Goal: Task Accomplishment & Management: Manage account settings

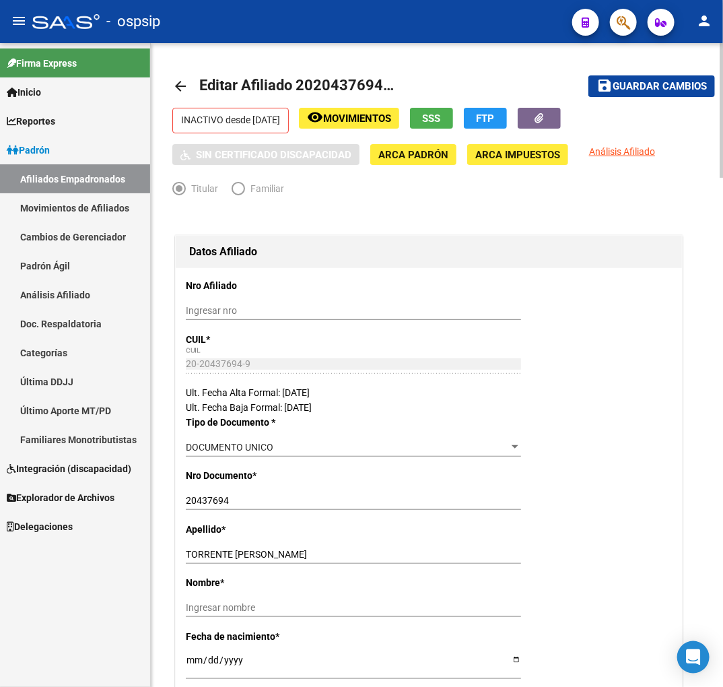
scroll to position [2, 0]
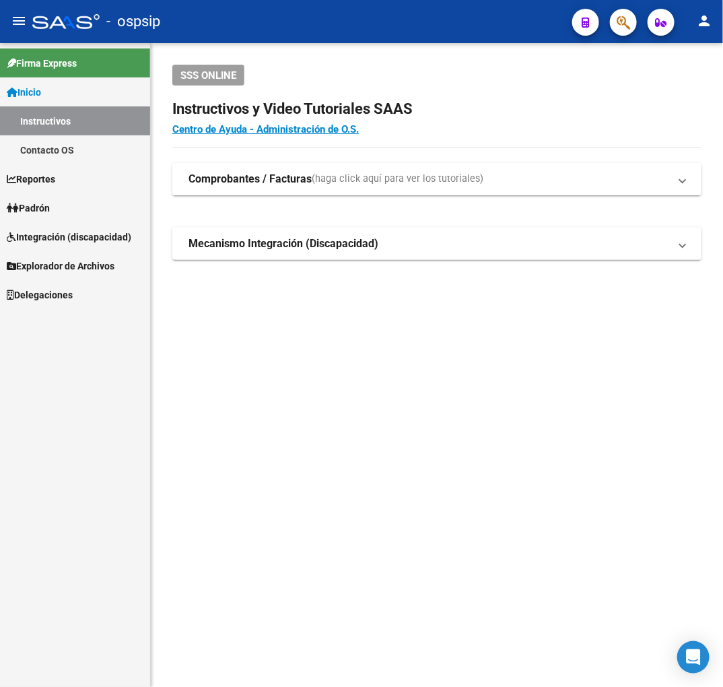
click at [636, 26] on button "button" at bounding box center [623, 22] width 27 height 27
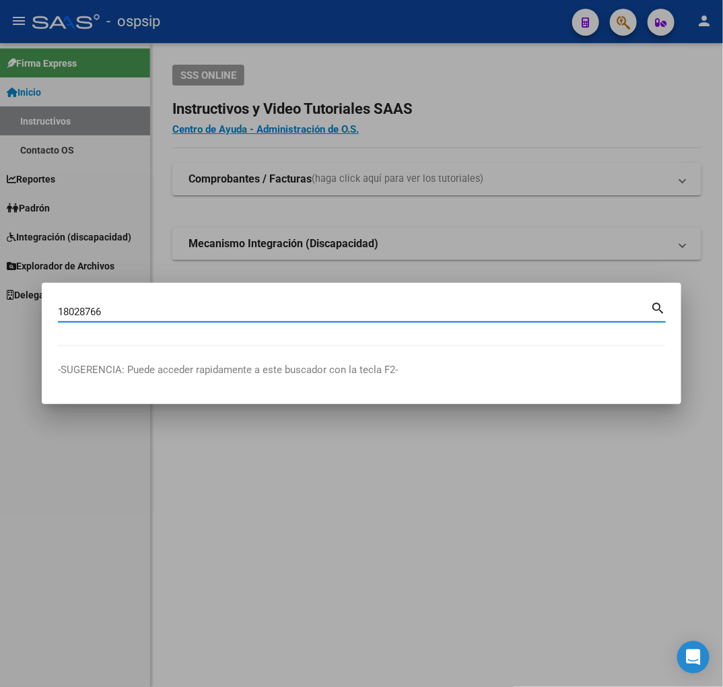
type input "18028766"
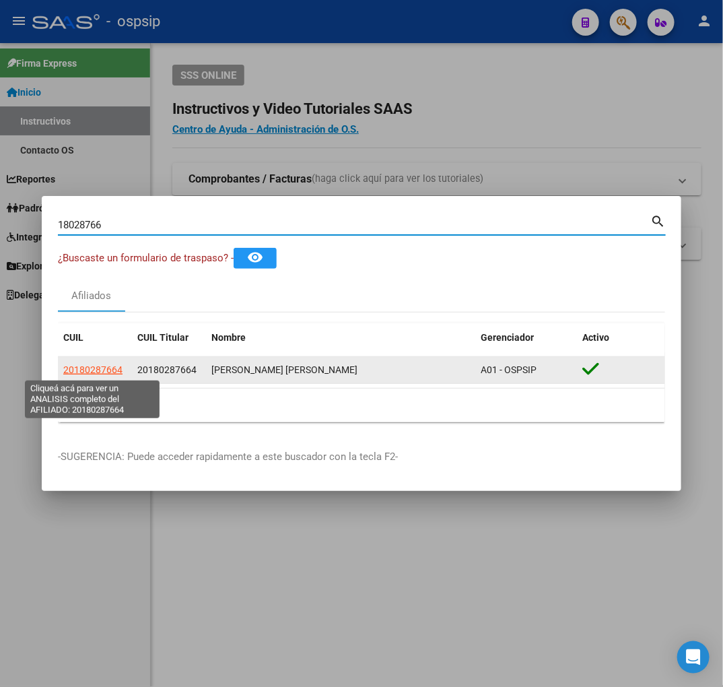
click at [112, 368] on span "20180287664" at bounding box center [92, 369] width 59 height 11
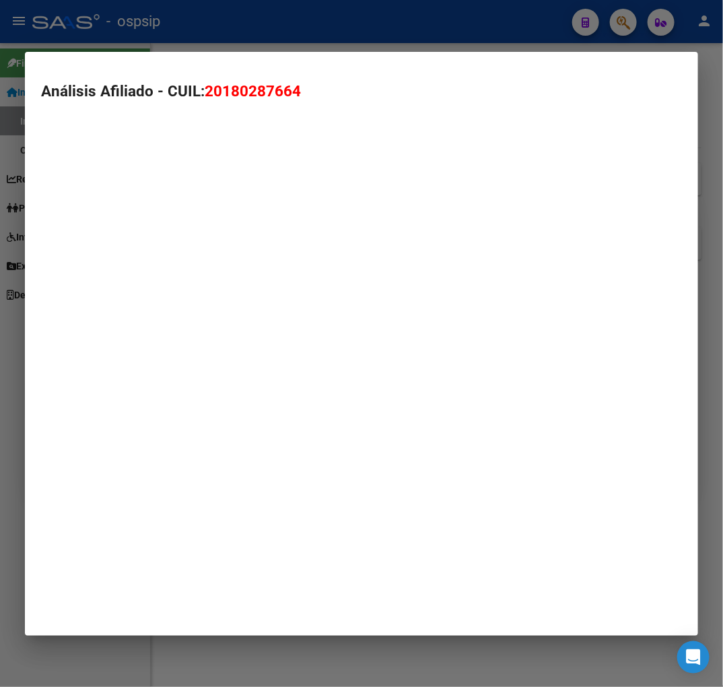
type textarea "20180287664"
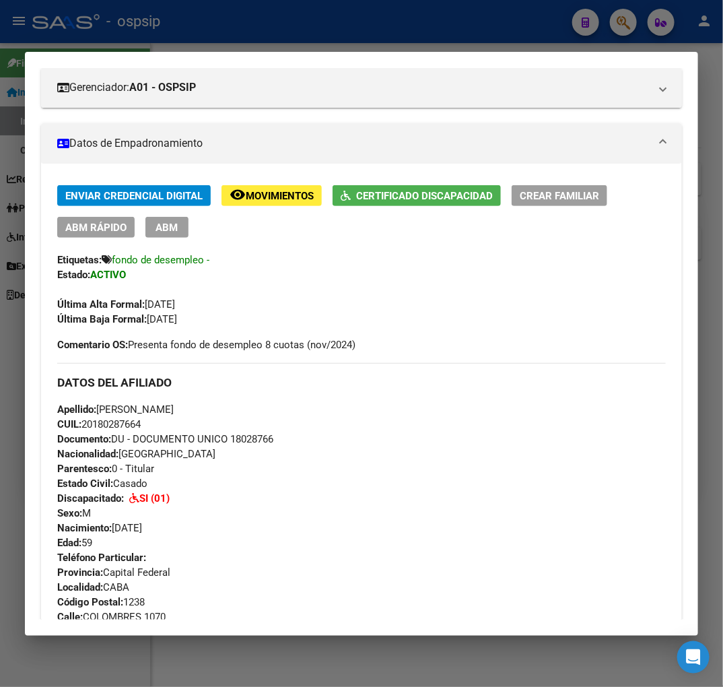
scroll to position [75, 0]
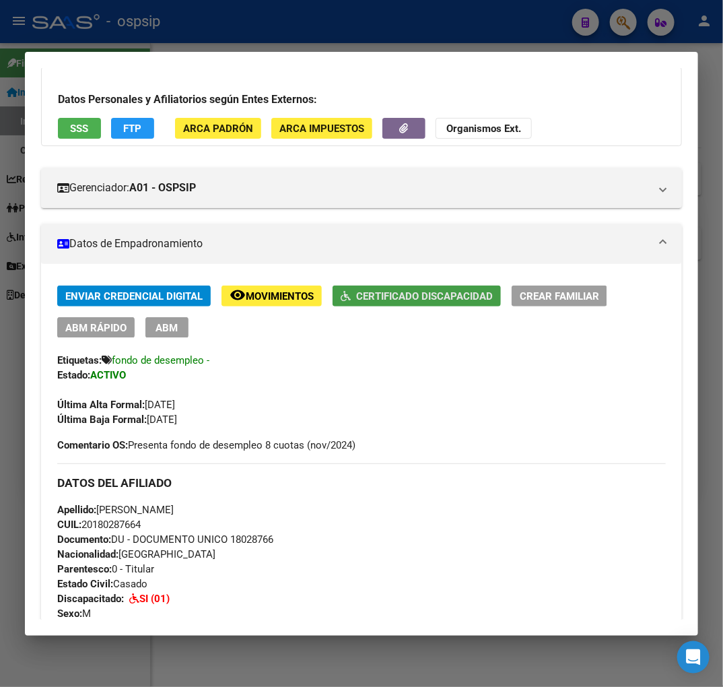
click at [394, 290] on span "Certificado Discapacidad" at bounding box center [424, 296] width 137 height 12
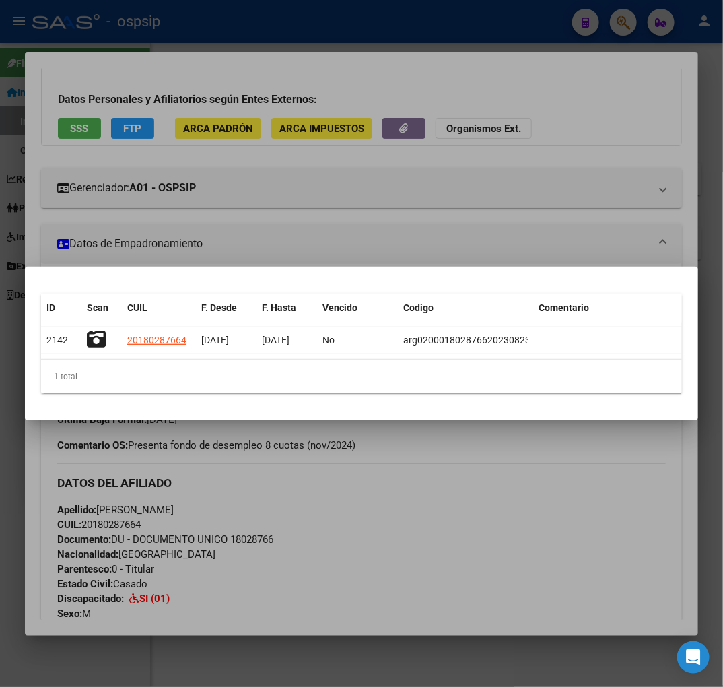
click at [417, 463] on div at bounding box center [361, 343] width 723 height 687
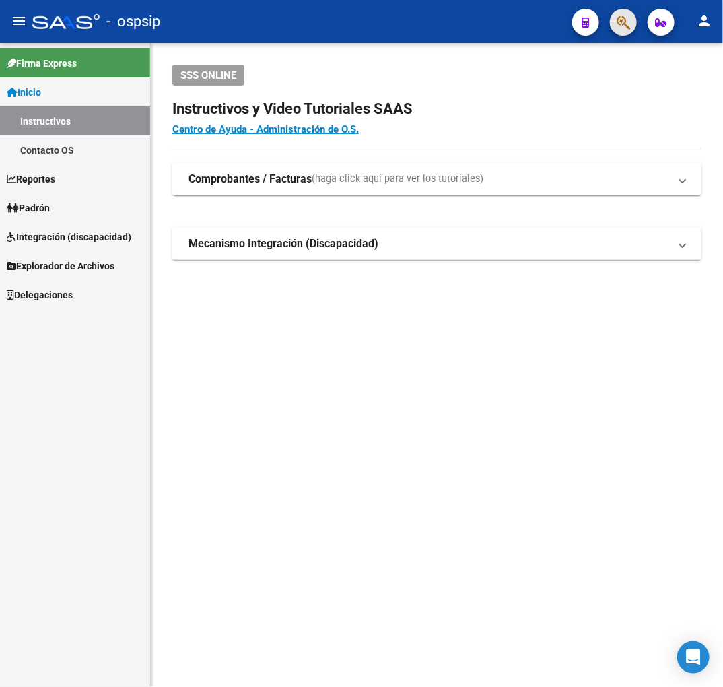
click at [631, 28] on button "button" at bounding box center [623, 22] width 27 height 27
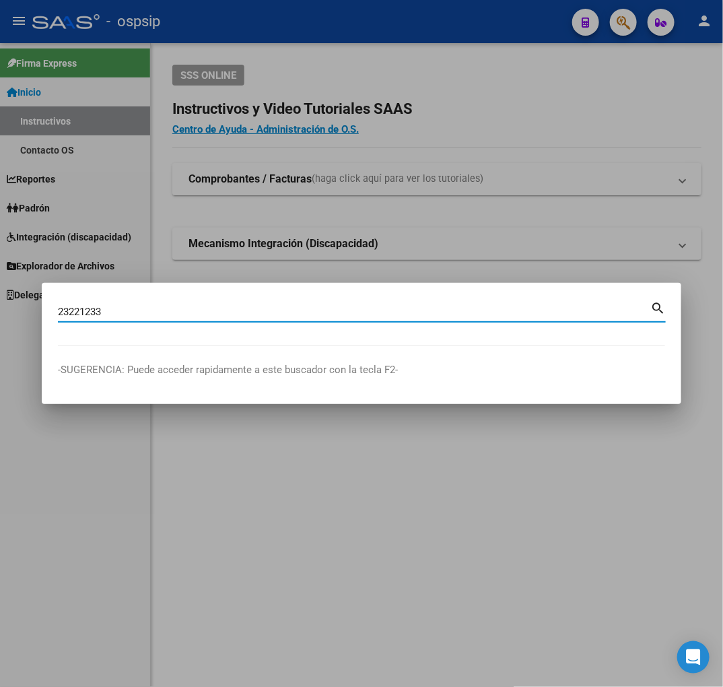
type input "23221233"
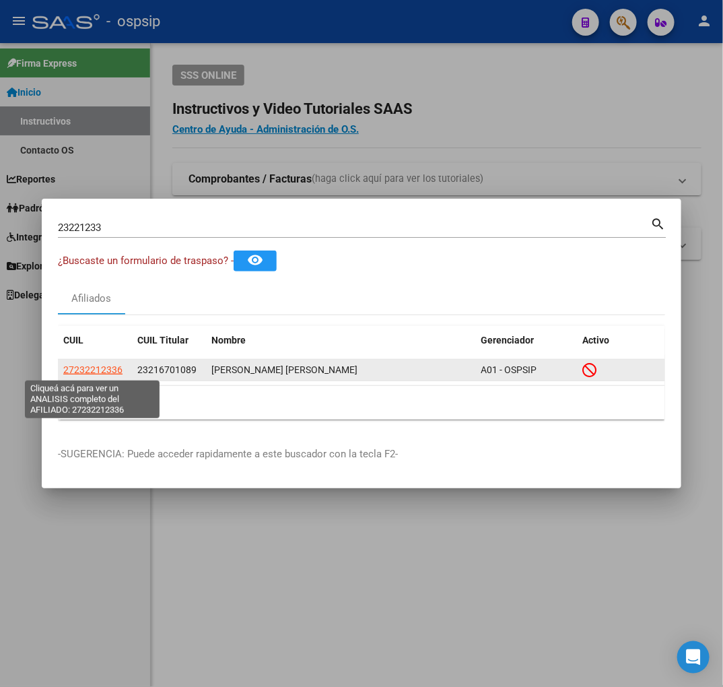
click at [117, 374] on span "27232212336" at bounding box center [92, 369] width 59 height 11
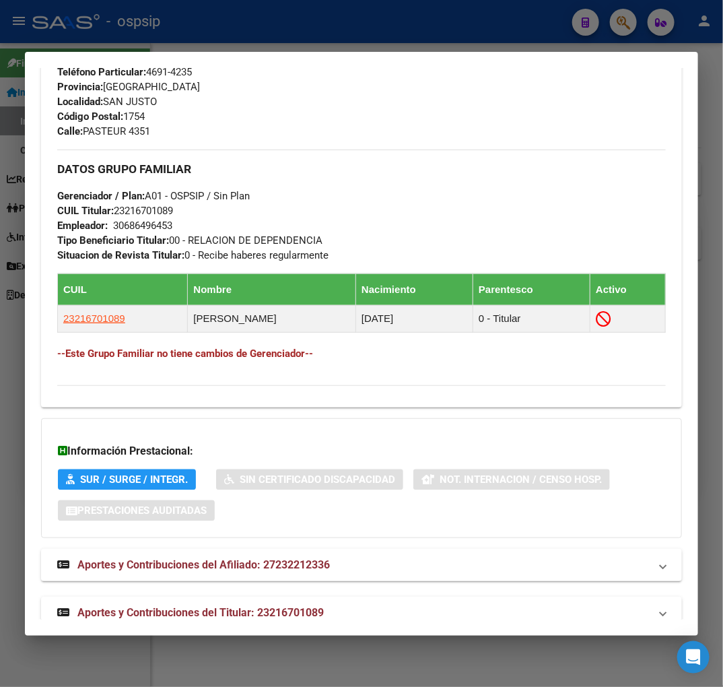
scroll to position [685, 0]
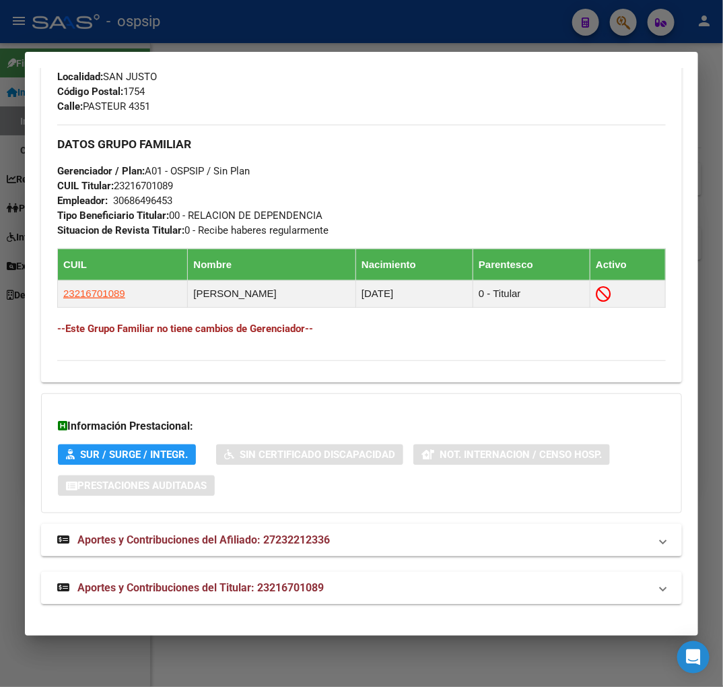
click at [430, 588] on mat-panel-title "Aportes y Contribuciones del Titular: 23216701089" at bounding box center [353, 588] width 593 height 16
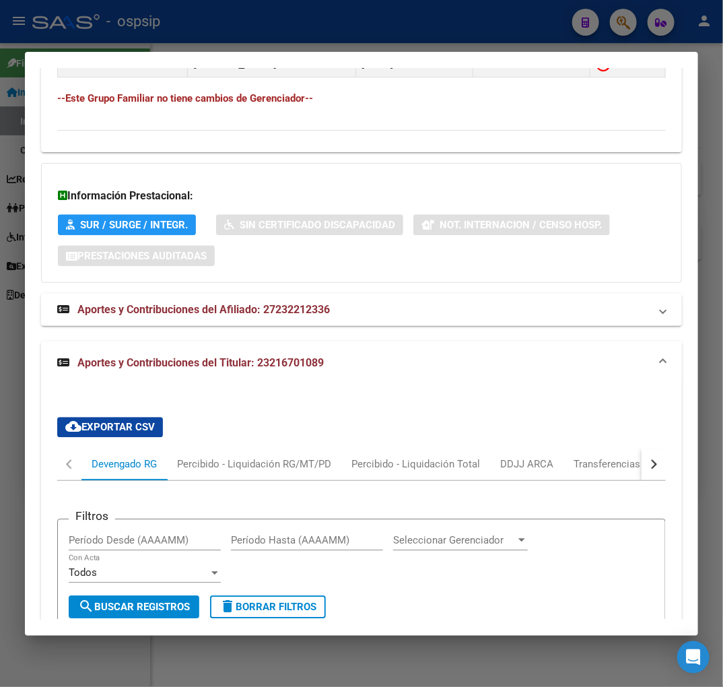
scroll to position [901, 0]
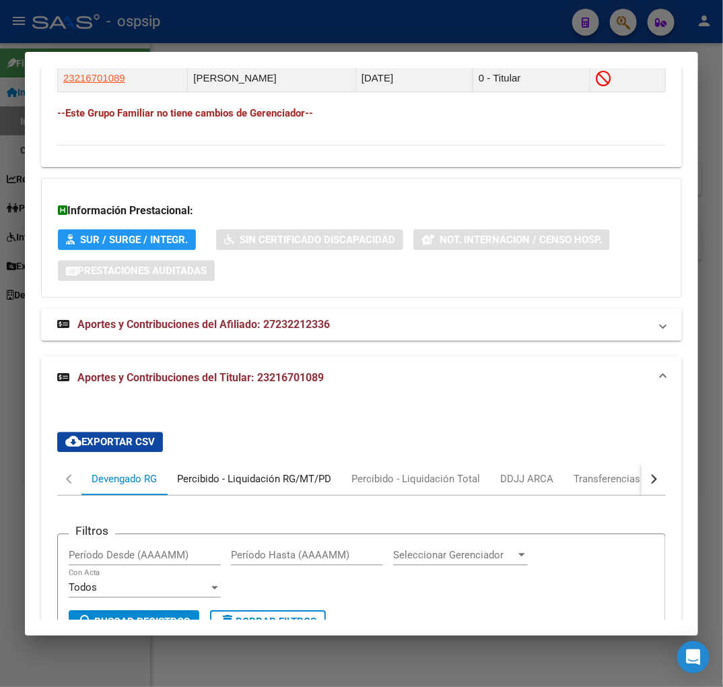
click at [285, 487] on div "Percibido - Liquidación RG/MT/PD" at bounding box center [254, 479] width 174 height 32
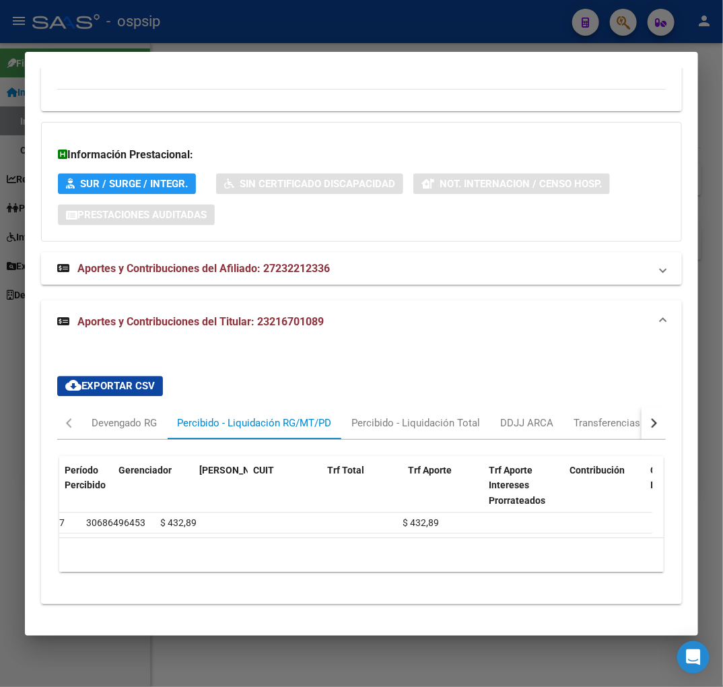
scroll to position [0, 0]
click at [143, 415] on div "Devengado RG" at bounding box center [124, 422] width 65 height 15
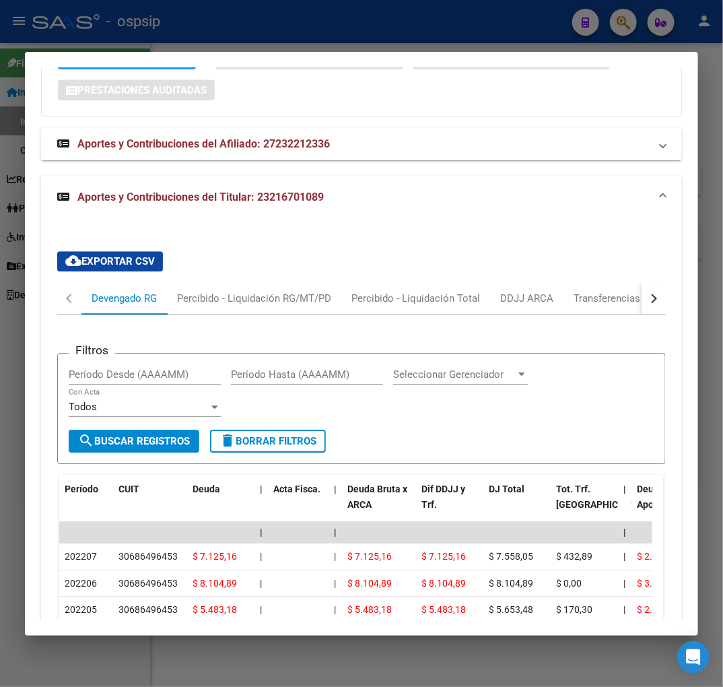
scroll to position [1343, 0]
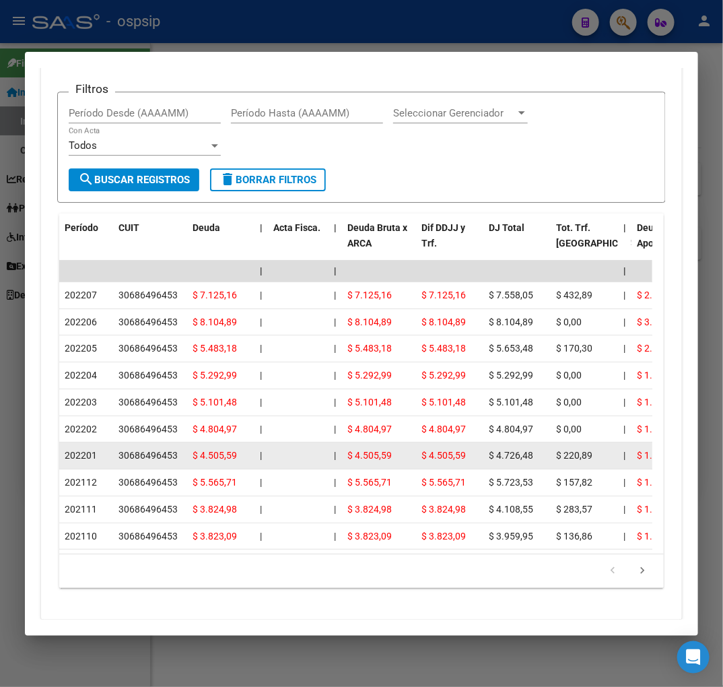
click at [414, 452] on datatable-body-cell "$ 4.505,59" at bounding box center [379, 455] width 74 height 26
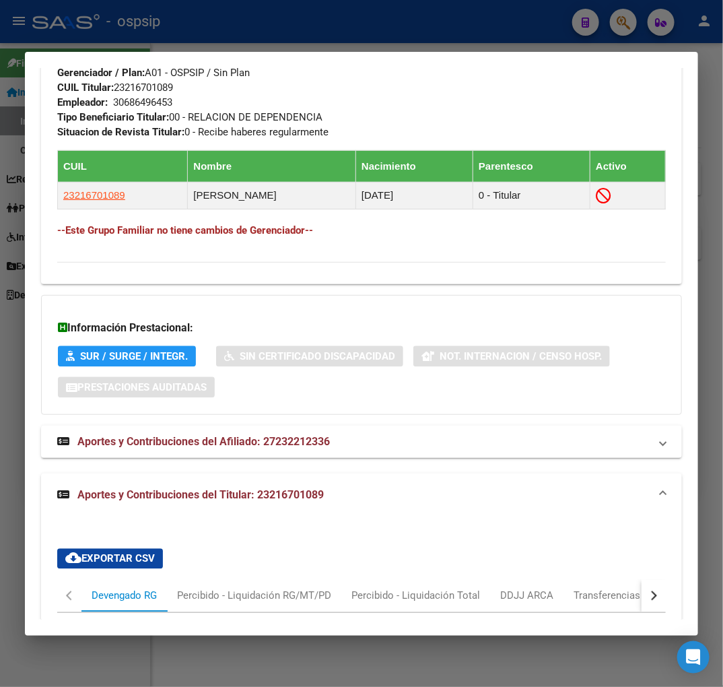
scroll to position [1118, 0]
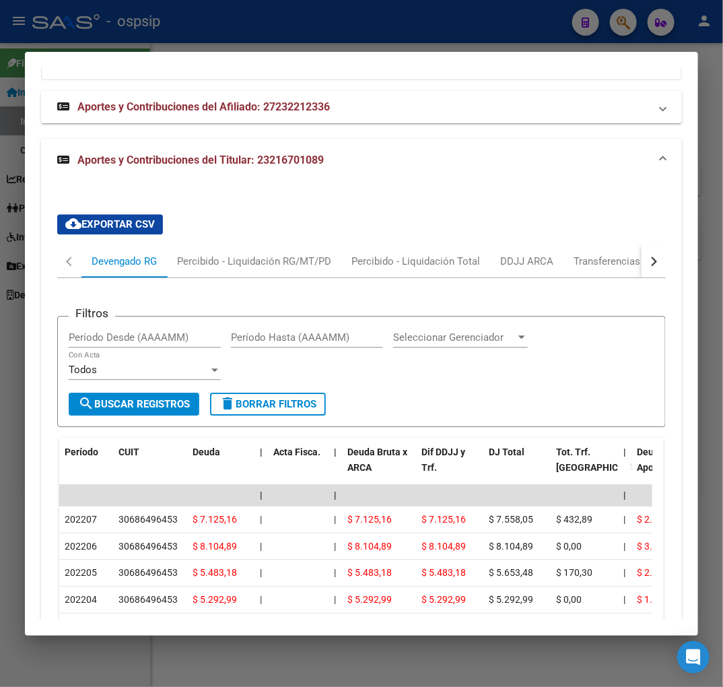
click at [642, 271] on button "button" at bounding box center [654, 261] width 24 height 32
click at [611, 265] on div "ARCA Relaciones Laborales" at bounding box center [561, 261] width 126 height 15
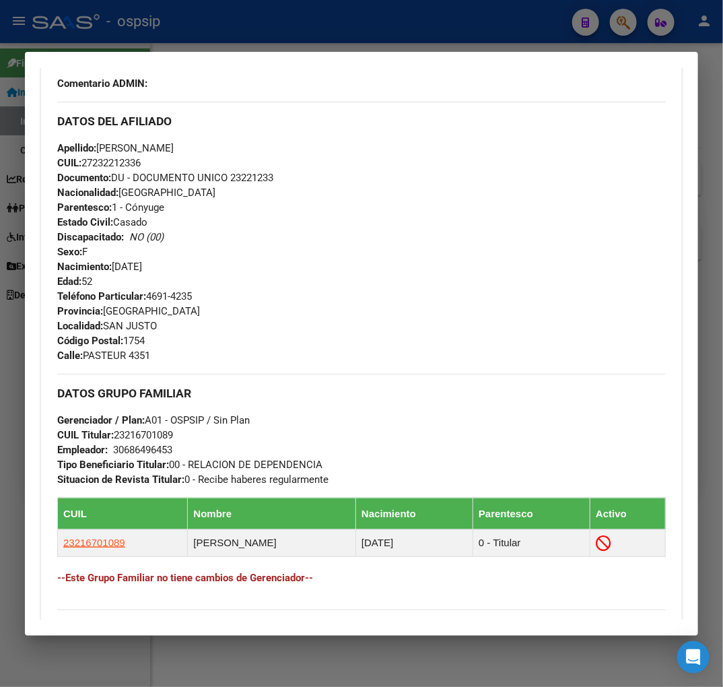
scroll to position [0, 0]
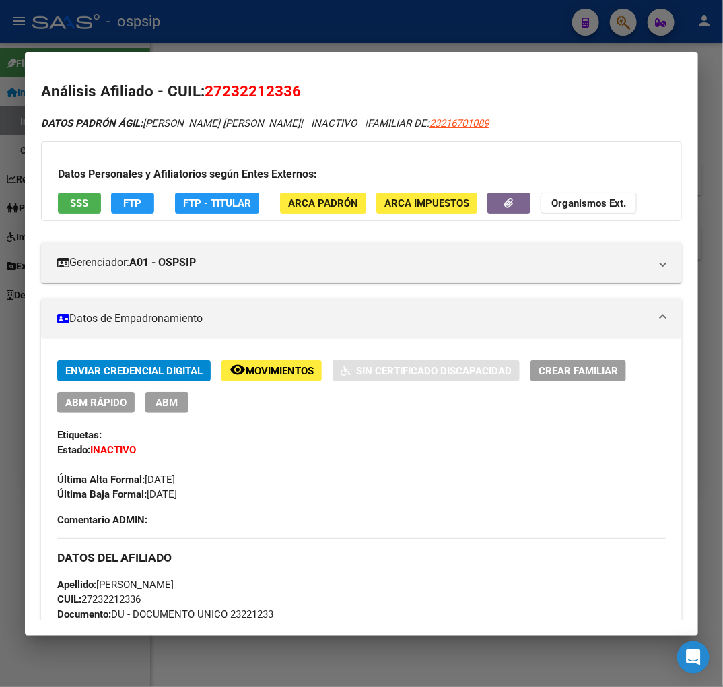
click at [202, 203] on span "FTP - Titular" at bounding box center [217, 203] width 68 height 12
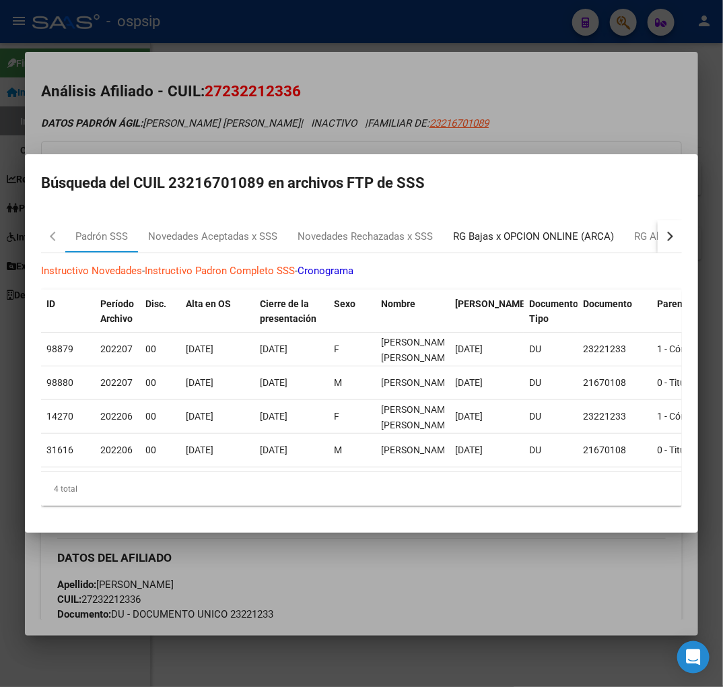
click at [590, 234] on div "RG Bajas x OPCION ONLINE (ARCA)" at bounding box center [533, 236] width 161 height 15
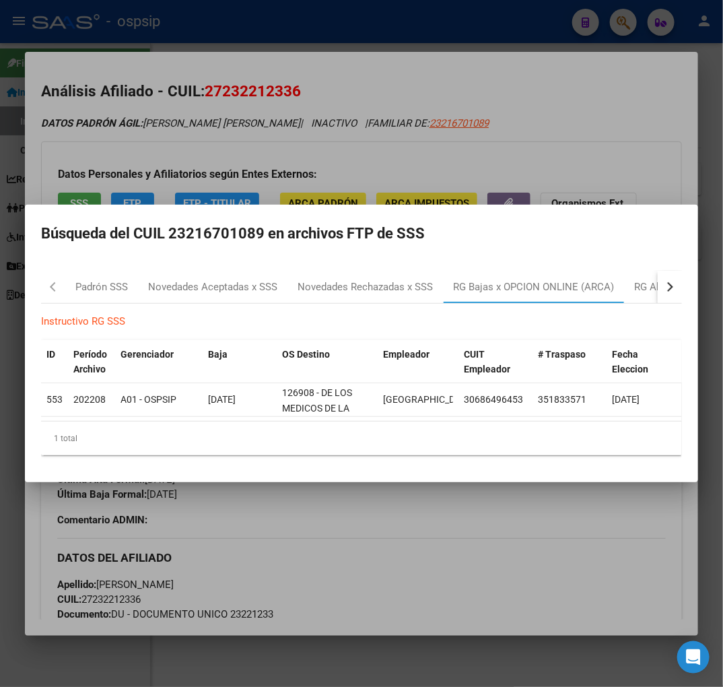
click at [442, 110] on div at bounding box center [361, 343] width 723 height 687
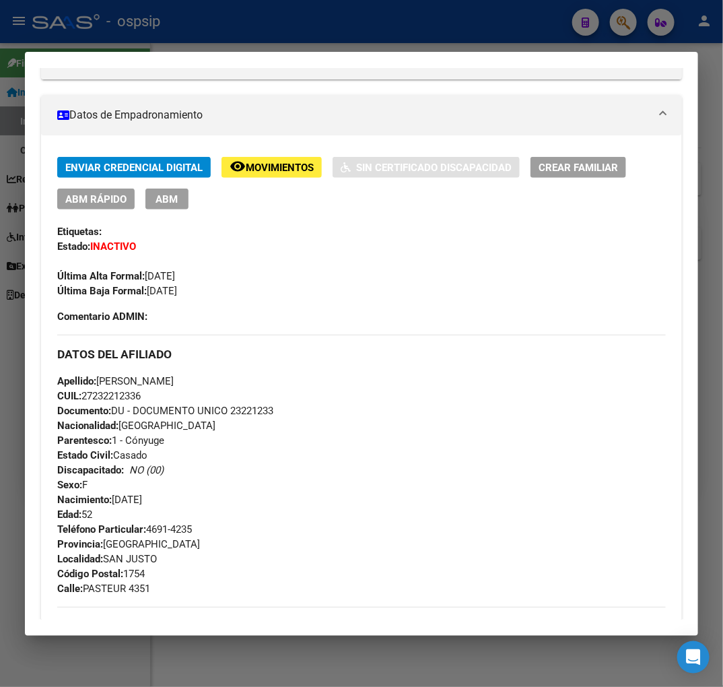
scroll to position [448, 0]
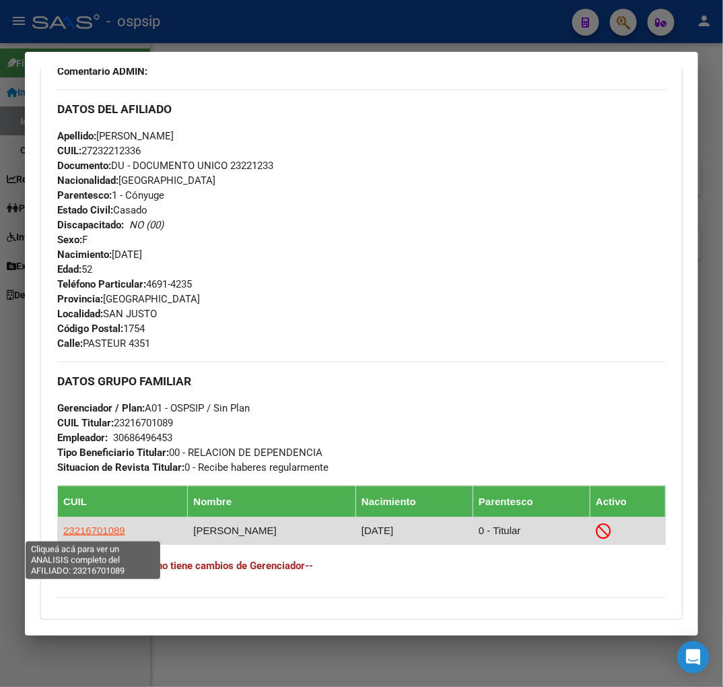
click at [109, 529] on span "23216701089" at bounding box center [94, 530] width 62 height 11
type textarea "23216701089"
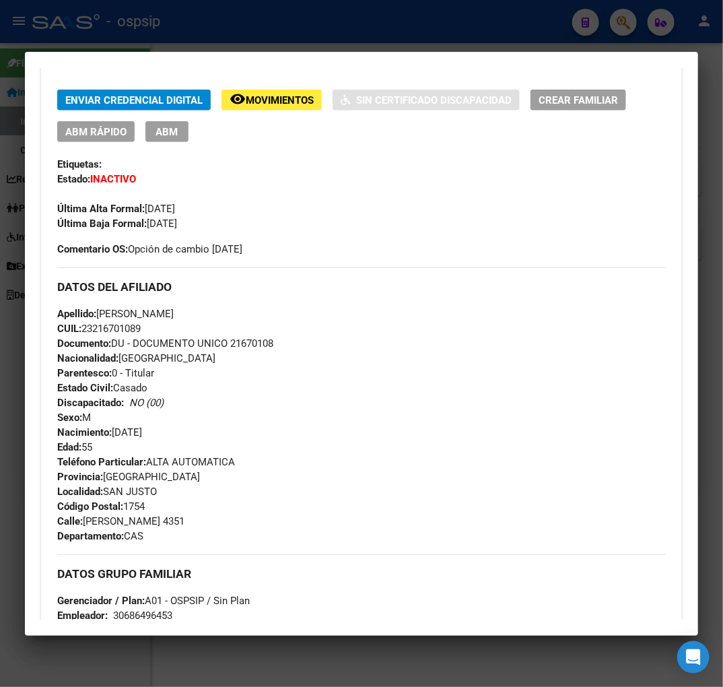
scroll to position [299, 0]
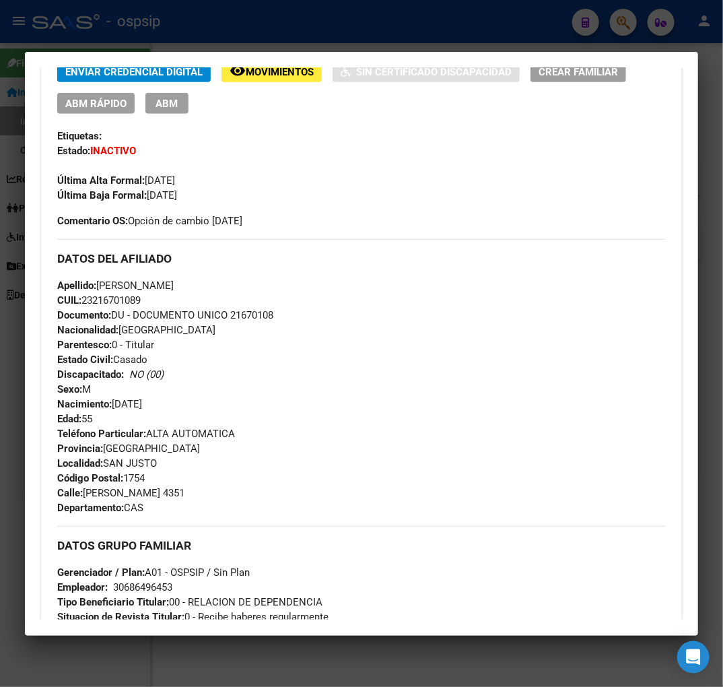
click at [322, 28] on div at bounding box center [361, 343] width 723 height 687
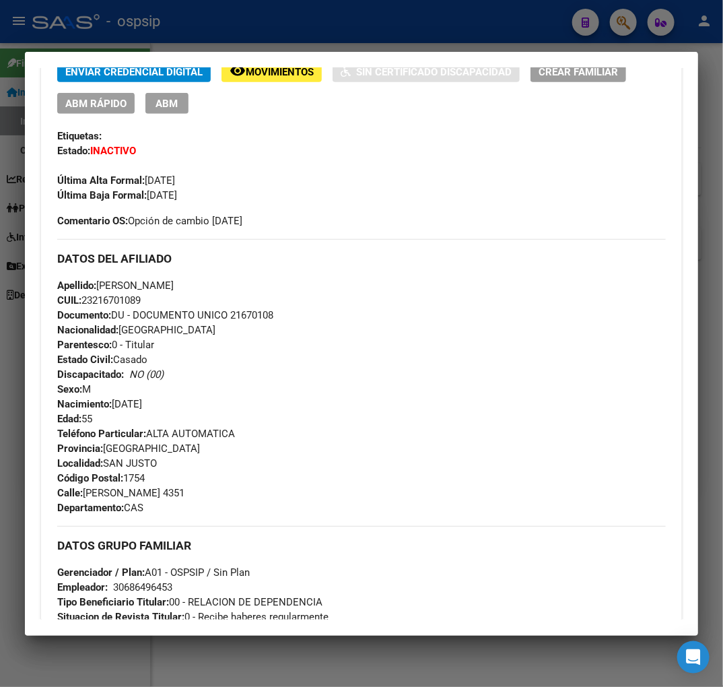
click at [322, 28] on div at bounding box center [361, 343] width 723 height 687
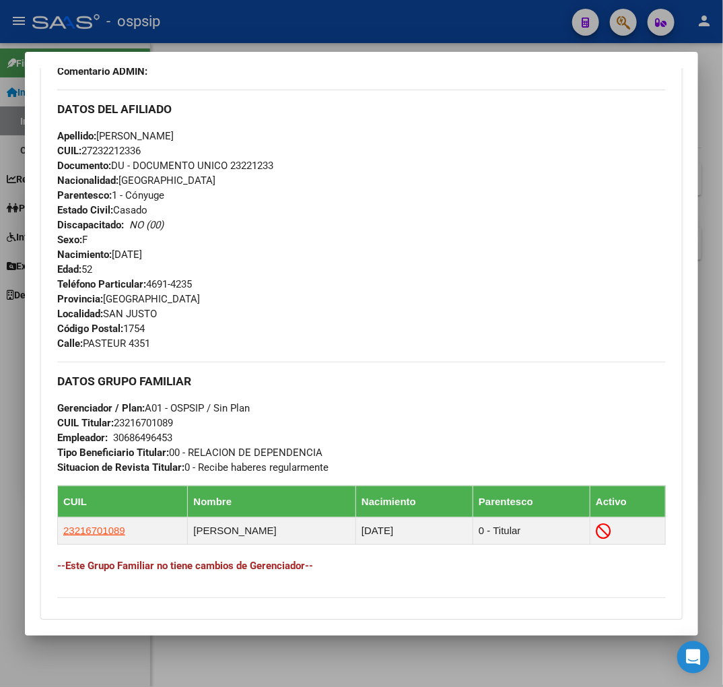
drag, startPoint x: 325, startPoint y: 31, endPoint x: 330, endPoint y: 38, distance: 9.2
click at [325, 32] on div at bounding box center [361, 343] width 723 height 687
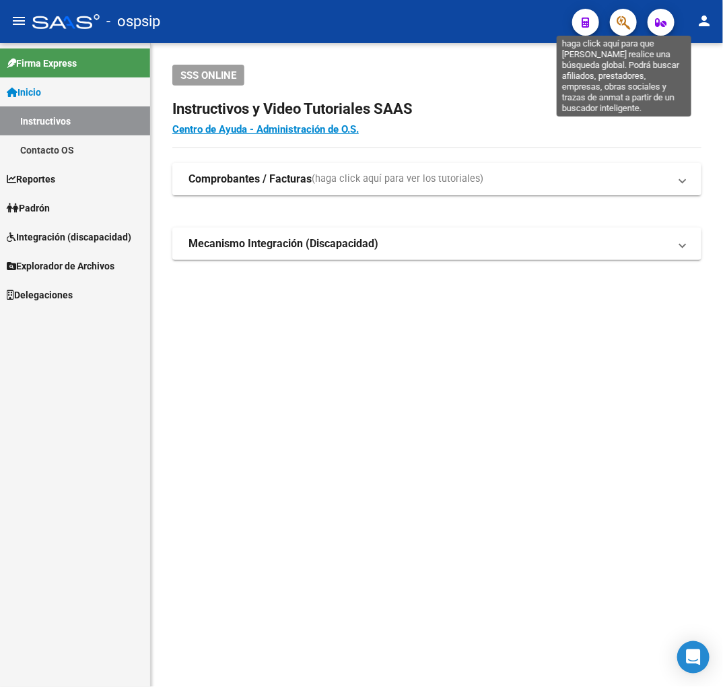
click at [617, 23] on icon "button" at bounding box center [623, 22] width 13 height 15
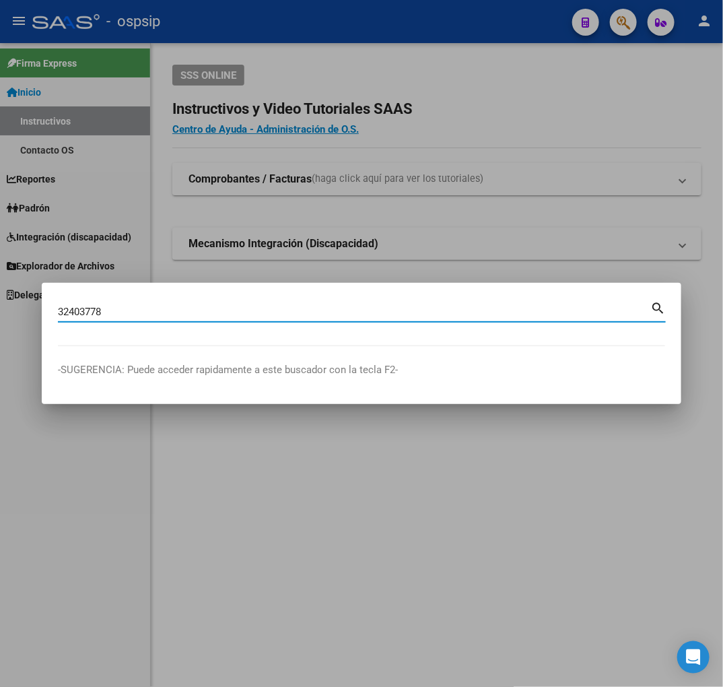
type input "32403778"
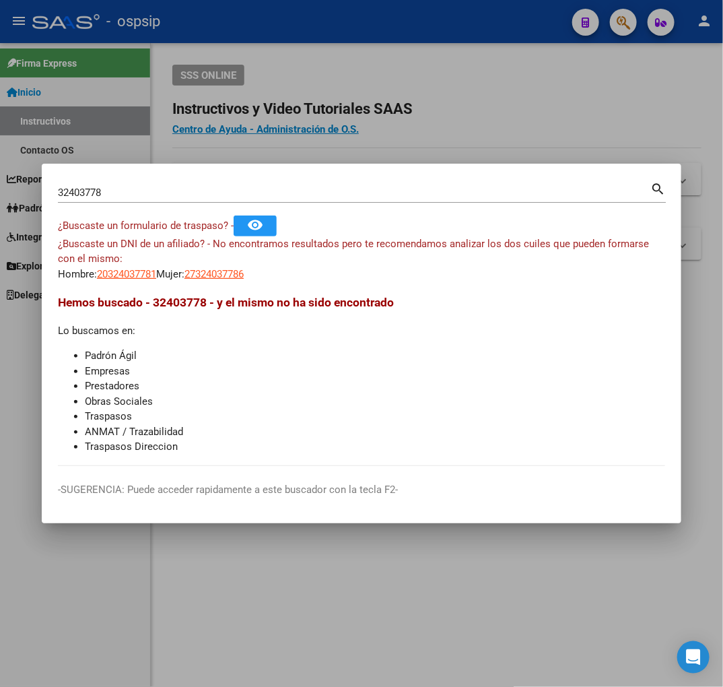
click at [115, 267] on app-link-go-to "20324037781" at bounding box center [126, 274] width 59 height 15
click at [115, 268] on span "20324037781" at bounding box center [126, 274] width 59 height 12
copy span "203"
type textarea "20324037781"
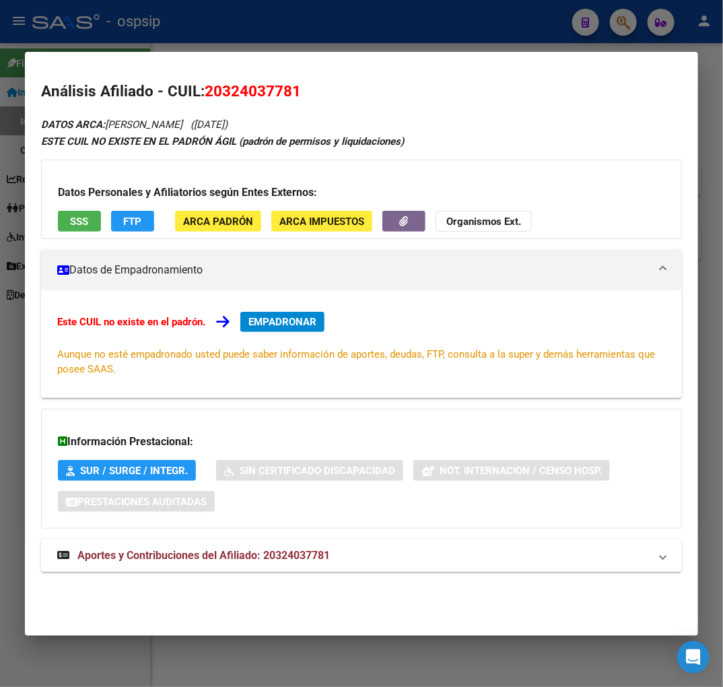
drag, startPoint x: 394, startPoint y: 541, endPoint x: 434, endPoint y: 548, distance: 40.3
click at [422, 543] on mat-expansion-panel-header "Aportes y Contribuciones del Afiliado: 20324037781" at bounding box center [361, 555] width 641 height 32
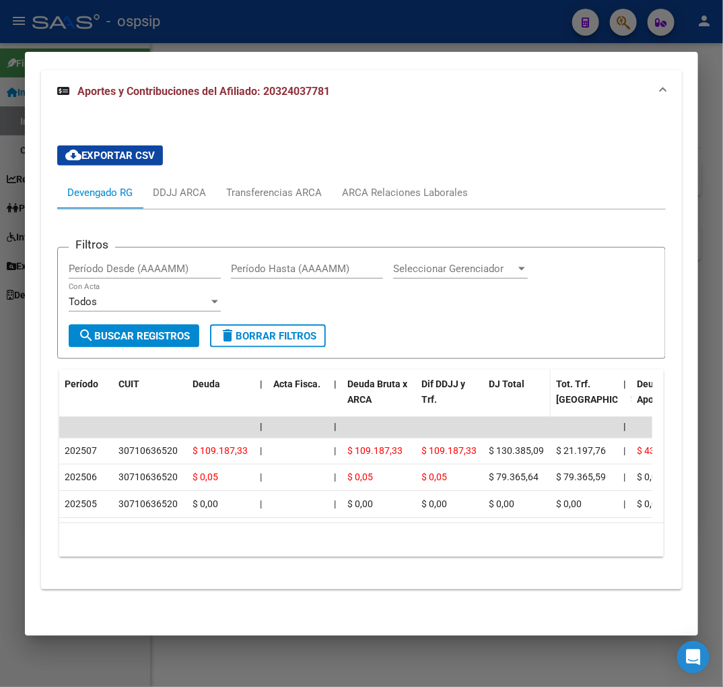
scroll to position [481, 0]
click at [418, 185] on div "ARCA Relaciones Laborales" at bounding box center [405, 192] width 126 height 15
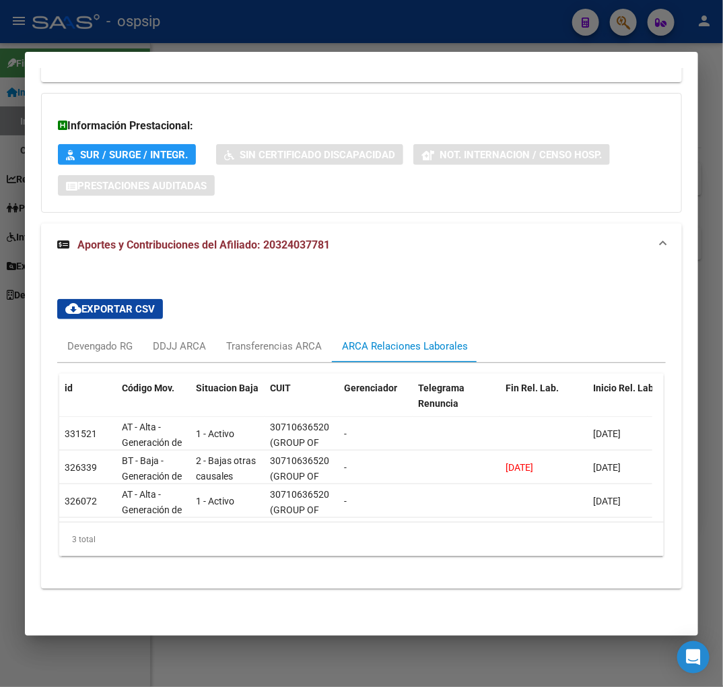
scroll to position [0, 0]
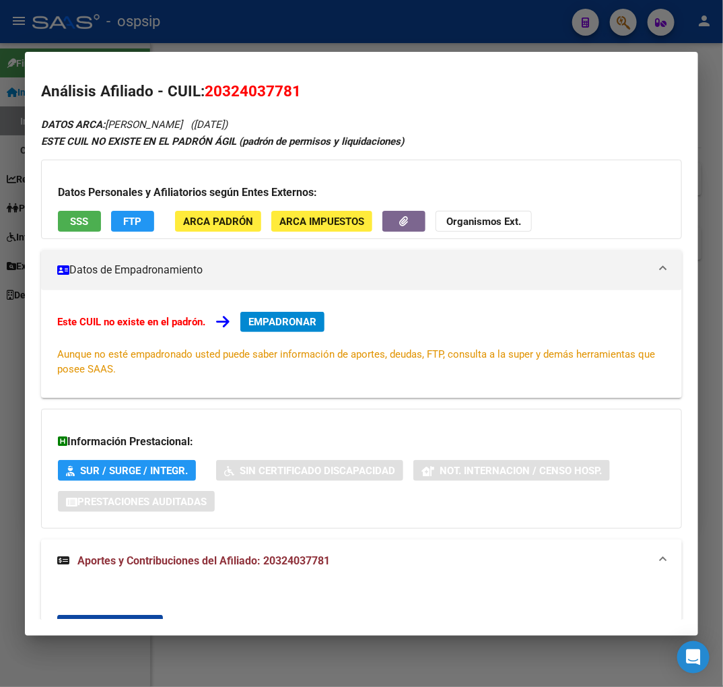
click at [307, 321] on span "EMPADRONAR" at bounding box center [282, 322] width 68 height 12
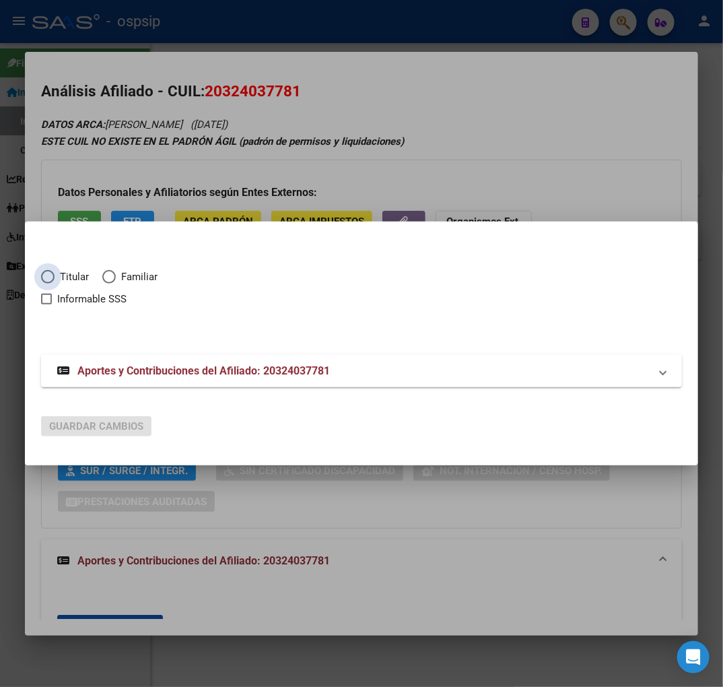
click at [45, 276] on span "Elija una opción" at bounding box center [47, 276] width 13 height 13
click at [45, 276] on input "Titular" at bounding box center [47, 276] width 13 height 13
radio input "true"
checkbox input "true"
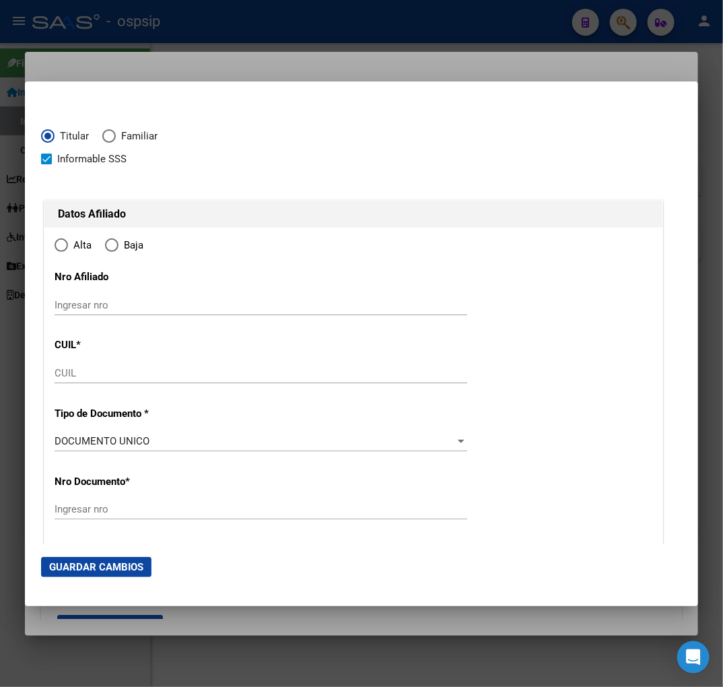
type input "20-32403778-1"
type input "32403778"
type input "[PERSON_NAME]"
type input "[DATE]"
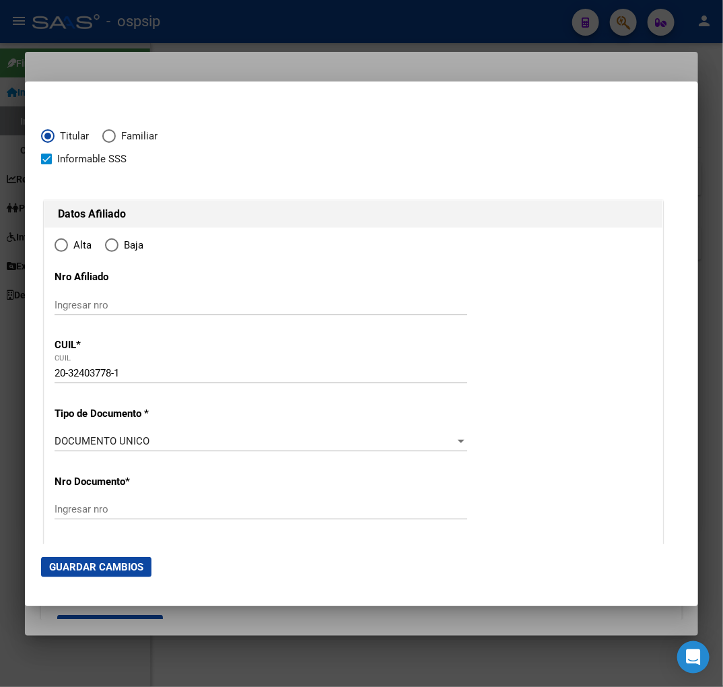
type input "SAN JUSTO"
type input "1754"
type input "[GEOGRAPHIC_DATA]"
type input "4357"
type input "0"
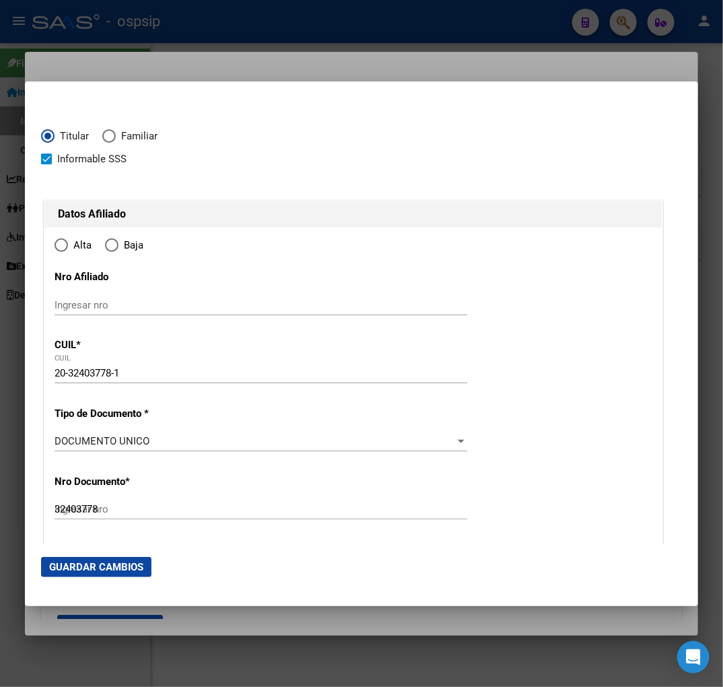
radio input "true"
type input "SAN JUSTO"
click at [55, 432] on div "Ingresar fecha" at bounding box center [261, 445] width 413 height 29
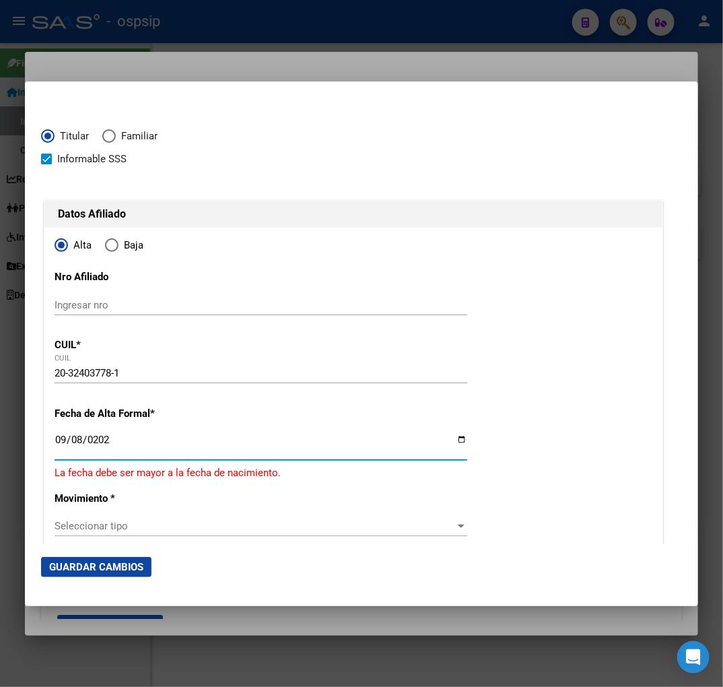
type input "[DATE]"
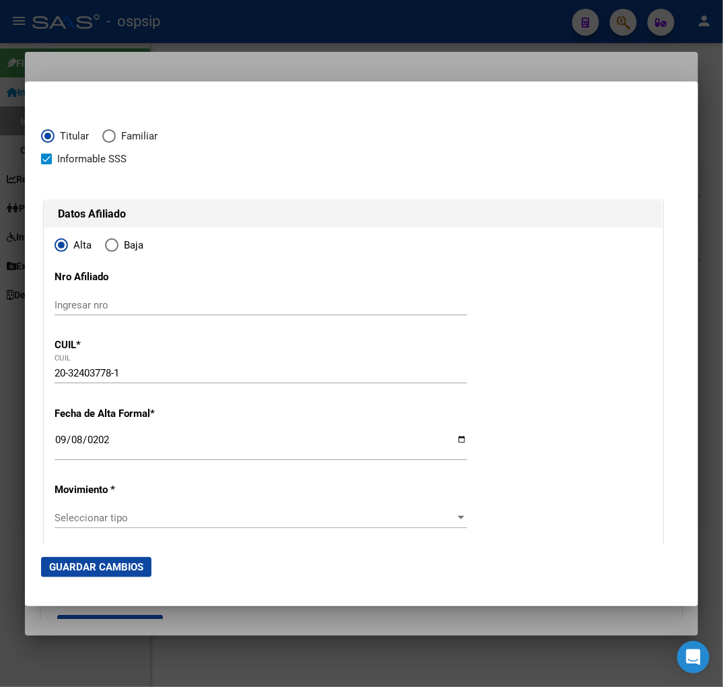
click at [327, 527] on div "Seleccionar tipo Seleccionar tipo" at bounding box center [261, 518] width 413 height 20
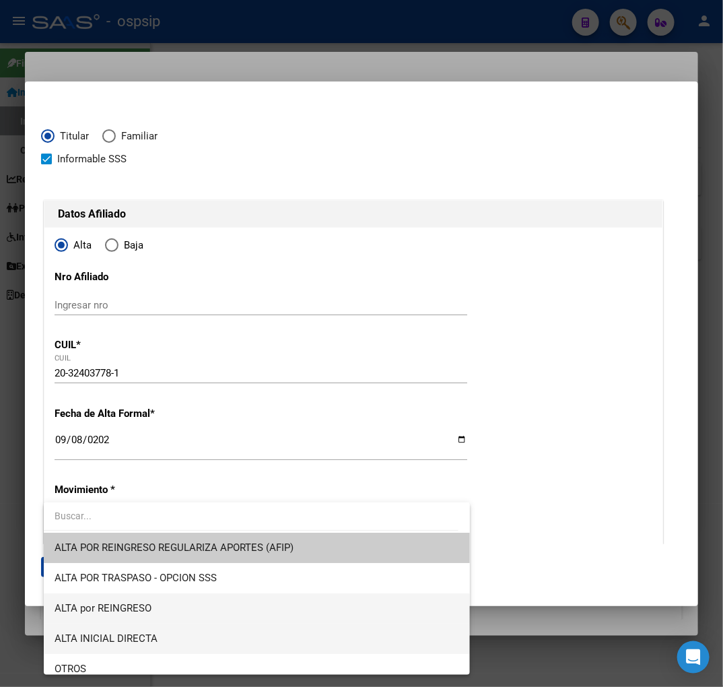
drag, startPoint x: 308, startPoint y: 621, endPoint x: 306, endPoint y: 631, distance: 10.2
click at [306, 631] on div "ALTA POR REINGRESO REGULARIZA APORTES (AFIP) ALTA POR TRASPASO - OPCION SSS ALT…" at bounding box center [257, 588] width 426 height 172
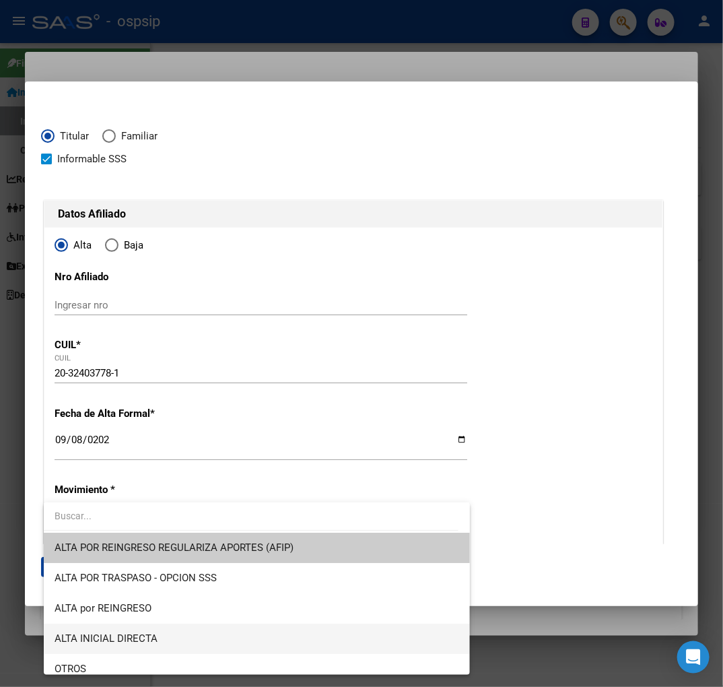
click at [306, 631] on span "ALTA INICIAL DIRECTA" at bounding box center [257, 638] width 405 height 30
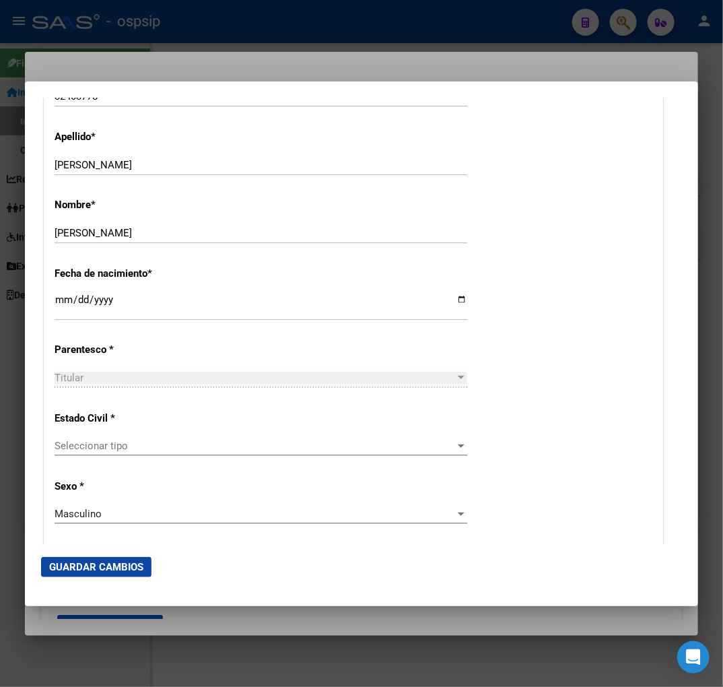
scroll to position [673, 0]
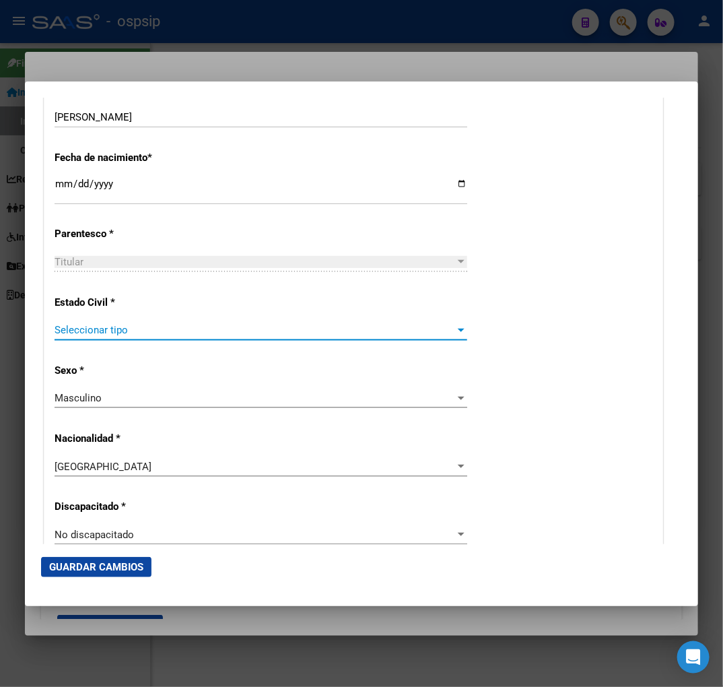
click at [159, 334] on span "Seleccionar tipo" at bounding box center [255, 330] width 401 height 12
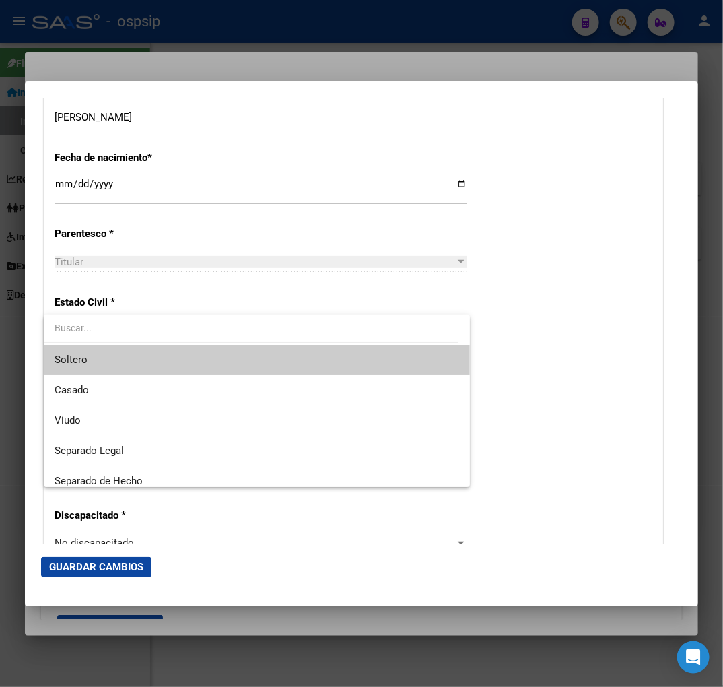
click at [175, 367] on span "Soltero" at bounding box center [257, 360] width 405 height 30
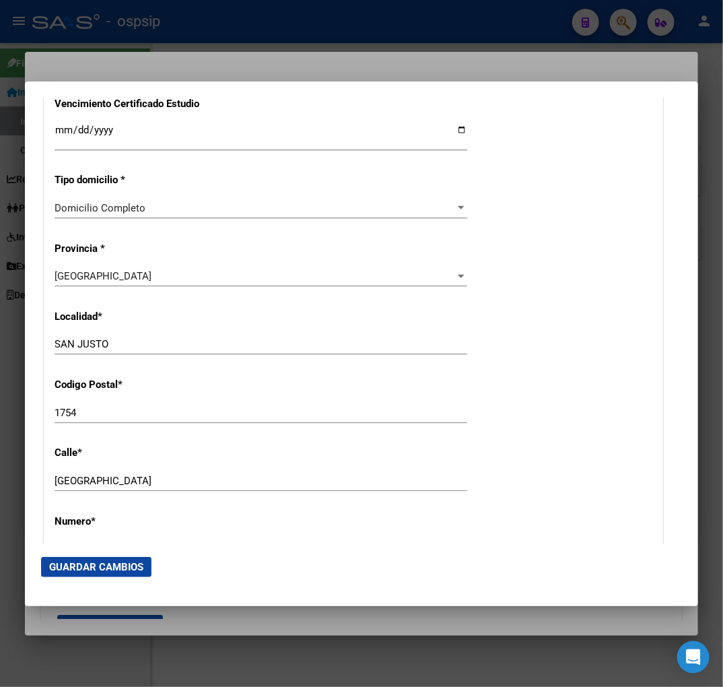
scroll to position [1122, 0]
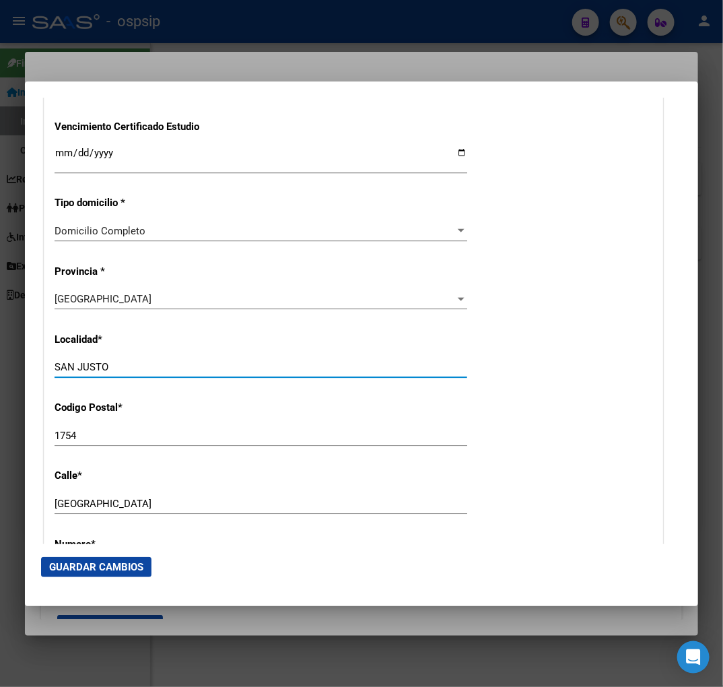
drag, startPoint x: 143, startPoint y: 361, endPoint x: 34, endPoint y: 376, distance: 110.1
click at [34, 376] on mat-dialog-content "Titular Familiar Informable [DEMOGRAPHIC_DATA] Datos Afiliado Alta Baja Nro Afi…" at bounding box center [361, 321] width 673 height 446
type input "EZEIZA"
click at [85, 426] on div "1754 Ingresar el codigo" at bounding box center [261, 436] width 413 height 20
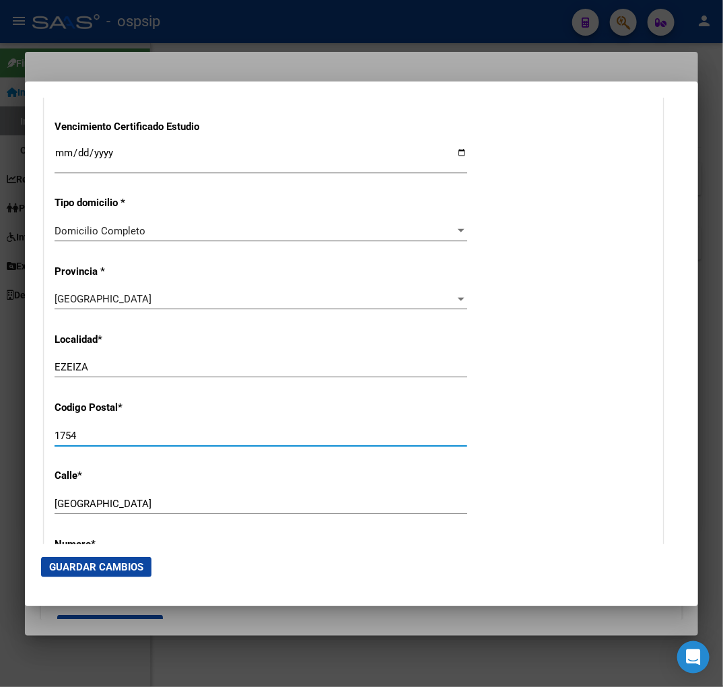
drag, startPoint x: 86, startPoint y: 434, endPoint x: 96, endPoint y: 439, distance: 12.0
click at [86, 434] on input "1754" at bounding box center [261, 436] width 413 height 12
type input "1804"
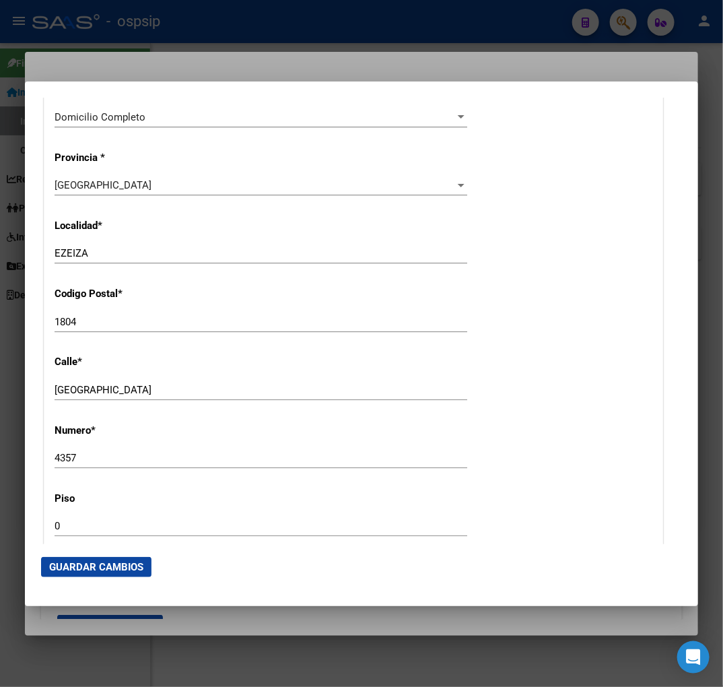
scroll to position [1347, 0]
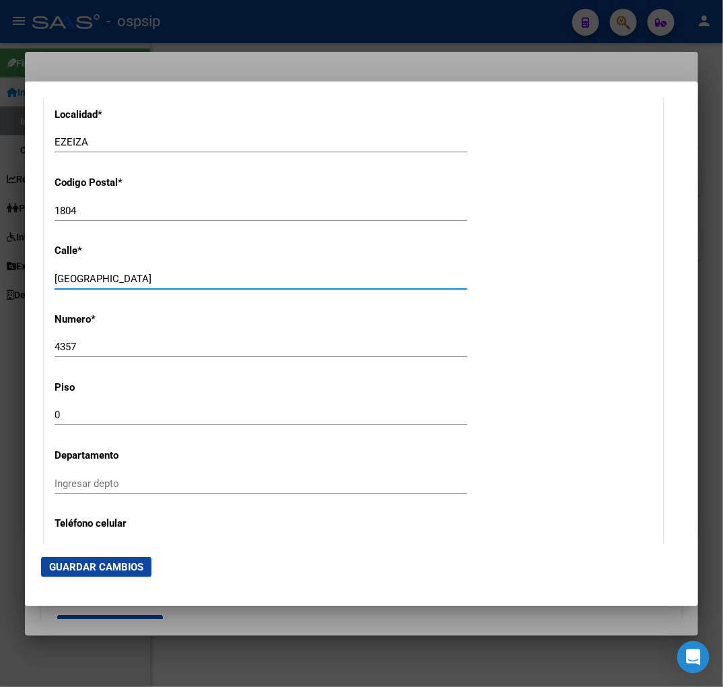
drag, startPoint x: 141, startPoint y: 283, endPoint x: 4, endPoint y: 277, distance: 137.5
click at [3, 277] on div "32403778 Buscar (apellido, dni, cuil, nro traspaso, cuit, obra social) search ¿…" at bounding box center [361, 343] width 723 height 687
type input "[PERSON_NAME]"
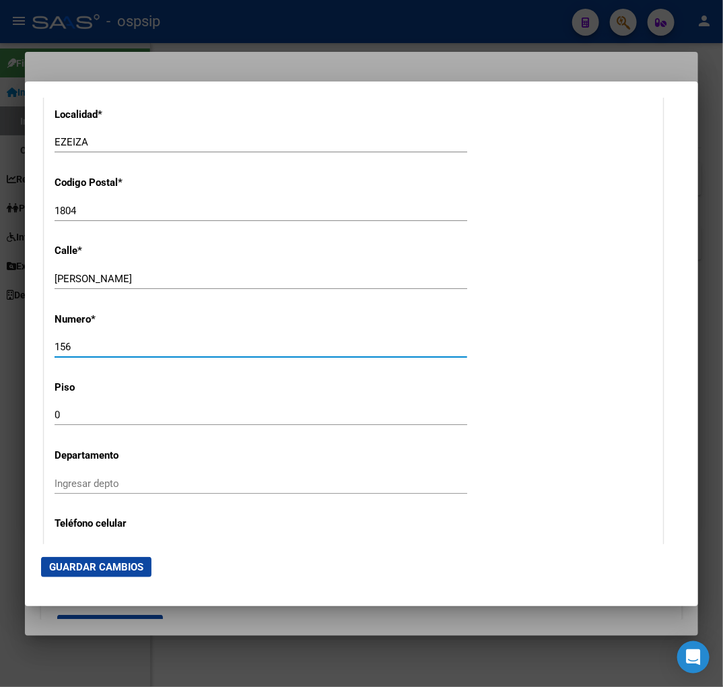
type input "156"
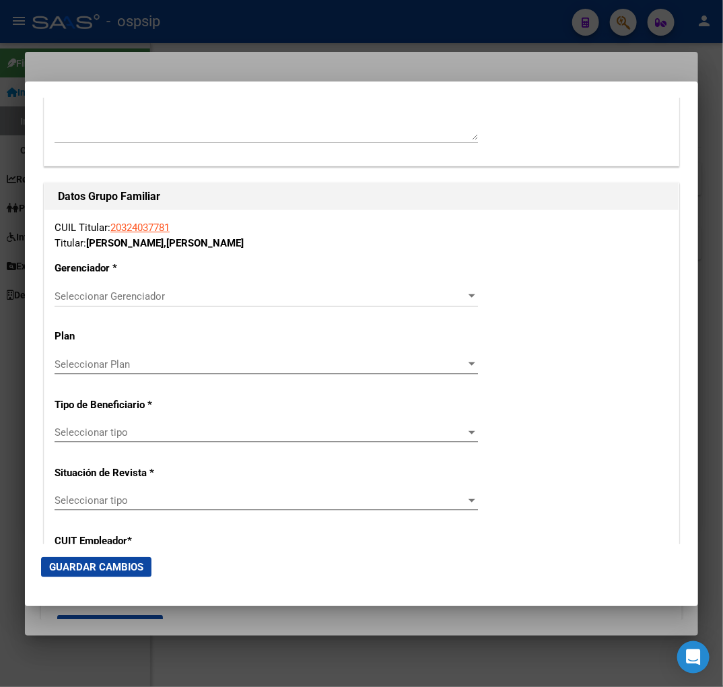
scroll to position [2240, 0]
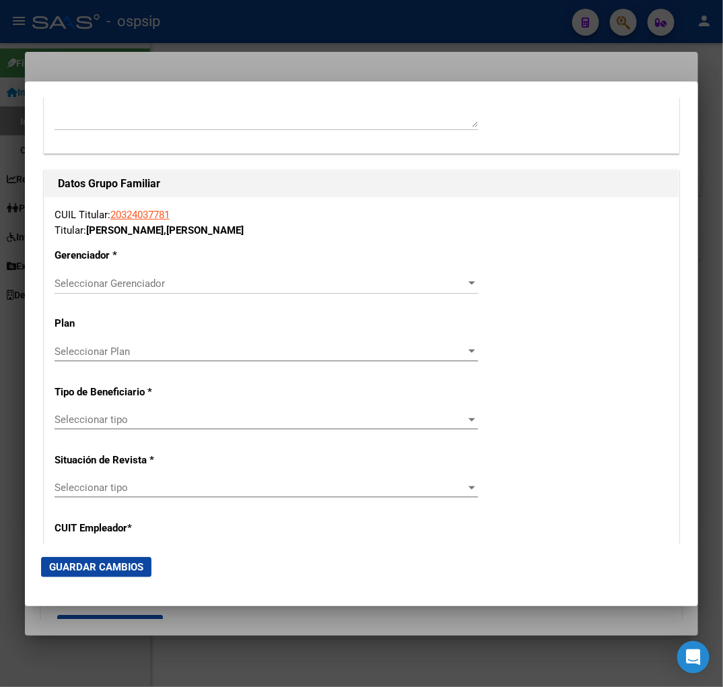
click at [196, 270] on div "CUIL Titular: 20324037781 Titular: [PERSON_NAME] [PERSON_NAME] * Seleccionar Ge…" at bounding box center [361, 410] width 634 height 427
click at [199, 275] on div "Seleccionar Gerenciador Seleccionar Gerenciador" at bounding box center [267, 283] width 424 height 20
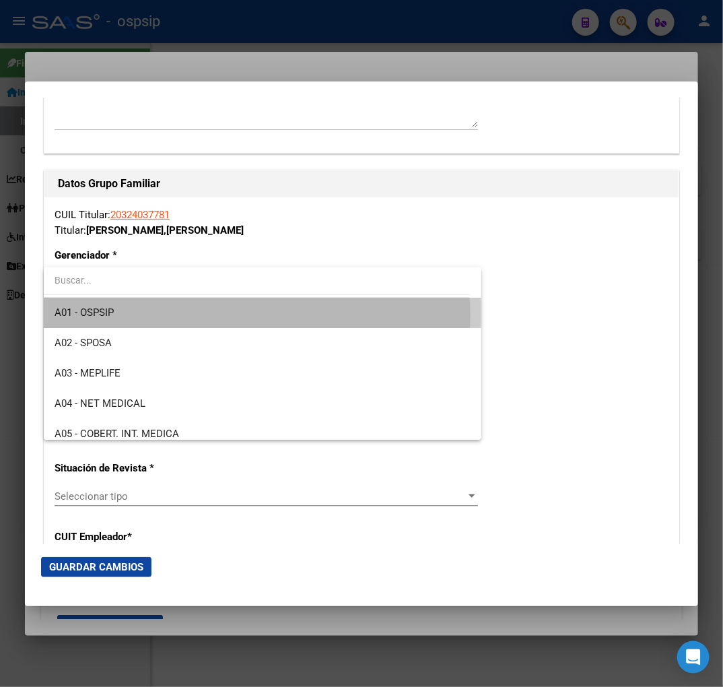
click at [206, 315] on span "A01 - OSPSIP" at bounding box center [263, 313] width 416 height 30
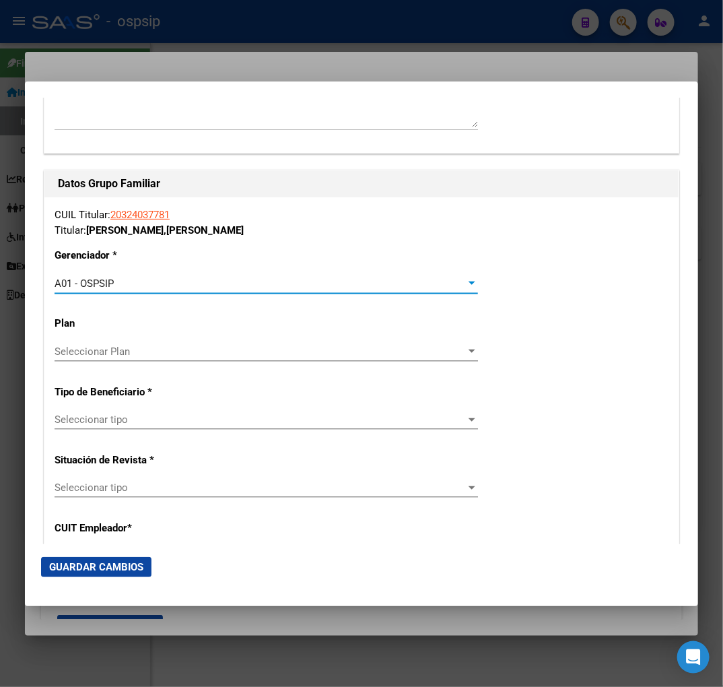
click at [186, 416] on span "Seleccionar tipo" at bounding box center [260, 419] width 411 height 12
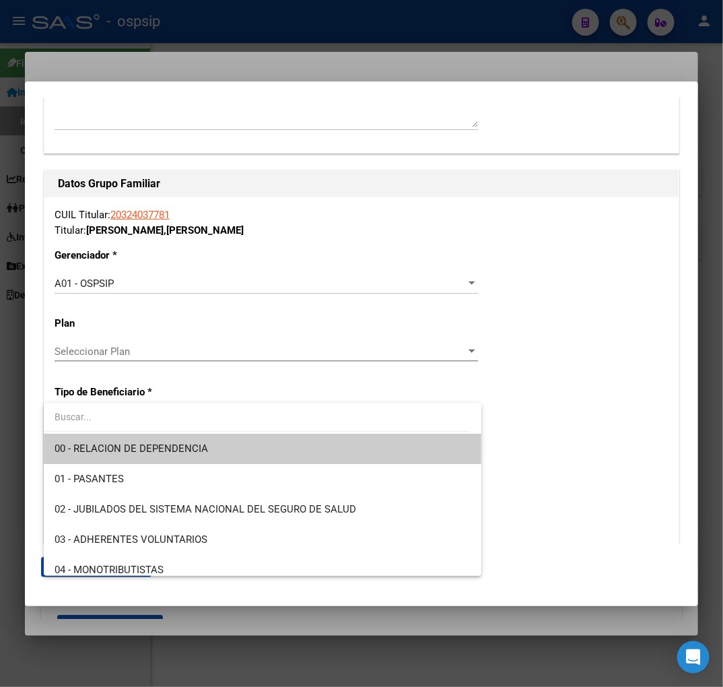
click at [197, 439] on span "00 - RELACION DE DEPENDENCIA" at bounding box center [263, 449] width 416 height 30
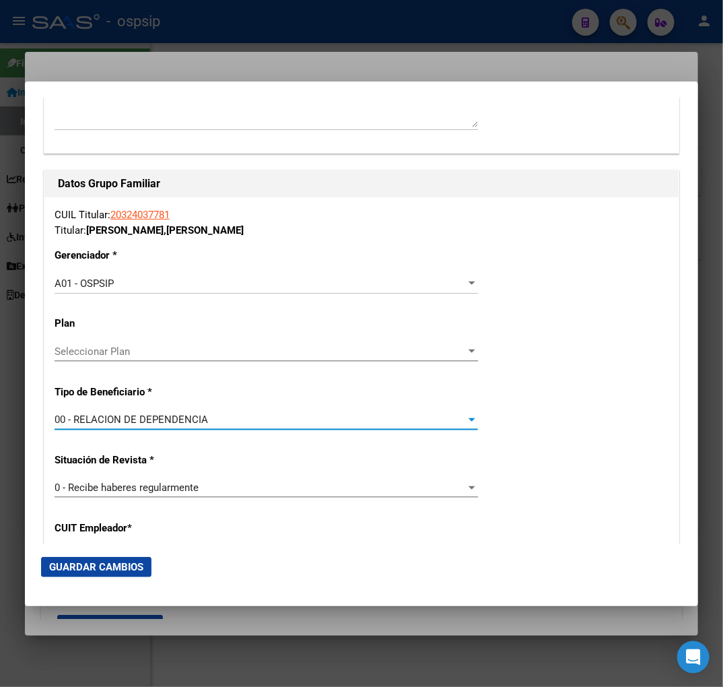
type input "30-71063652-0"
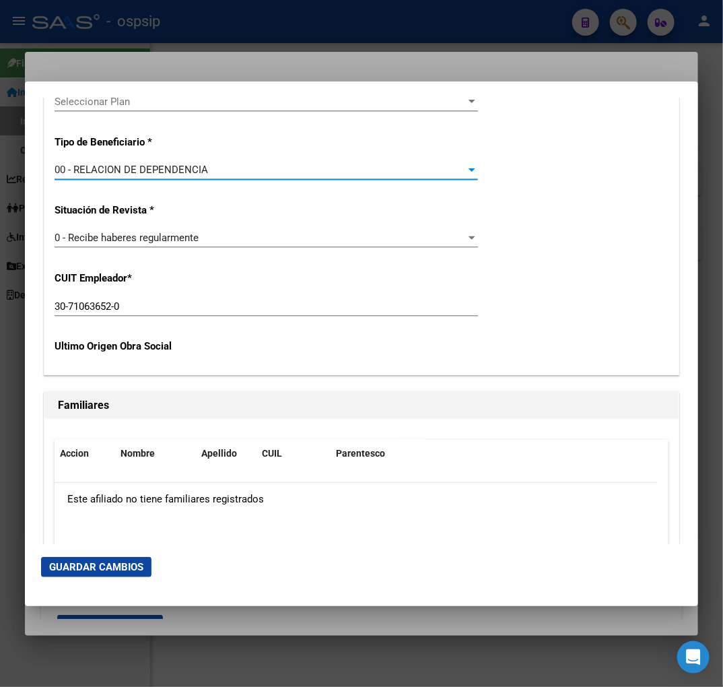
scroll to position [2540, 0]
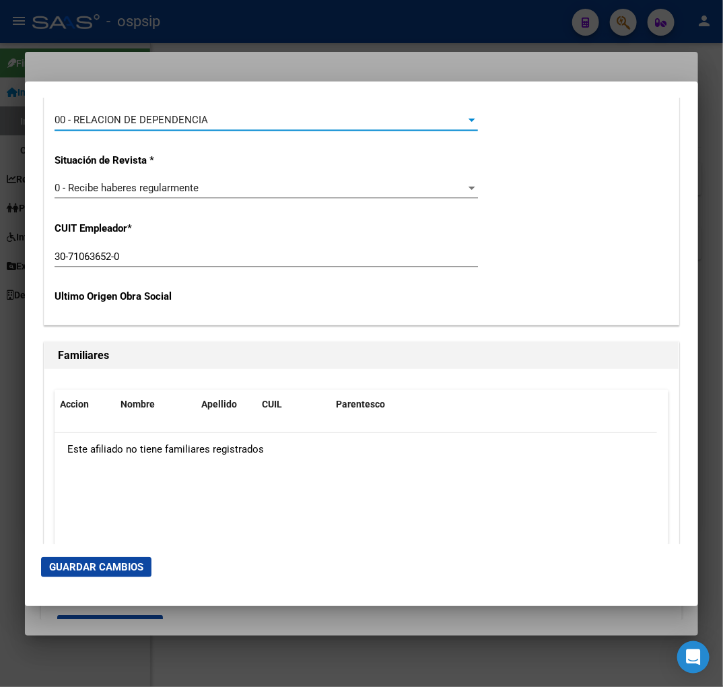
click at [98, 562] on span "Guardar Cambios" at bounding box center [96, 567] width 94 height 12
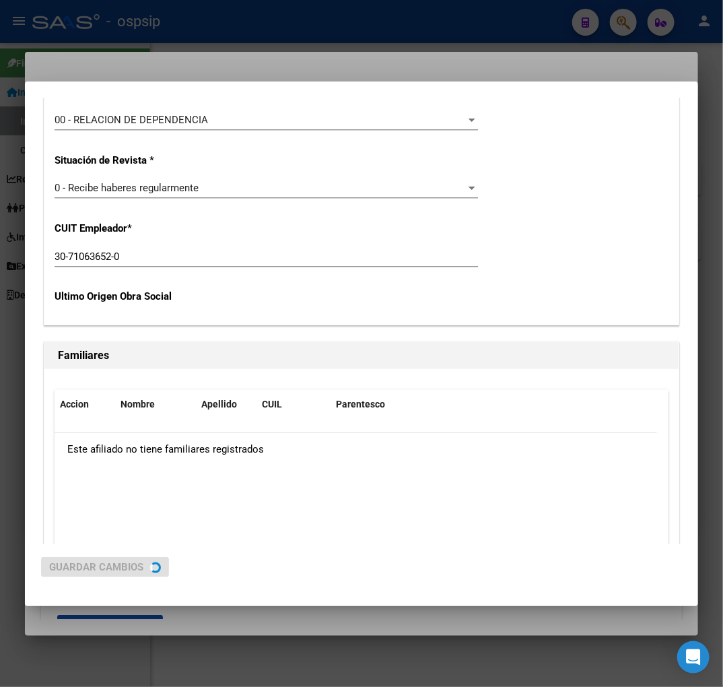
scroll to position [0, 0]
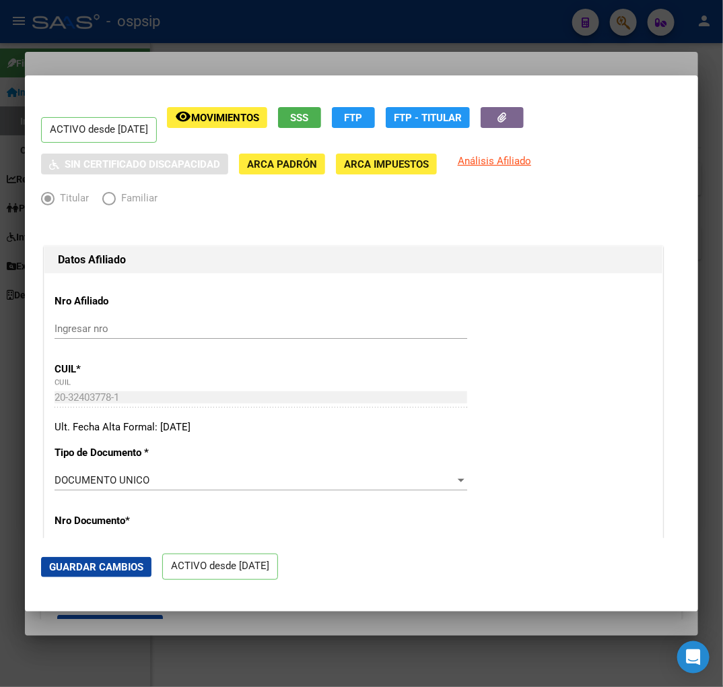
click at [277, 37] on div at bounding box center [361, 343] width 723 height 687
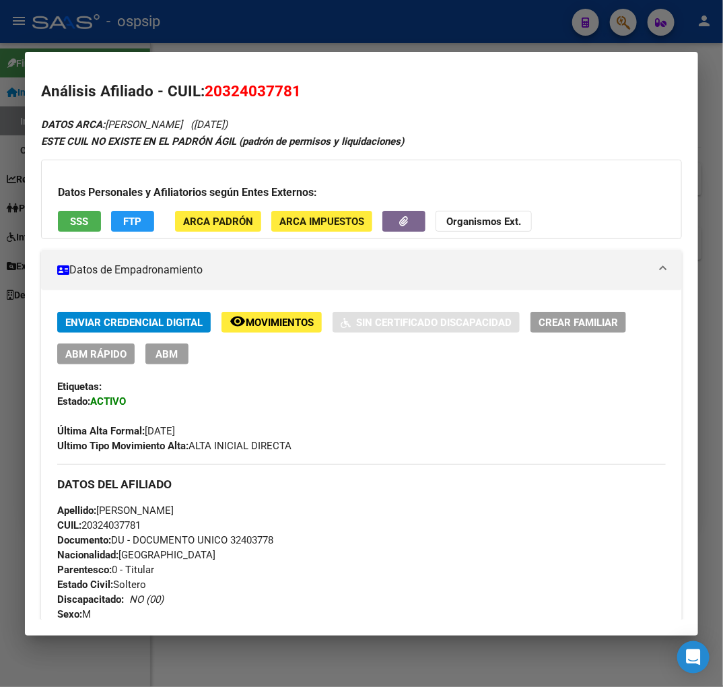
drag, startPoint x: 340, startPoint y: 26, endPoint x: 333, endPoint y: 28, distance: 7.9
click at [340, 26] on div at bounding box center [361, 343] width 723 height 687
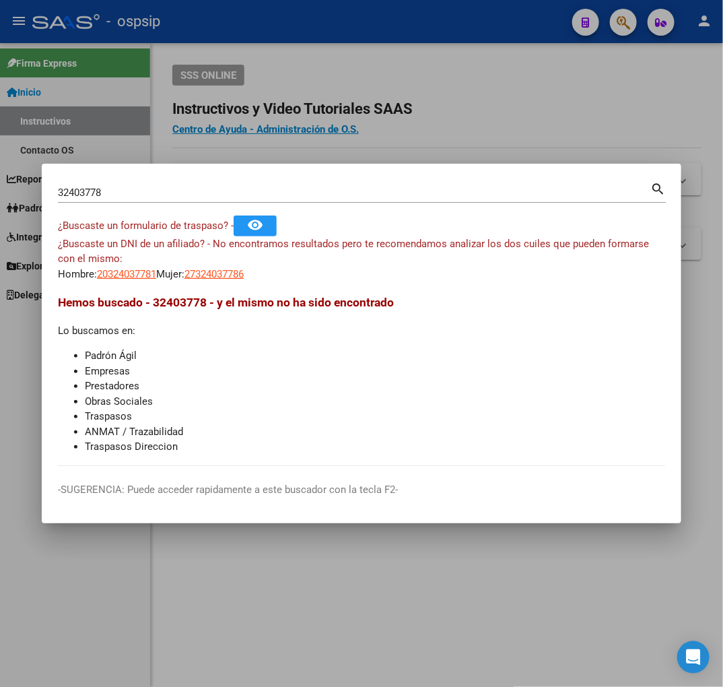
click at [312, 92] on div at bounding box center [361, 343] width 723 height 687
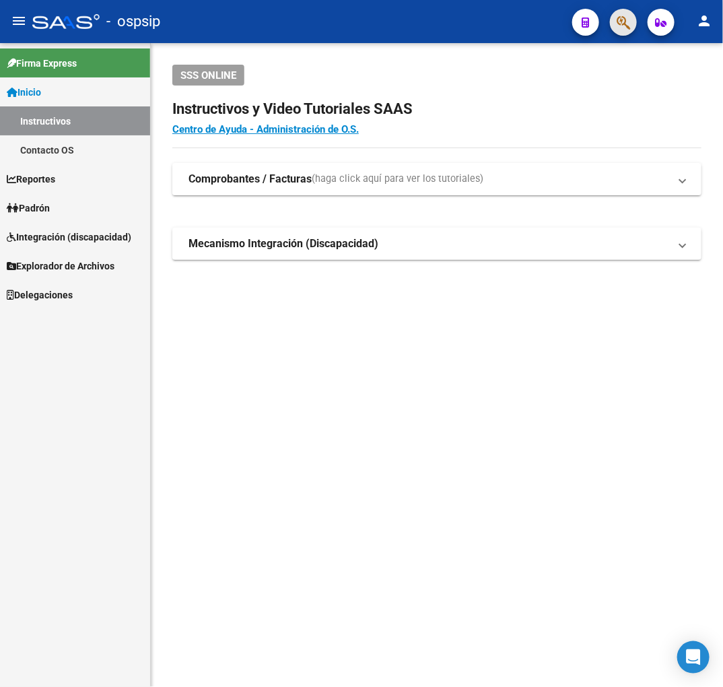
click at [633, 23] on button "button" at bounding box center [623, 22] width 27 height 27
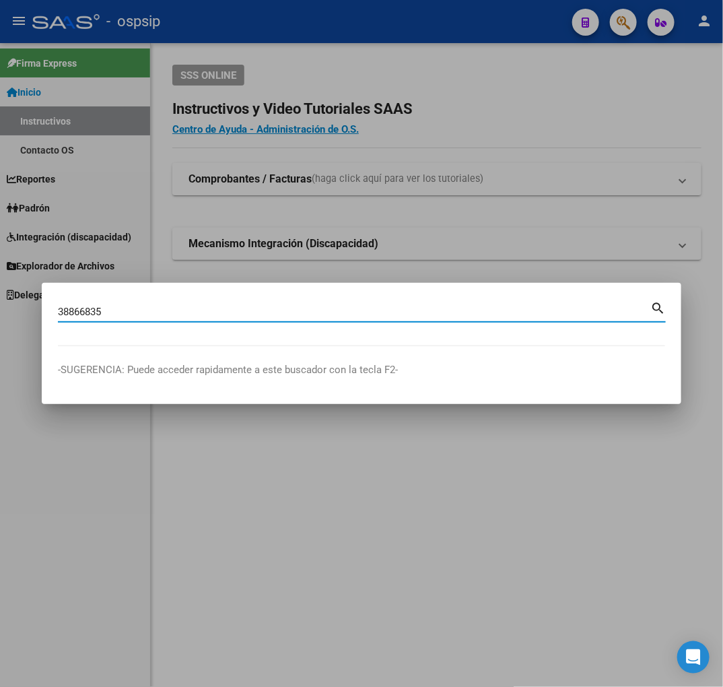
type input "38866835"
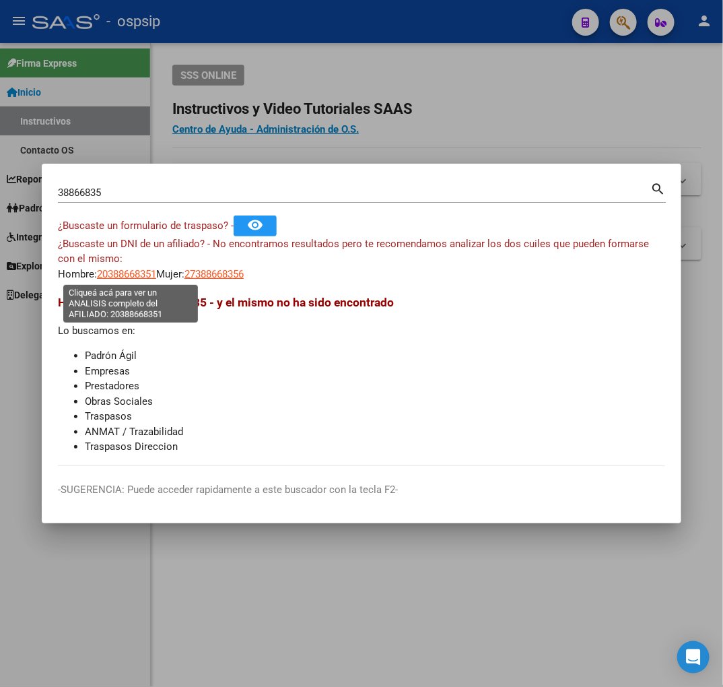
click at [125, 276] on span "20388668351" at bounding box center [126, 274] width 59 height 12
type textarea "20388668351"
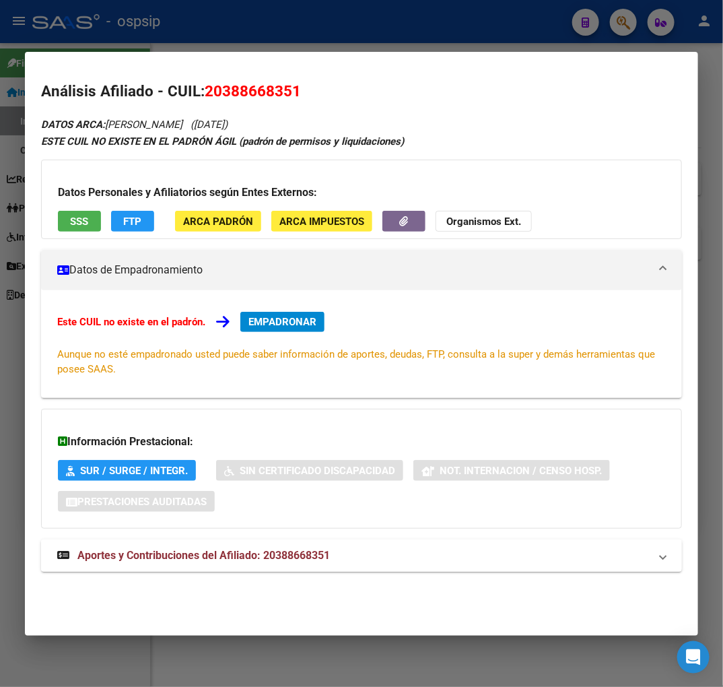
drag, startPoint x: 281, startPoint y: 564, endPoint x: 290, endPoint y: 558, distance: 11.2
click at [285, 561] on strong "Aportes y Contribuciones del Afiliado: 20388668351" at bounding box center [193, 555] width 273 height 16
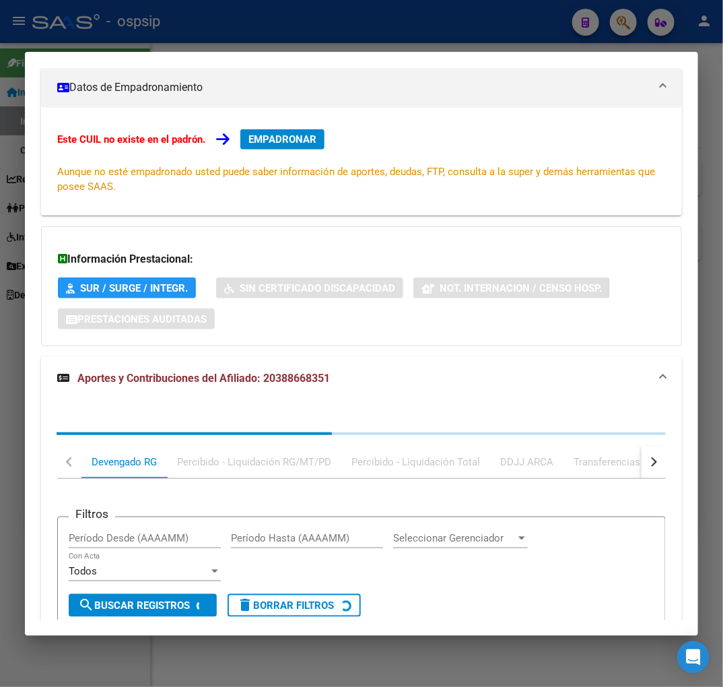
scroll to position [348, 0]
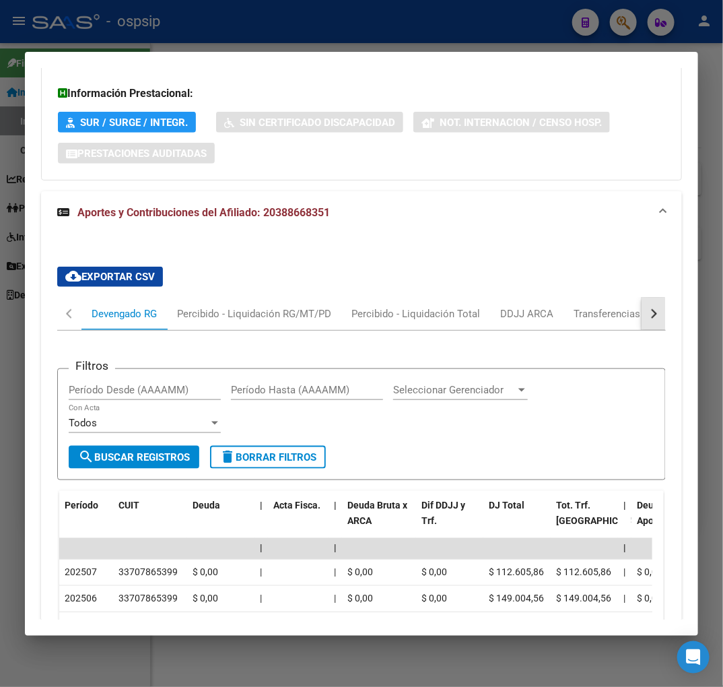
click at [642, 318] on button "button" at bounding box center [654, 314] width 24 height 32
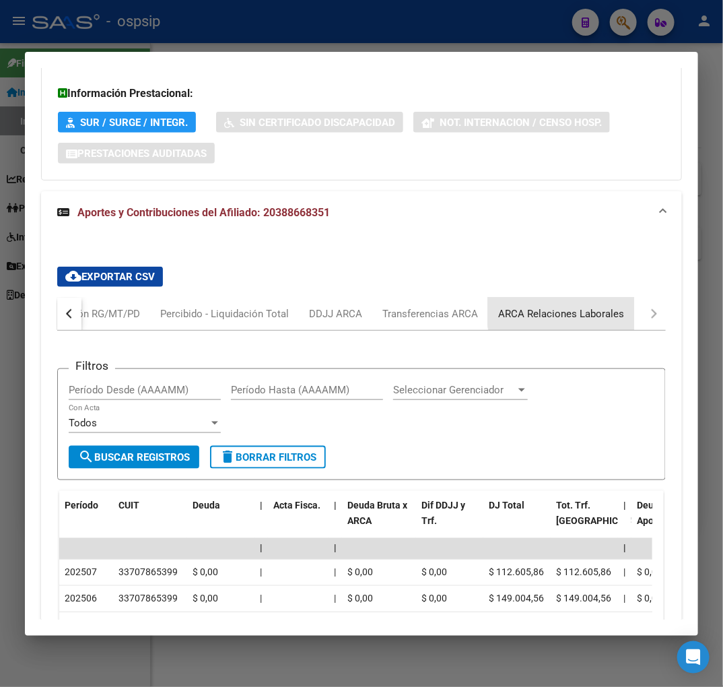
click at [582, 307] on div "ARCA Relaciones Laborales" at bounding box center [561, 313] width 126 height 15
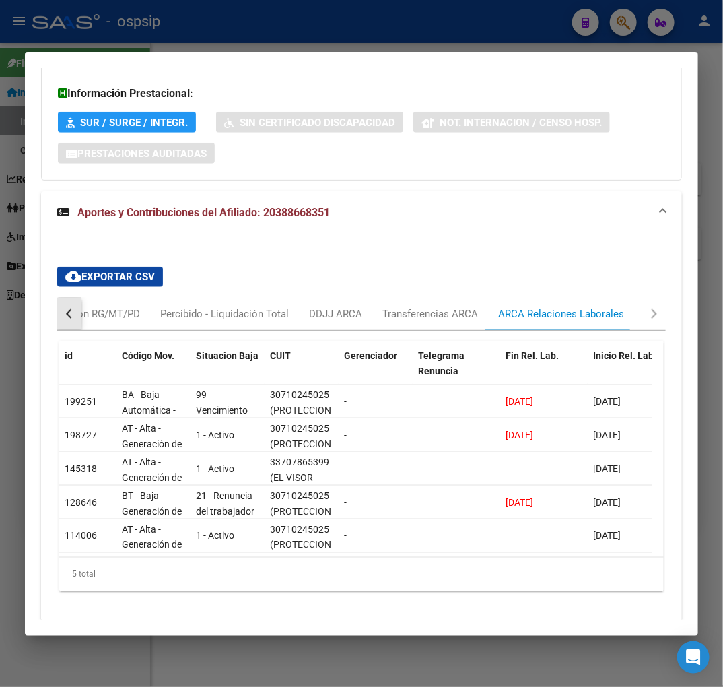
click at [73, 315] on button "button" at bounding box center [69, 314] width 24 height 32
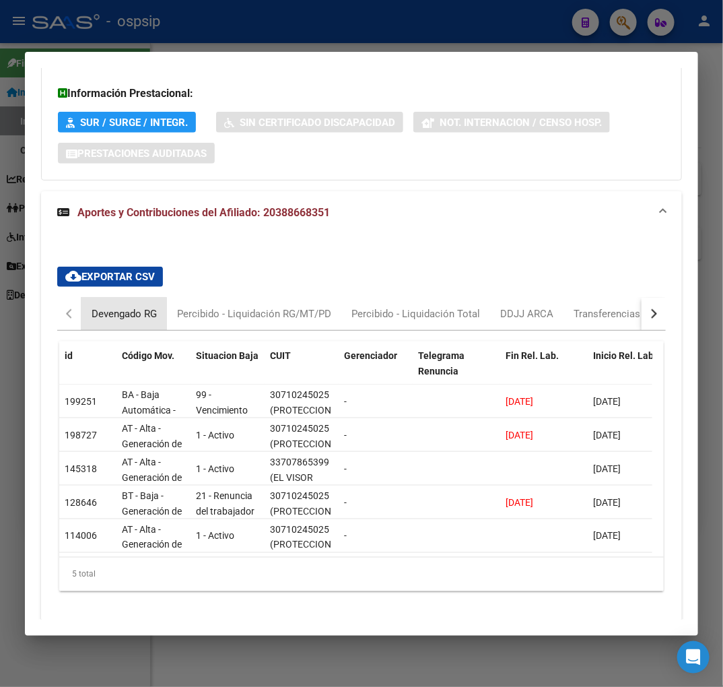
click at [115, 327] on div "Devengado RG" at bounding box center [124, 314] width 86 height 32
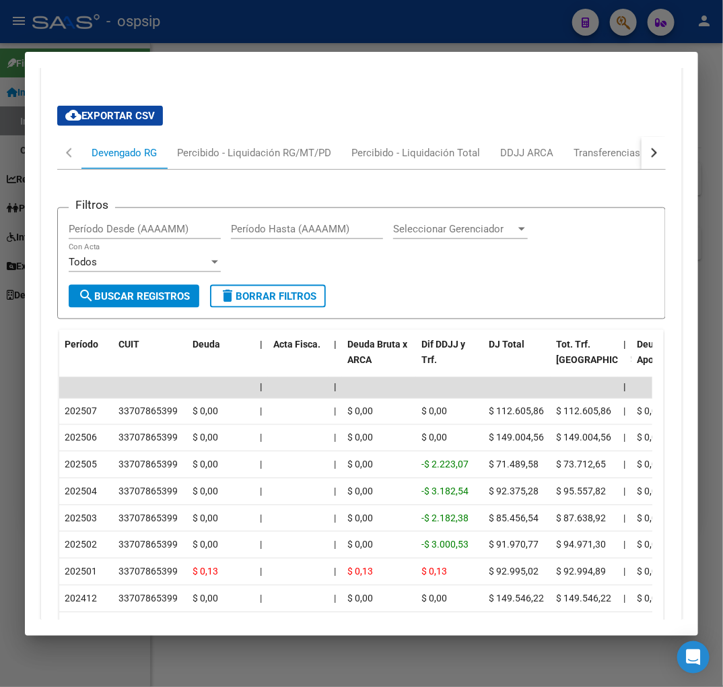
scroll to position [423, 0]
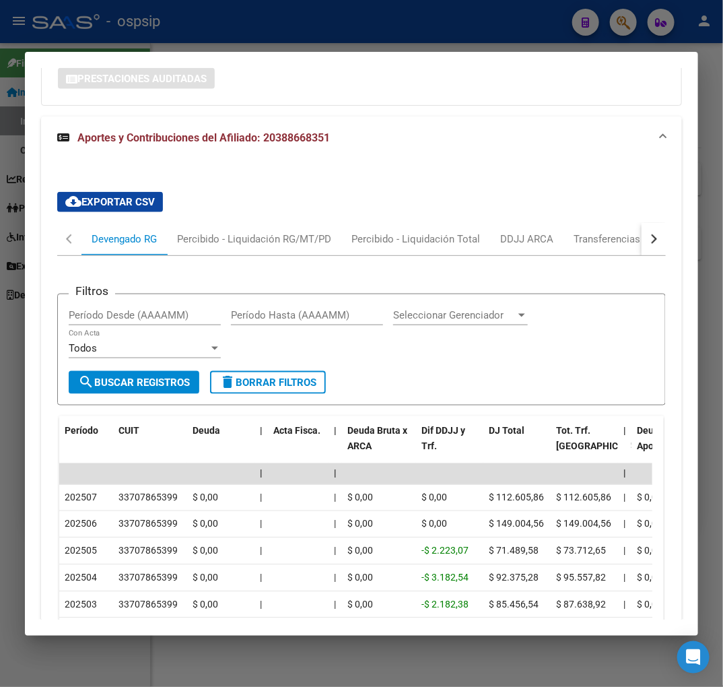
click at [368, 36] on div at bounding box center [361, 343] width 723 height 687
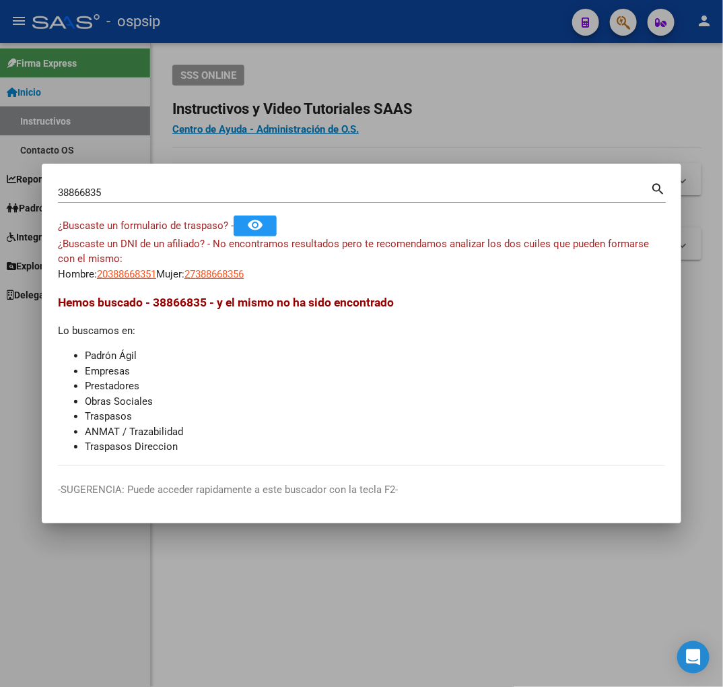
click at [368, 36] on div at bounding box center [361, 343] width 723 height 687
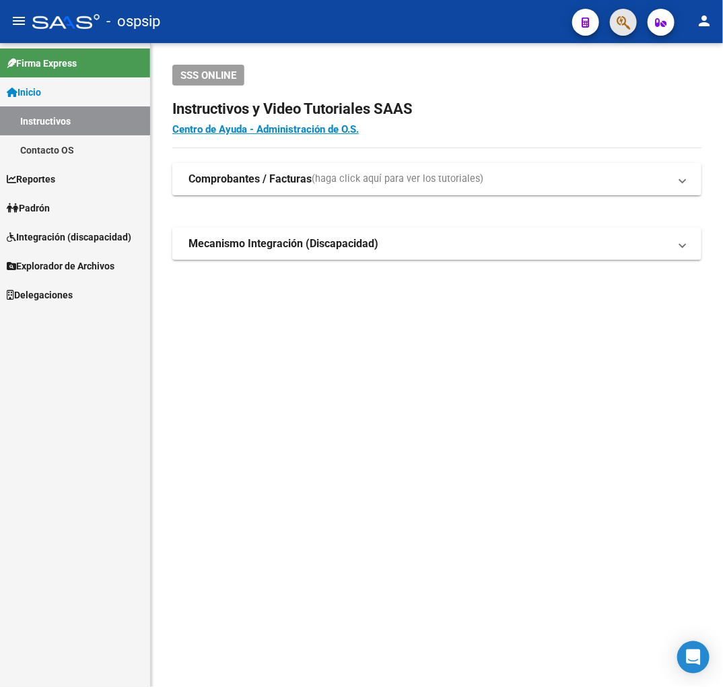
click at [632, 30] on button "button" at bounding box center [623, 22] width 27 height 27
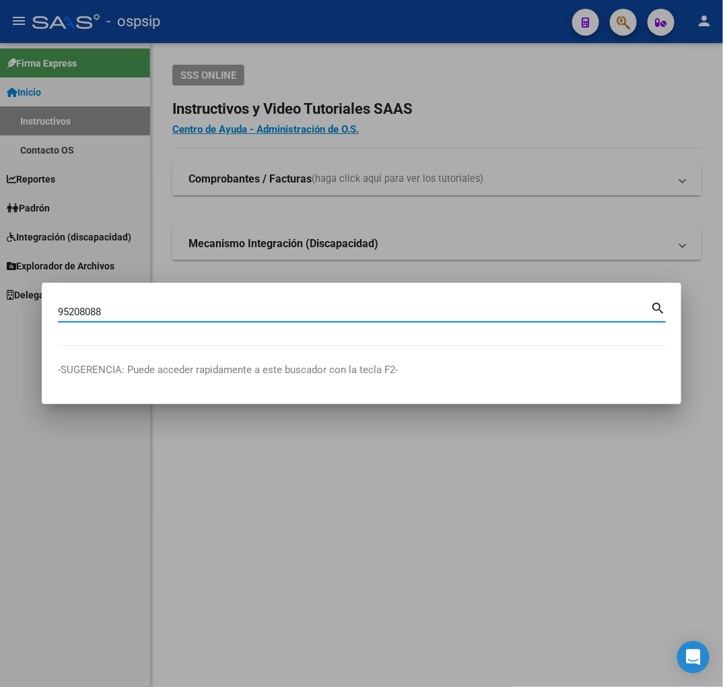
type input "95208088"
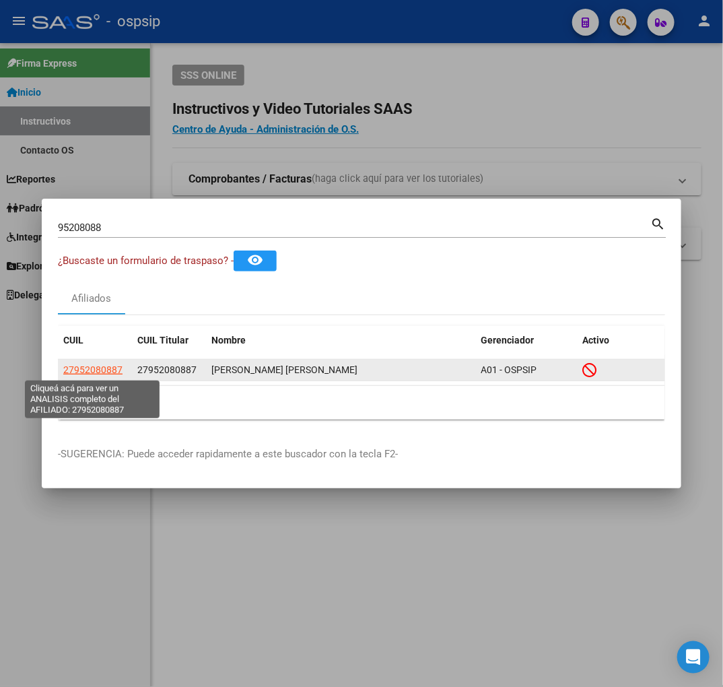
click at [90, 372] on span "27952080887" at bounding box center [92, 369] width 59 height 11
type textarea "27952080887"
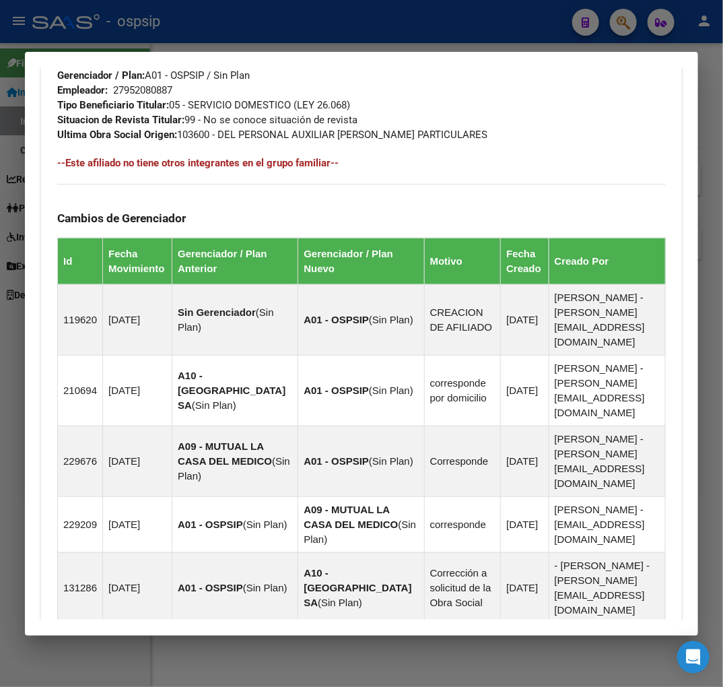
scroll to position [964, 0]
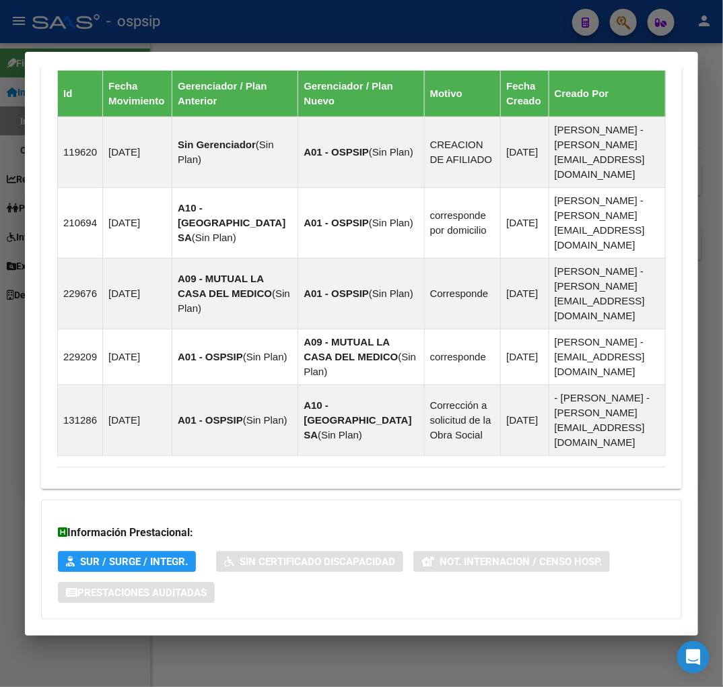
click at [405, 638] on mat-panel-title "Aportes y Contribuciones del Afiliado: 27952080887" at bounding box center [353, 646] width 593 height 16
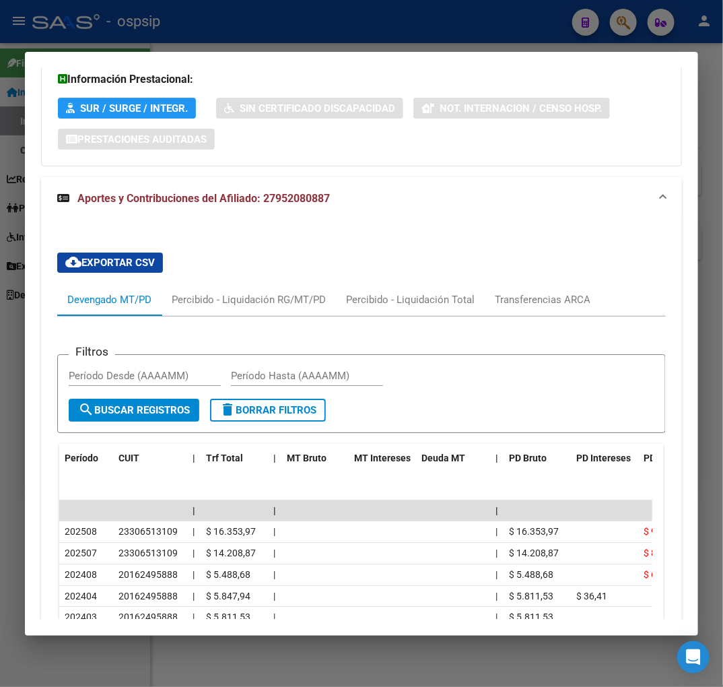
scroll to position [1456, 0]
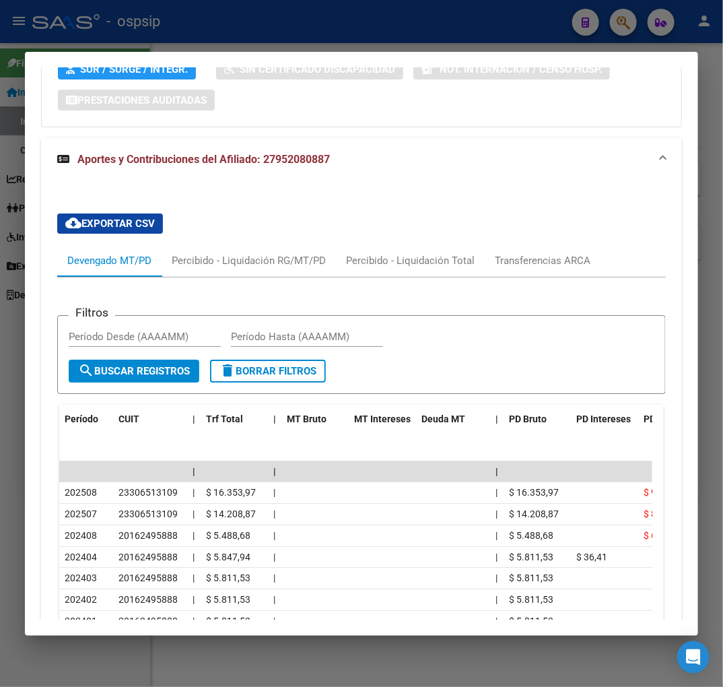
click at [277, 19] on div at bounding box center [361, 343] width 723 height 687
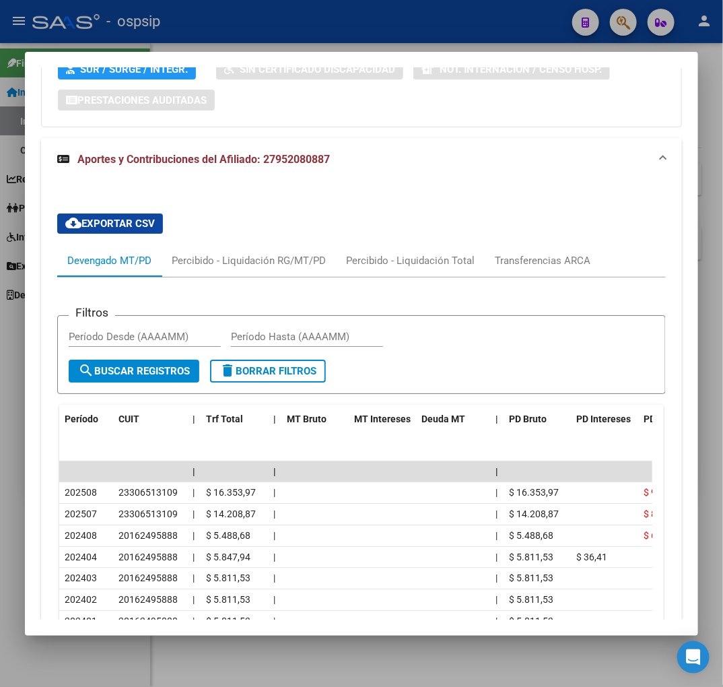
drag, startPoint x: 277, startPoint y: 19, endPoint x: 268, endPoint y: 36, distance: 19.6
click at [276, 22] on div at bounding box center [361, 343] width 723 height 687
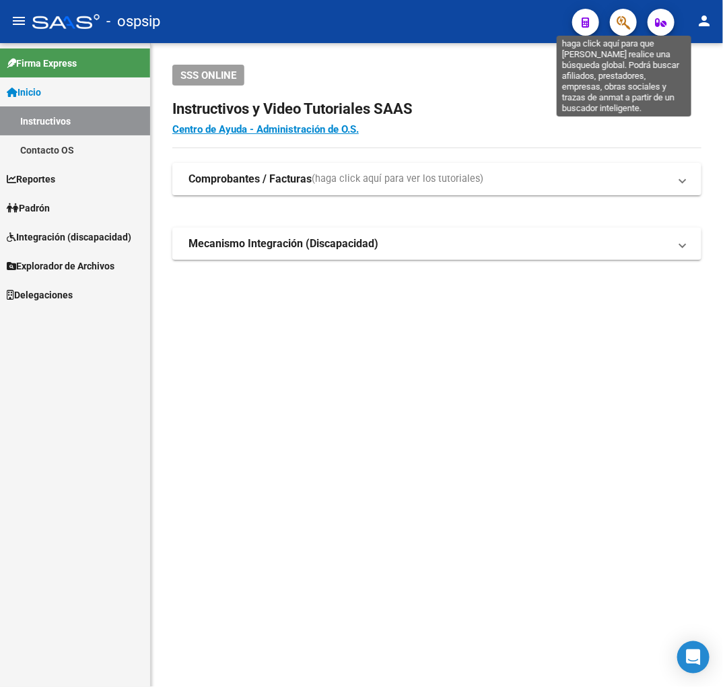
click at [629, 24] on icon "button" at bounding box center [623, 22] width 13 height 15
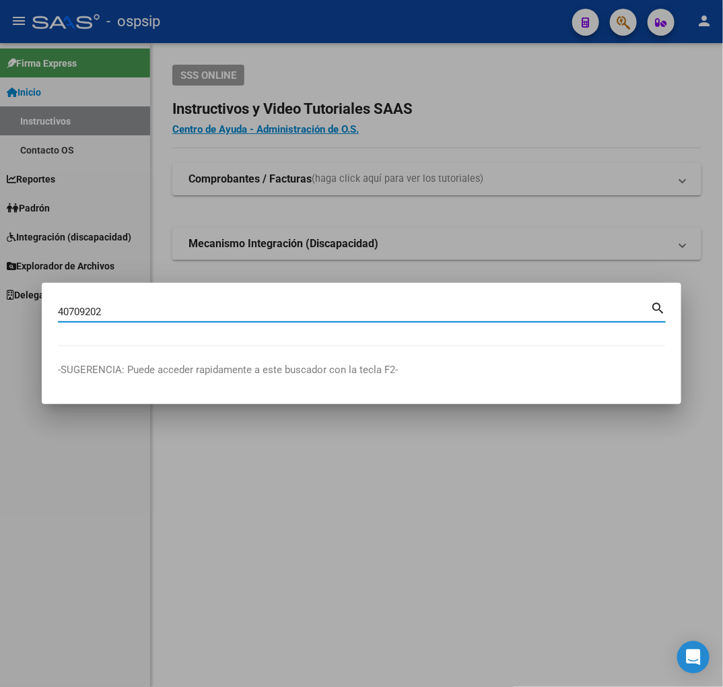
type input "40709202"
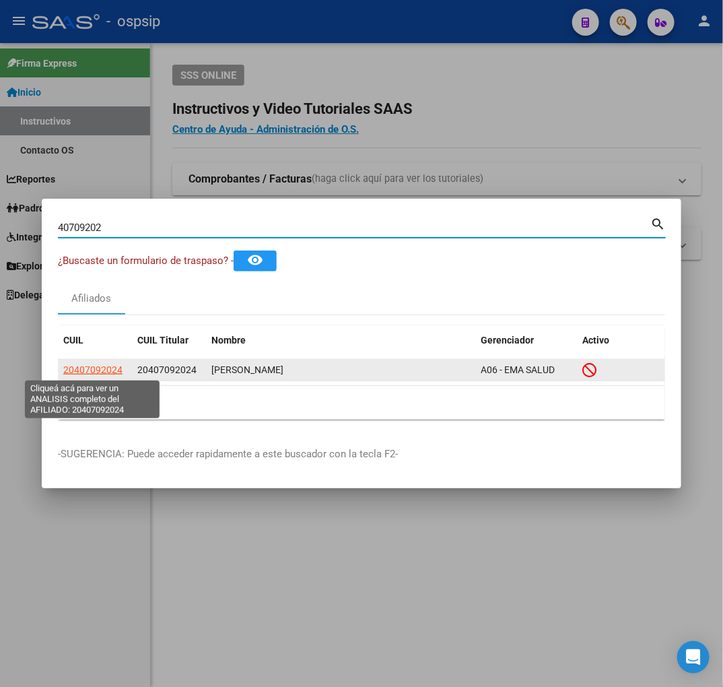
click at [97, 367] on span "20407092024" at bounding box center [92, 369] width 59 height 11
type textarea "20407092024"
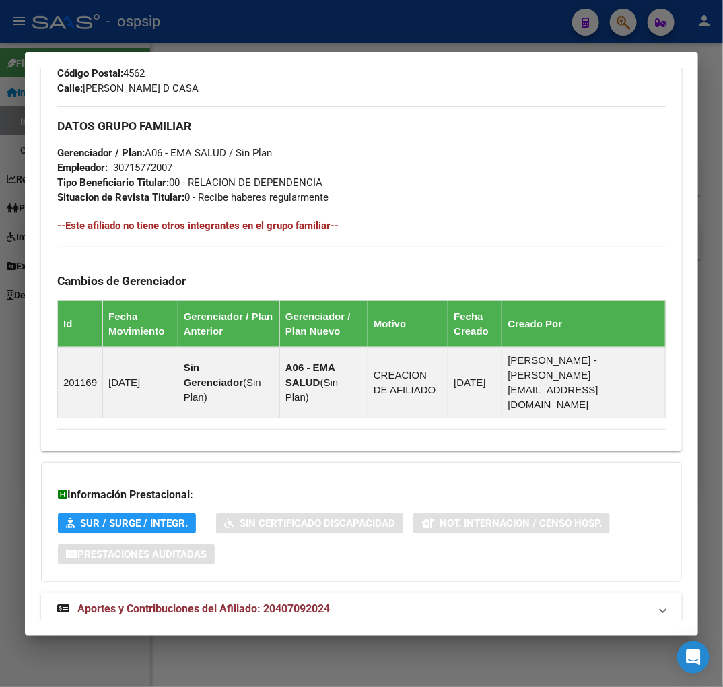
scroll to position [724, 0]
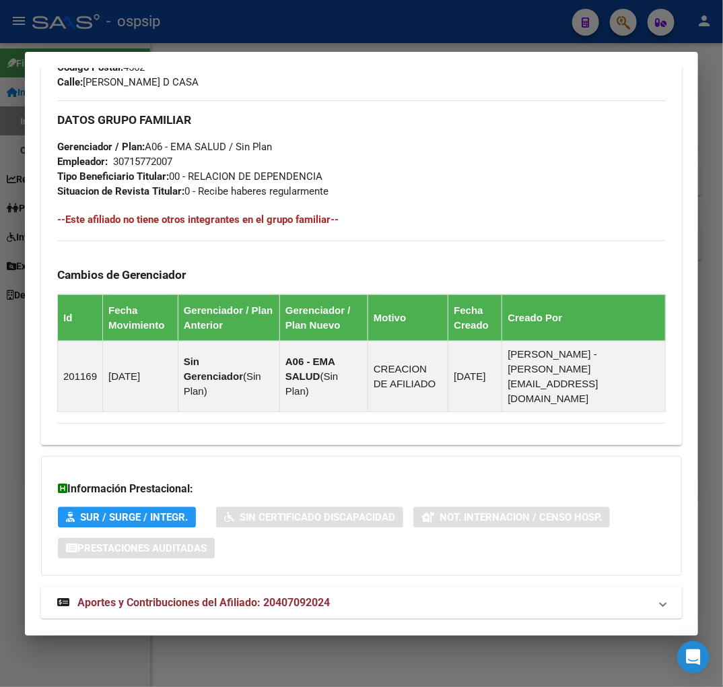
click at [381, 595] on mat-panel-title "Aportes y Contribuciones del Afiliado: 20407092024" at bounding box center [353, 603] width 593 height 16
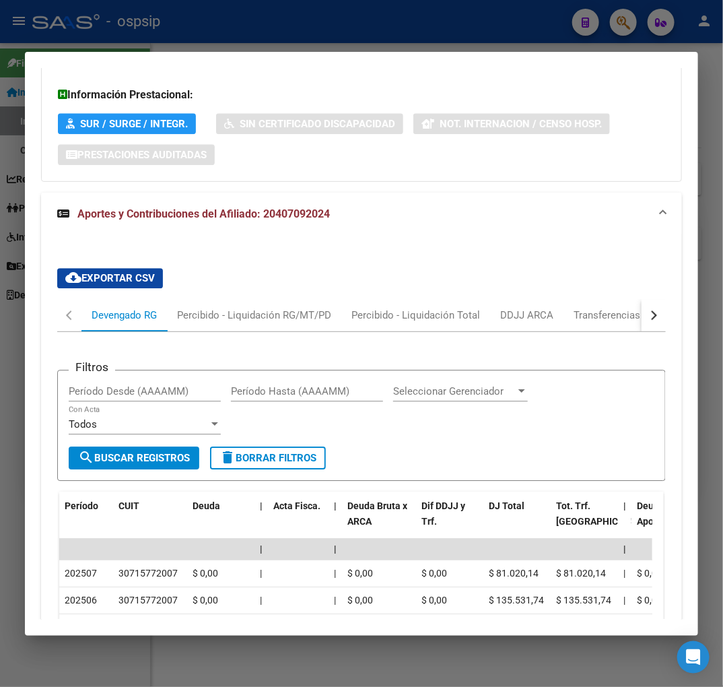
scroll to position [1116, 0]
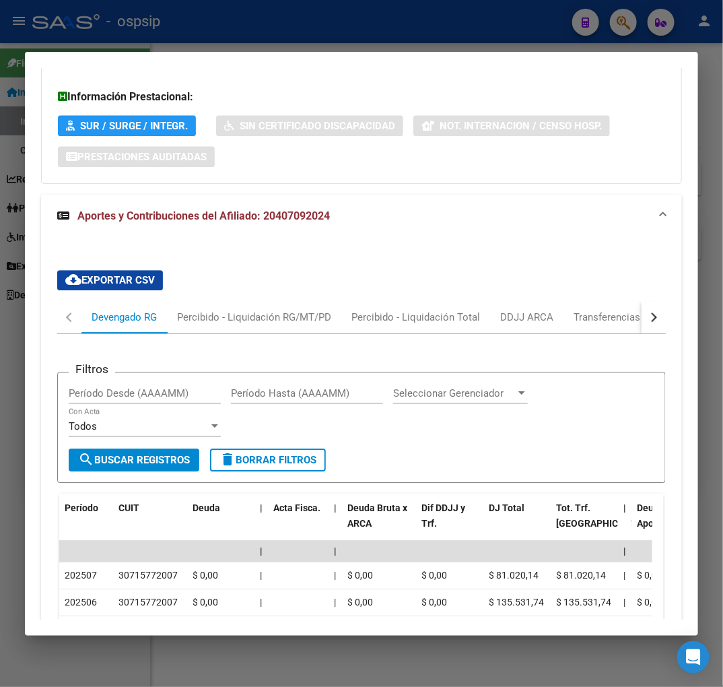
click at [649, 301] on button "button" at bounding box center [654, 317] width 24 height 32
click at [616, 310] on div "ARCA Relaciones Laborales" at bounding box center [561, 317] width 126 height 15
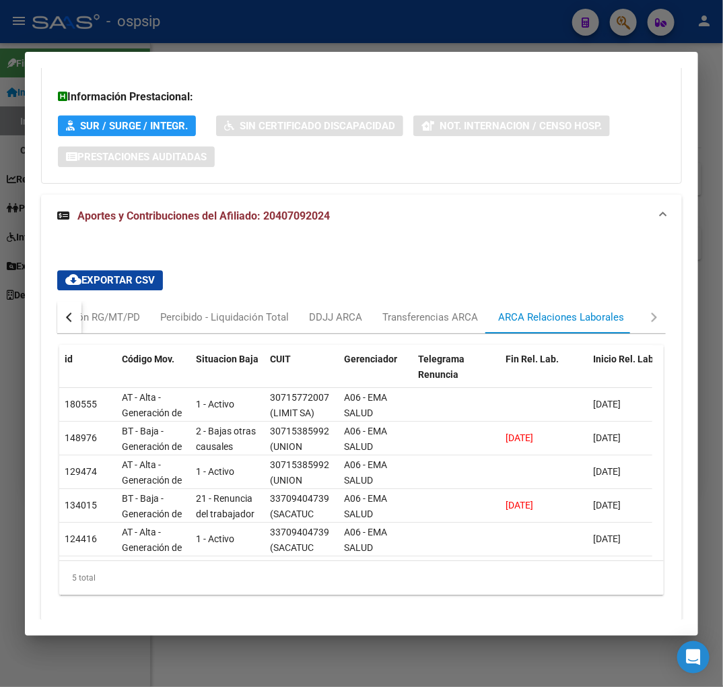
click at [283, 40] on div at bounding box center [361, 343] width 723 height 687
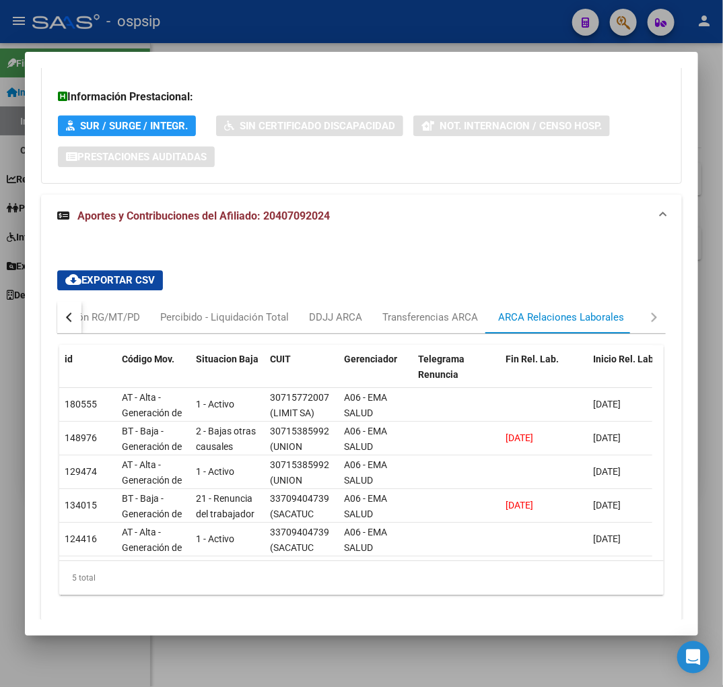
drag, startPoint x: 287, startPoint y: 38, endPoint x: 310, endPoint y: 58, distance: 31.0
click at [288, 38] on div at bounding box center [361, 343] width 723 height 687
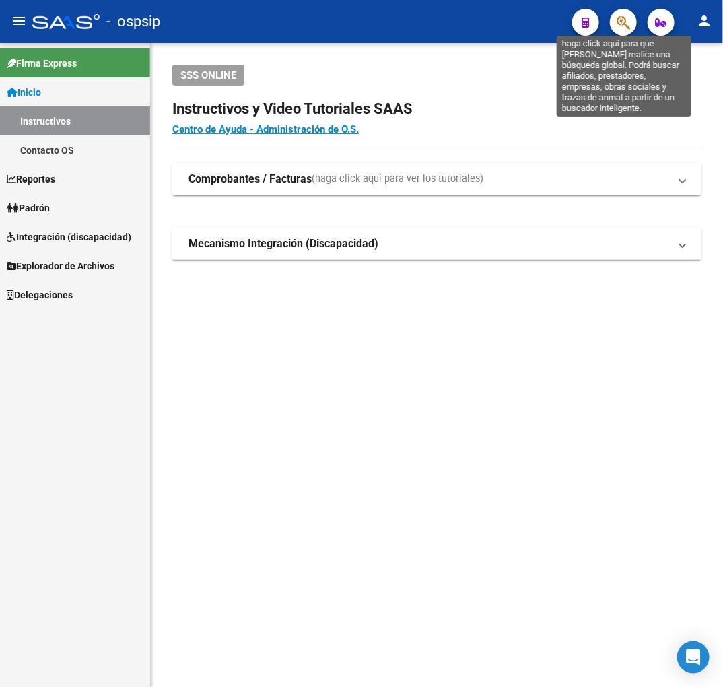
click at [628, 22] on icon "button" at bounding box center [623, 22] width 13 height 15
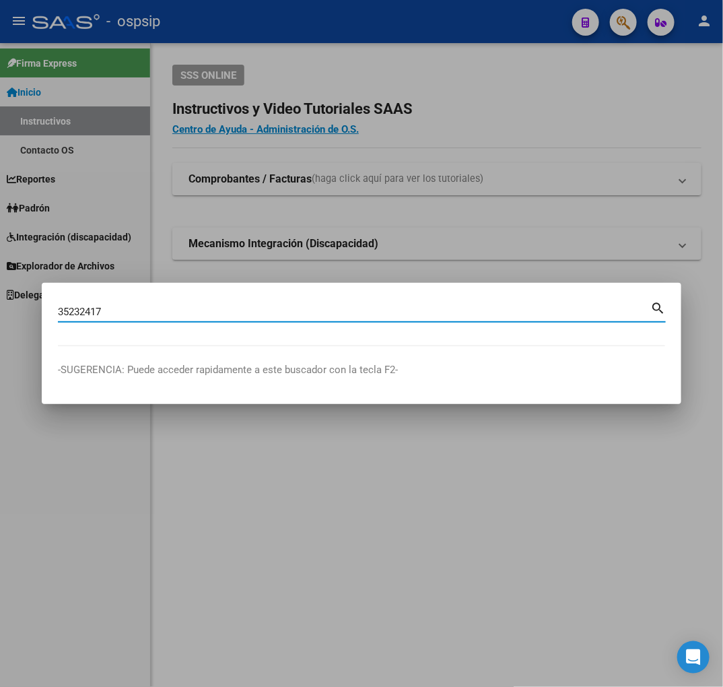
type input "35232417"
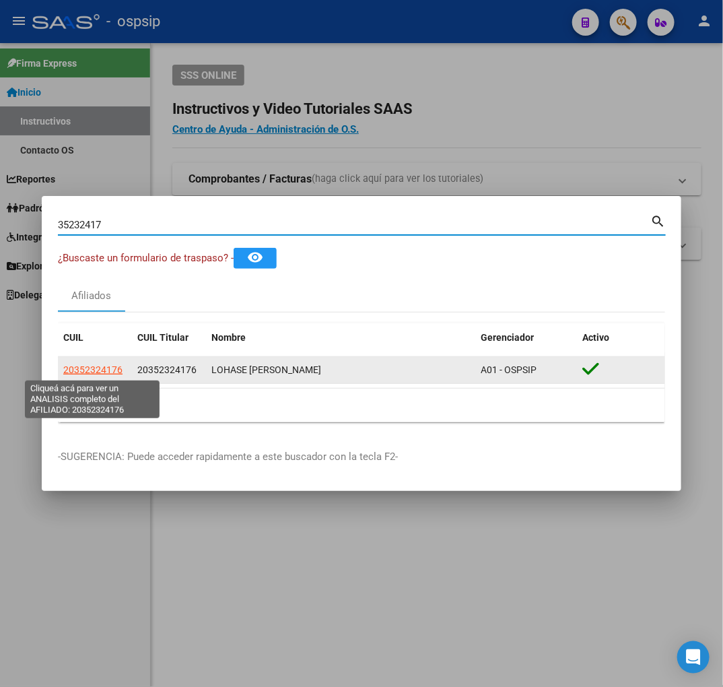
click at [100, 368] on span "20352324176" at bounding box center [92, 369] width 59 height 11
type textarea "20352324176"
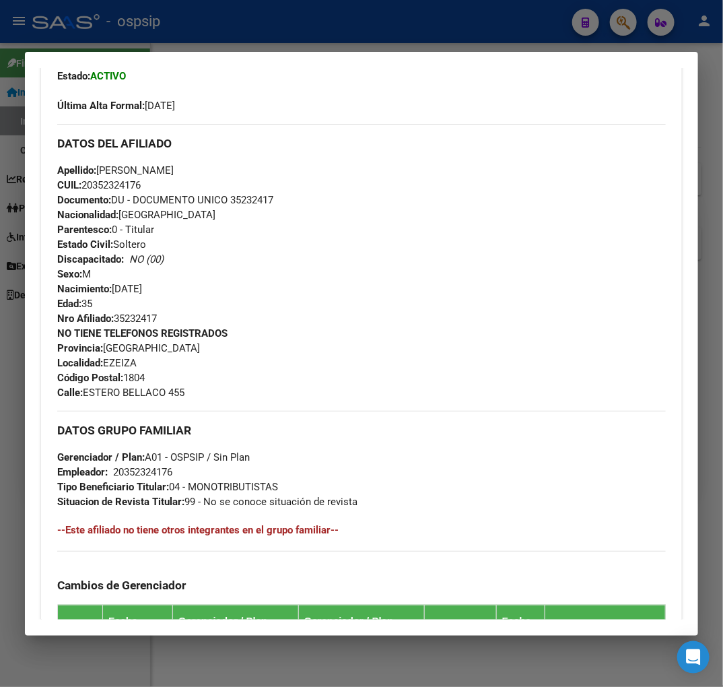
scroll to position [755, 0]
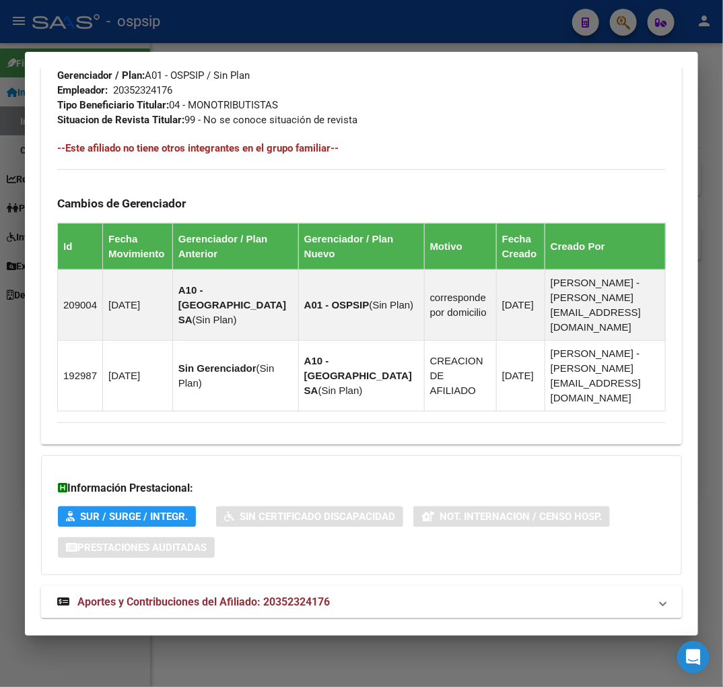
click at [364, 586] on mat-expansion-panel-header "Aportes y Contribuciones del Afiliado: 20352324176" at bounding box center [361, 602] width 641 height 32
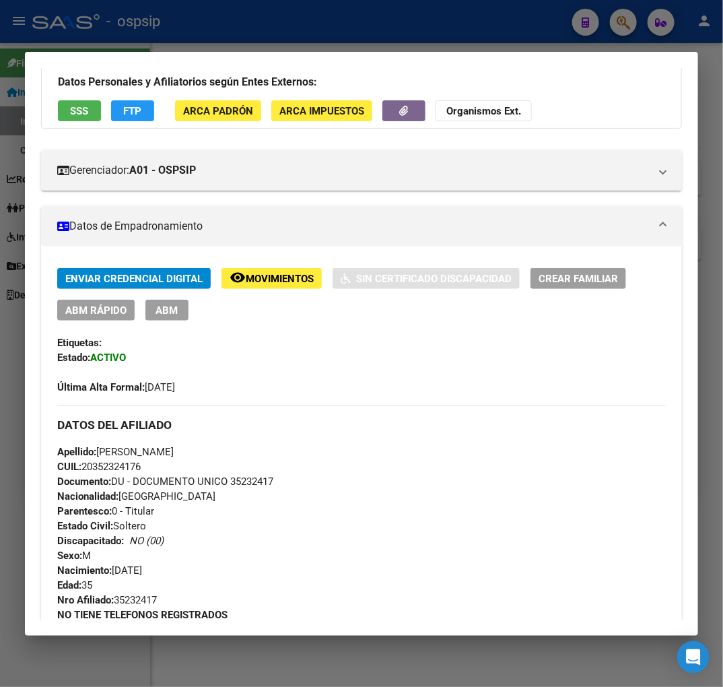
scroll to position [0, 0]
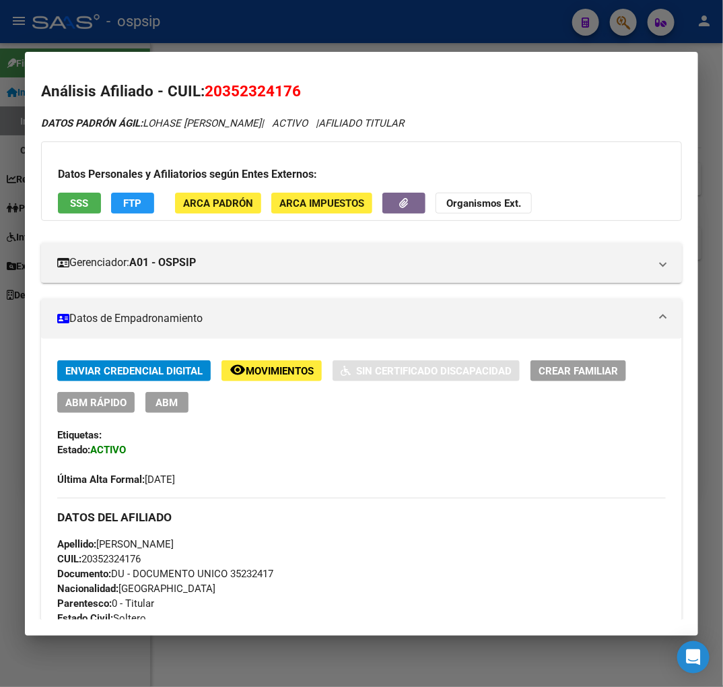
click at [125, 215] on div "Datos Personales y Afiliatorios según Entes Externos: SSS FTP ARCA Padrón ARCA …" at bounding box center [361, 180] width 641 height 79
click at [126, 199] on span "FTP" at bounding box center [133, 203] width 18 height 12
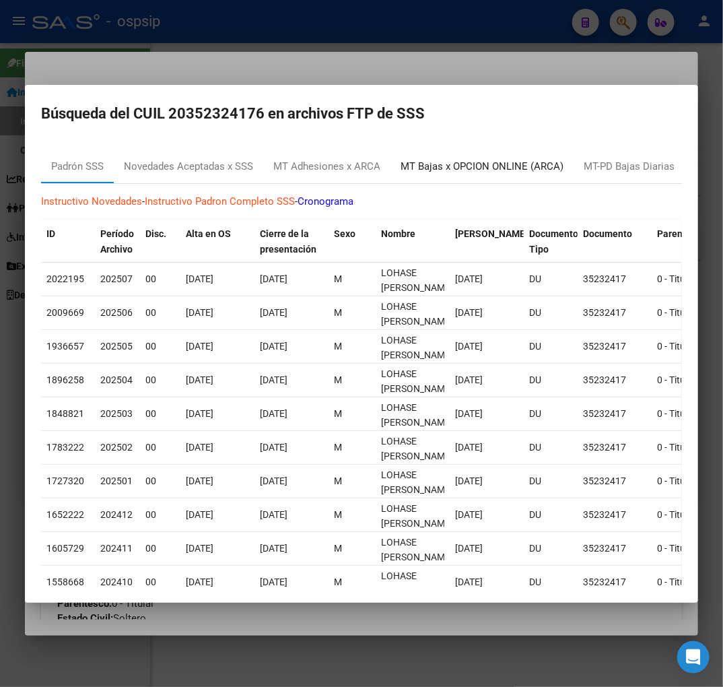
click at [473, 160] on div "MT Bajas x OPCION ONLINE (ARCA)" at bounding box center [482, 166] width 163 height 15
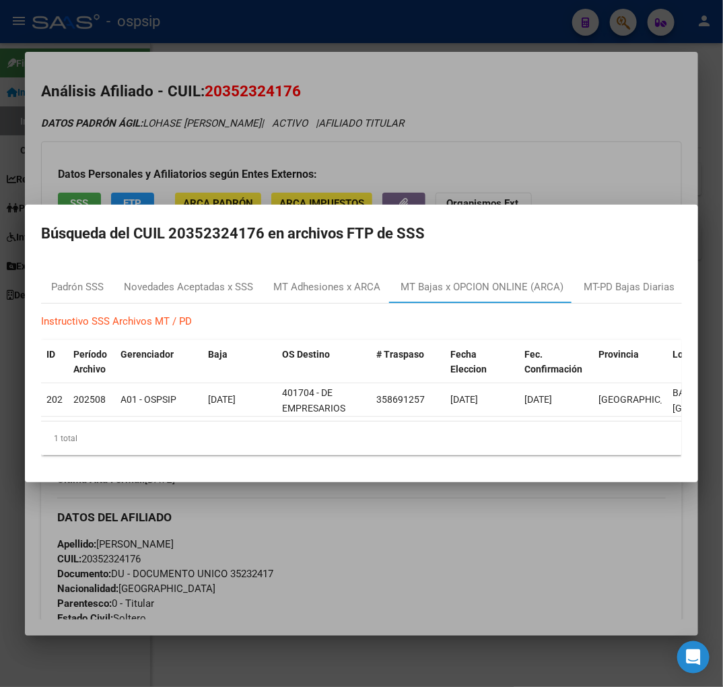
click at [473, 534] on div at bounding box center [361, 343] width 723 height 687
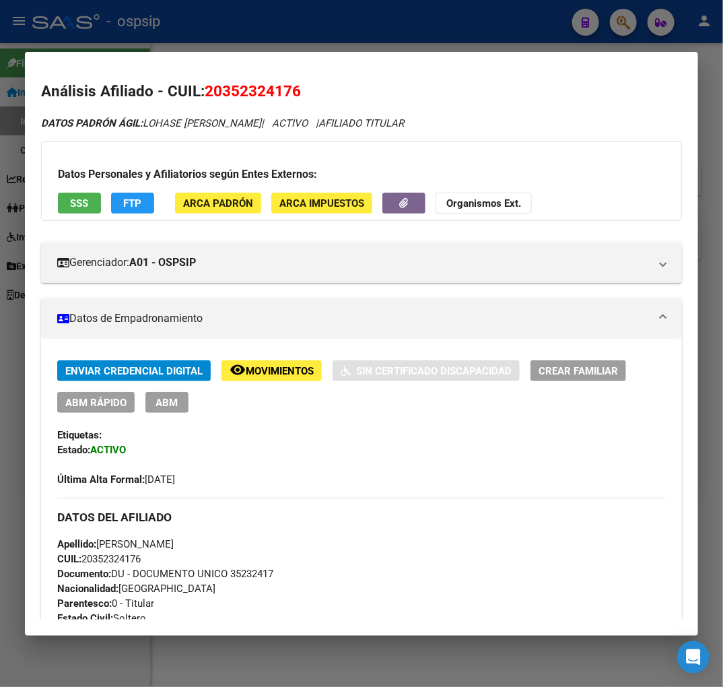
click at [143, 406] on div "Enviar Credencial Digital remove_red_eye Movimientos Sin Certificado Discapacid…" at bounding box center [361, 386] width 609 height 53
click at [169, 402] on span "ABM" at bounding box center [167, 403] width 22 height 12
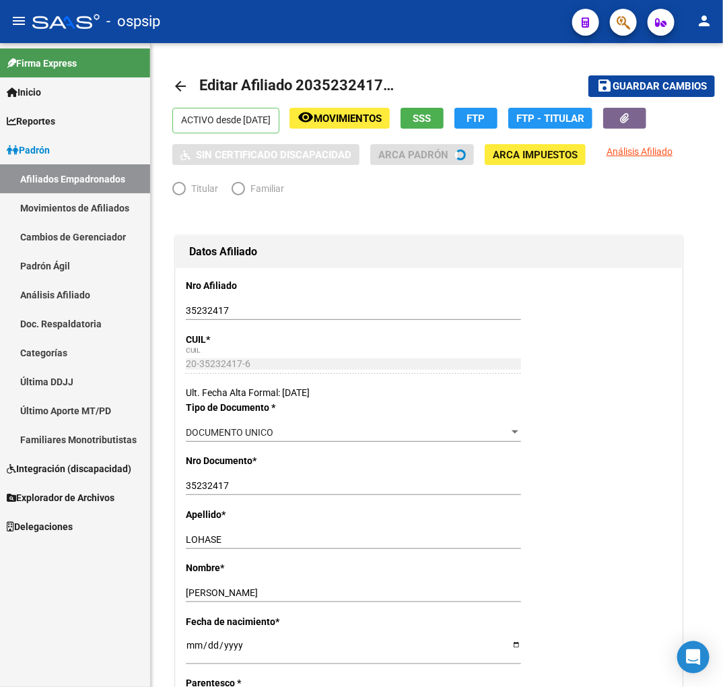
radio input "true"
type input "20-35232417-6"
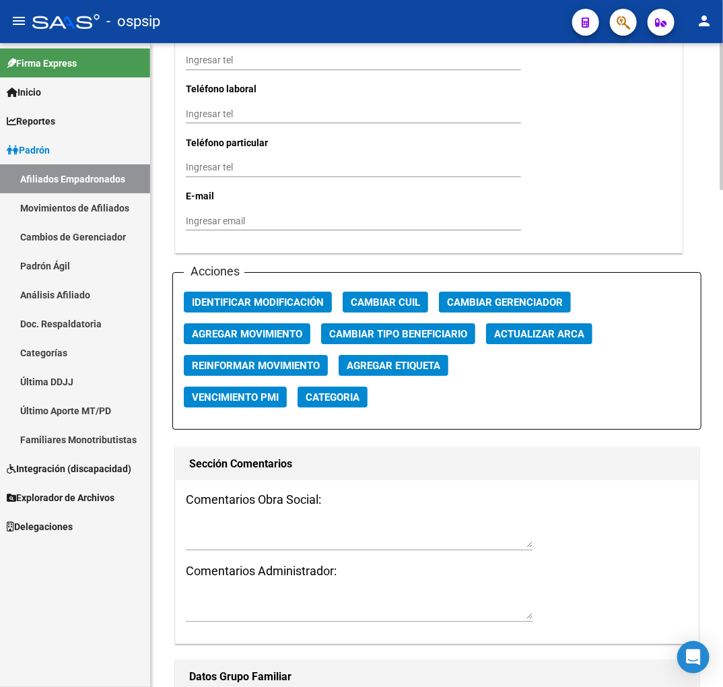
scroll to position [1421, 0]
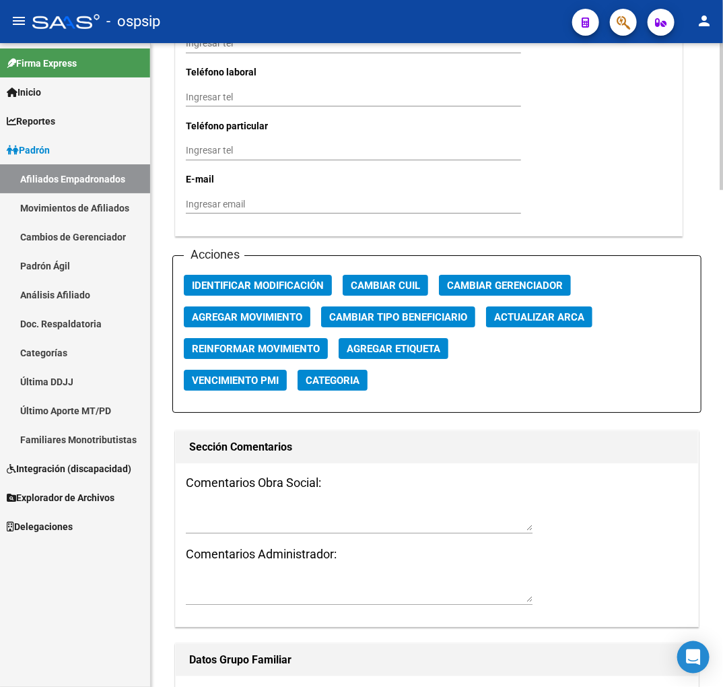
click at [266, 312] on span "Agregar Movimiento" at bounding box center [247, 317] width 110 height 12
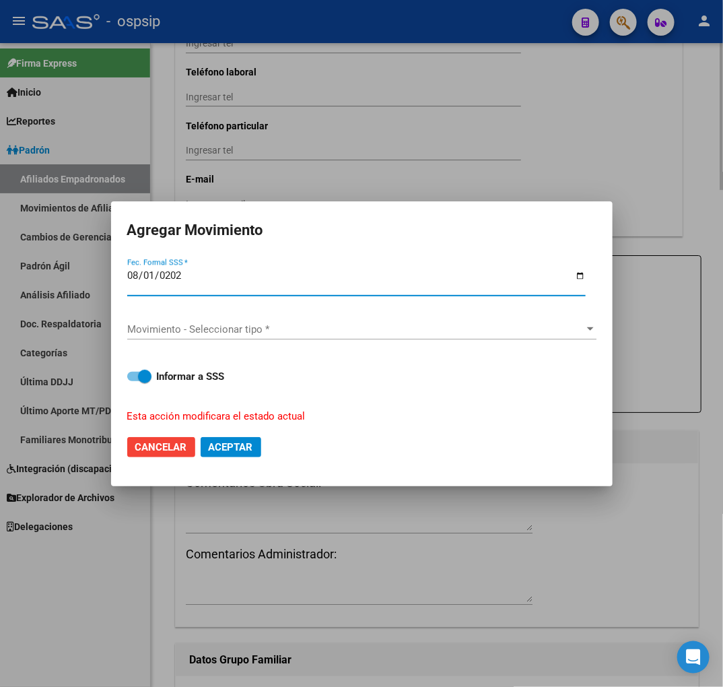
type input "[DATE]"
click at [265, 333] on span "Movimiento - Seleccionar tipo *" at bounding box center [355, 329] width 457 height 12
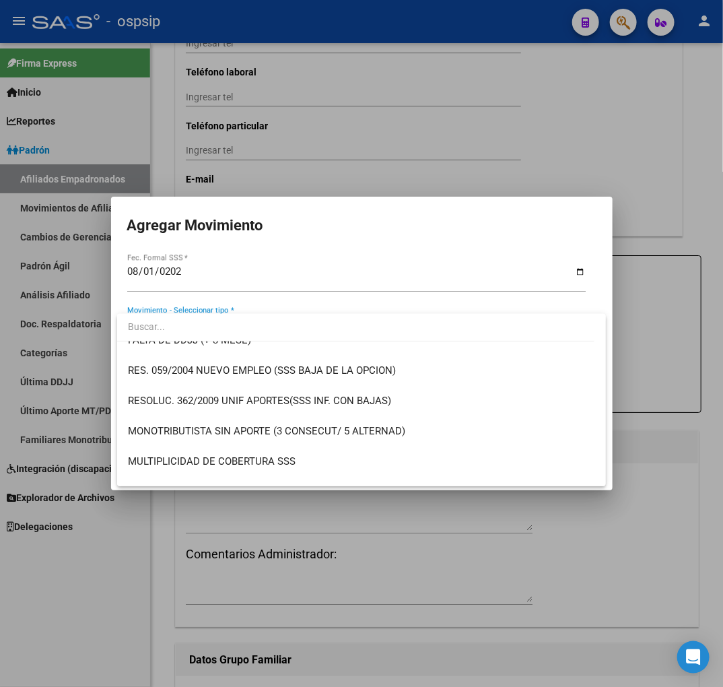
scroll to position [448, 0]
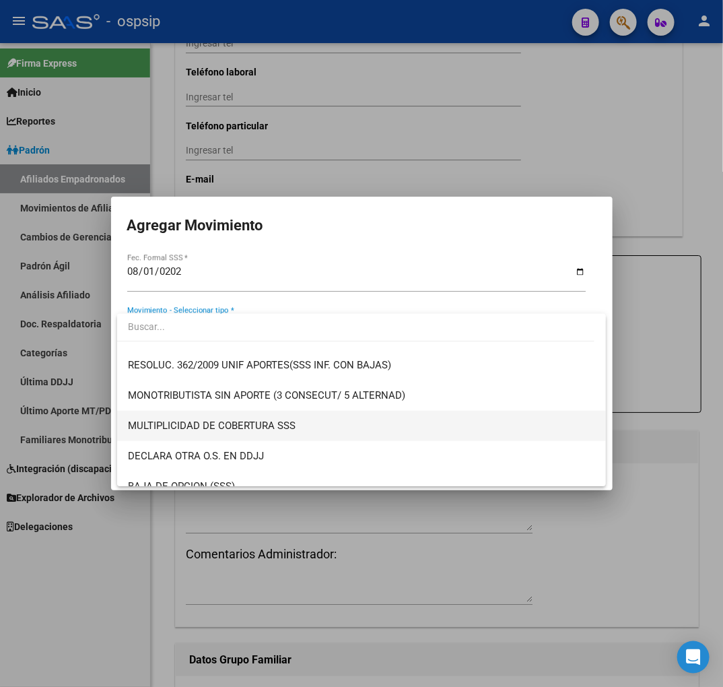
click at [257, 418] on span "MULTIPLICIDAD DE COBERTURA SSS" at bounding box center [361, 426] width 467 height 30
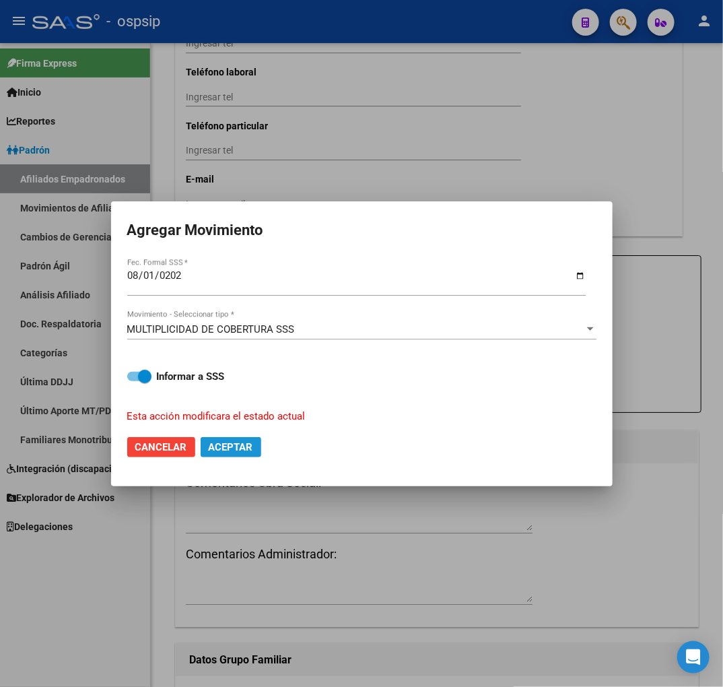
click at [212, 441] on span "Aceptar" at bounding box center [231, 447] width 44 height 12
checkbox input "false"
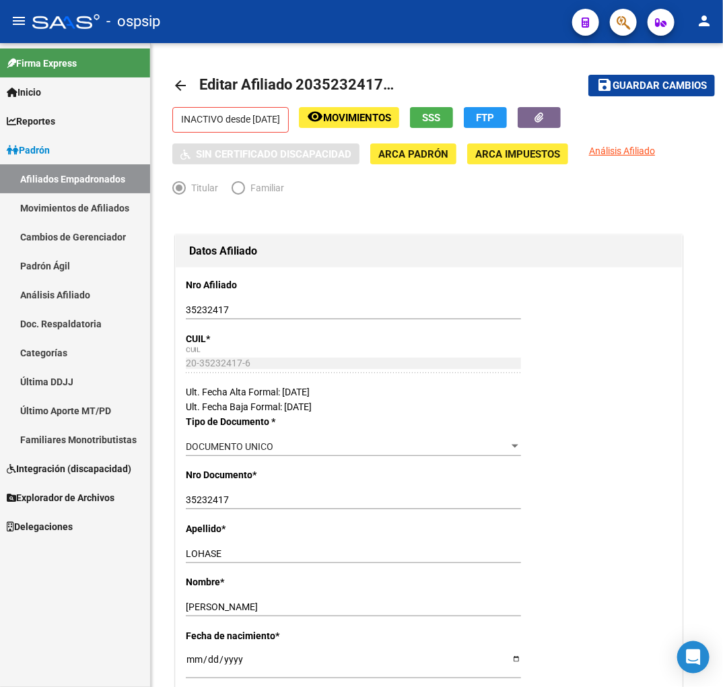
scroll to position [0, 0]
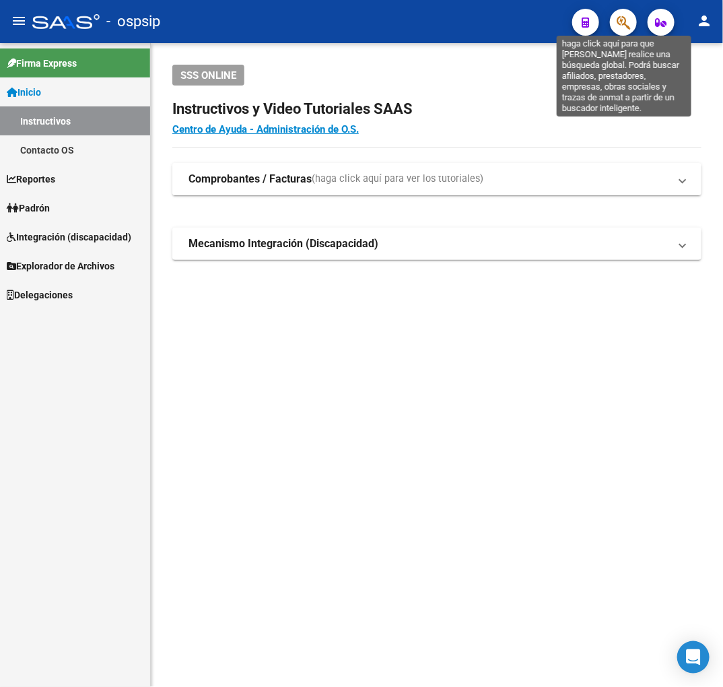
click at [622, 15] on icon "button" at bounding box center [623, 22] width 13 height 15
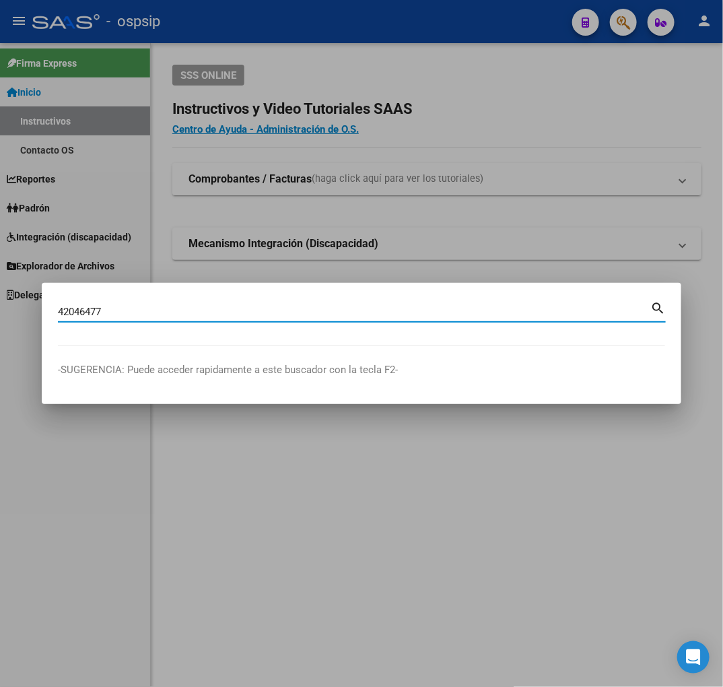
type input "42046477"
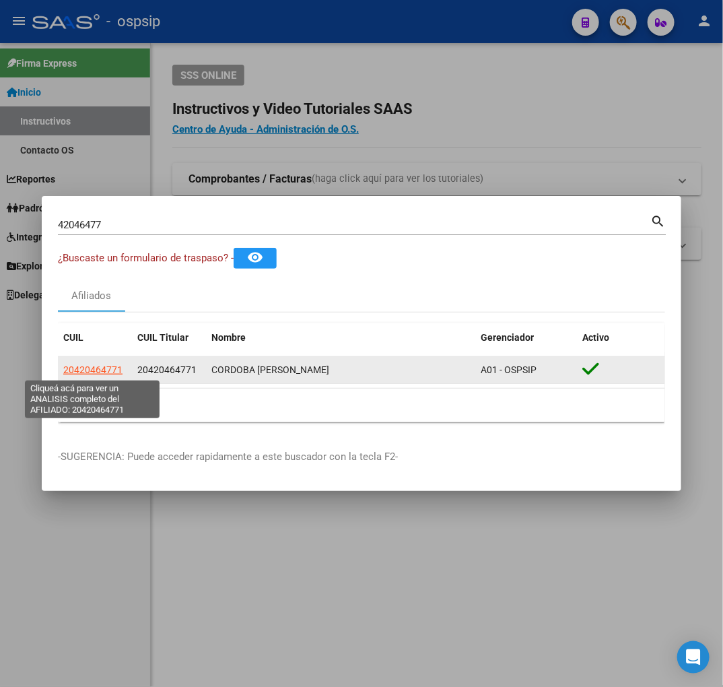
click at [100, 368] on span "20420464771" at bounding box center [92, 369] width 59 height 11
type textarea "20420464771"
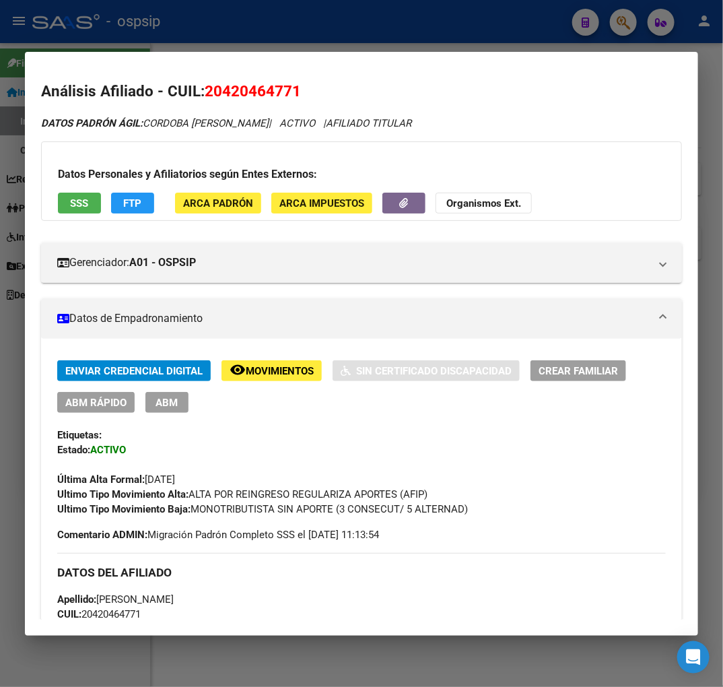
click at [139, 205] on span "FTP" at bounding box center [133, 203] width 18 height 12
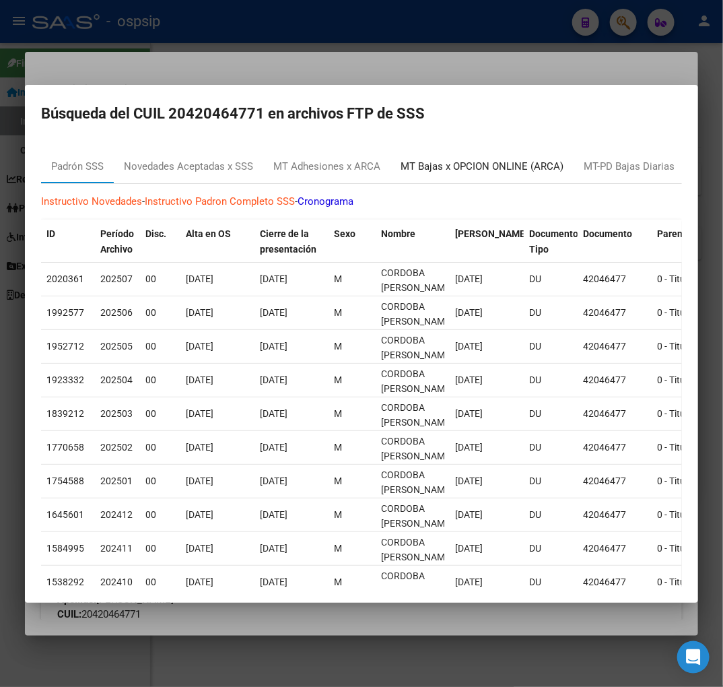
click at [476, 162] on div "MT Bajas x OPCION ONLINE (ARCA)" at bounding box center [482, 166] width 163 height 15
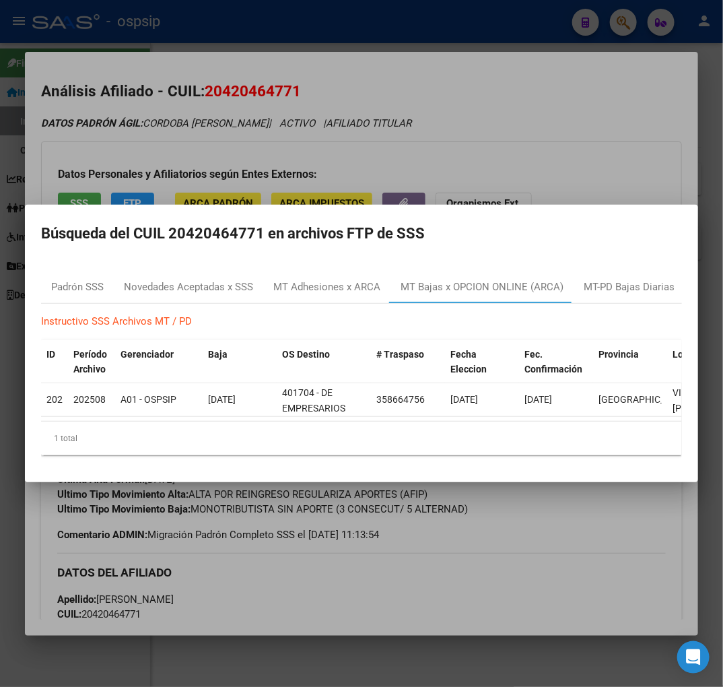
click at [482, 501] on div at bounding box center [361, 343] width 723 height 687
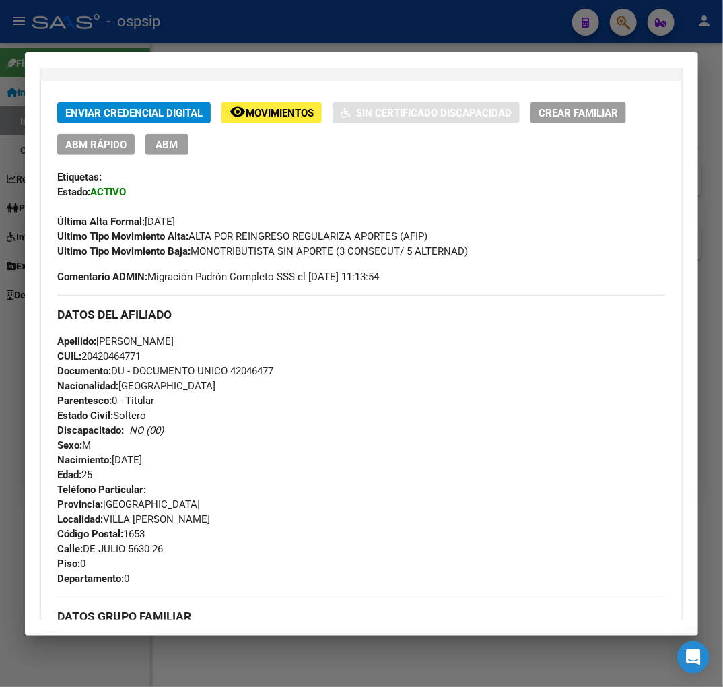
scroll to position [75, 0]
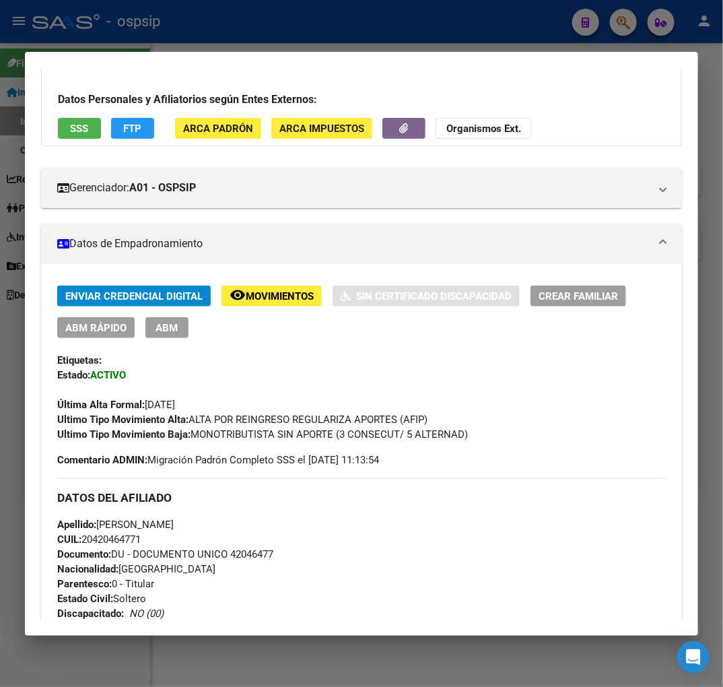
click at [179, 335] on button "ABM" at bounding box center [166, 327] width 43 height 21
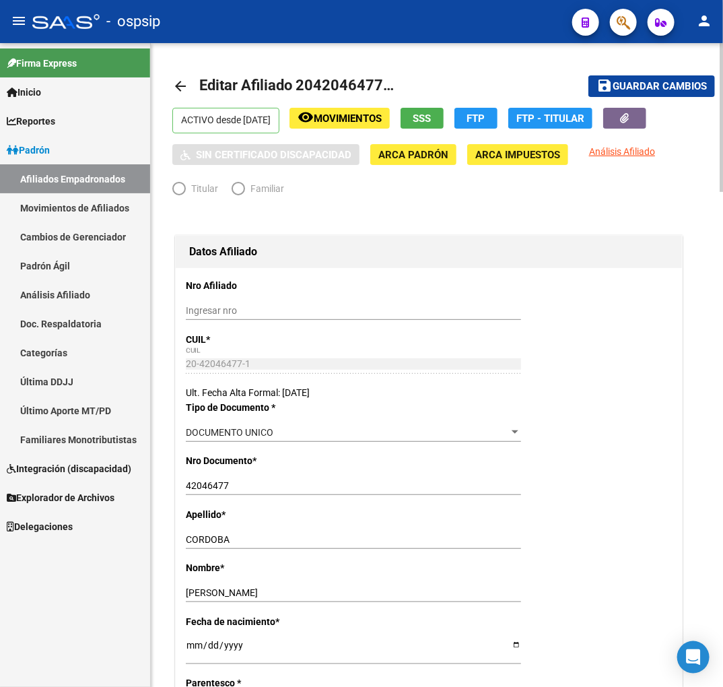
radio input "true"
type input "20-42046477-1"
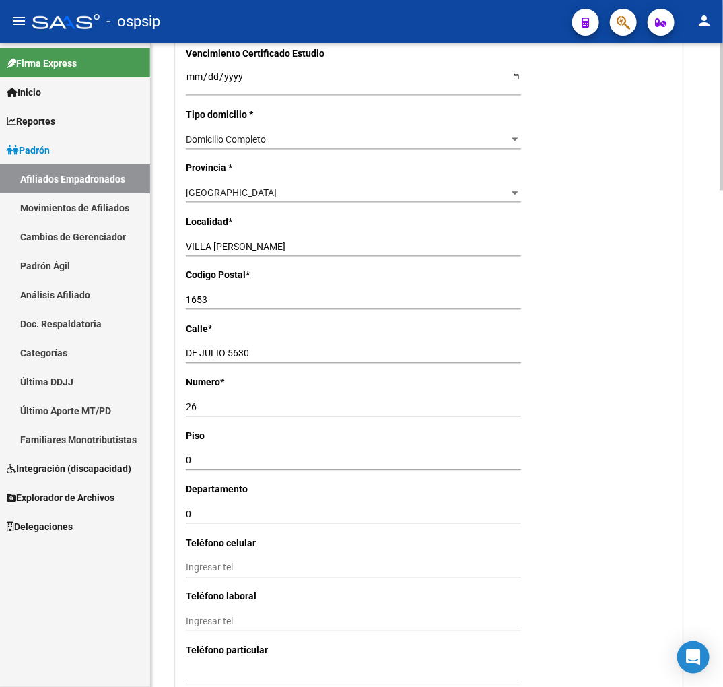
scroll to position [1347, 0]
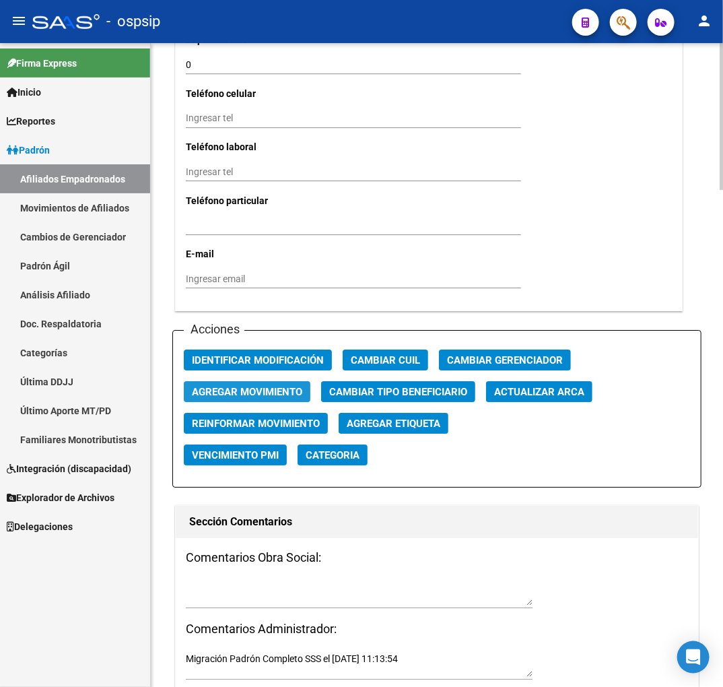
click at [250, 399] on button "Agregar Movimiento" at bounding box center [247, 391] width 127 height 21
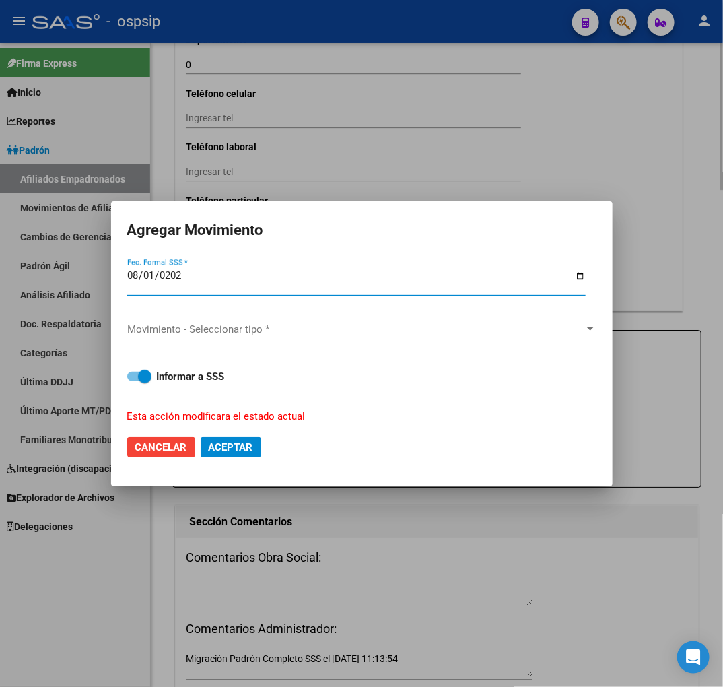
type input "[DATE]"
click at [266, 333] on span "Movimiento - Seleccionar tipo *" at bounding box center [355, 329] width 457 height 12
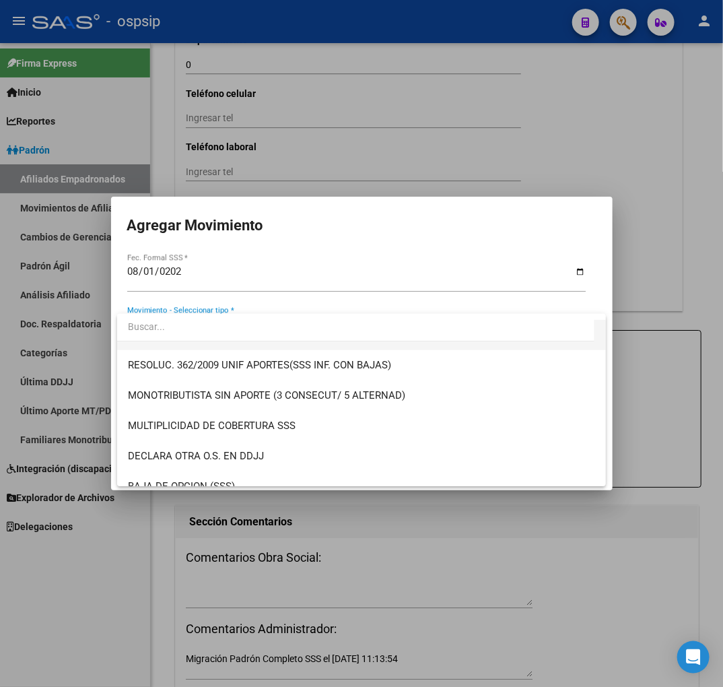
scroll to position [374, 0]
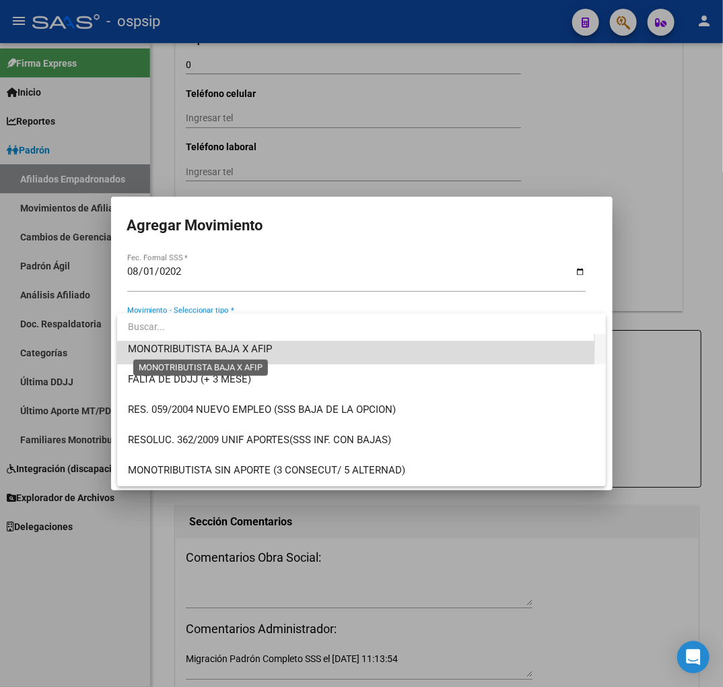
click at [224, 343] on span "MONOTRIBUTISTA BAJA X AFIP" at bounding box center [200, 349] width 144 height 12
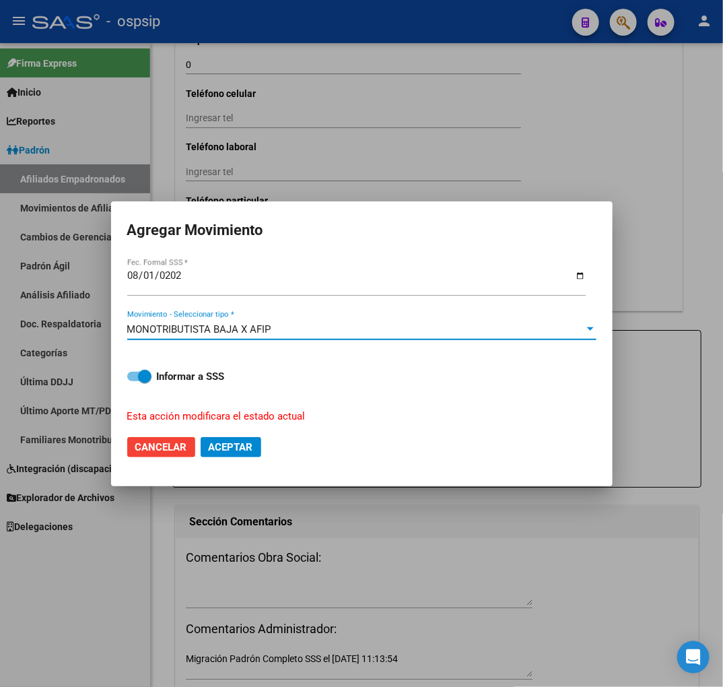
click at [232, 438] on button "Aceptar" at bounding box center [231, 447] width 61 height 20
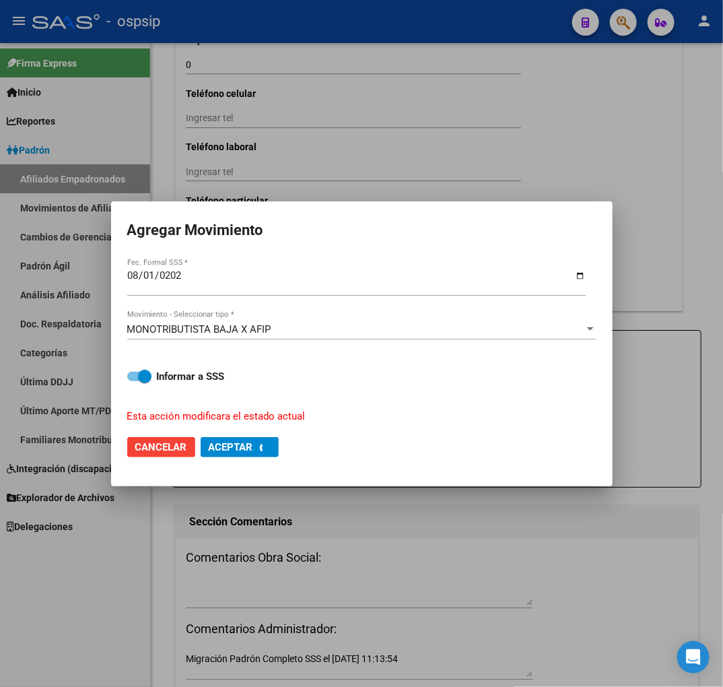
checkbox input "false"
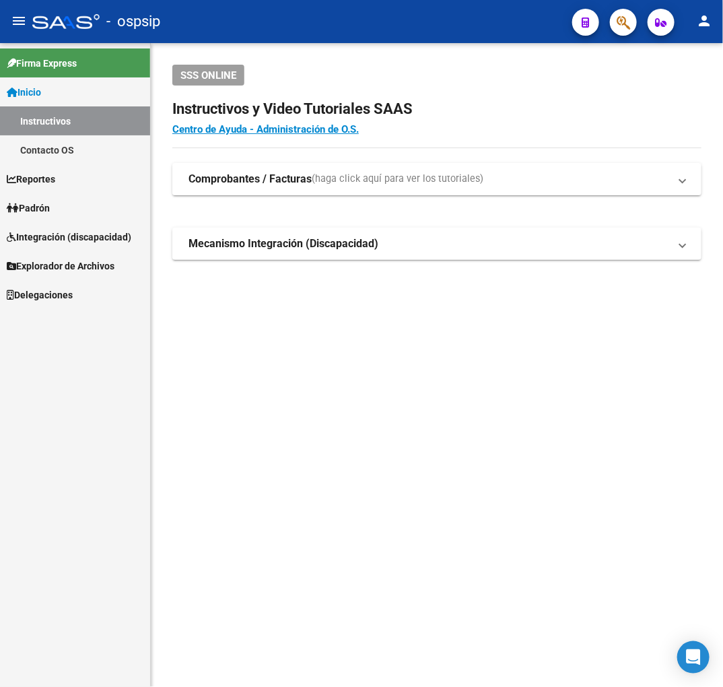
click at [623, 29] on icon "button" at bounding box center [623, 22] width 13 height 15
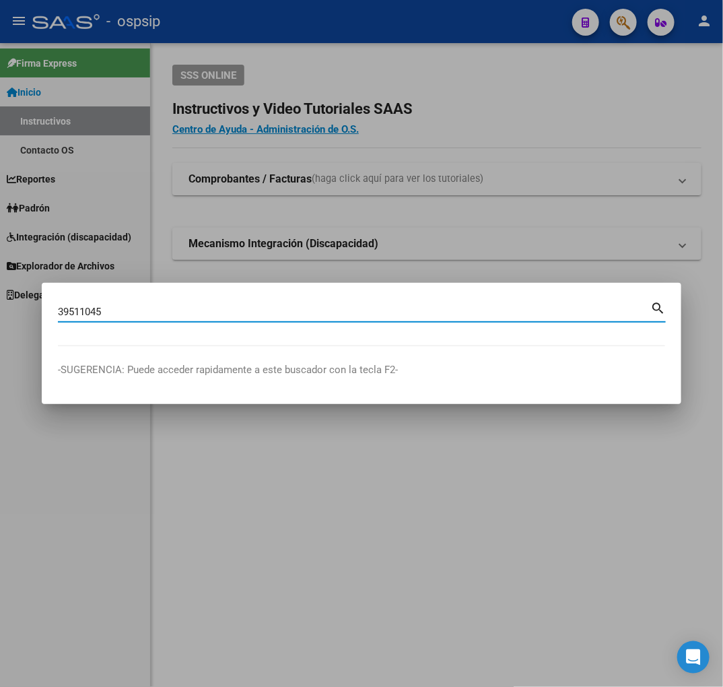
type input "39511045"
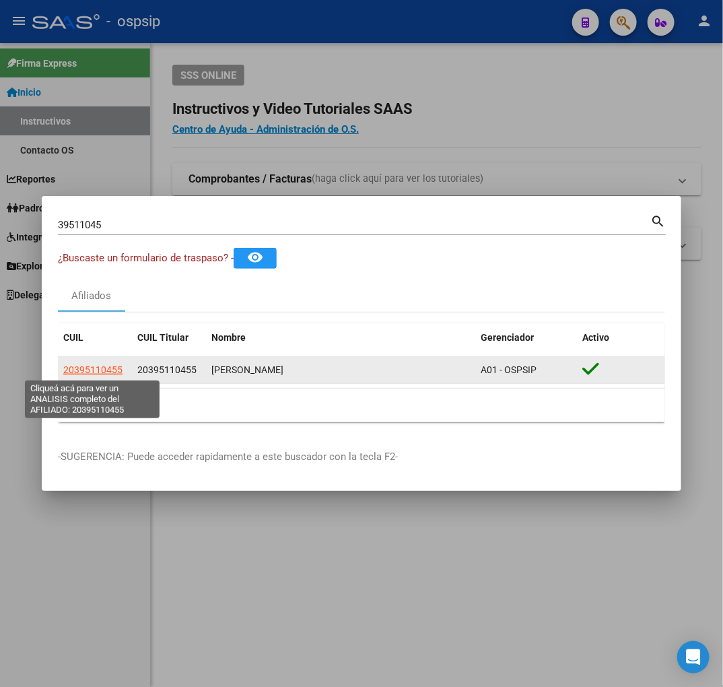
click at [90, 368] on span "20395110455" at bounding box center [92, 369] width 59 height 11
type textarea "20395110455"
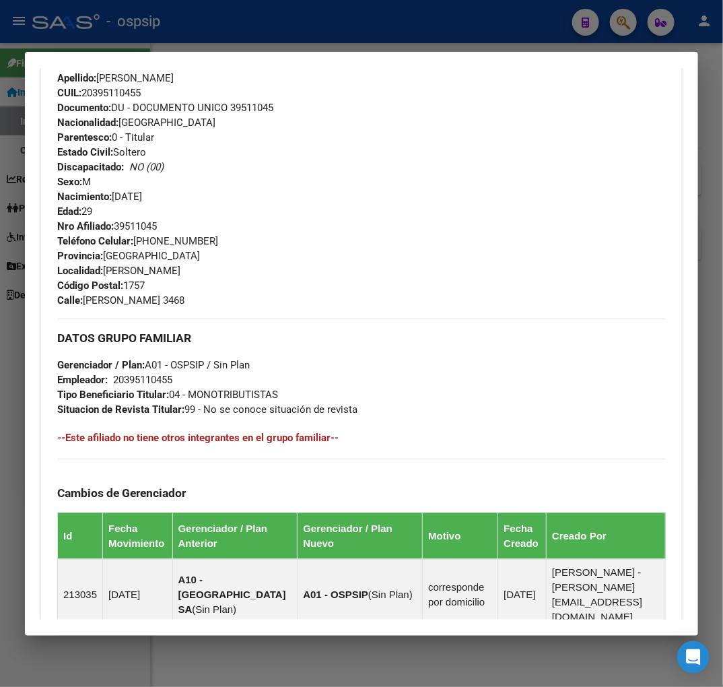
scroll to position [673, 0]
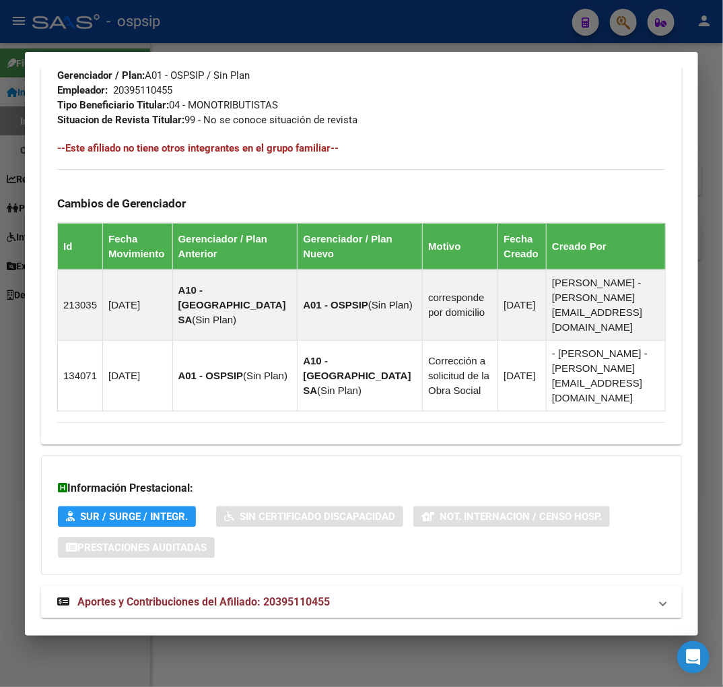
drag, startPoint x: 361, startPoint y: 580, endPoint x: 374, endPoint y: 522, distance: 58.8
click at [362, 594] on mat-panel-title "Aportes y Contribuciones del Afiliado: 20395110455" at bounding box center [353, 602] width 593 height 16
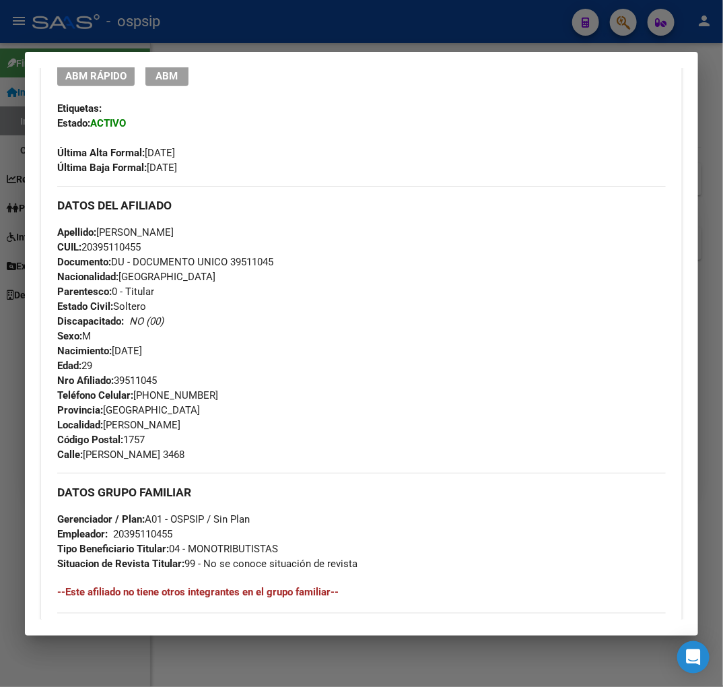
scroll to position [290, 0]
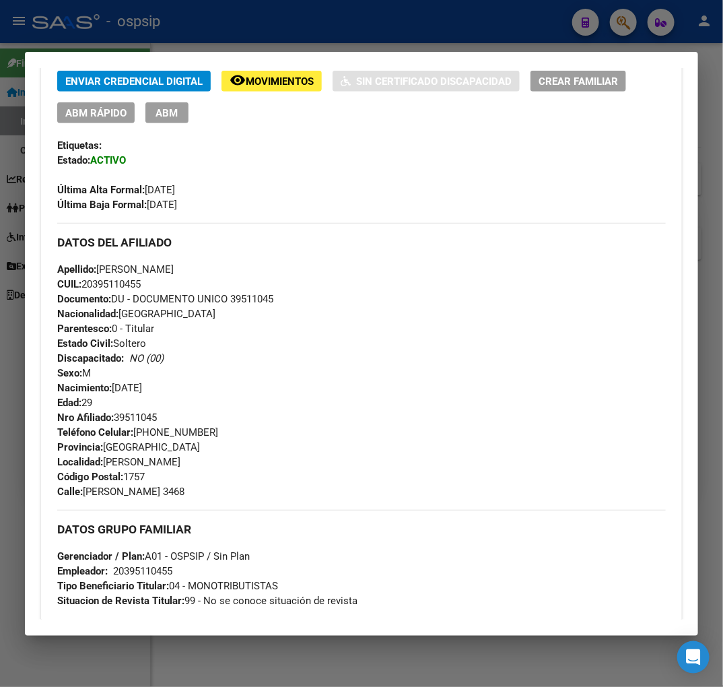
click at [172, 121] on button "ABM" at bounding box center [166, 112] width 43 height 21
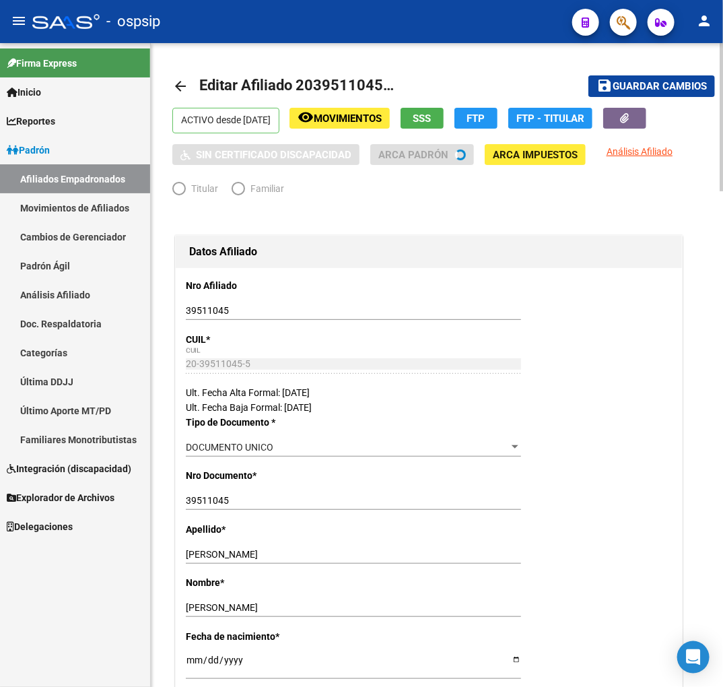
radio input "true"
type input "20-39511045-5"
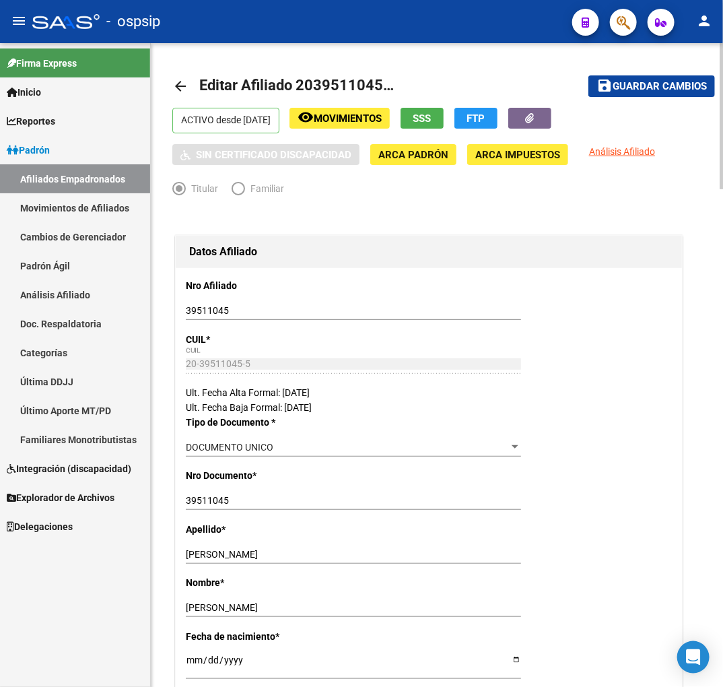
click at [498, 121] on button "FTP" at bounding box center [475, 118] width 43 height 21
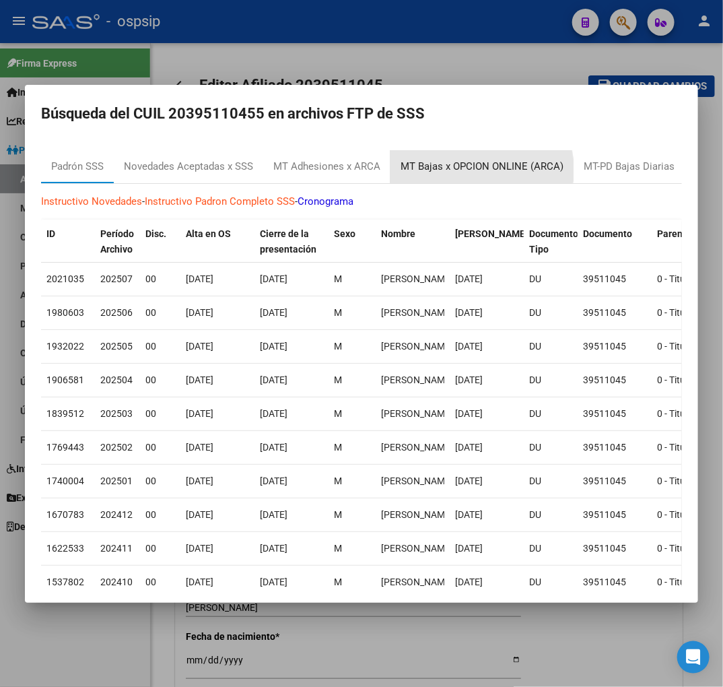
click at [471, 170] on div "MT Bajas x OPCION ONLINE (ARCA)" at bounding box center [482, 166] width 163 height 15
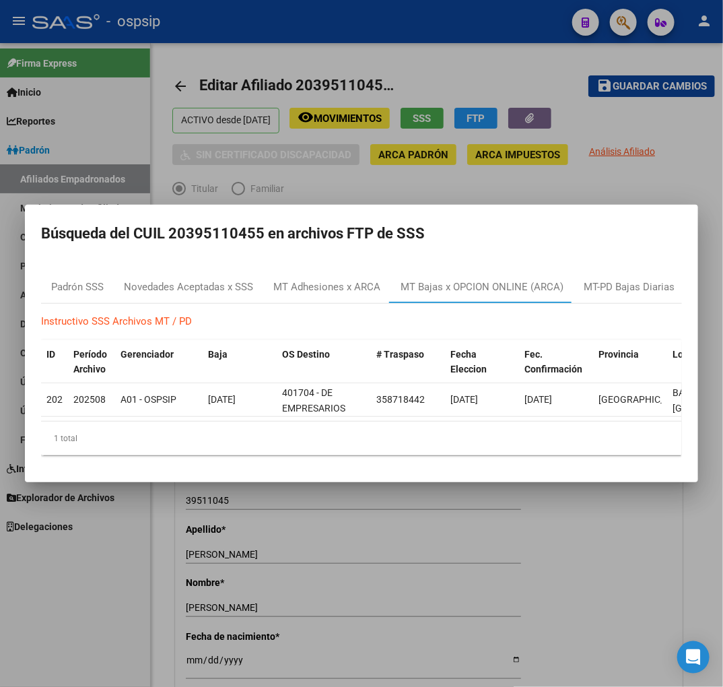
click at [615, 550] on div at bounding box center [361, 343] width 723 height 687
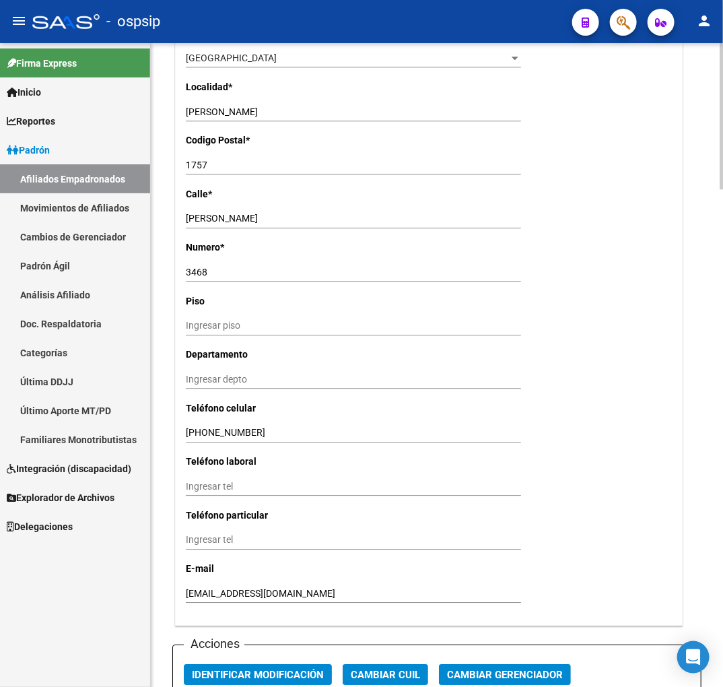
scroll to position [1646, 0]
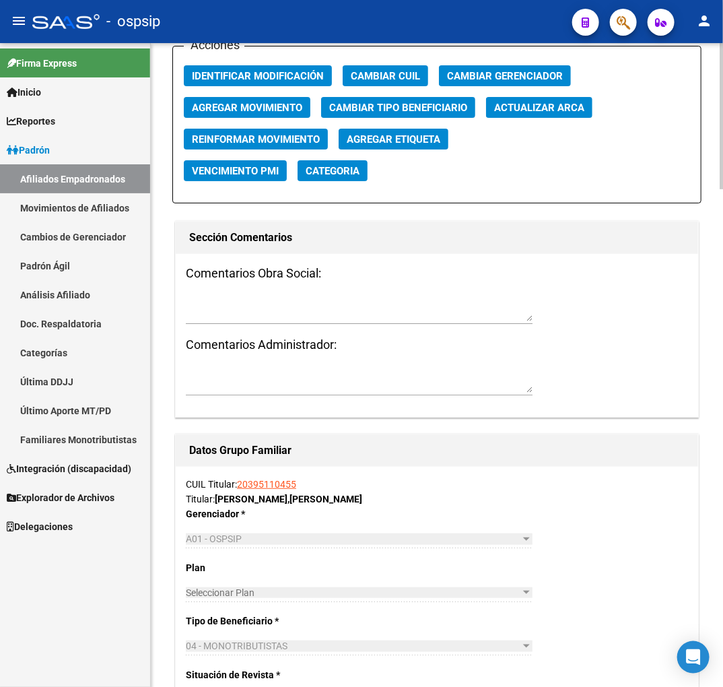
click at [247, 105] on span "Agregar Movimiento" at bounding box center [247, 108] width 110 height 12
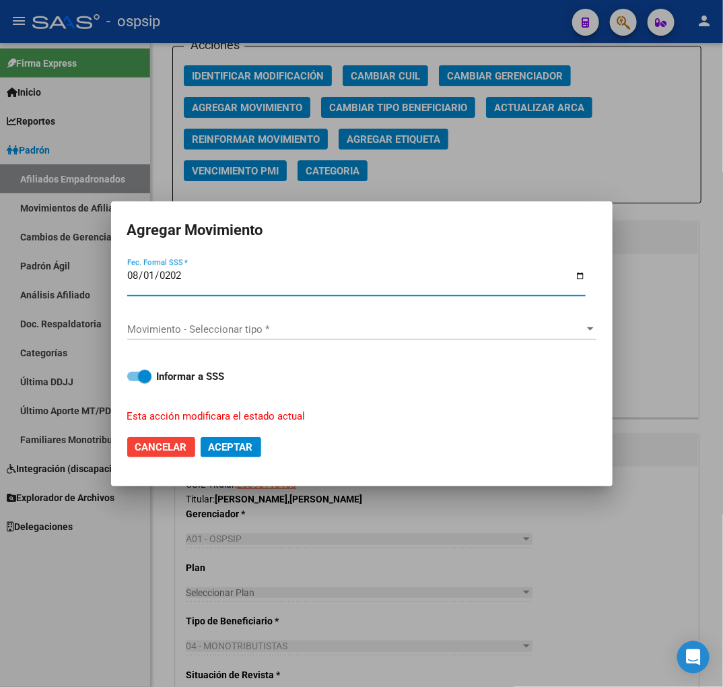
type input "[DATE]"
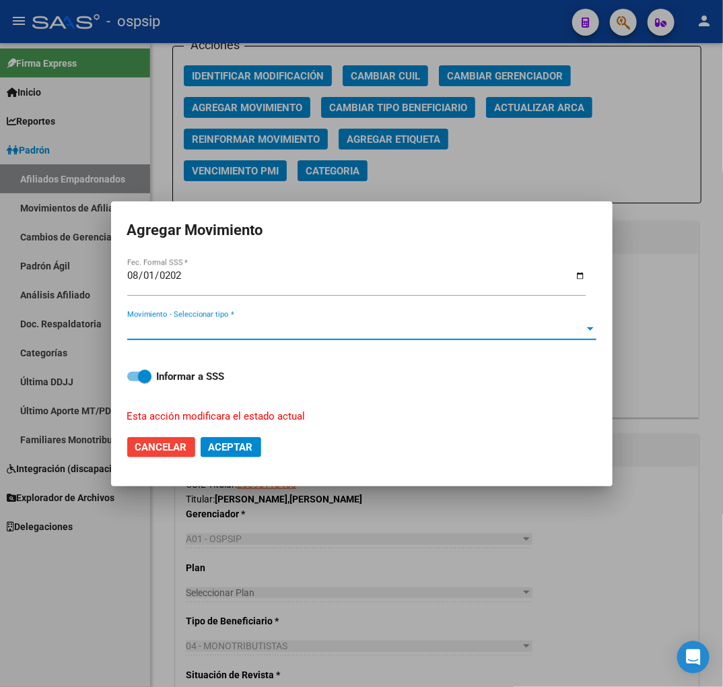
click at [268, 329] on span "Movimiento - Seleccionar tipo *" at bounding box center [355, 329] width 457 height 12
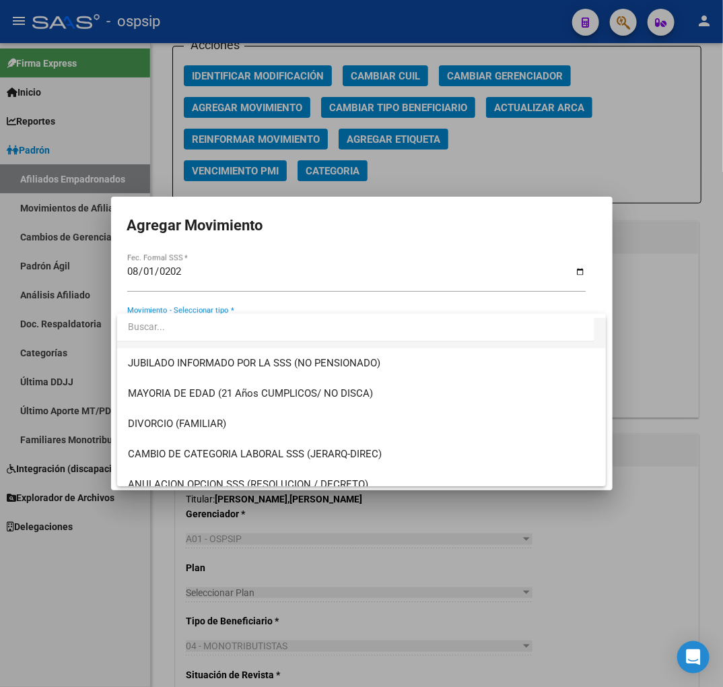
scroll to position [299, 0]
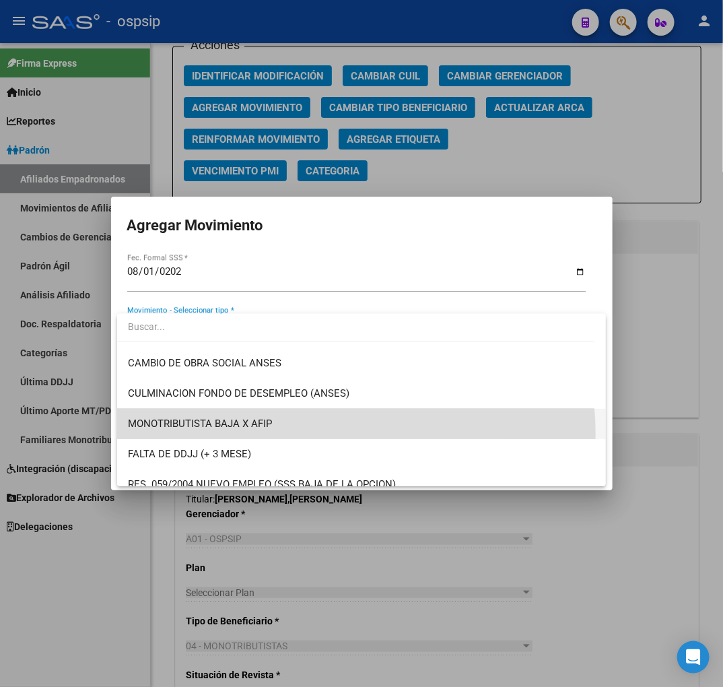
click at [294, 434] on span "MONOTRIBUTISTA BAJA X AFIP" at bounding box center [361, 424] width 467 height 30
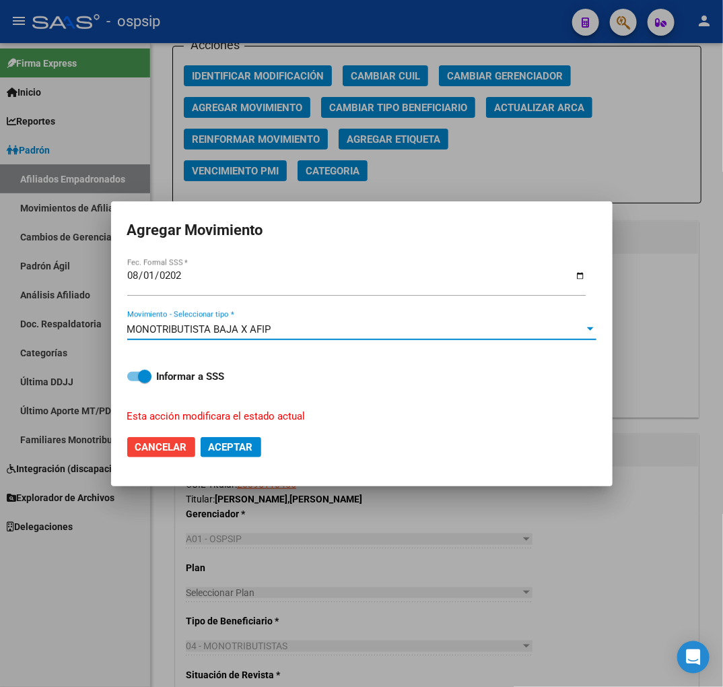
click at [229, 449] on span "Aceptar" at bounding box center [231, 447] width 44 height 12
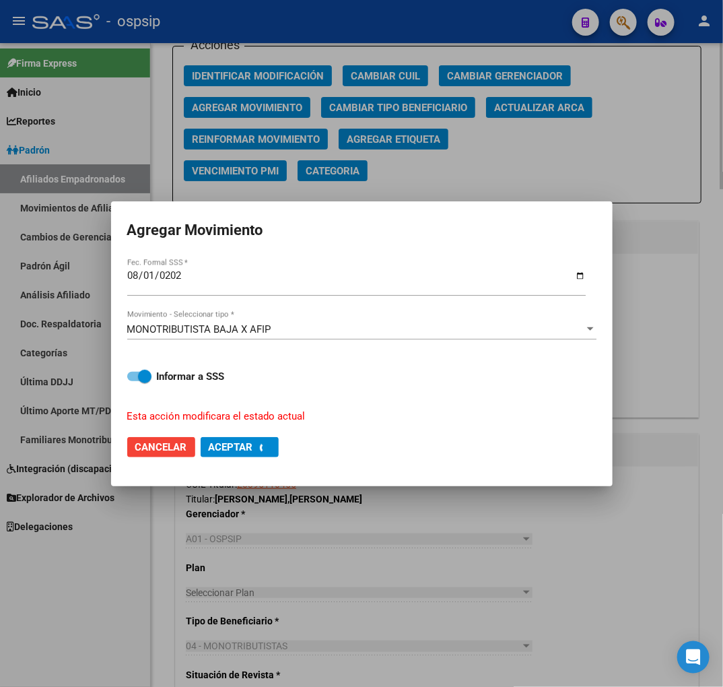
checkbox input "false"
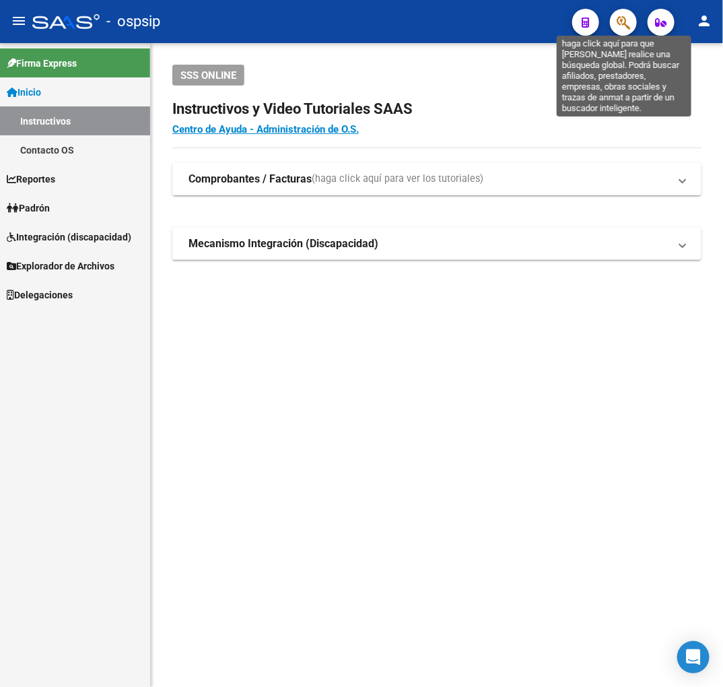
click at [617, 28] on icon "button" at bounding box center [623, 22] width 13 height 15
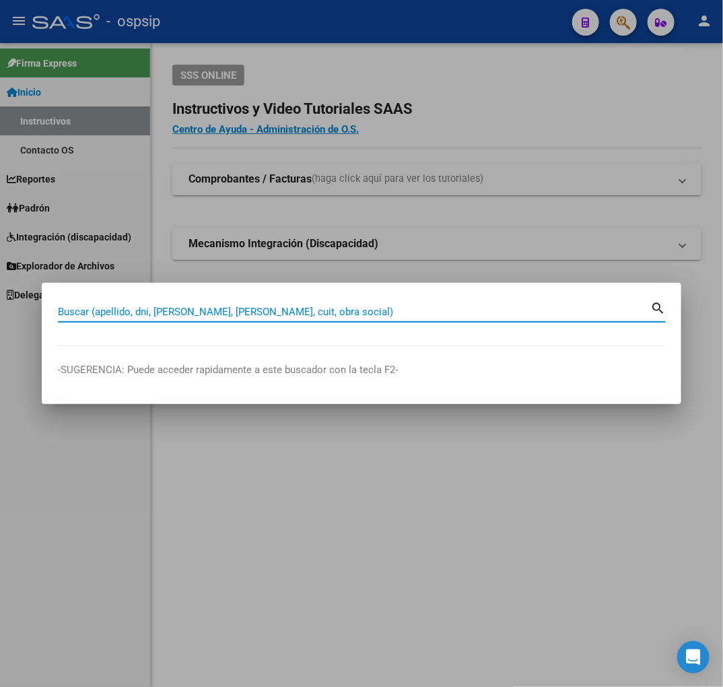
click at [344, 311] on input "Buscar (apellido, dni, [PERSON_NAME], [PERSON_NAME], cuit, obra social)" at bounding box center [354, 312] width 593 height 12
type input "363781293"
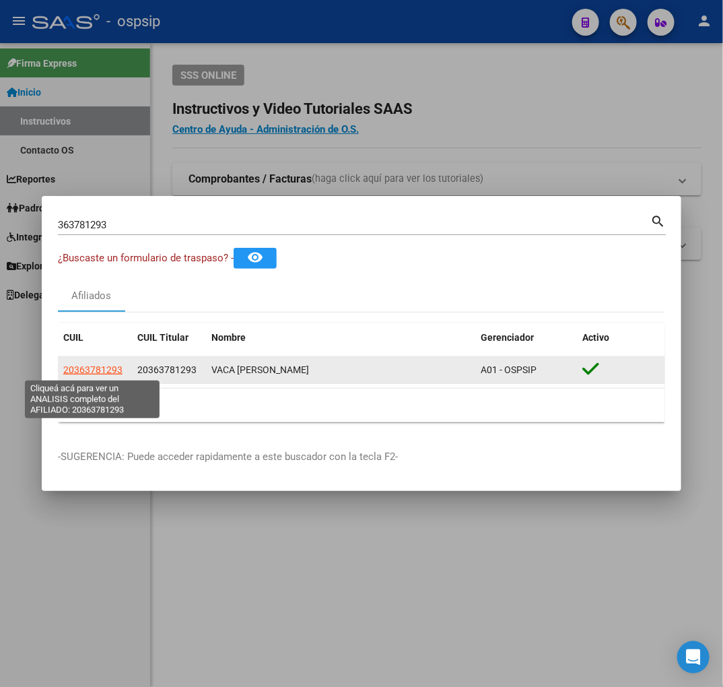
click at [102, 364] on span "20363781293" at bounding box center [92, 369] width 59 height 11
type textarea "20363781293"
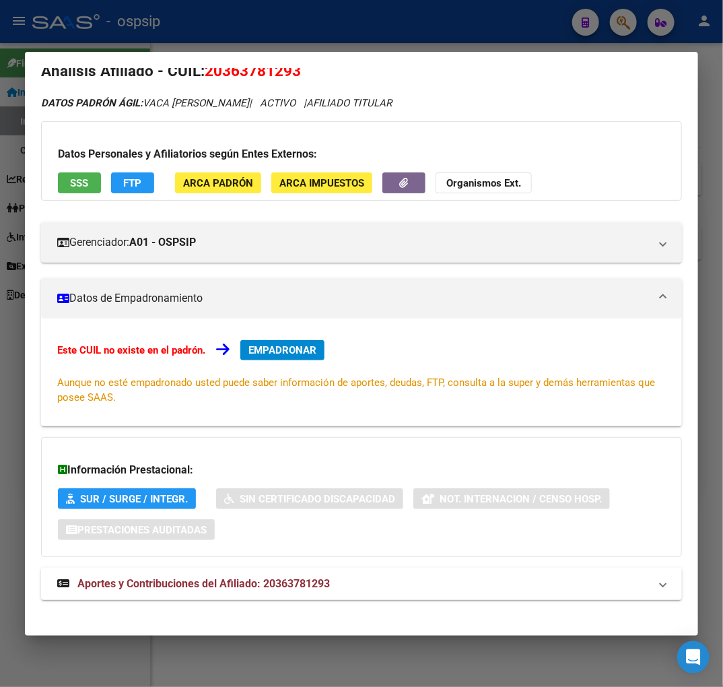
scroll to position [31, 0]
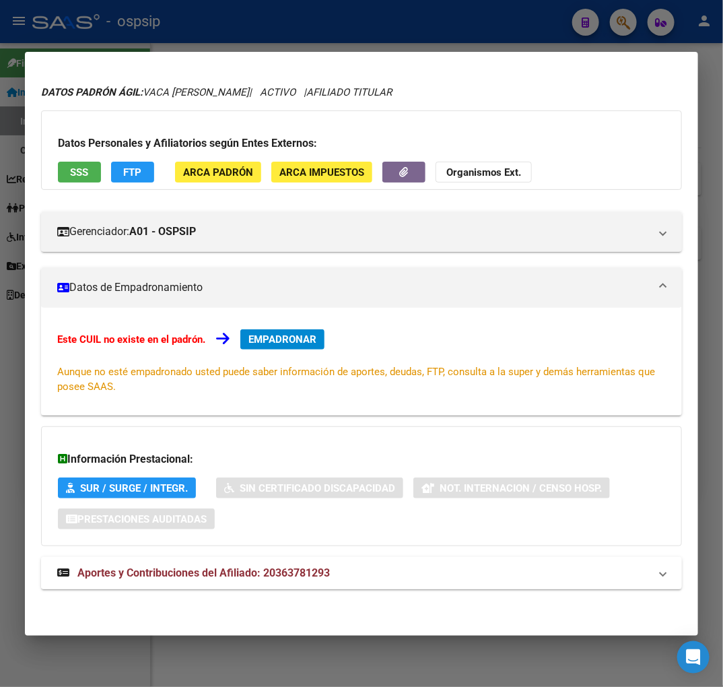
click at [355, 584] on mat-expansion-panel-header "Aportes y Contribuciones del Afiliado: 20363781293" at bounding box center [361, 573] width 641 height 32
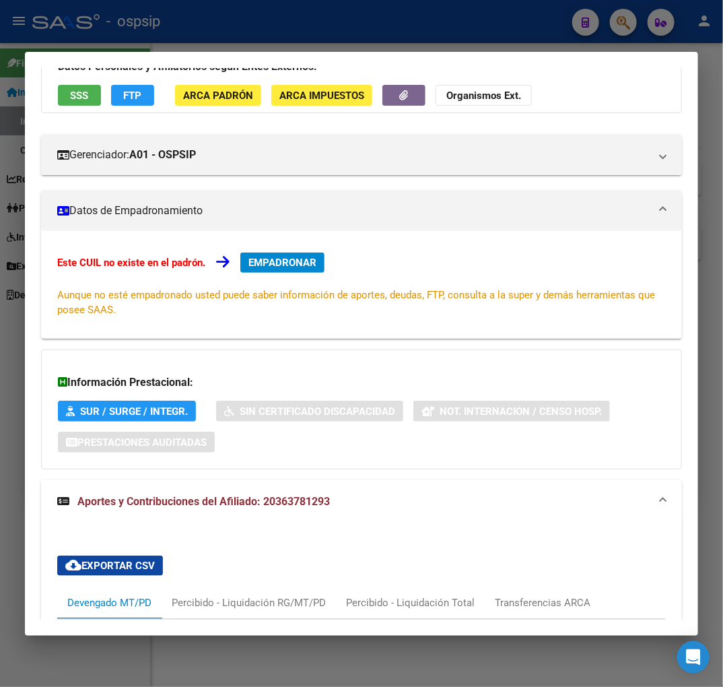
scroll to position [106, 0]
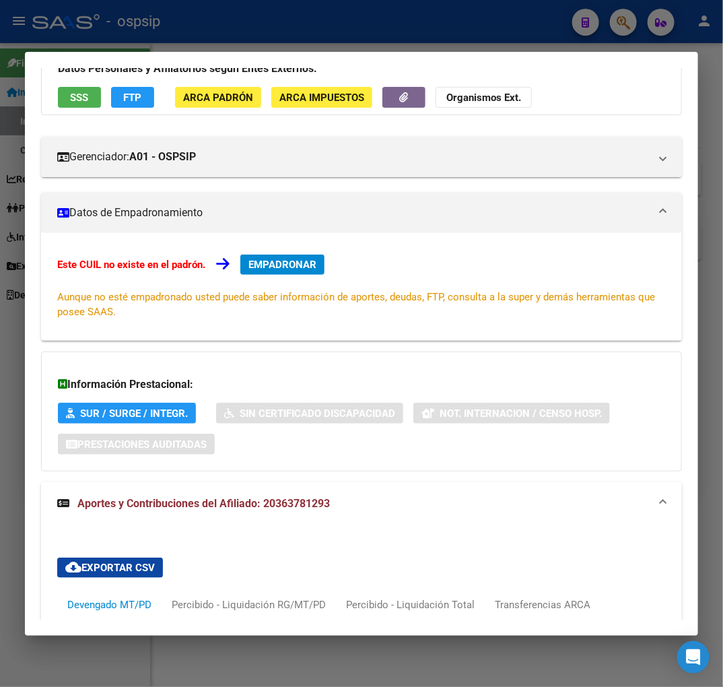
click at [327, 34] on div at bounding box center [361, 343] width 723 height 687
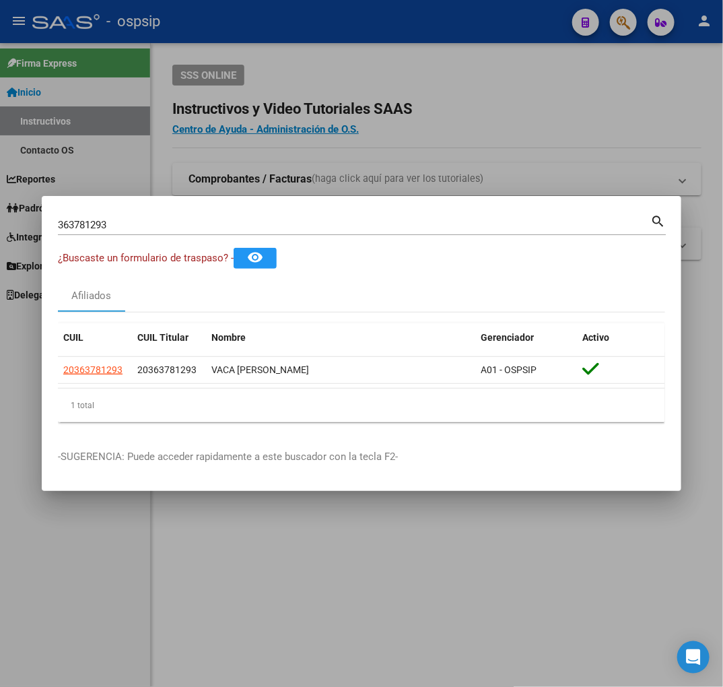
click at [330, 34] on div at bounding box center [361, 343] width 723 height 687
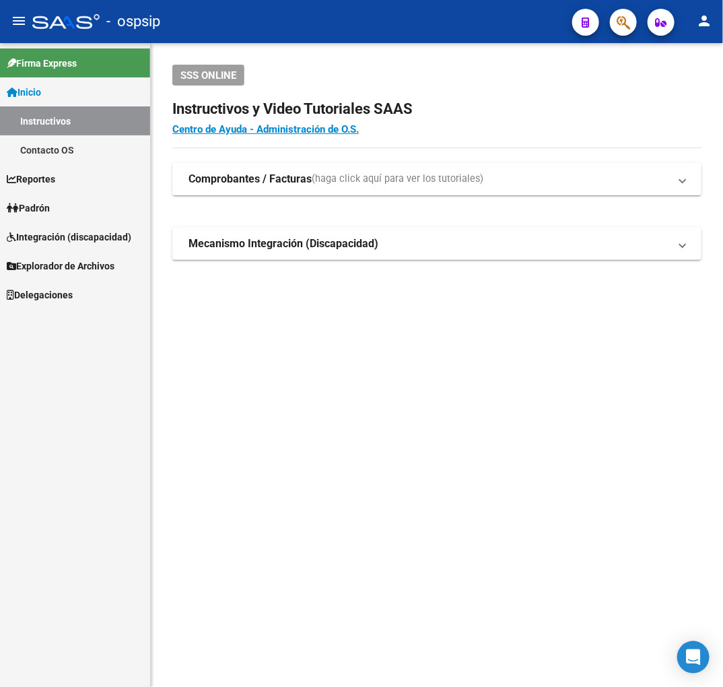
click at [617, 37] on mat-toolbar "menu - ospsip person" at bounding box center [361, 21] width 723 height 43
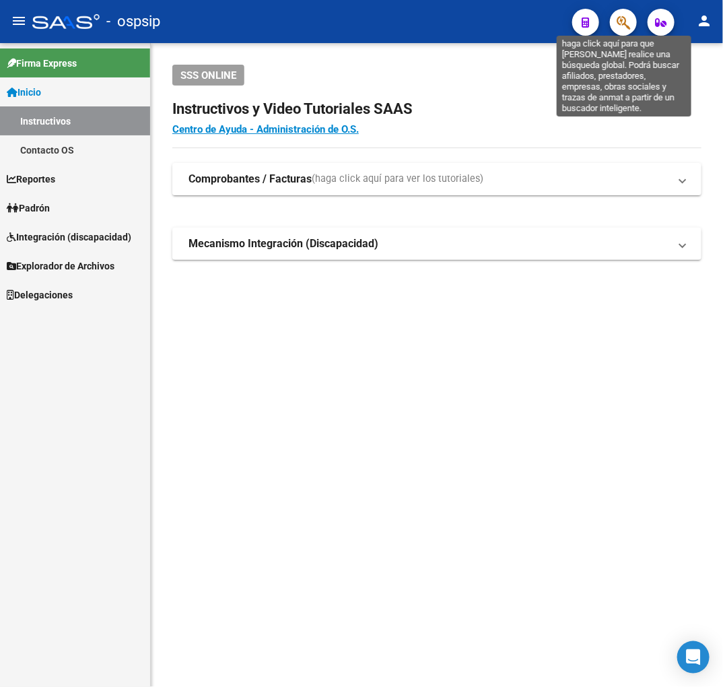
click at [617, 28] on icon "button" at bounding box center [623, 22] width 13 height 15
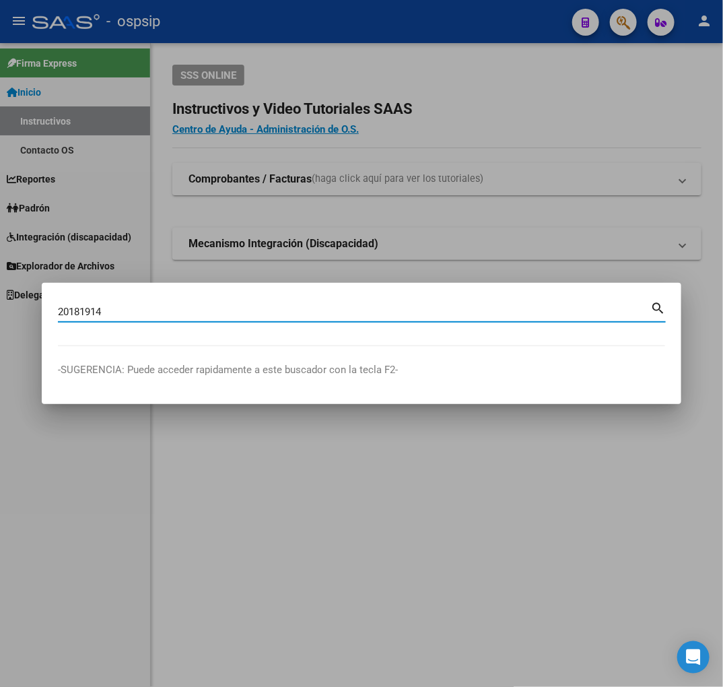
type input "20181914"
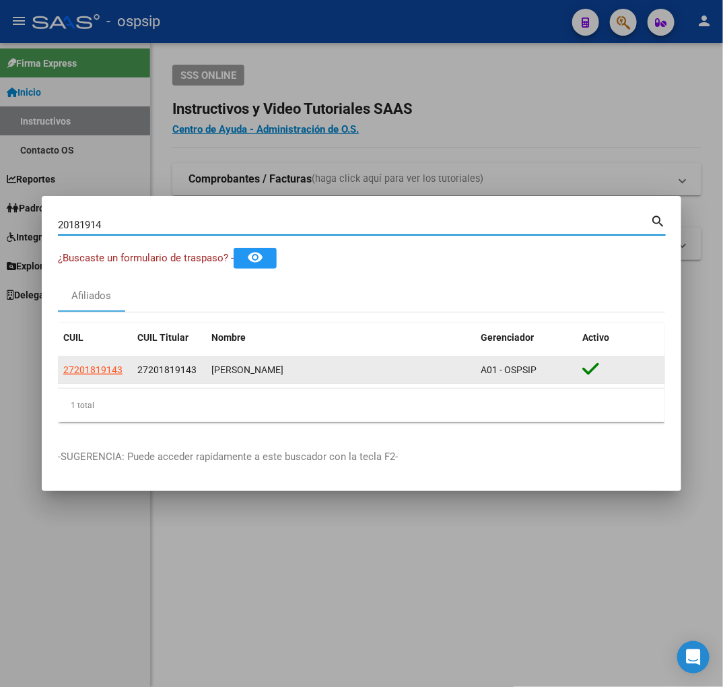
click at [86, 375] on app-link-go-to "27201819143" at bounding box center [92, 369] width 59 height 15
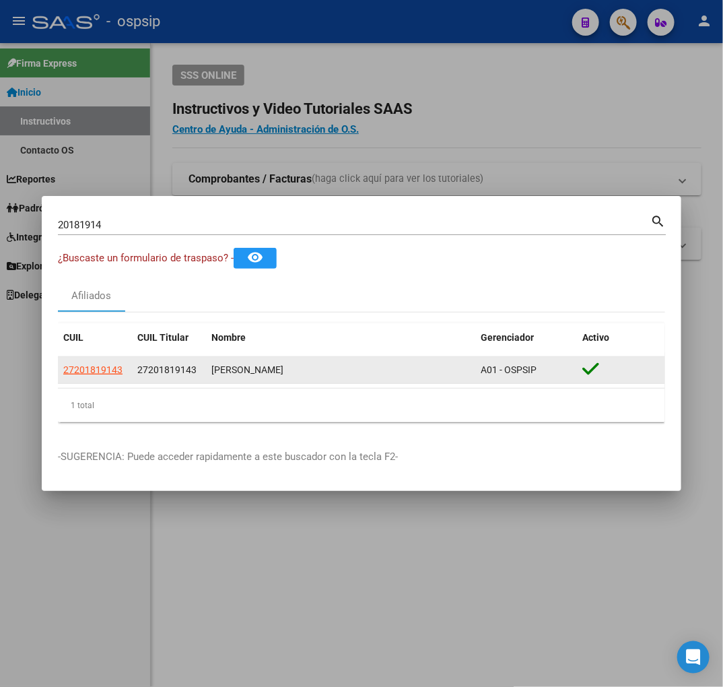
click at [96, 362] on app-link-go-to "27201819143" at bounding box center [92, 369] width 59 height 15
click at [104, 371] on span "27201819143" at bounding box center [92, 369] width 59 height 11
type textarea "27201819143"
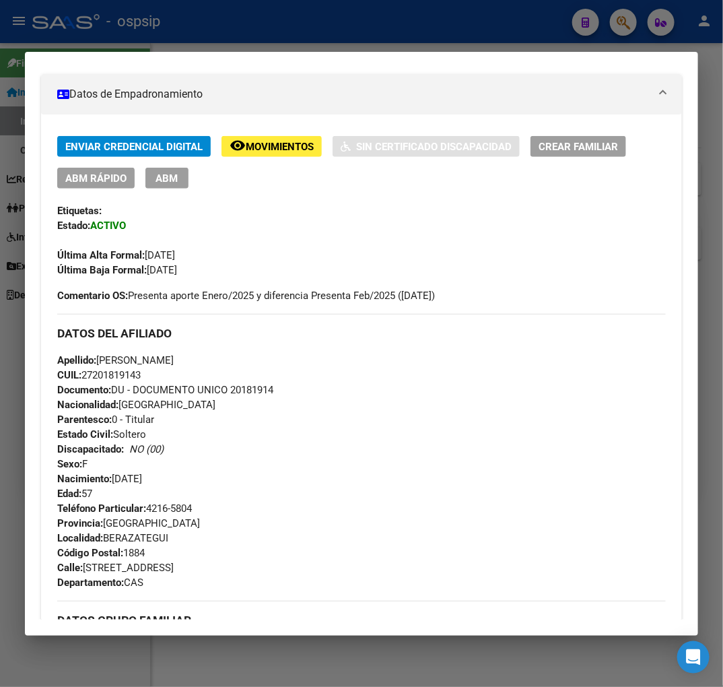
scroll to position [796, 0]
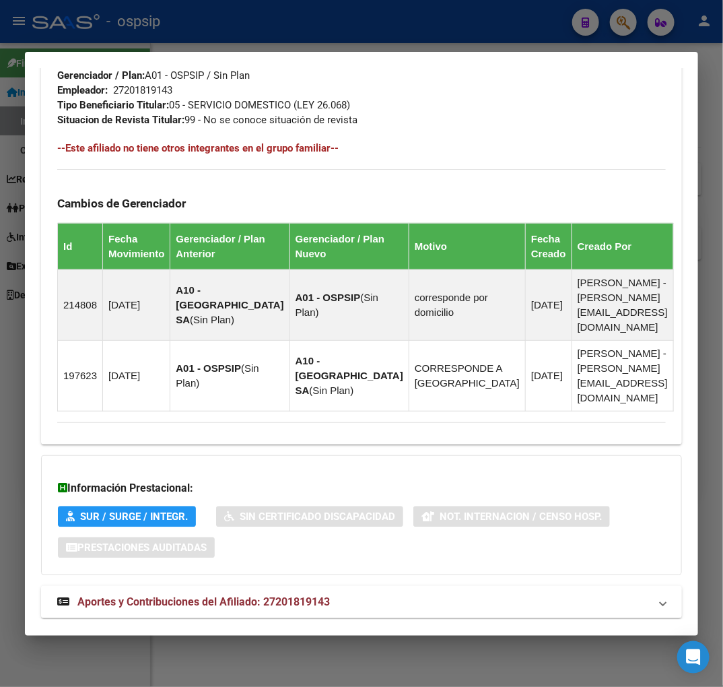
click at [388, 586] on mat-expansion-panel-header "Aportes y Contribuciones del Afiliado: 27201819143" at bounding box center [361, 602] width 641 height 32
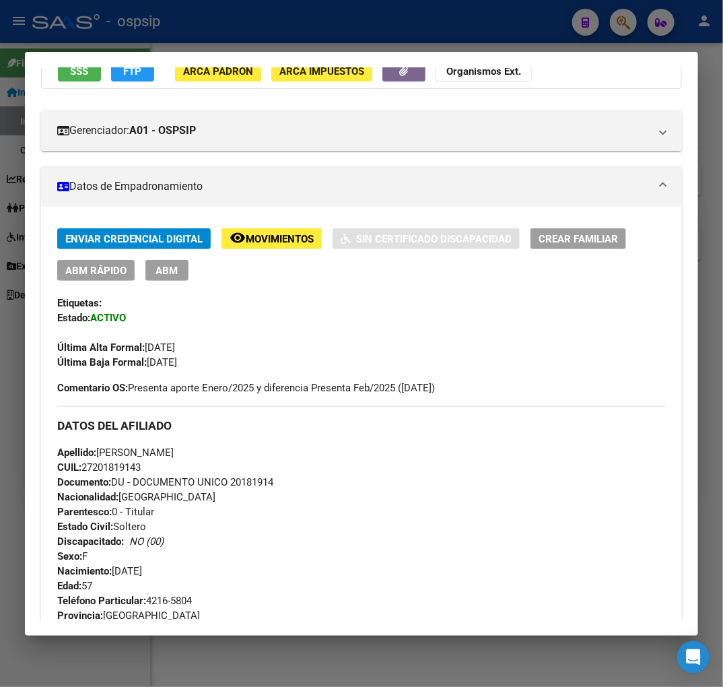
scroll to position [90, 0]
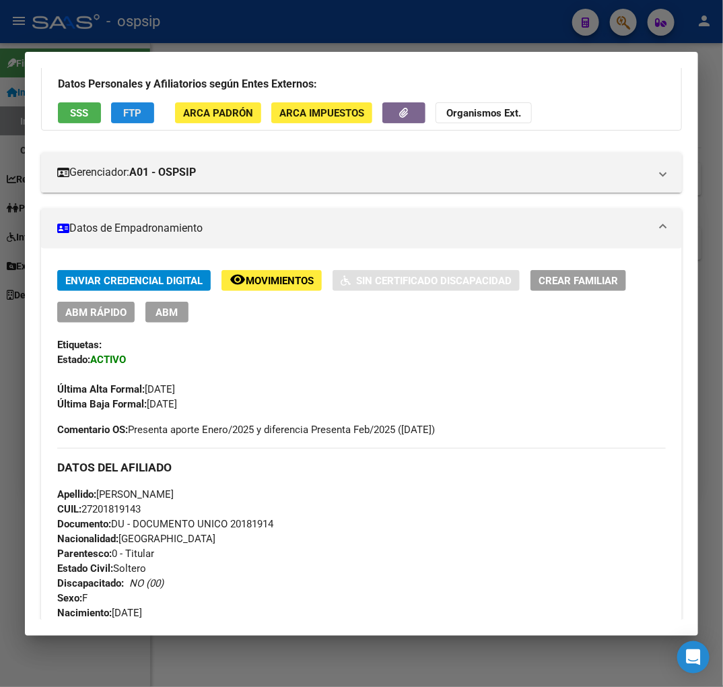
click at [133, 115] on span "FTP" at bounding box center [133, 113] width 18 height 12
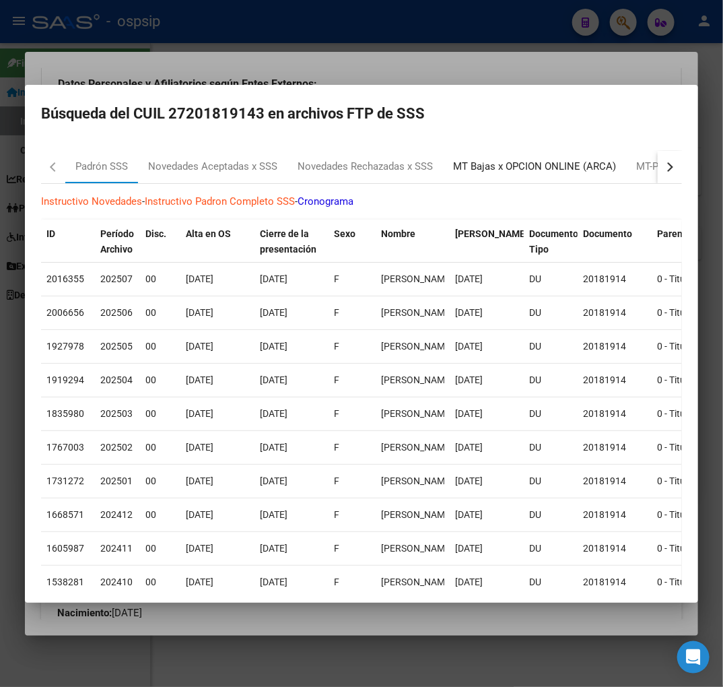
click at [526, 159] on div "MT Bajas x OPCION ONLINE (ARCA)" at bounding box center [534, 166] width 163 height 15
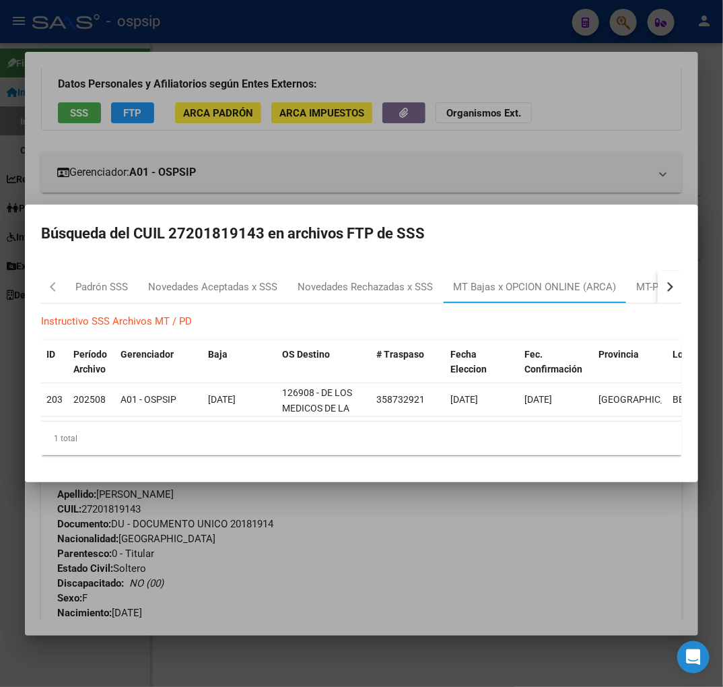
click at [419, 149] on div at bounding box center [361, 343] width 723 height 687
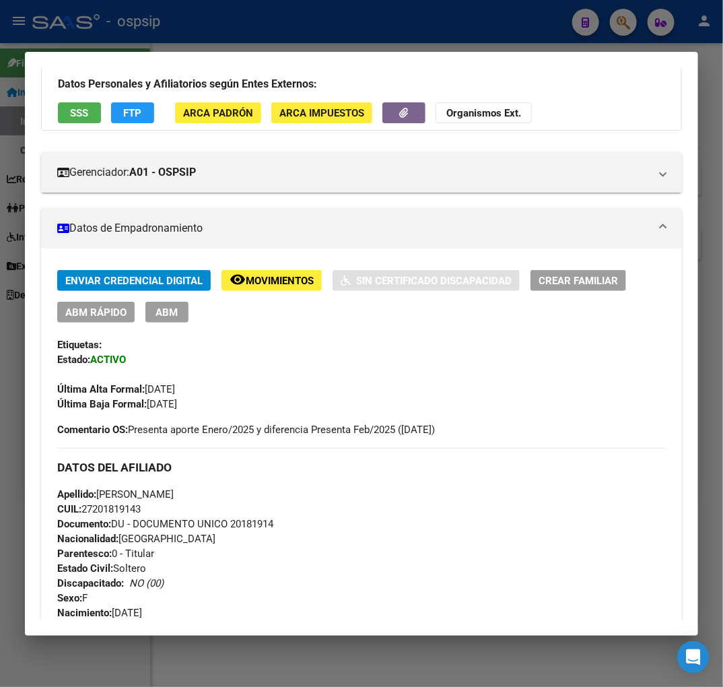
click at [169, 310] on span "ABM" at bounding box center [167, 312] width 22 height 12
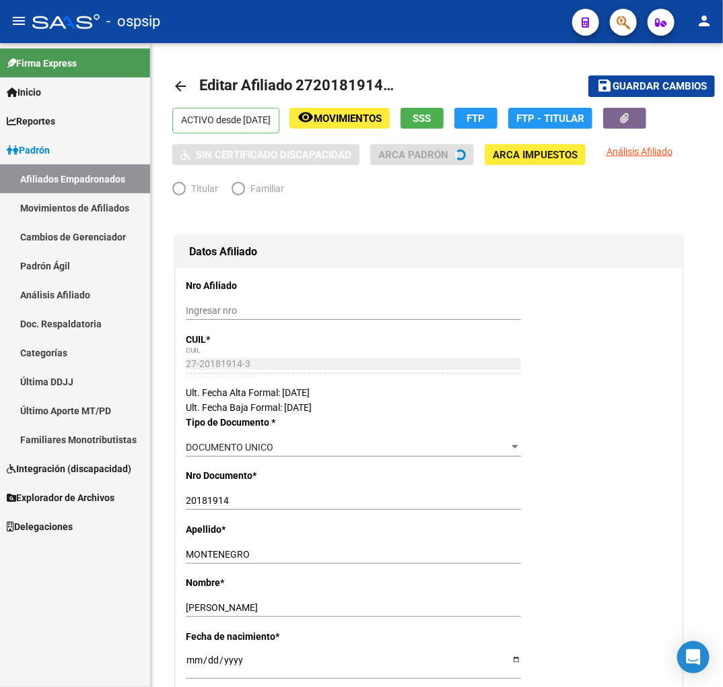
radio input "true"
type input "27-20181914-3"
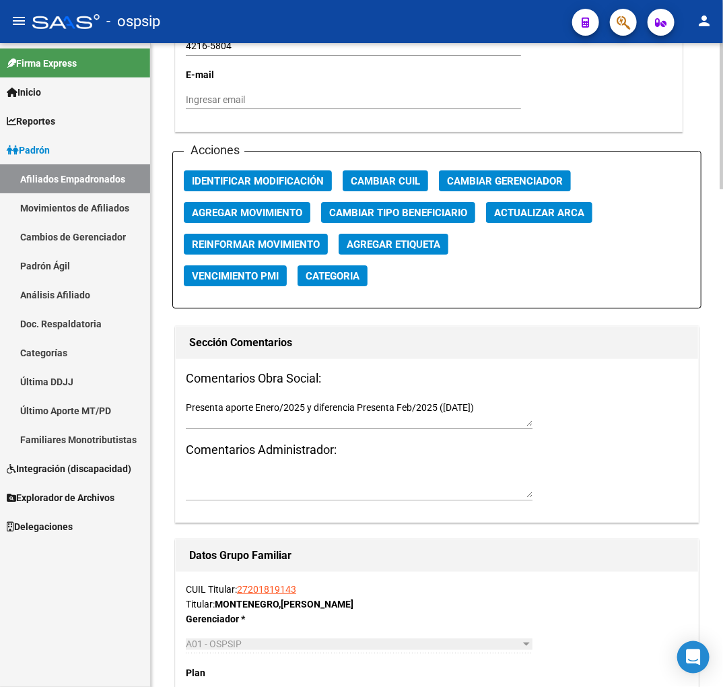
scroll to position [1421, 0]
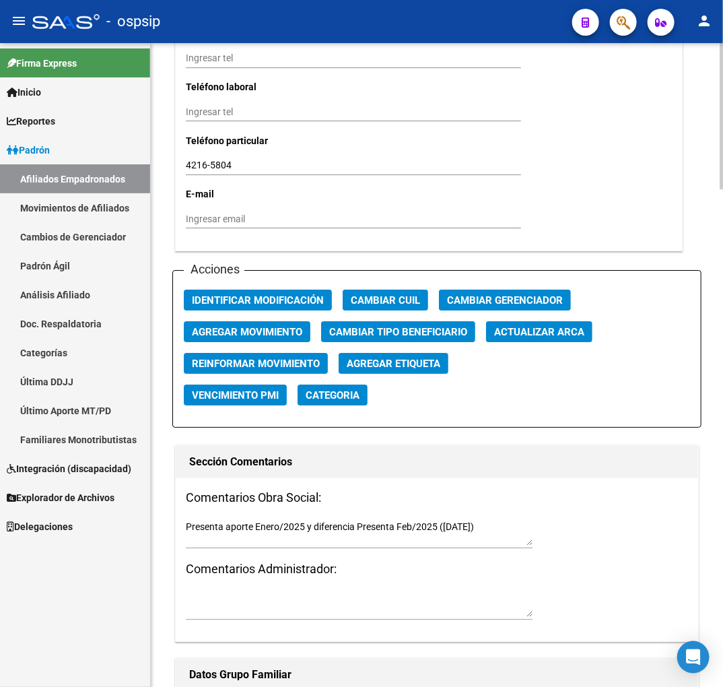
click at [273, 323] on button "Agregar Movimiento" at bounding box center [247, 331] width 127 height 21
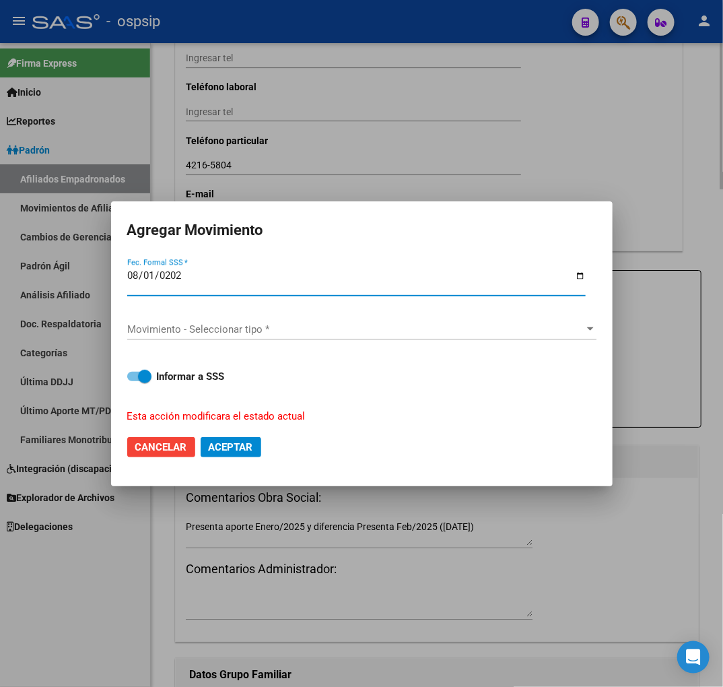
type input "[DATE]"
click at [273, 323] on span "Movimiento - Seleccionar tipo *" at bounding box center [355, 329] width 457 height 12
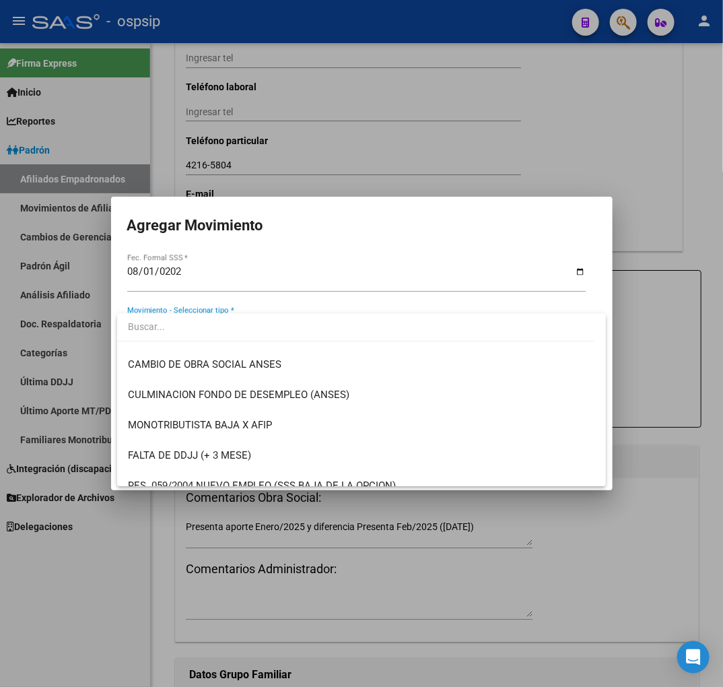
scroll to position [374, 0]
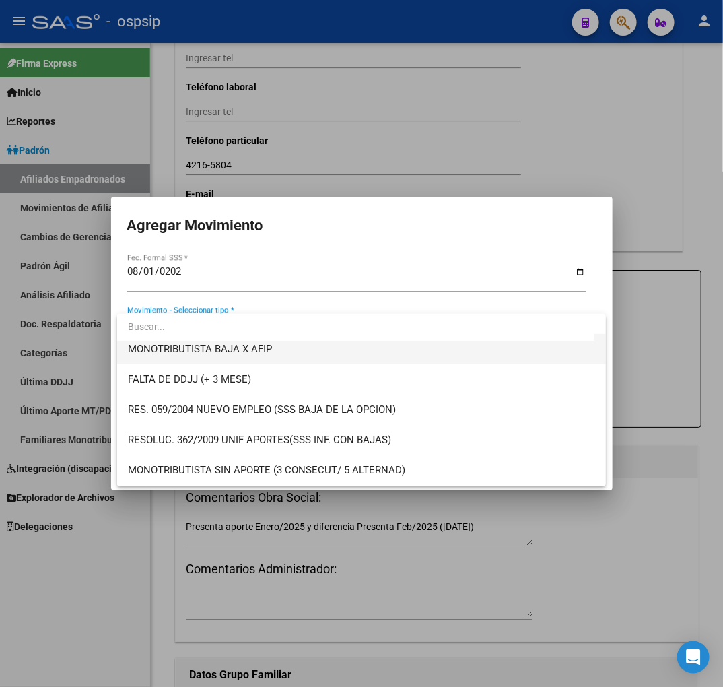
click at [294, 354] on span "MONOTRIBUTISTA BAJA X AFIP" at bounding box center [361, 349] width 467 height 30
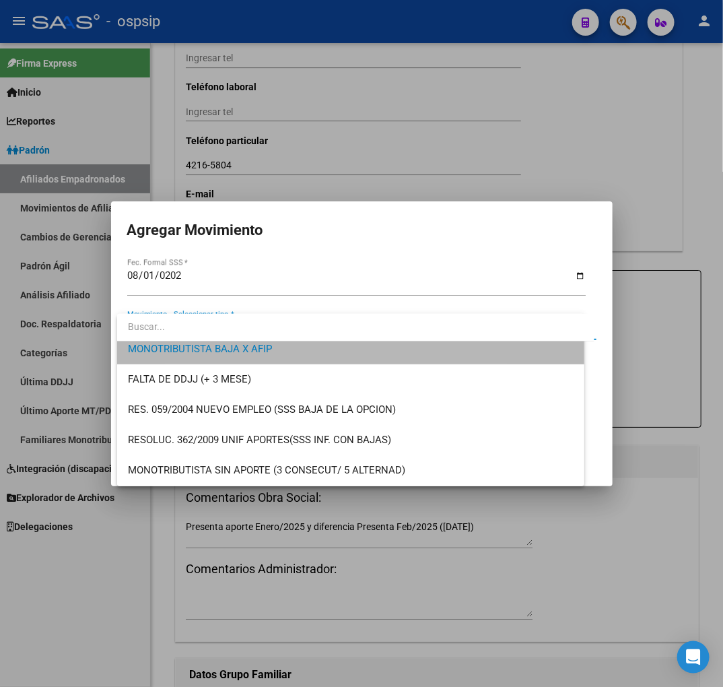
scroll to position [364, 0]
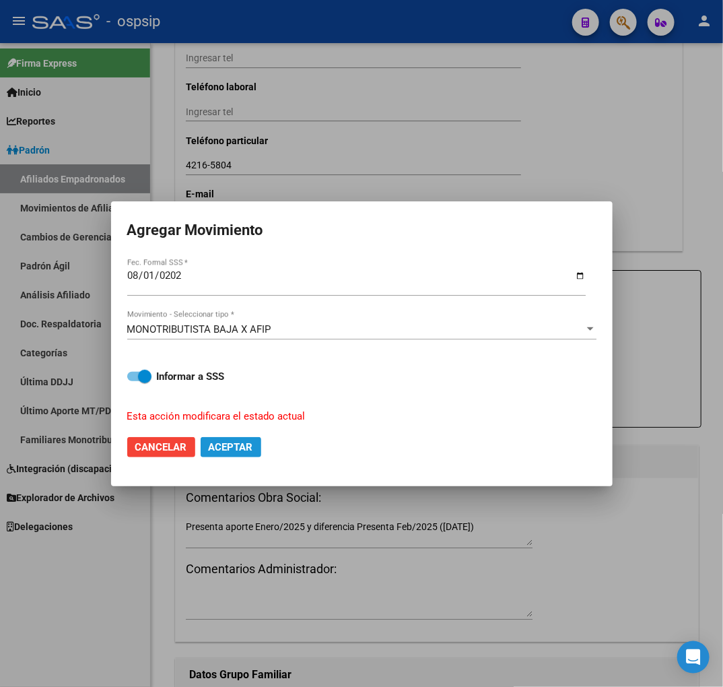
drag, startPoint x: 258, startPoint y: 444, endPoint x: 236, endPoint y: 417, distance: 34.9
click at [257, 444] on button "Aceptar" at bounding box center [231, 447] width 61 height 20
checkbox input "false"
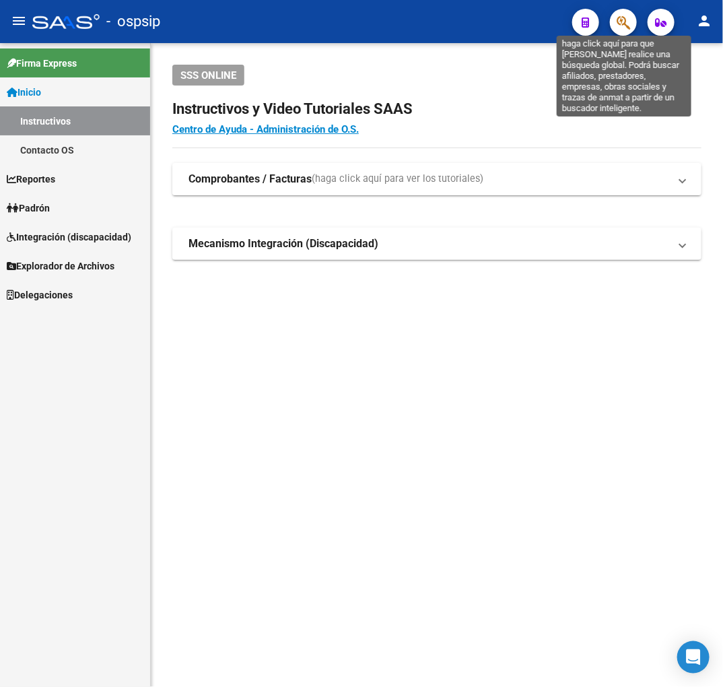
click at [621, 19] on icon "button" at bounding box center [623, 22] width 13 height 15
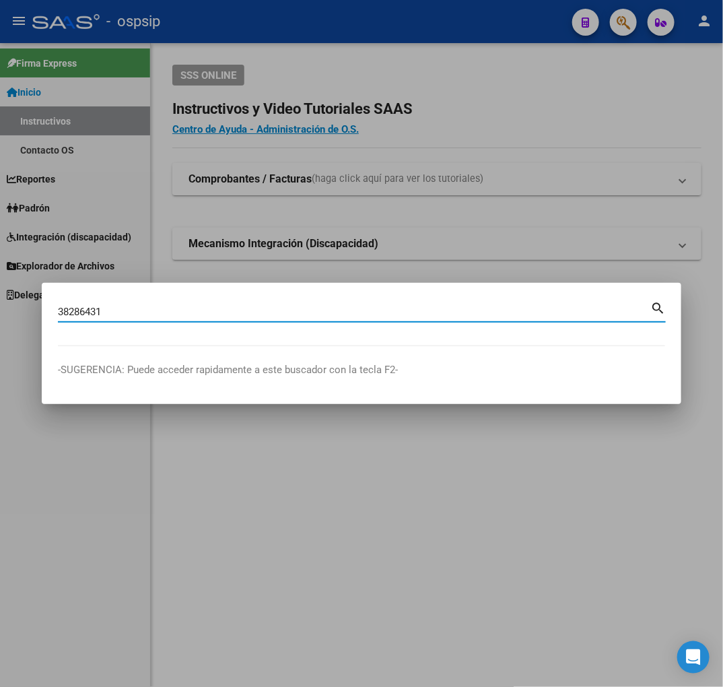
type input "38286431"
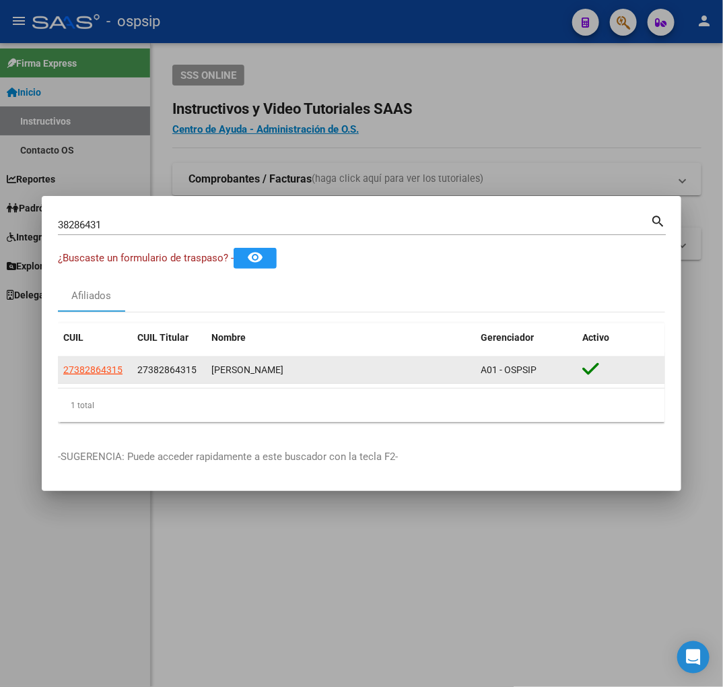
click at [79, 382] on datatable-body-cell "27382864315" at bounding box center [95, 370] width 74 height 26
click at [116, 377] on app-link-go-to "27382864315" at bounding box center [92, 369] width 59 height 15
click at [110, 372] on span "27382864315" at bounding box center [92, 369] width 59 height 11
type textarea "27382864315"
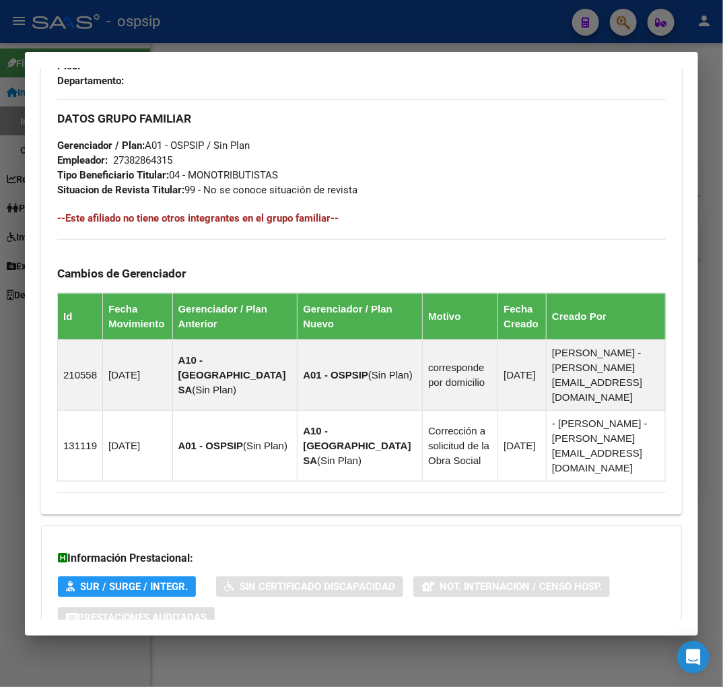
scroll to position [811, 0]
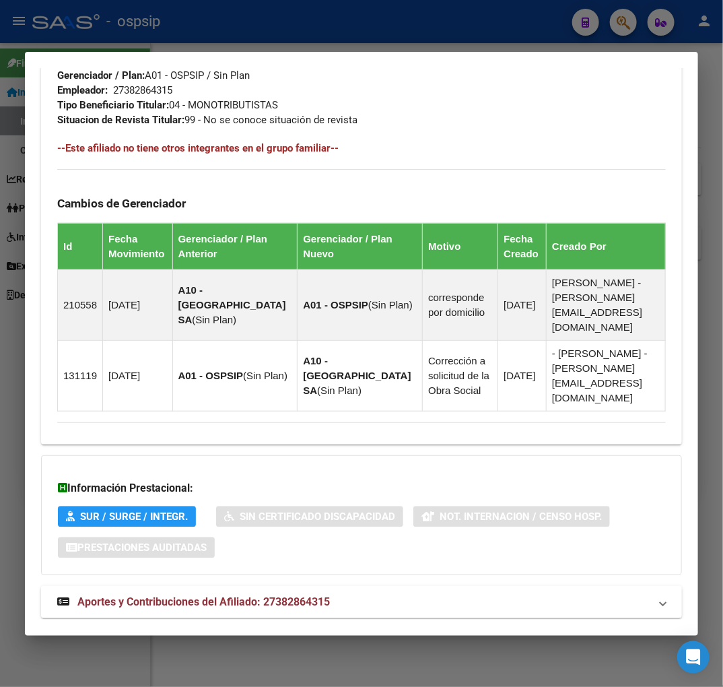
click at [318, 595] on span "Aportes y Contribuciones del Afiliado: 27382864315" at bounding box center [203, 601] width 252 height 13
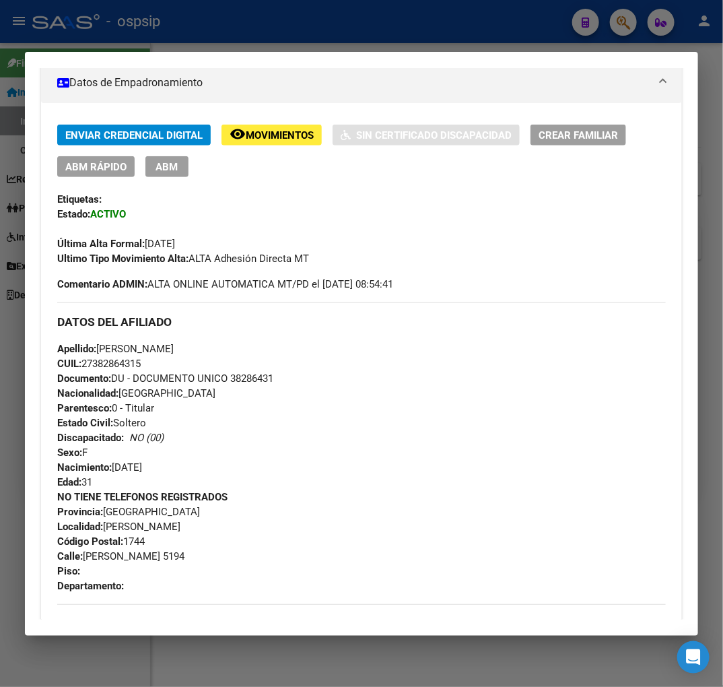
scroll to position [0, 0]
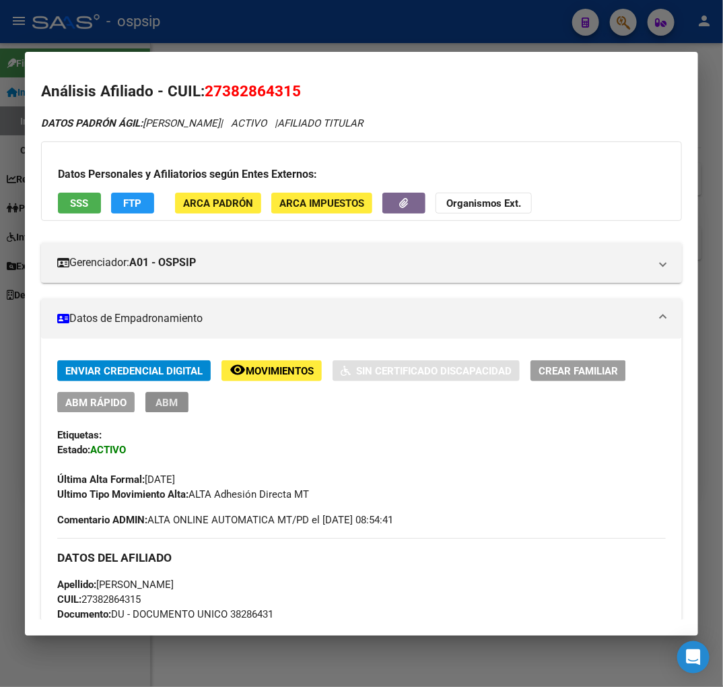
click at [156, 405] on span "ABM" at bounding box center [167, 403] width 22 height 12
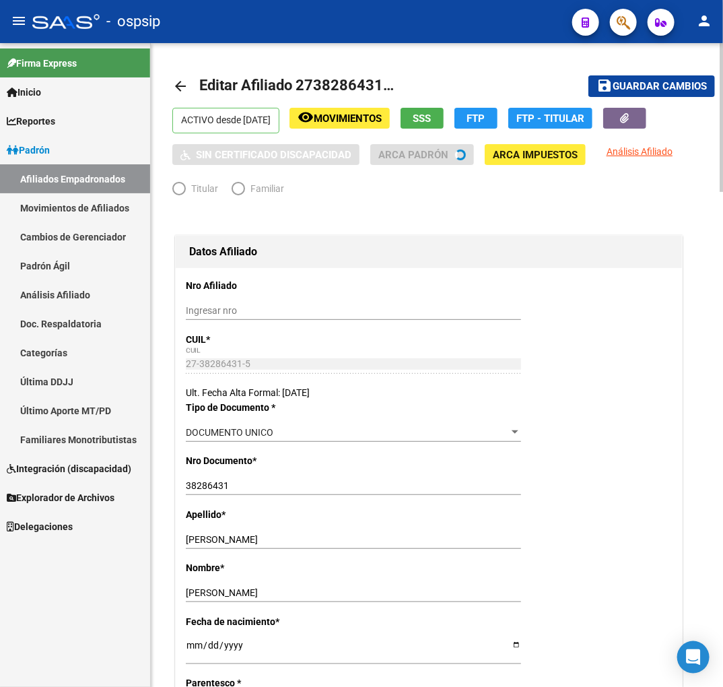
radio input "true"
type input "27-38286431-5"
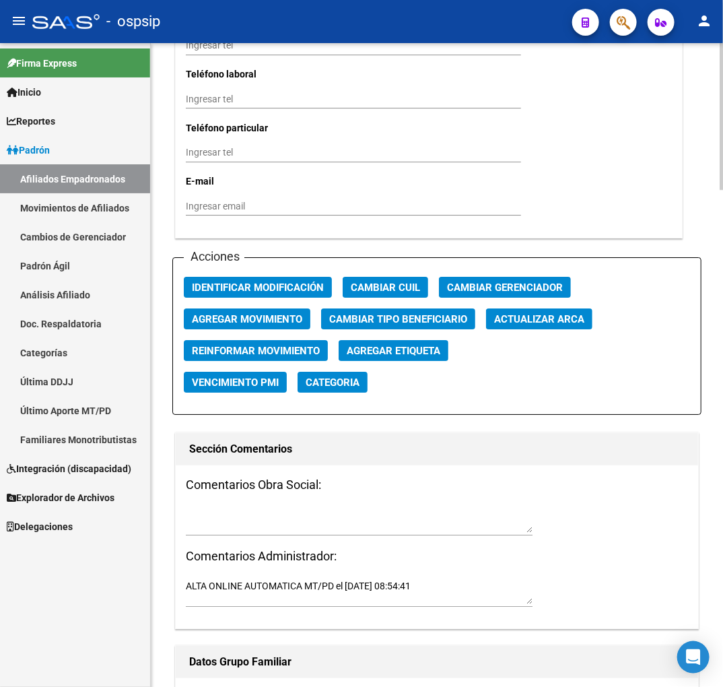
scroll to position [1421, 0]
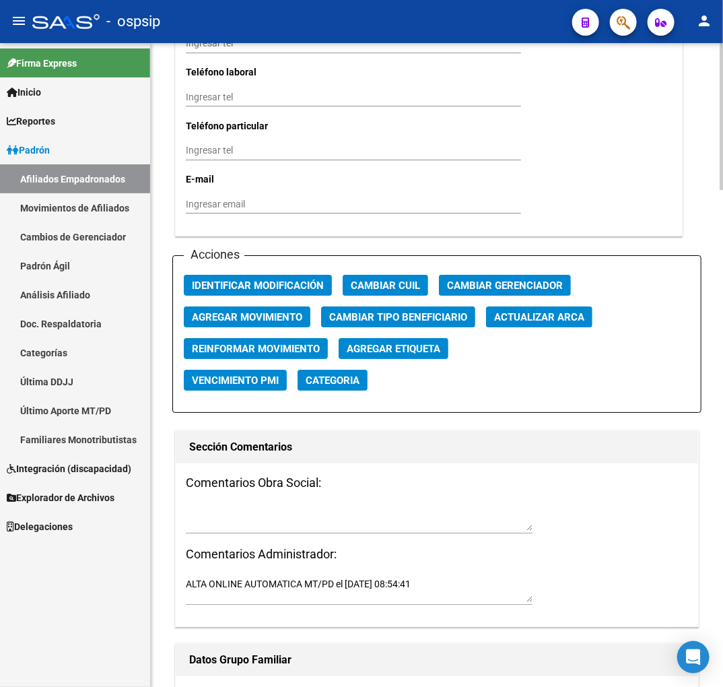
click at [276, 311] on span "Agregar Movimiento" at bounding box center [247, 317] width 110 height 12
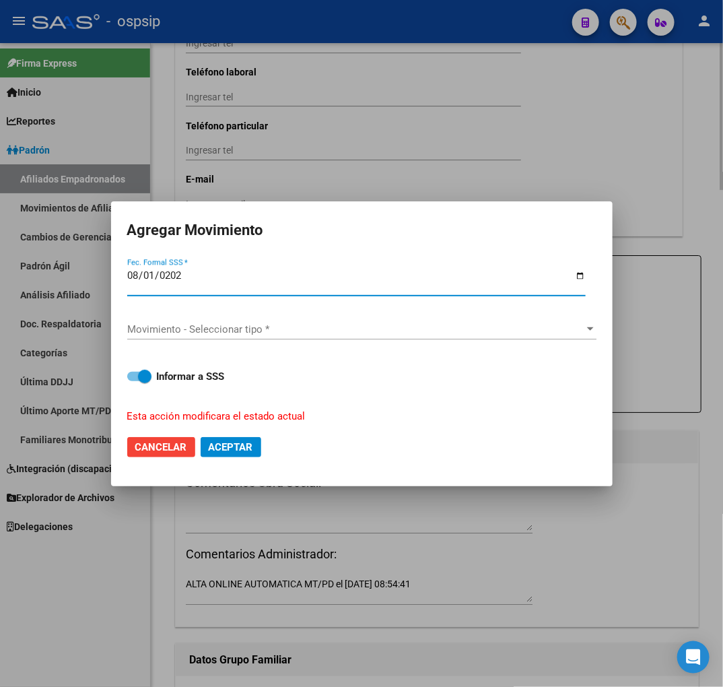
type input "[DATE]"
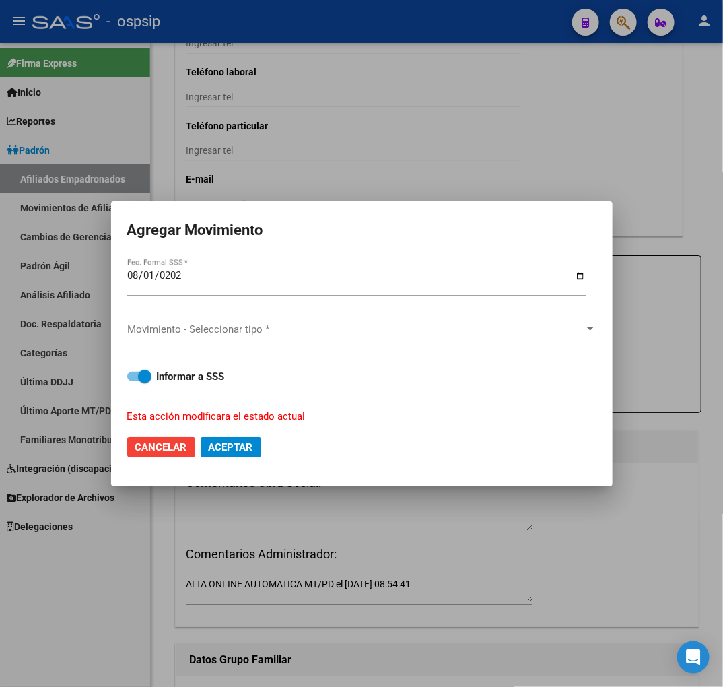
click at [283, 338] on div "Movimiento - Seleccionar tipo * Movimiento - Seleccionar tipo *" at bounding box center [361, 329] width 469 height 20
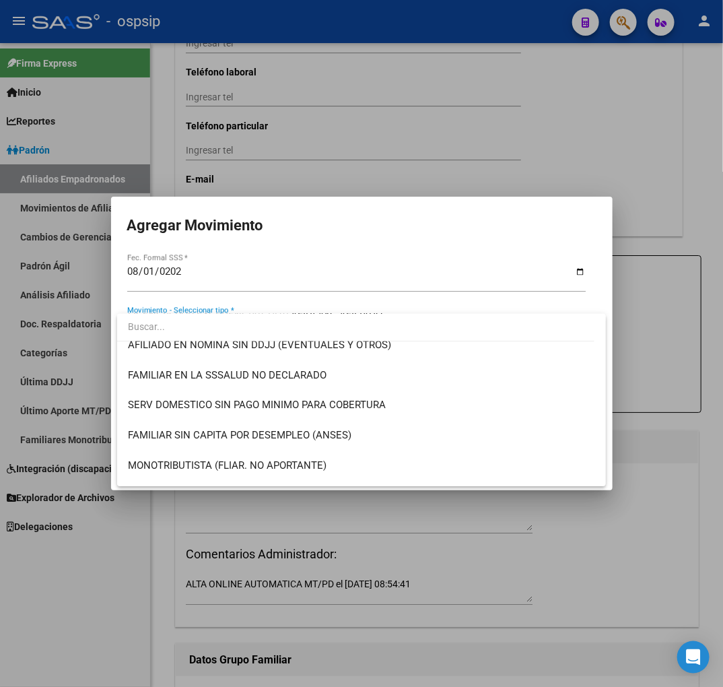
scroll to position [823, 0]
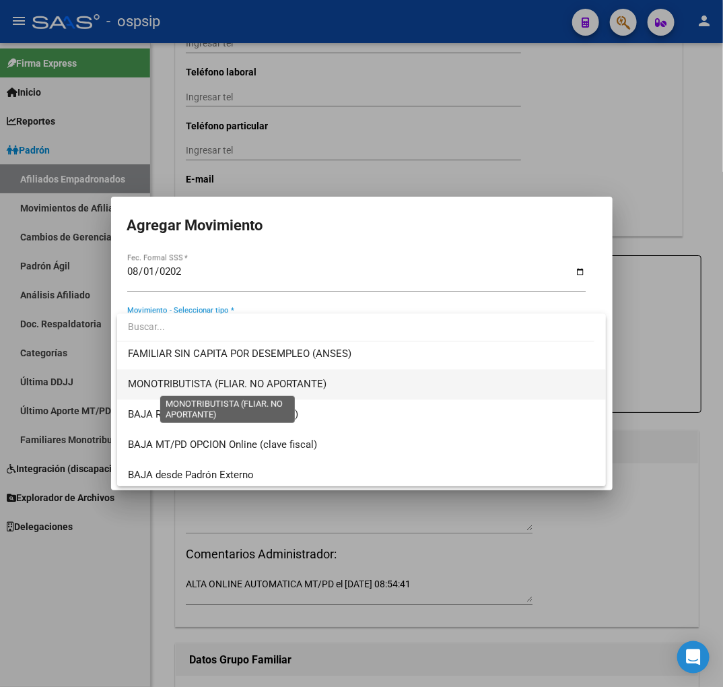
click at [271, 380] on span "MONOTRIBUTISTA (FLIAR. NO APORTANTE)" at bounding box center [227, 384] width 199 height 12
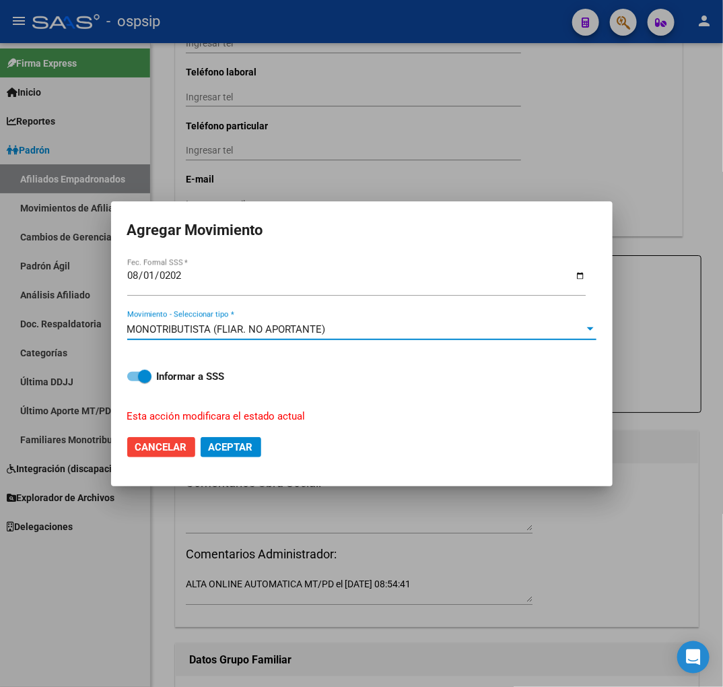
click at [315, 327] on span "MONOTRIBUTISTA (FLIAR. NO APORTANTE)" at bounding box center [226, 329] width 199 height 12
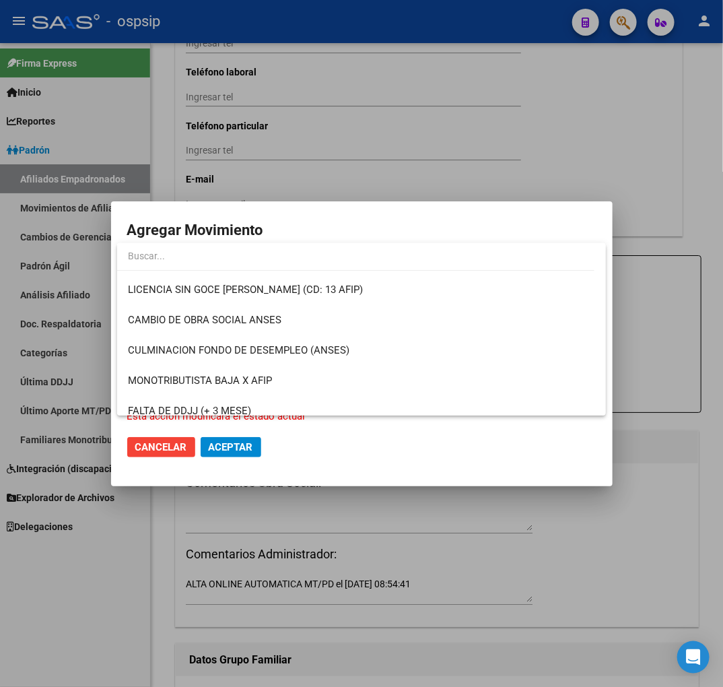
scroll to position [299, 0]
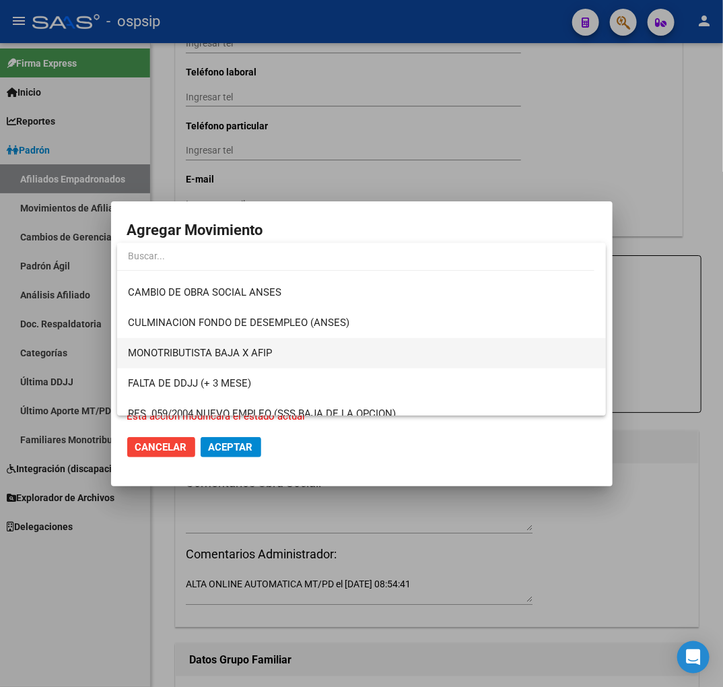
click at [292, 361] on span "MONOTRIBUTISTA BAJA X AFIP" at bounding box center [361, 353] width 467 height 30
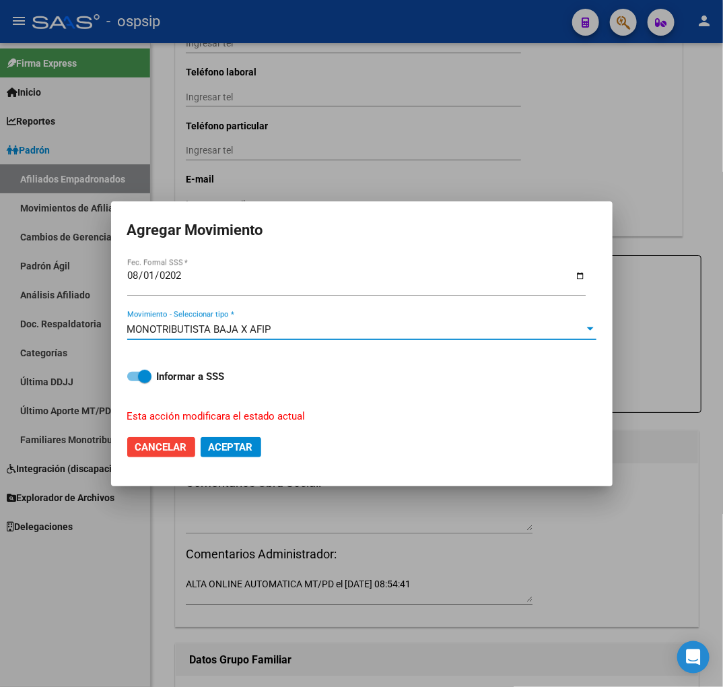
click at [249, 446] on span "Aceptar" at bounding box center [231, 447] width 44 height 12
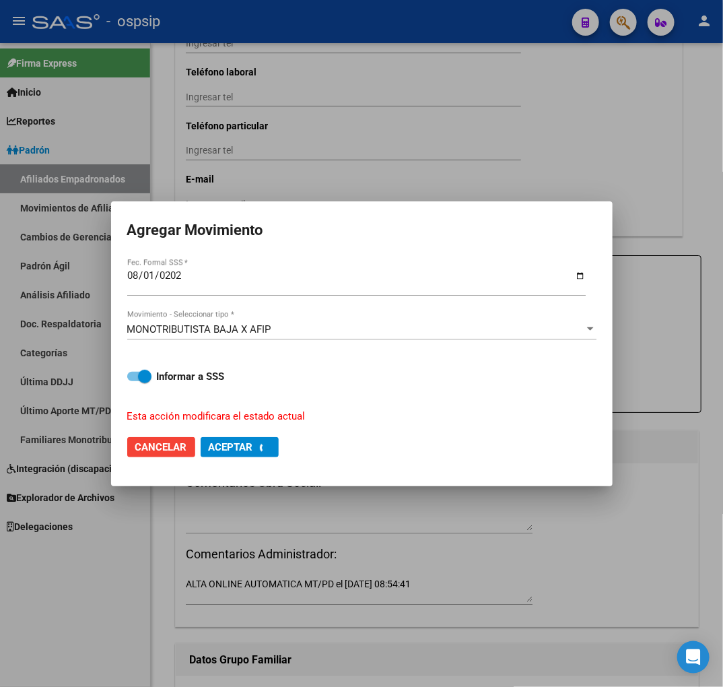
checkbox input "false"
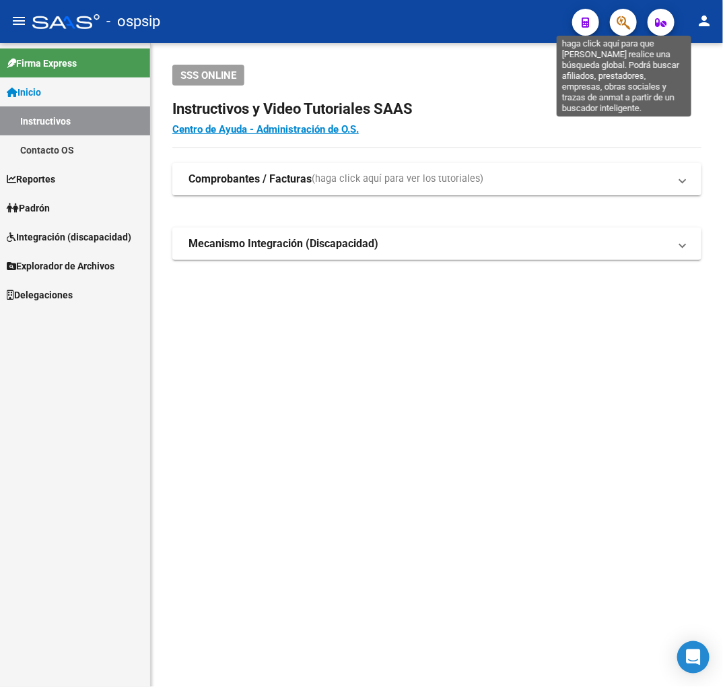
click at [617, 27] on icon "button" at bounding box center [623, 22] width 13 height 15
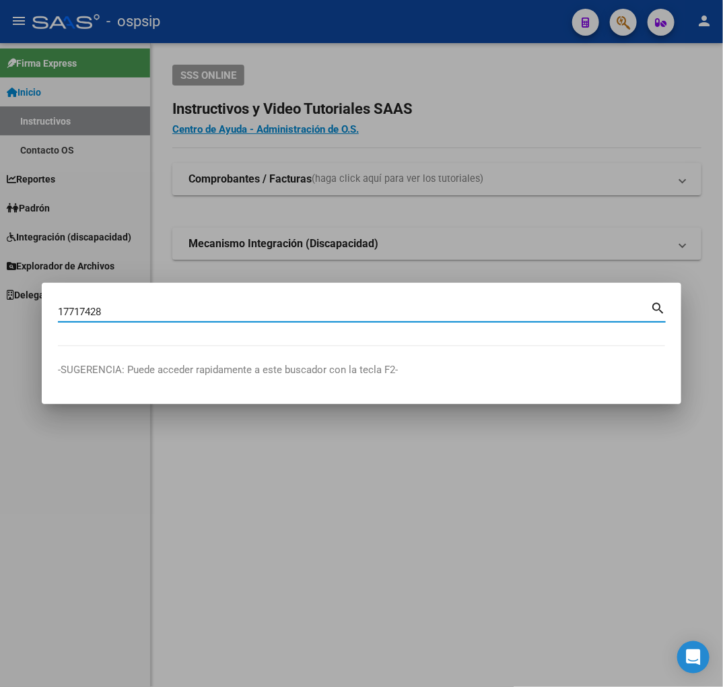
type input "17717428"
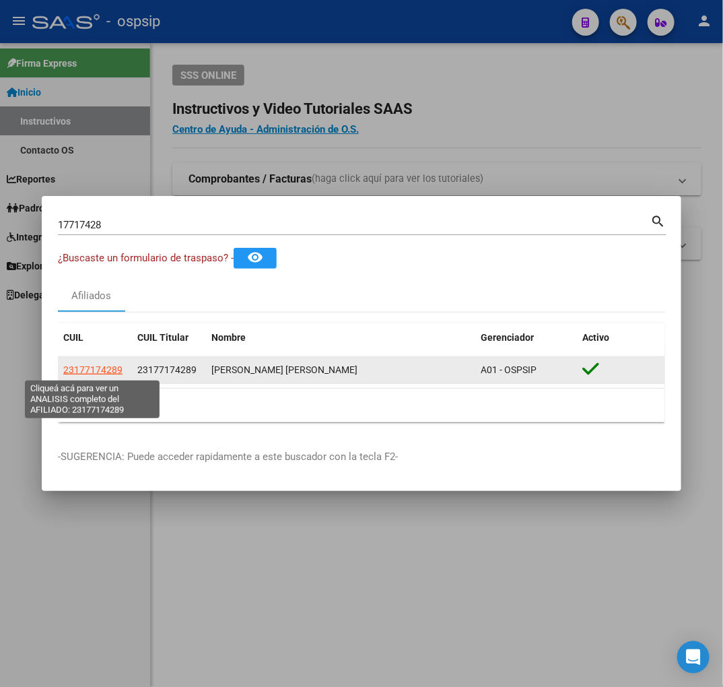
click at [101, 374] on span "23177174289" at bounding box center [92, 369] width 59 height 11
type textarea "23177174289"
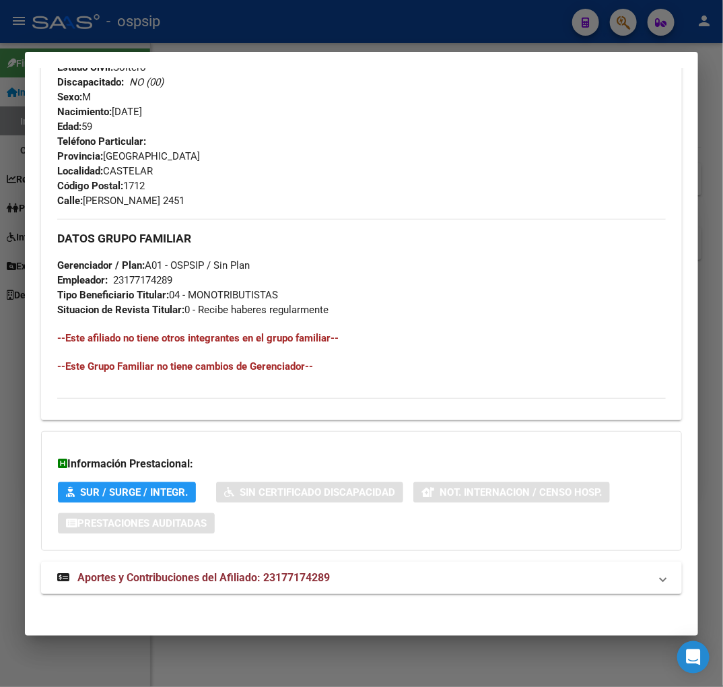
scroll to position [611, 0]
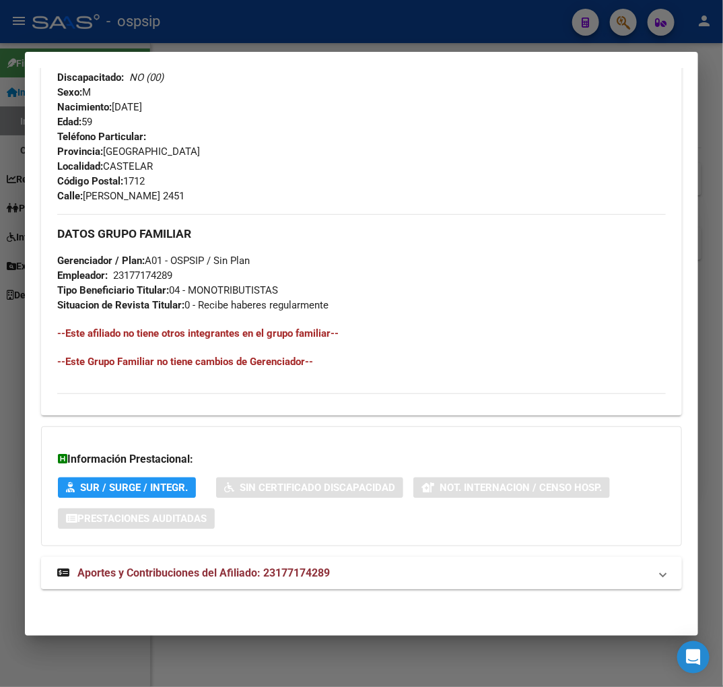
click at [399, 576] on mat-panel-title "Aportes y Contribuciones del Afiliado: 23177174289" at bounding box center [353, 573] width 593 height 16
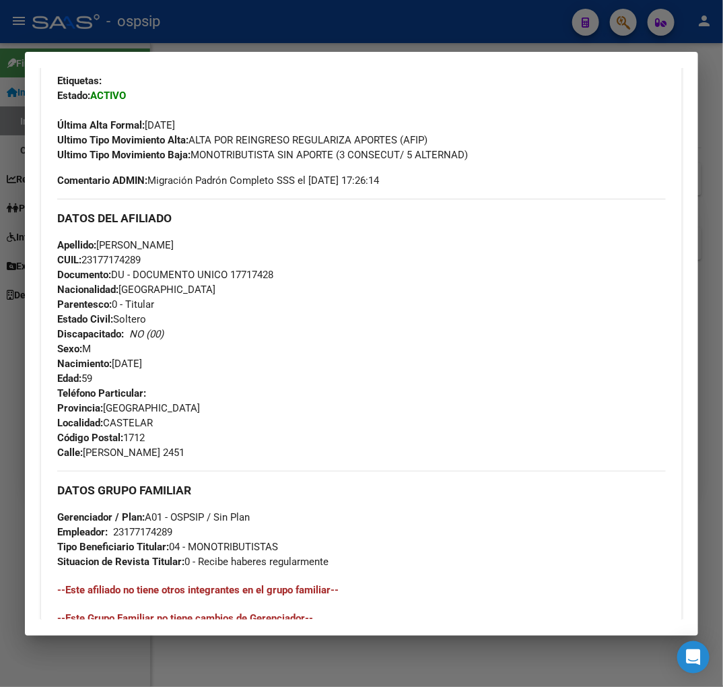
scroll to position [0, 0]
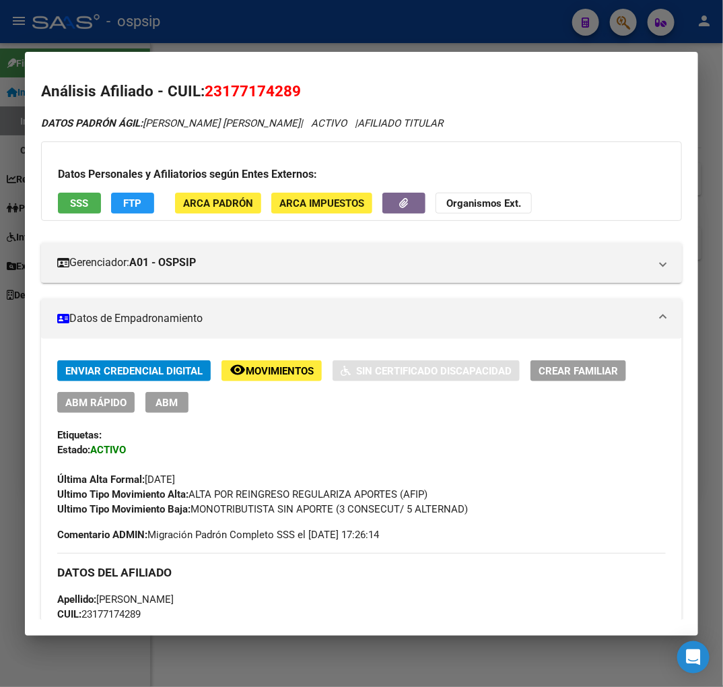
click at [127, 199] on span "FTP" at bounding box center [133, 203] width 18 height 12
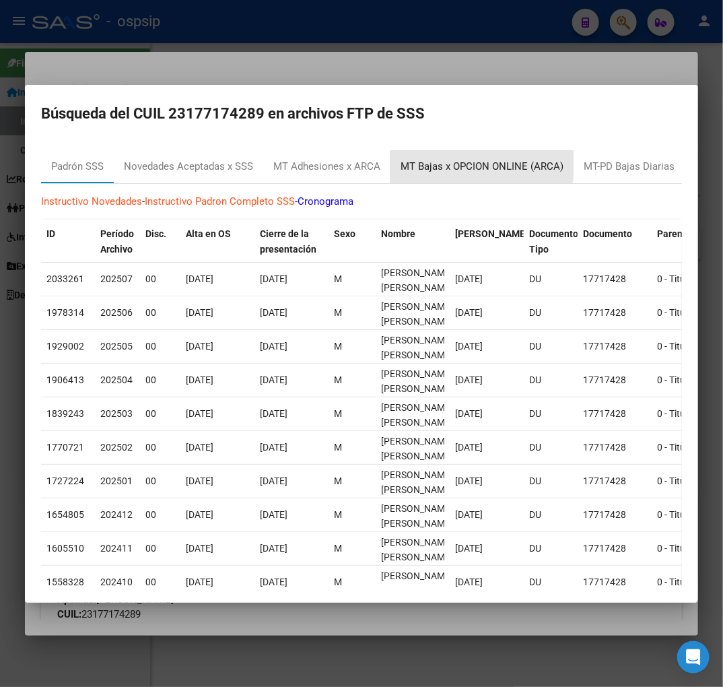
click at [448, 151] on div "MT Bajas x OPCION ONLINE (ARCA)" at bounding box center [482, 167] width 183 height 32
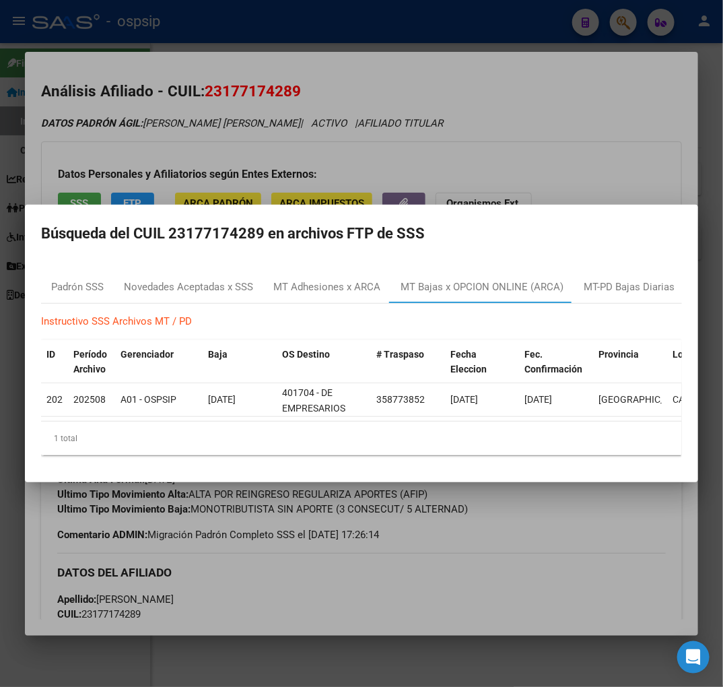
click at [506, 555] on div at bounding box center [361, 343] width 723 height 687
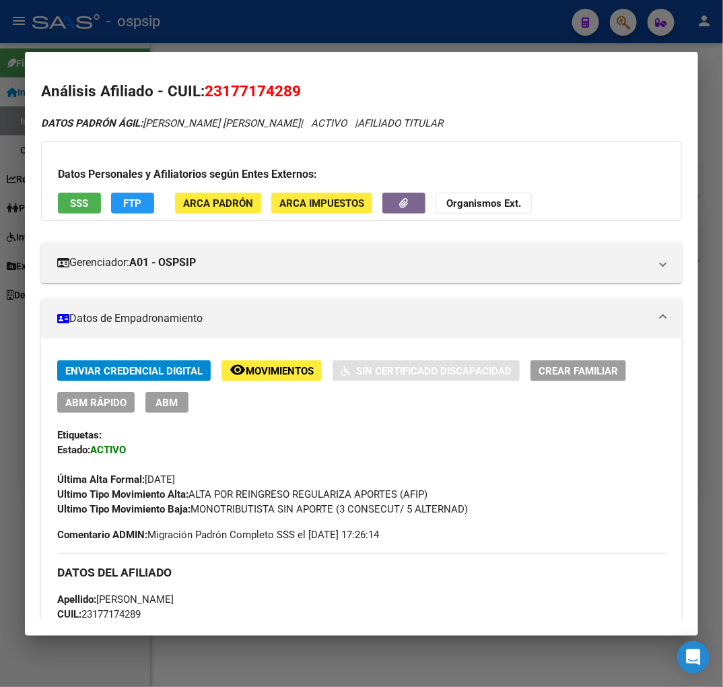
click at [147, 389] on div "Enviar Credencial Digital remove_red_eye Movimientos Sin Certificado Discapacid…" at bounding box center [361, 386] width 609 height 53
click at [160, 403] on span "ABM" at bounding box center [167, 403] width 22 height 12
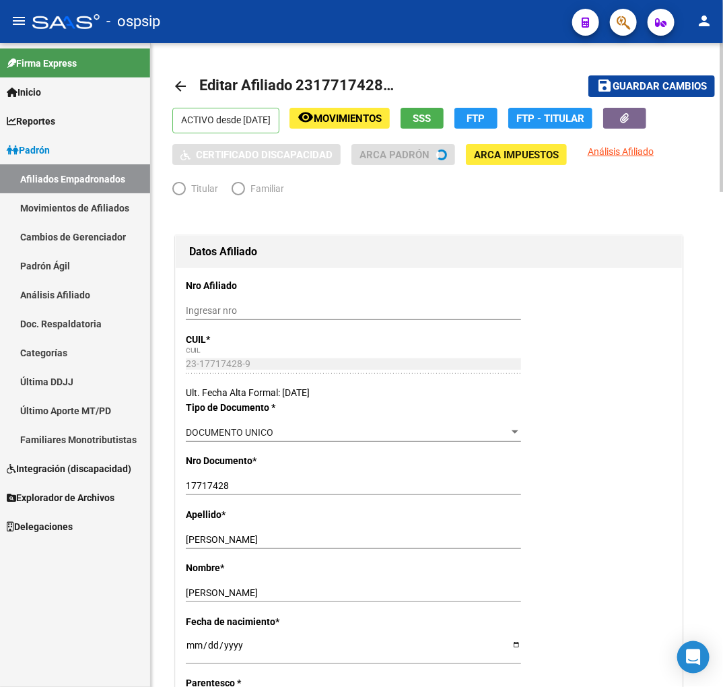
radio input "true"
type input "23-17717428-9"
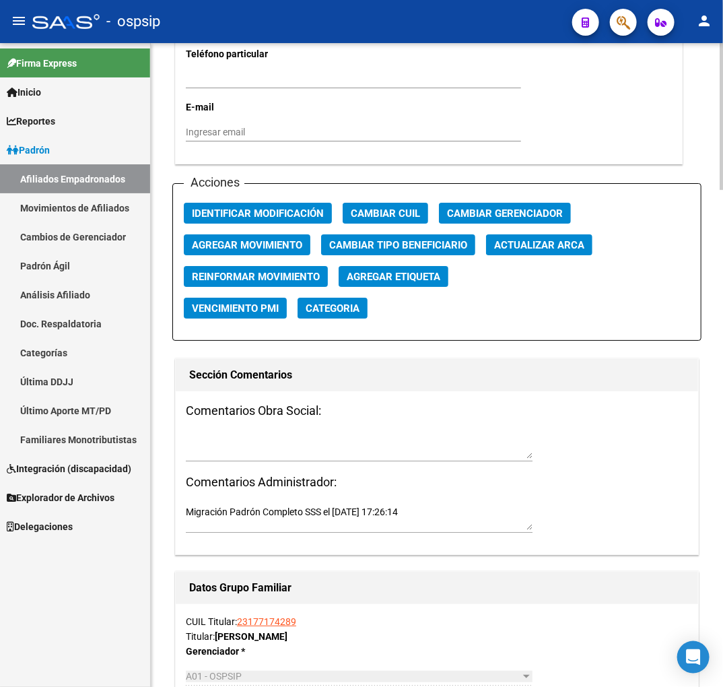
scroll to position [1496, 0]
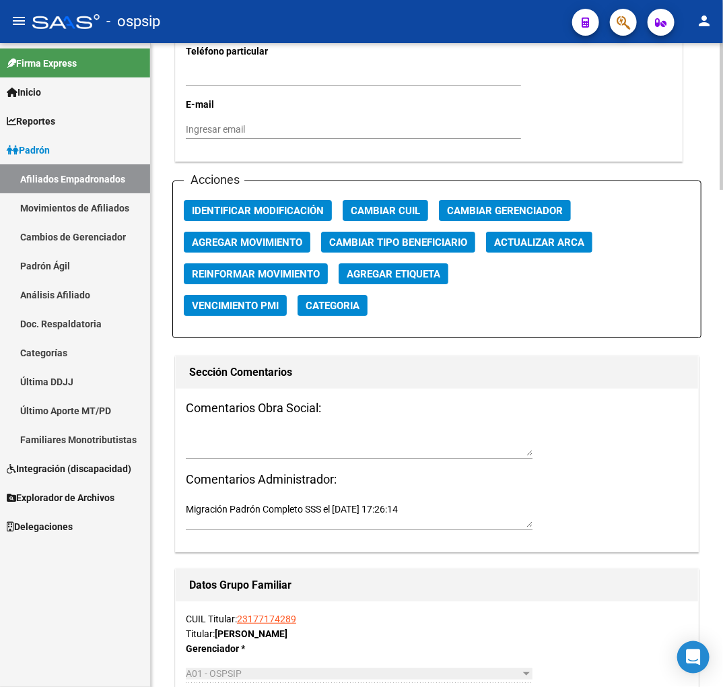
click at [283, 242] on span "Agregar Movimiento" at bounding box center [247, 242] width 110 height 12
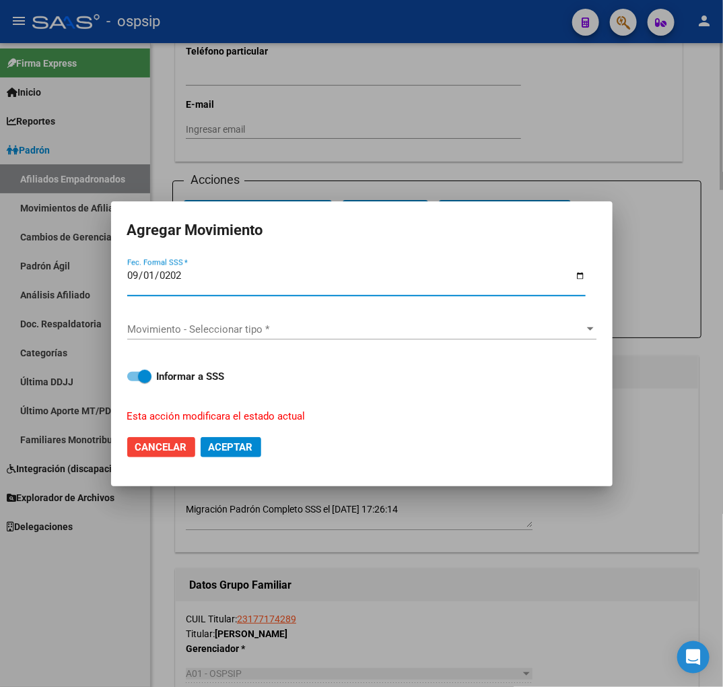
type input "[DATE]"
click at [290, 323] on span "Movimiento - Seleccionar tipo *" at bounding box center [355, 329] width 457 height 12
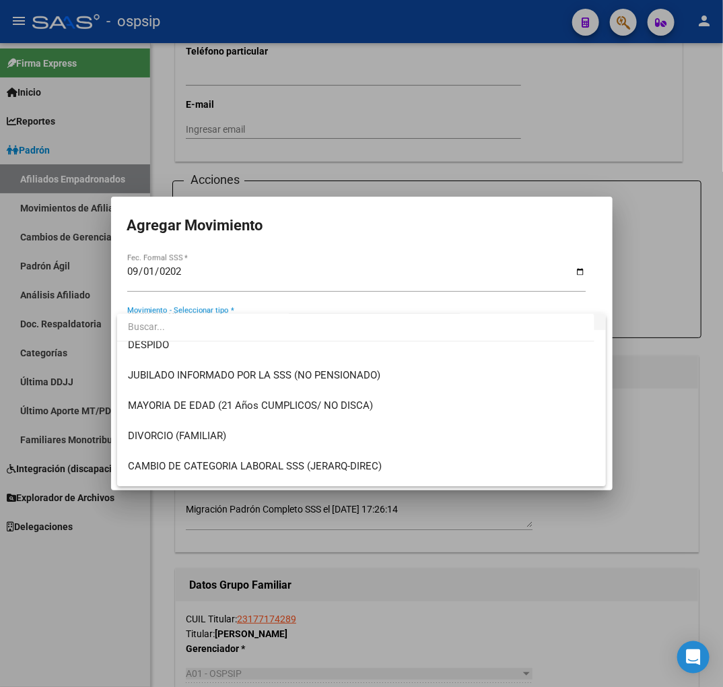
scroll to position [299, 0]
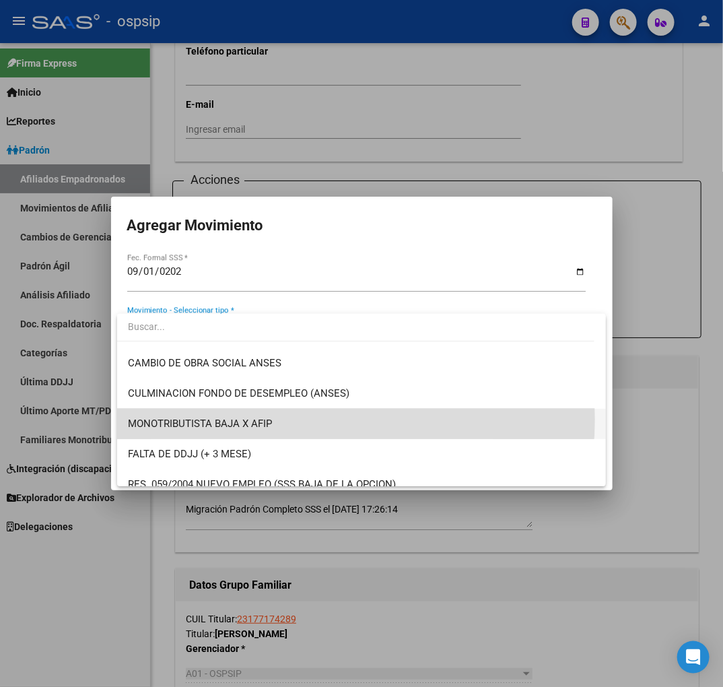
click at [288, 419] on span "MONOTRIBUTISTA BAJA X AFIP" at bounding box center [361, 424] width 467 height 30
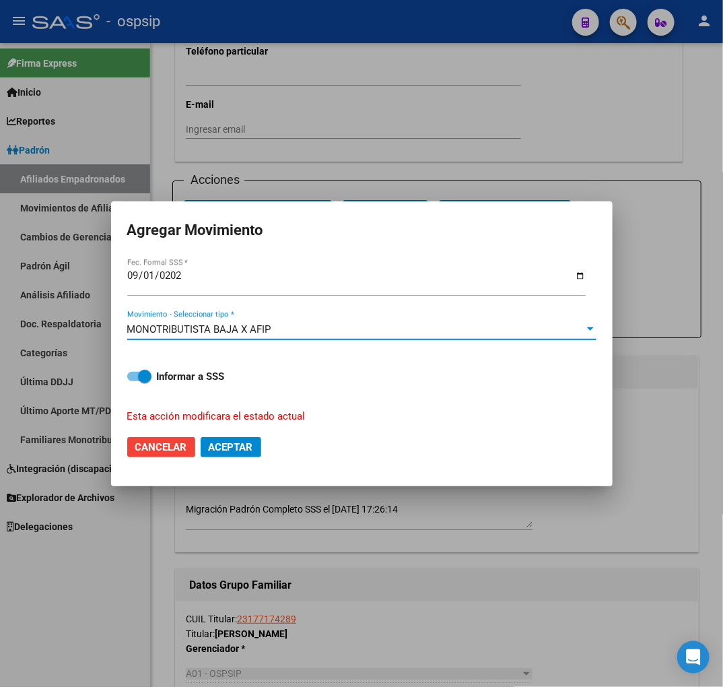
click at [247, 453] on button "Aceptar" at bounding box center [231, 447] width 61 height 20
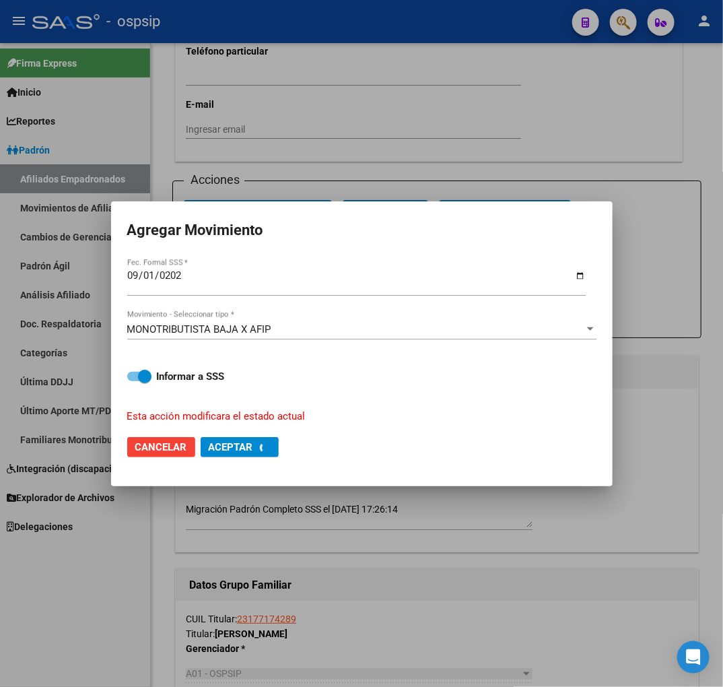
checkbox input "false"
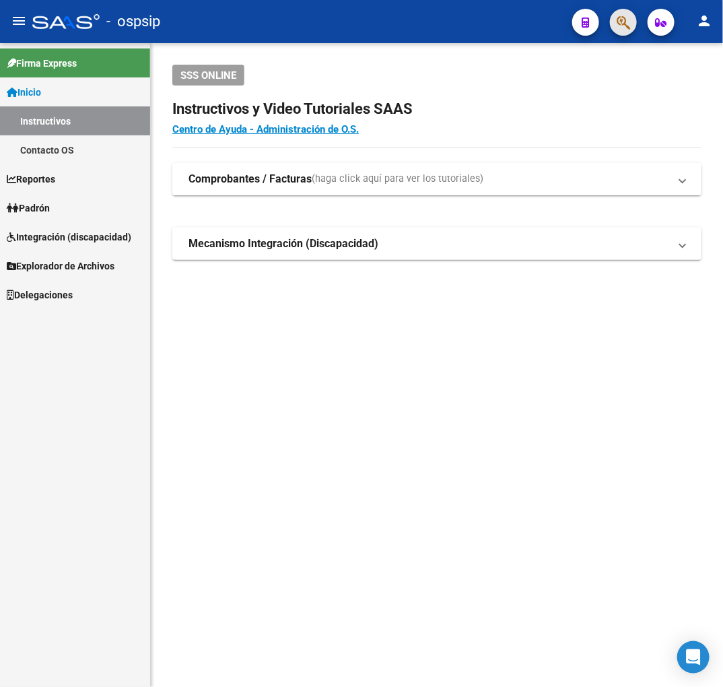
click at [634, 22] on button "button" at bounding box center [623, 22] width 27 height 27
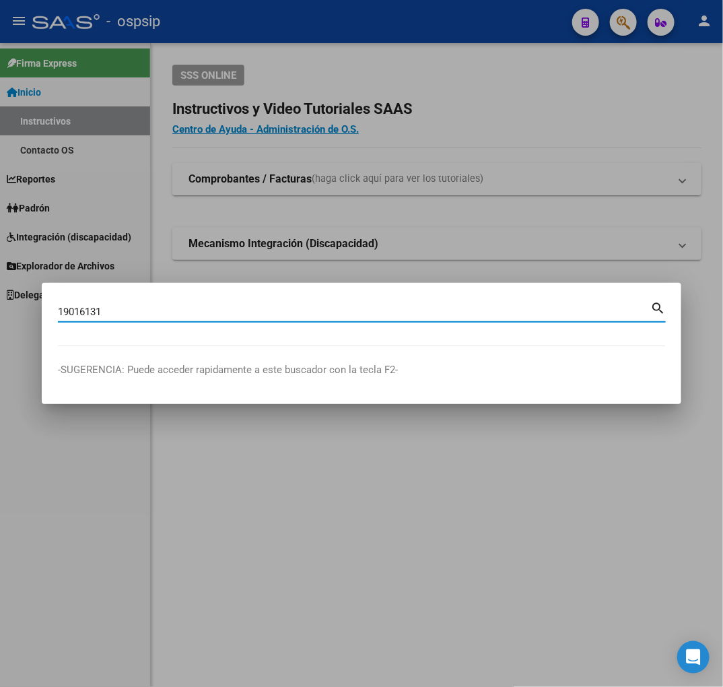
type input "19016131"
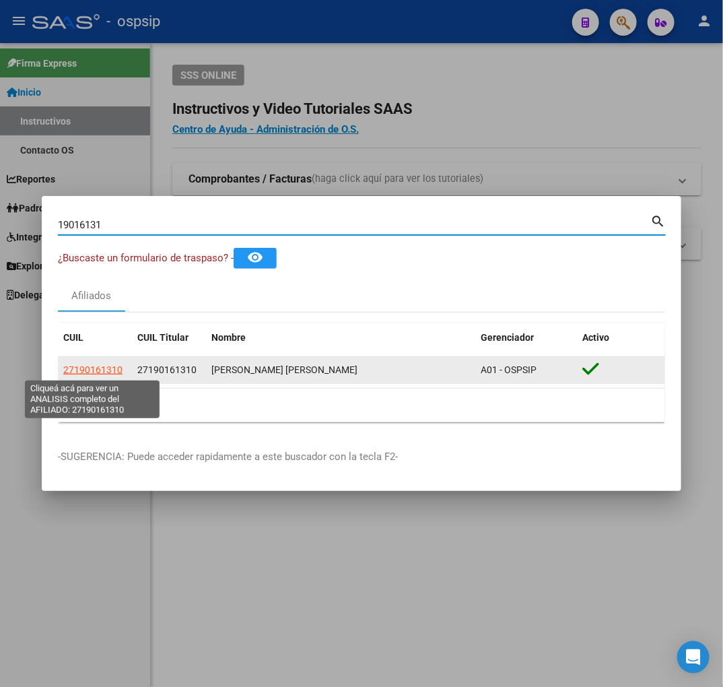
click at [96, 368] on span "27190161310" at bounding box center [92, 369] width 59 height 11
type textarea "27190161310"
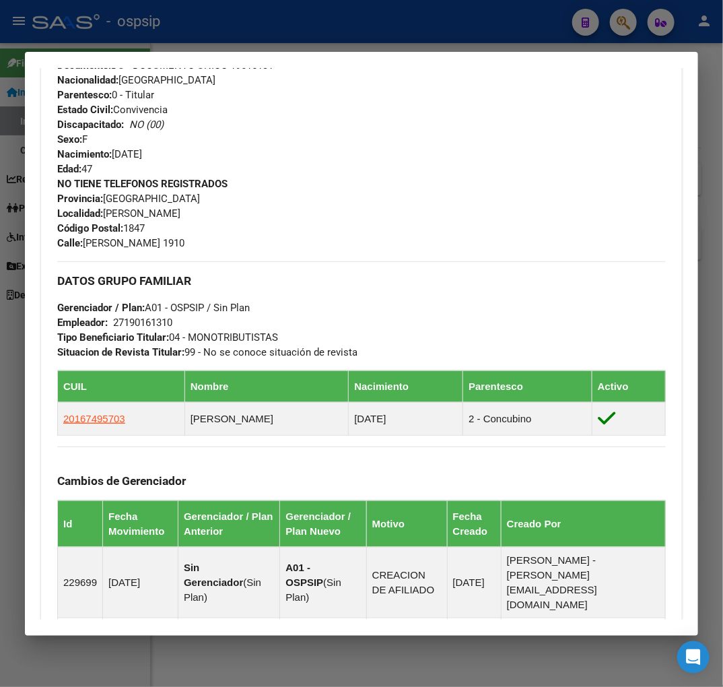
scroll to position [771, 0]
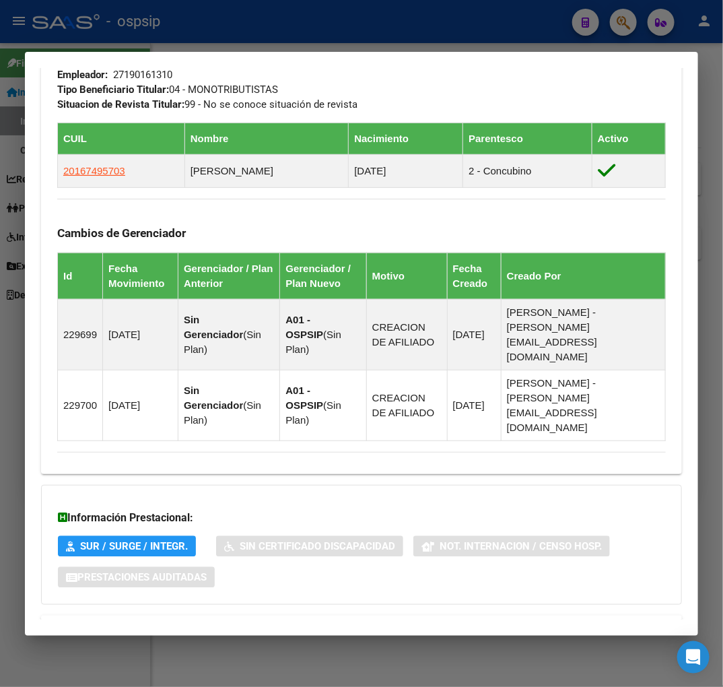
click at [405, 623] on mat-panel-title "Aportes y Contribuciones del Afiliado: 27190161310" at bounding box center [353, 631] width 593 height 16
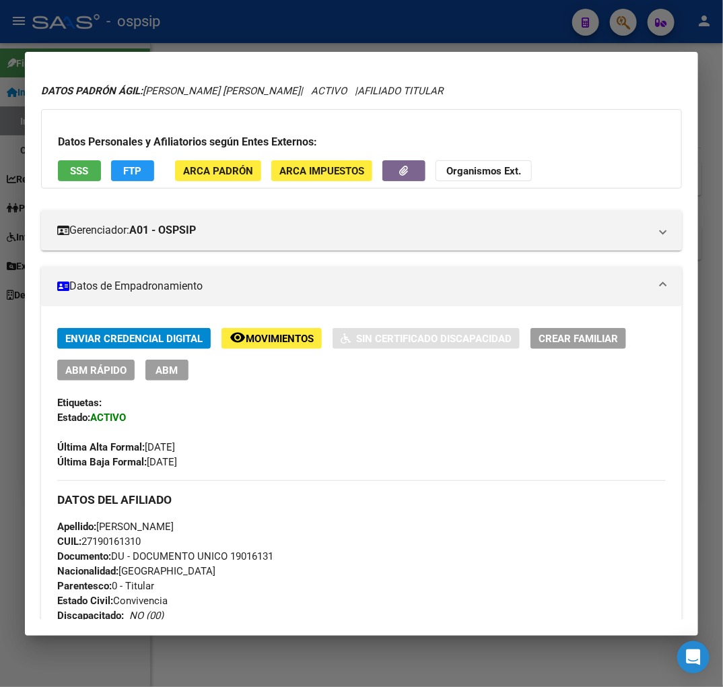
scroll to position [0, 0]
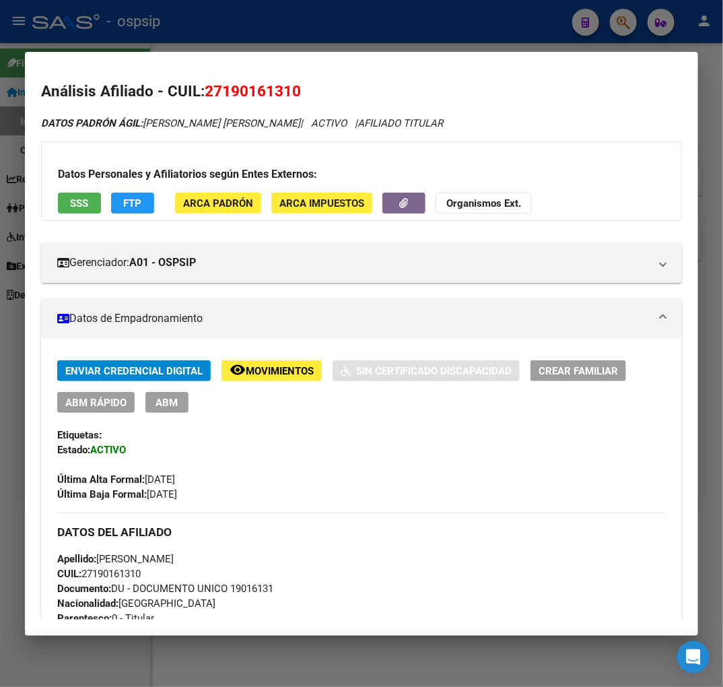
click at [147, 203] on button "FTP" at bounding box center [132, 203] width 43 height 21
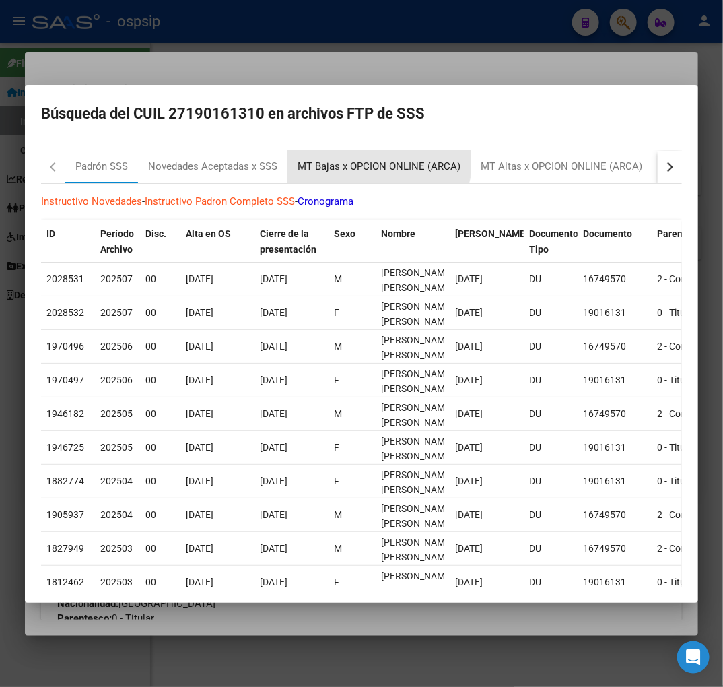
click at [377, 159] on div "MT Bajas x OPCION ONLINE (ARCA)" at bounding box center [379, 166] width 163 height 15
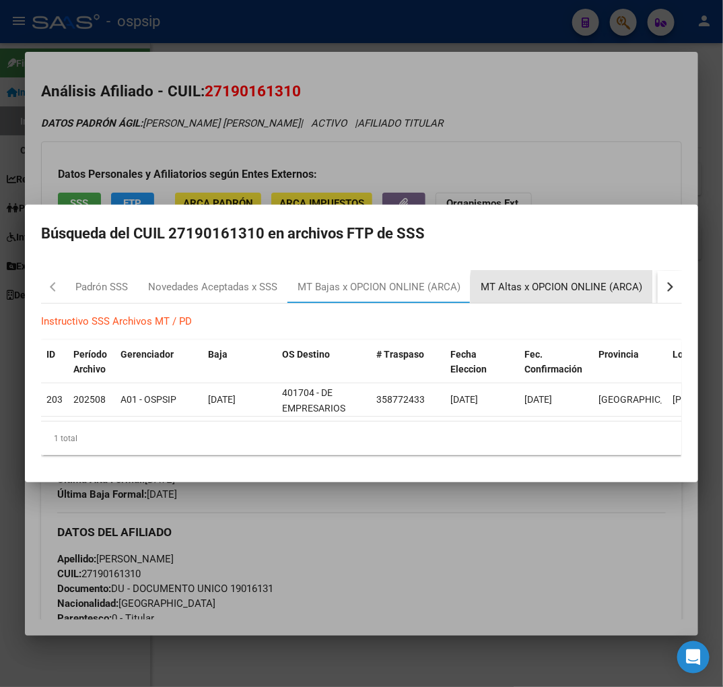
click at [569, 283] on div "MT Altas x OPCION ONLINE (ARCA)" at bounding box center [562, 286] width 162 height 15
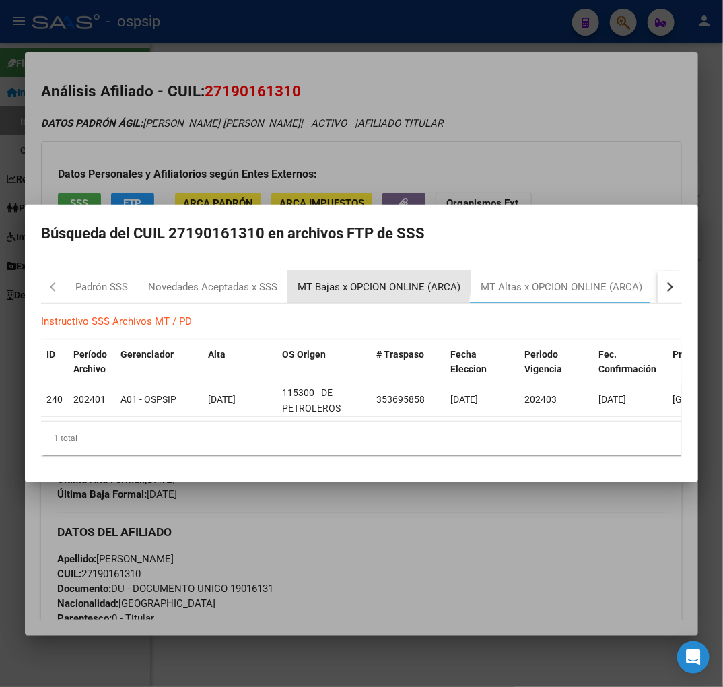
click at [338, 279] on div "MT Bajas x OPCION ONLINE (ARCA)" at bounding box center [379, 286] width 163 height 15
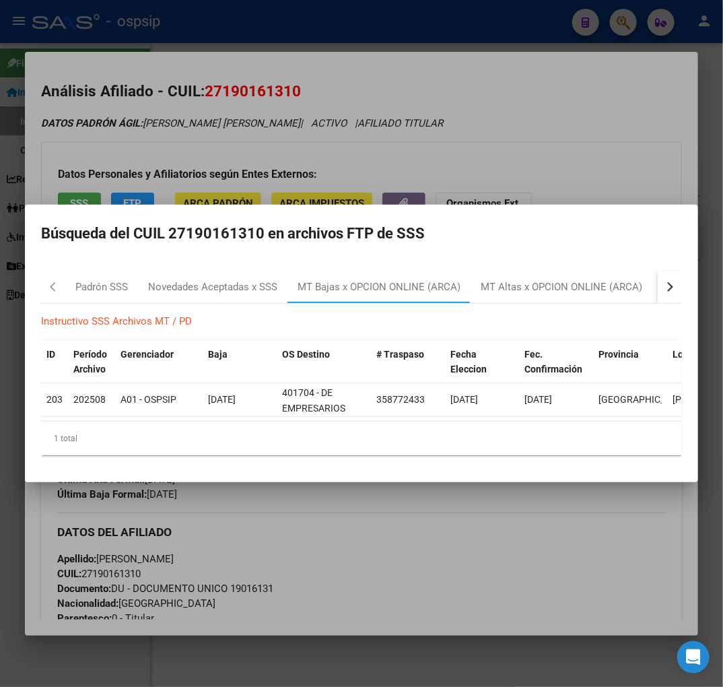
click at [458, 546] on div at bounding box center [361, 343] width 723 height 687
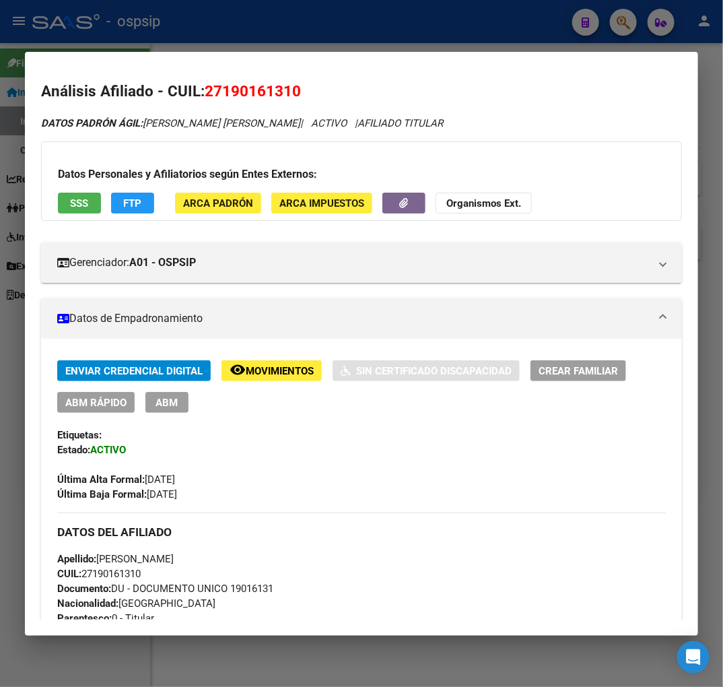
click at [180, 408] on button "ABM" at bounding box center [166, 402] width 43 height 21
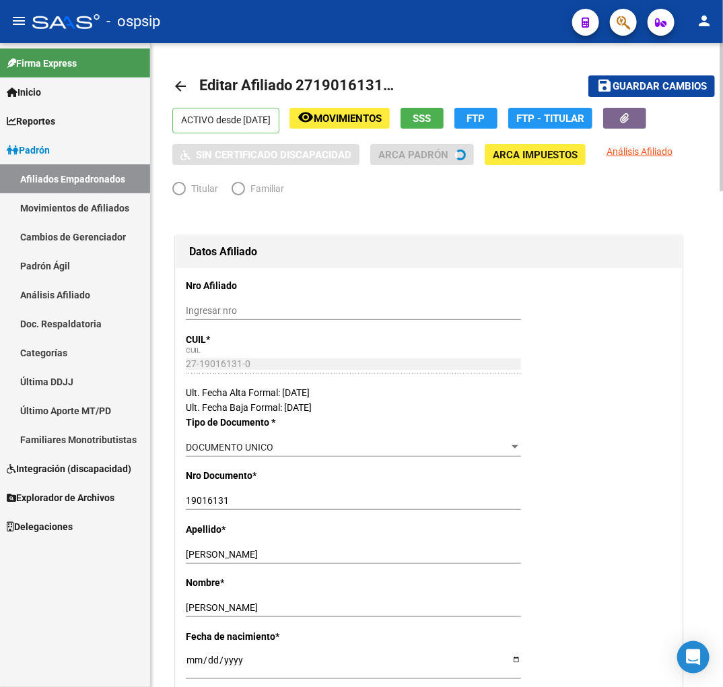
radio input "true"
type input "27-19016131-0"
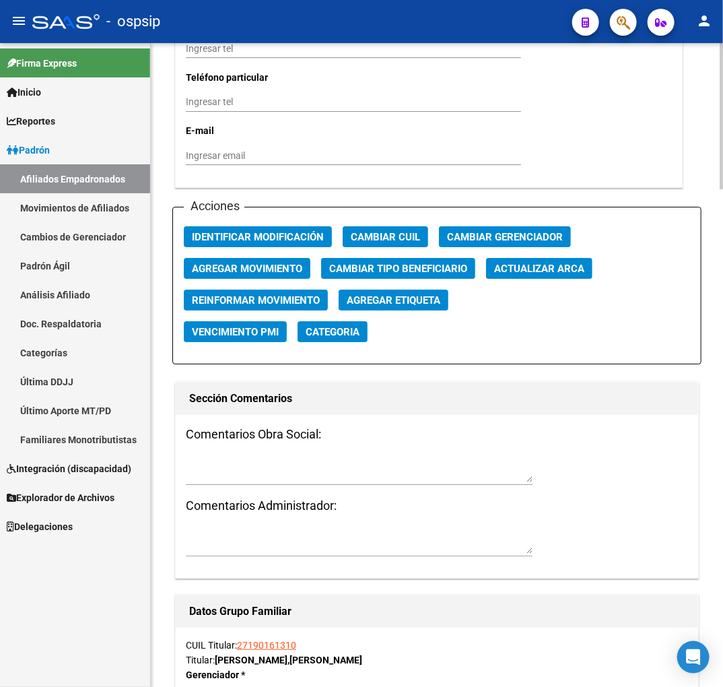
scroll to position [1496, 0]
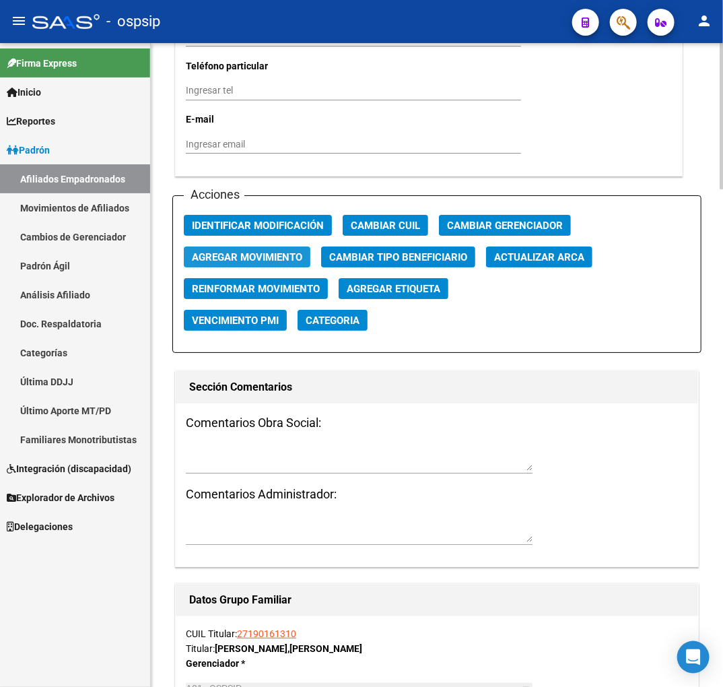
click at [250, 257] on span "Agregar Movimiento" at bounding box center [247, 257] width 110 height 12
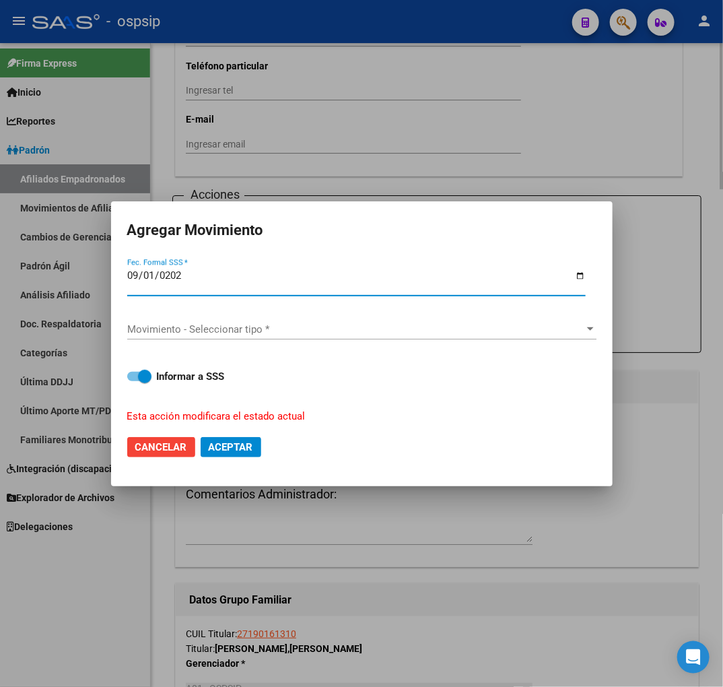
type input "[DATE]"
click at [277, 316] on div "Movimiento - Seleccionar tipo * Movimiento - Seleccionar tipo *" at bounding box center [361, 330] width 469 height 44
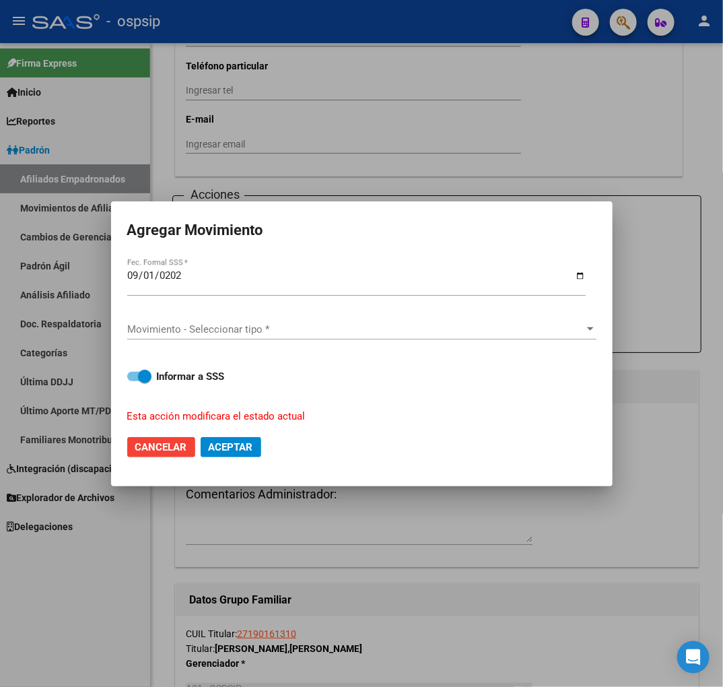
click at [285, 338] on div "Movimiento - Seleccionar tipo * Movimiento - Seleccionar tipo *" at bounding box center [361, 329] width 469 height 20
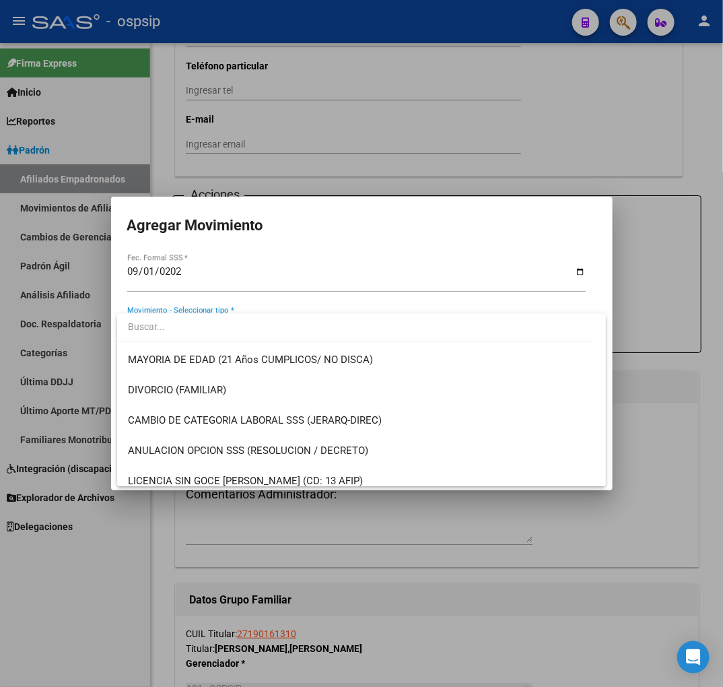
scroll to position [374, 0]
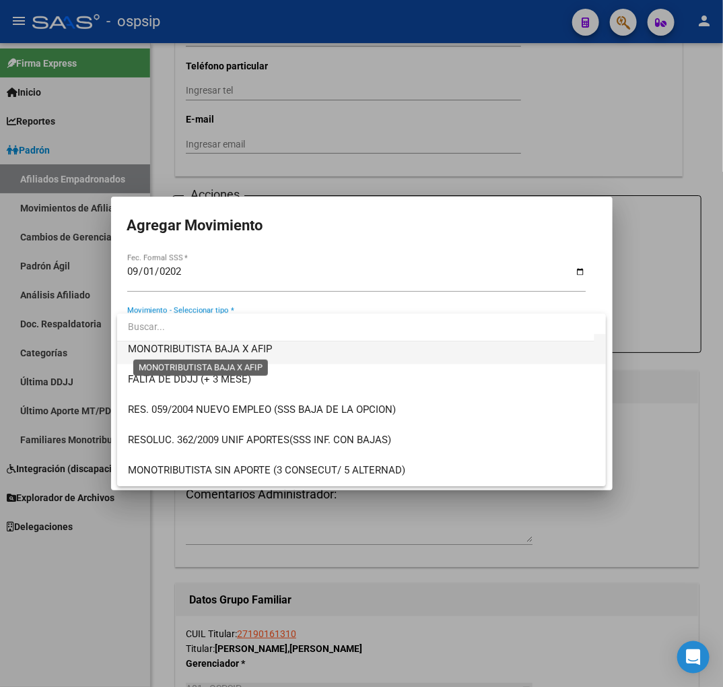
click at [265, 354] on span "MONOTRIBUTISTA BAJA X AFIP" at bounding box center [200, 349] width 144 height 12
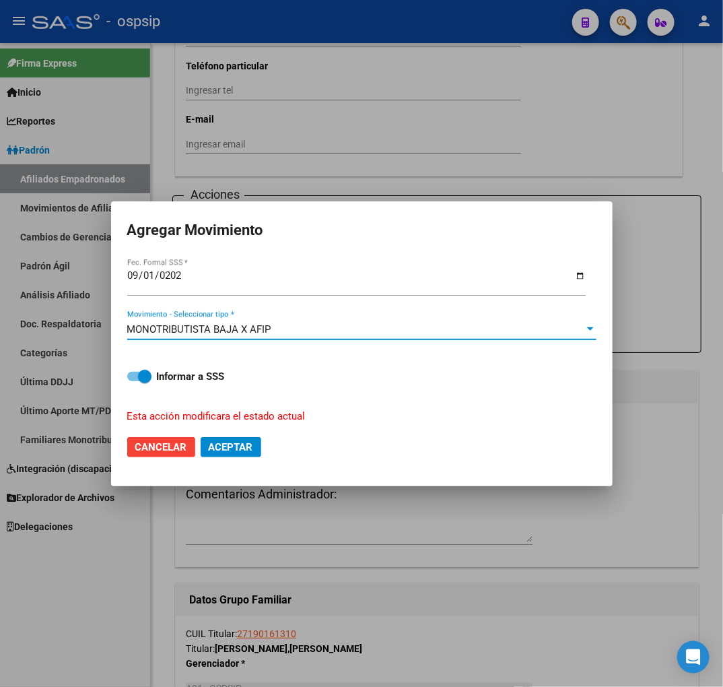
click at [250, 459] on mat-dialog-actions "Cancelar Aceptar" at bounding box center [361, 447] width 469 height 46
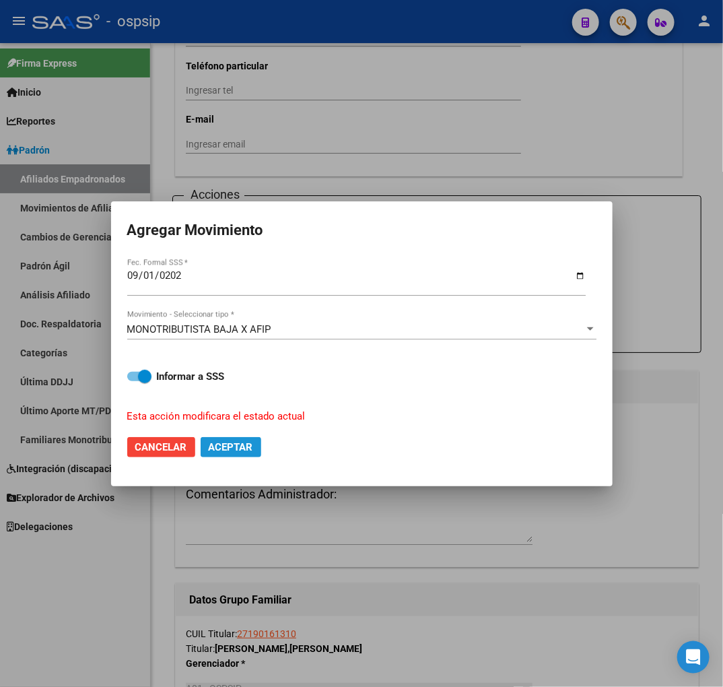
click at [250, 453] on button "Aceptar" at bounding box center [231, 447] width 61 height 20
checkbox input "false"
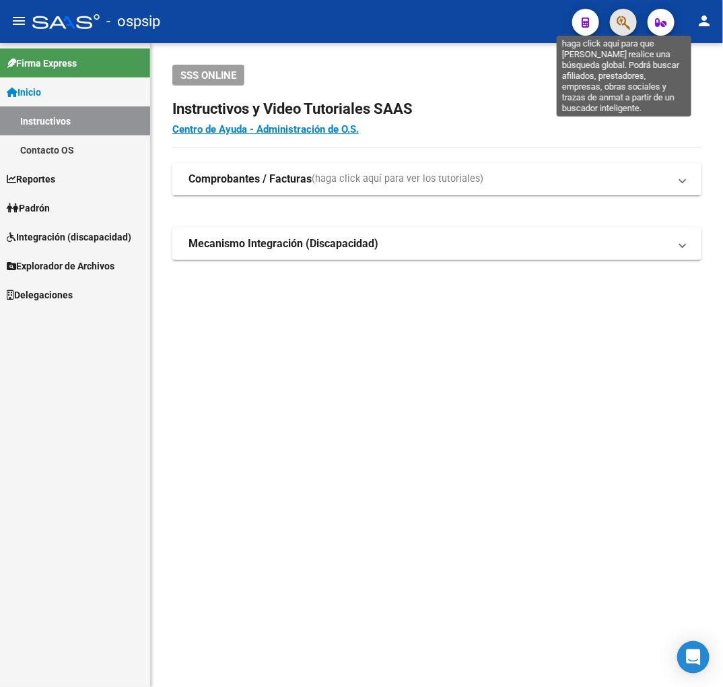
click at [628, 20] on icon "button" at bounding box center [623, 22] width 13 height 15
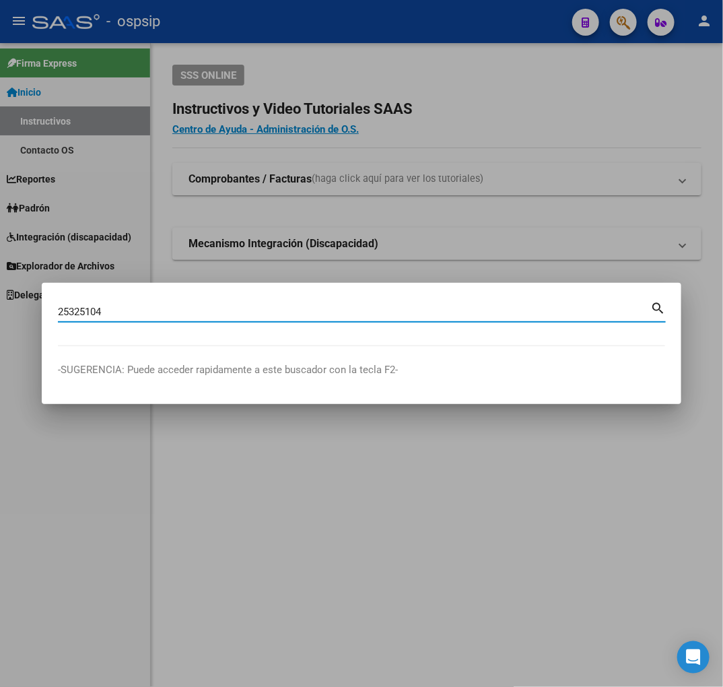
type input "25325104"
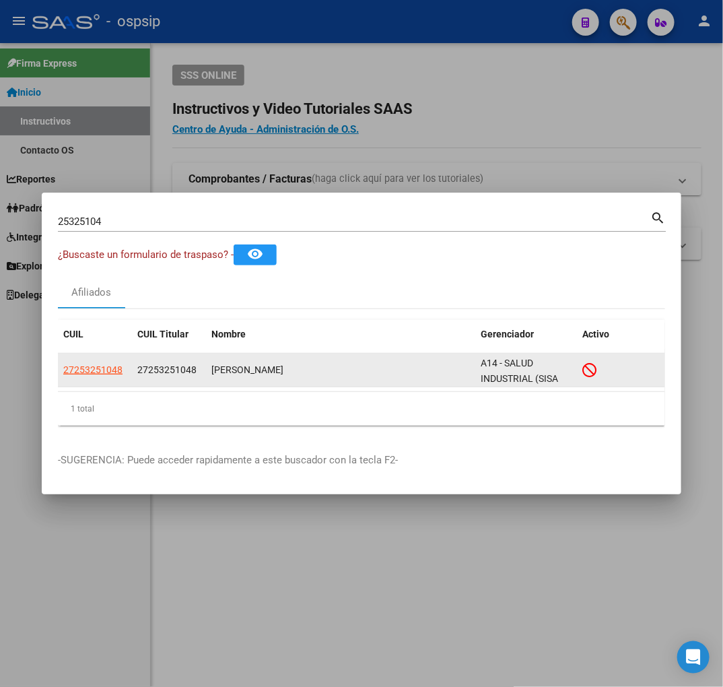
click at [104, 362] on app-link-go-to "27253251048" at bounding box center [92, 369] width 59 height 15
click at [108, 365] on span "27253251048" at bounding box center [92, 369] width 59 height 11
type textarea "27253251048"
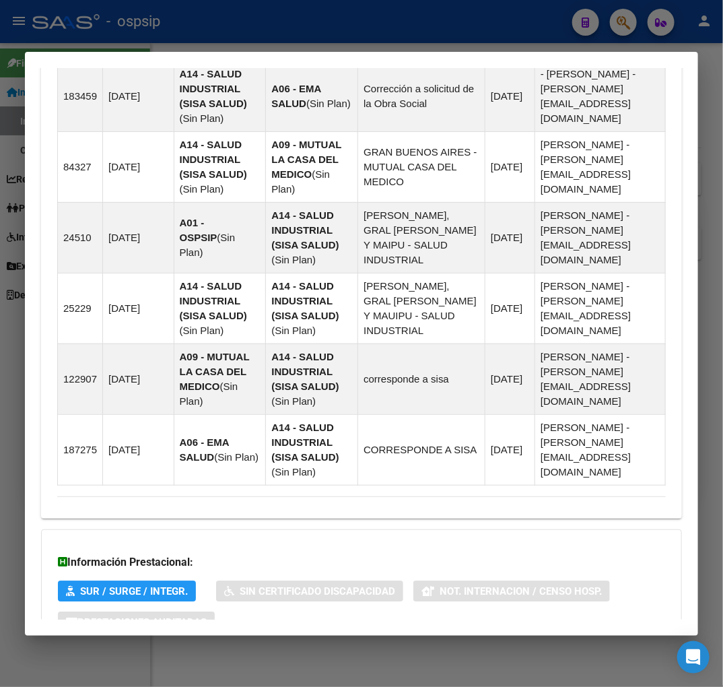
scroll to position [1108, 0]
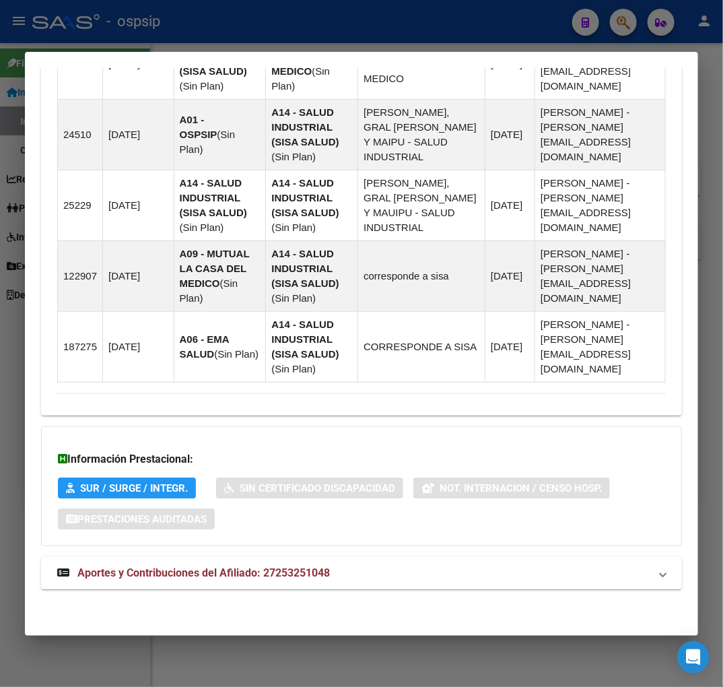
click at [467, 577] on mat-panel-title "Aportes y Contribuciones del Afiliado: 27253251048" at bounding box center [353, 573] width 593 height 16
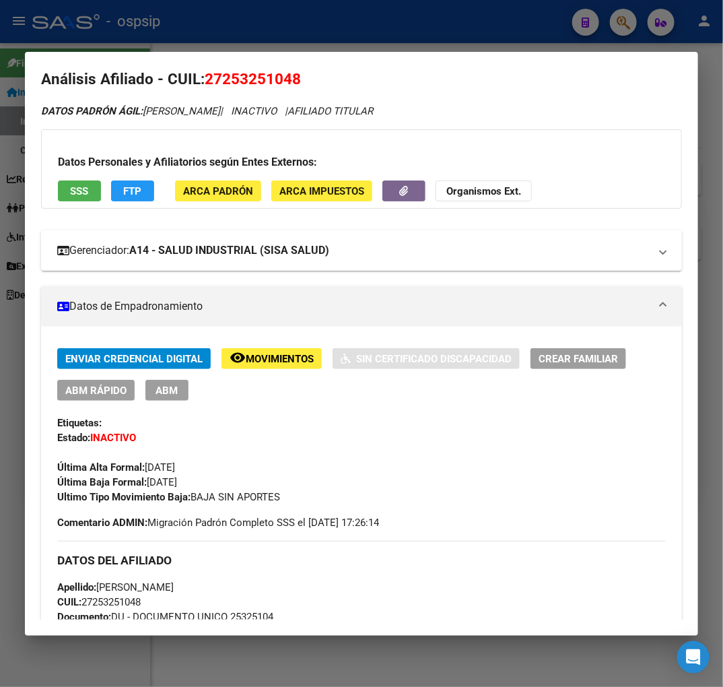
scroll to position [0, 0]
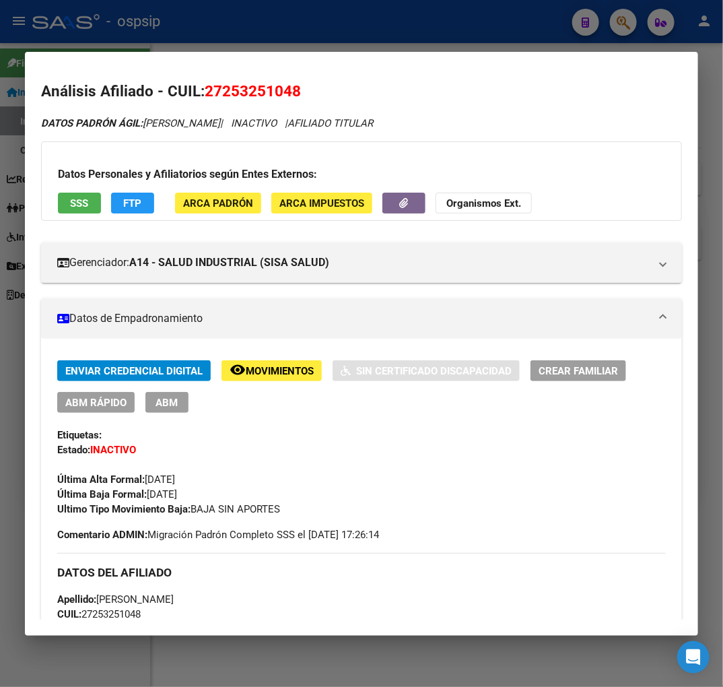
click at [138, 197] on span "FTP" at bounding box center [133, 203] width 18 height 12
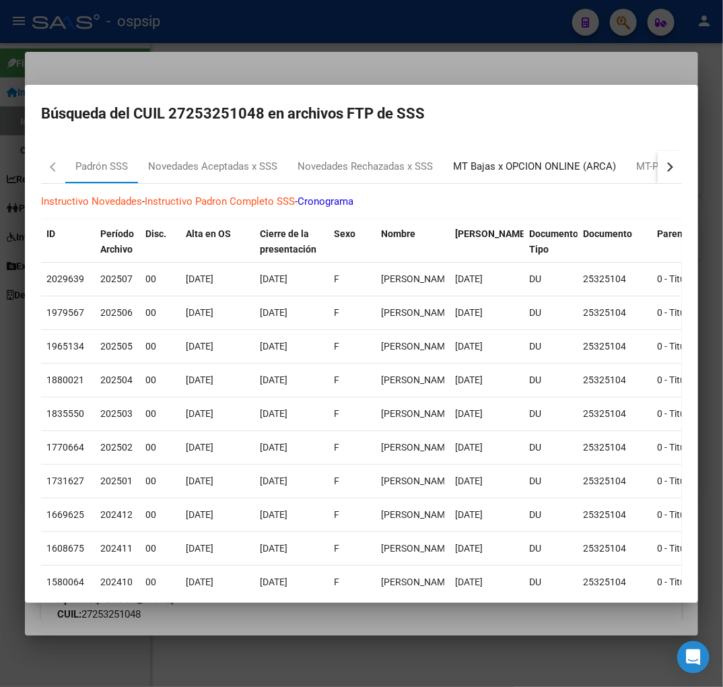
click at [527, 179] on div "MT Bajas x OPCION ONLINE (ARCA)" at bounding box center [534, 167] width 183 height 32
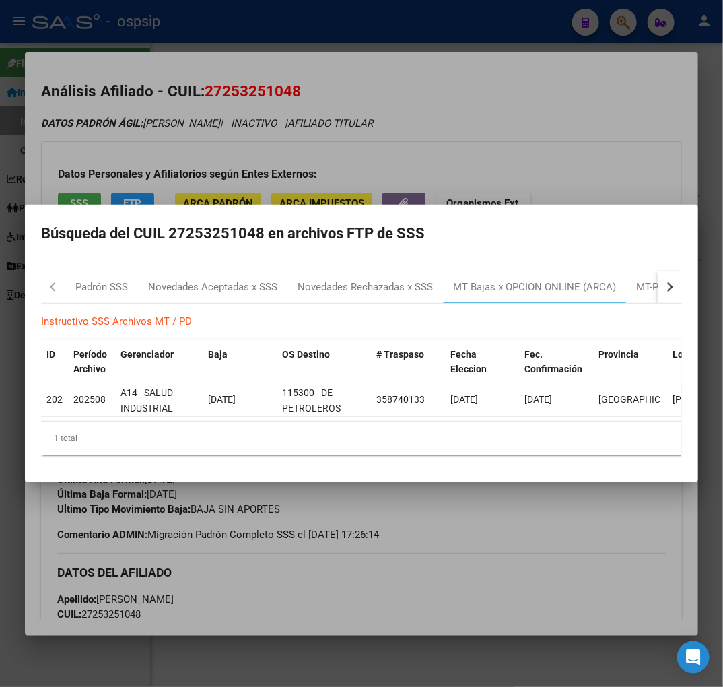
drag, startPoint x: 514, startPoint y: 529, endPoint x: 459, endPoint y: 508, distance: 59.0
click at [514, 529] on div at bounding box center [361, 343] width 723 height 687
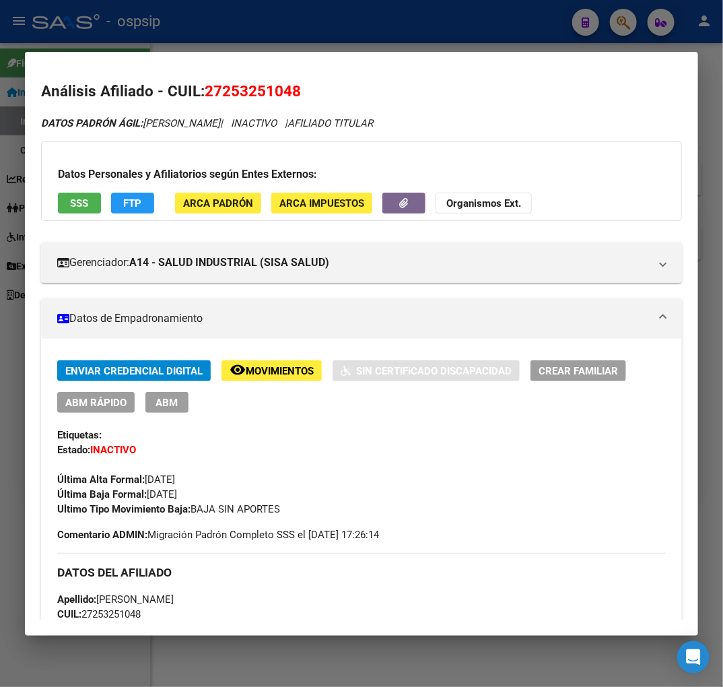
click at [180, 394] on button "ABM" at bounding box center [166, 402] width 43 height 21
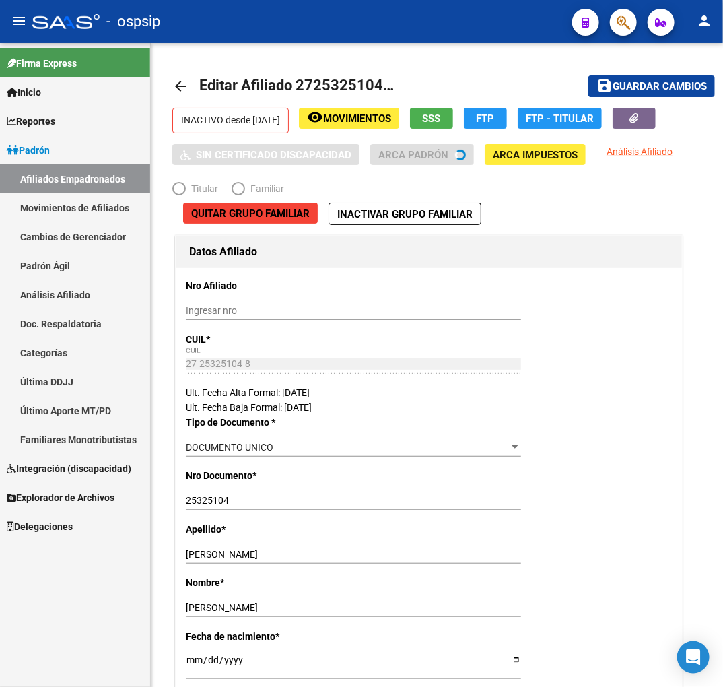
radio input "true"
type input "27-25325104-8"
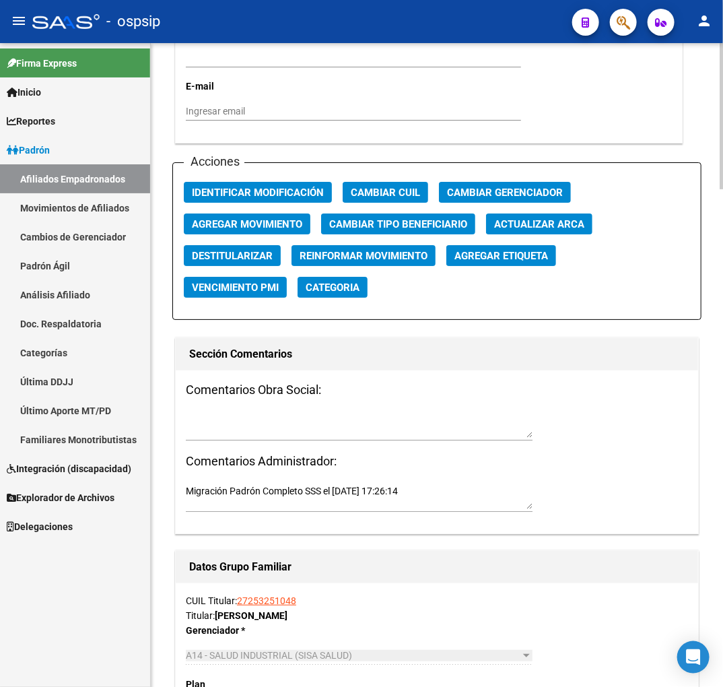
scroll to position [1496, 0]
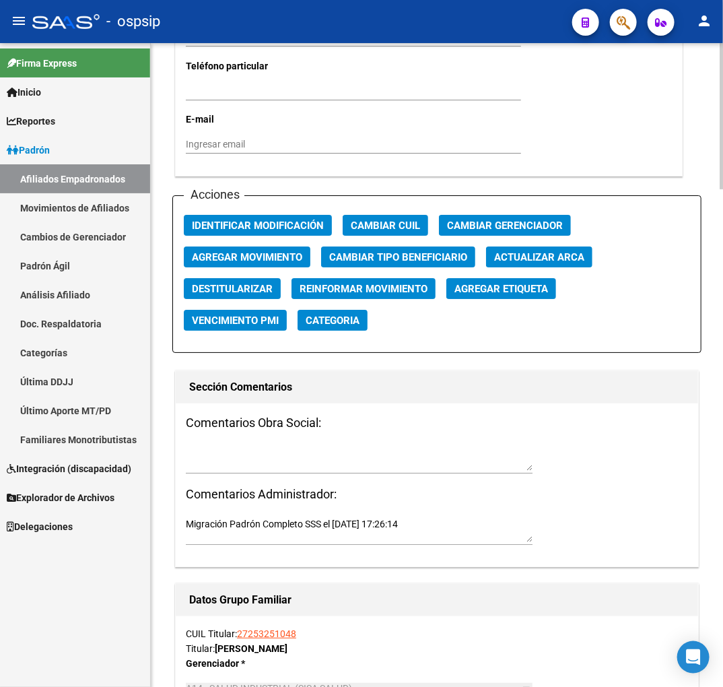
click at [280, 251] on span "Agregar Movimiento" at bounding box center [247, 257] width 110 height 12
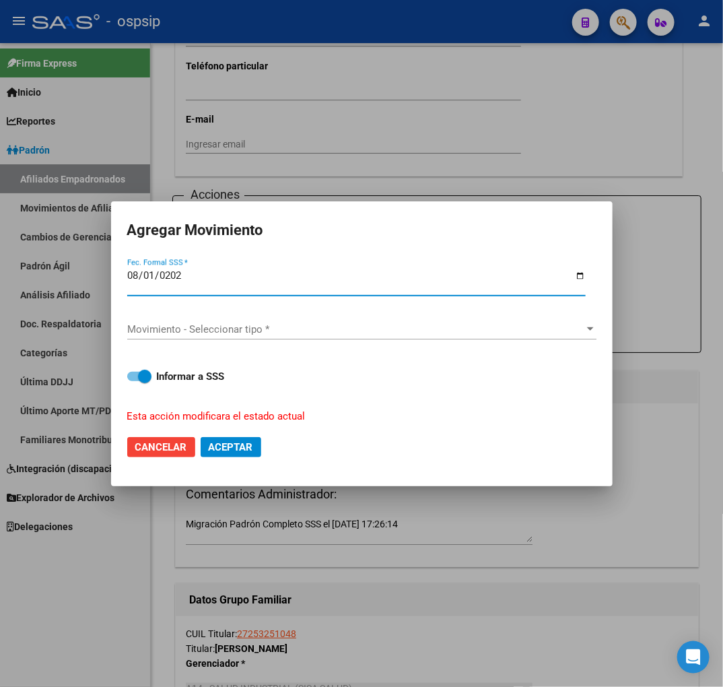
type input "[DATE]"
click at [331, 339] on div "Movimiento - Seleccionar tipo * Movimiento - Seleccionar tipo *" at bounding box center [361, 335] width 469 height 33
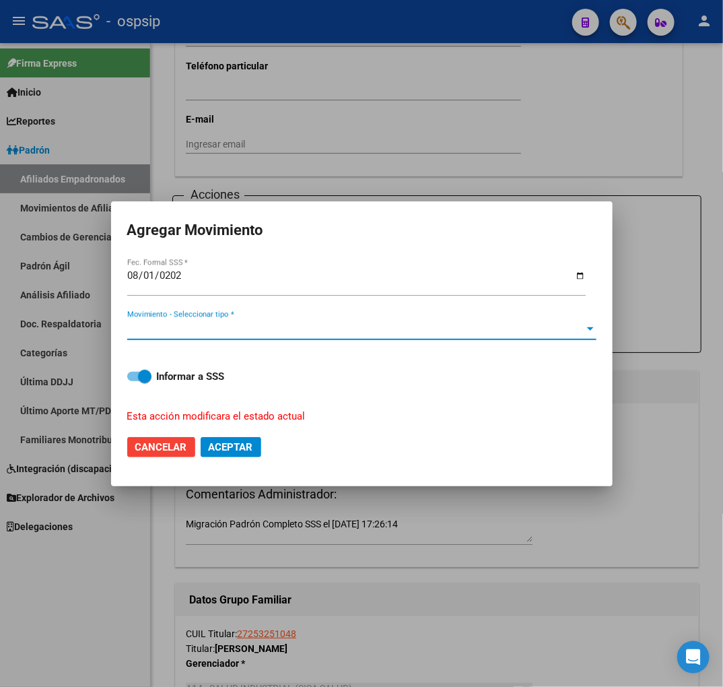
click at [331, 327] on span "Movimiento - Seleccionar tipo *" at bounding box center [355, 329] width 457 height 12
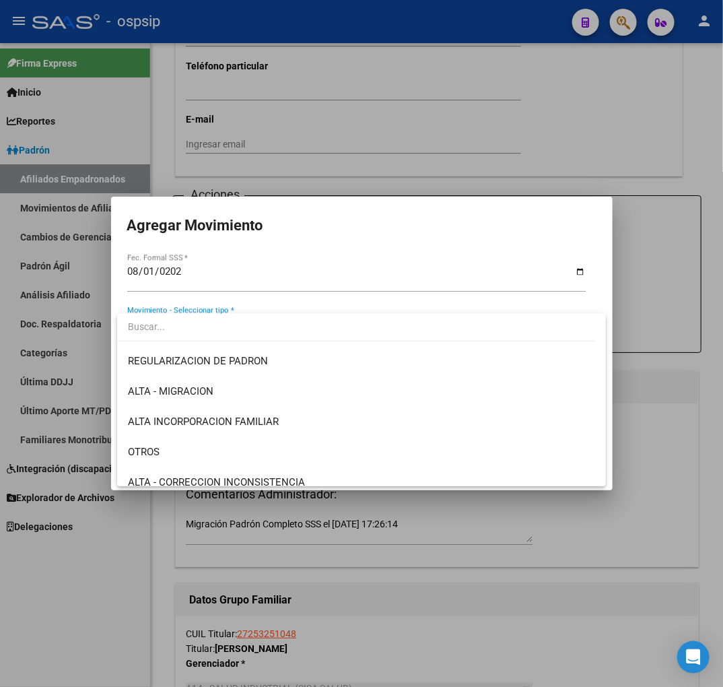
scroll to position [224, 0]
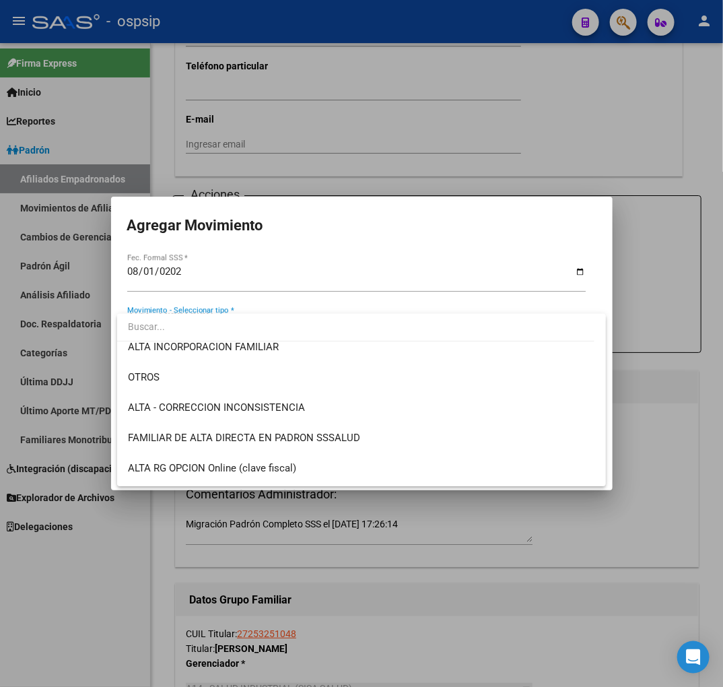
click at [314, 261] on div at bounding box center [361, 343] width 723 height 687
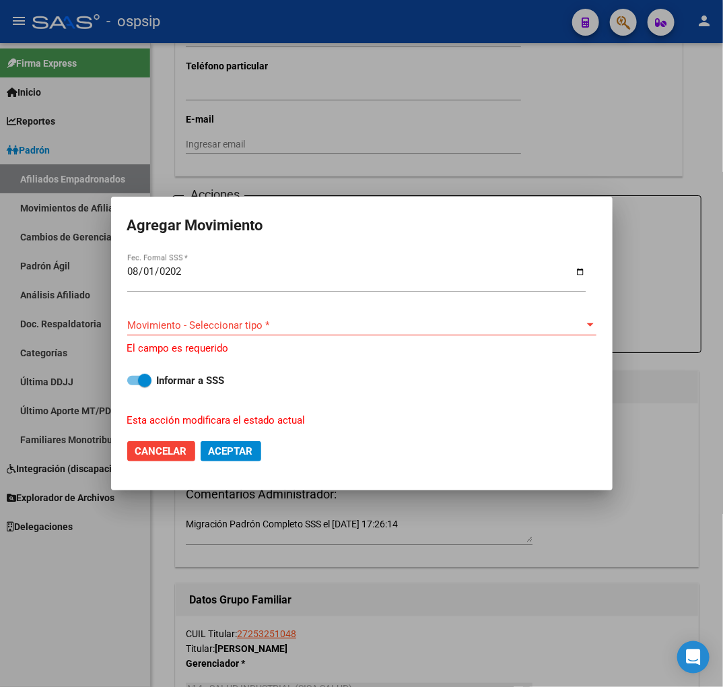
click at [374, 160] on div at bounding box center [361, 343] width 723 height 687
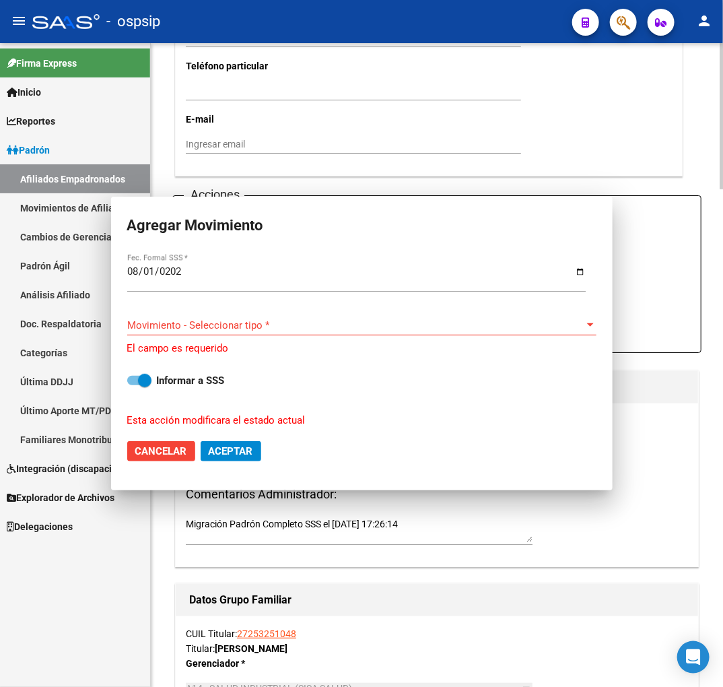
click at [377, 158] on div "Ingresar email" at bounding box center [353, 150] width 335 height 30
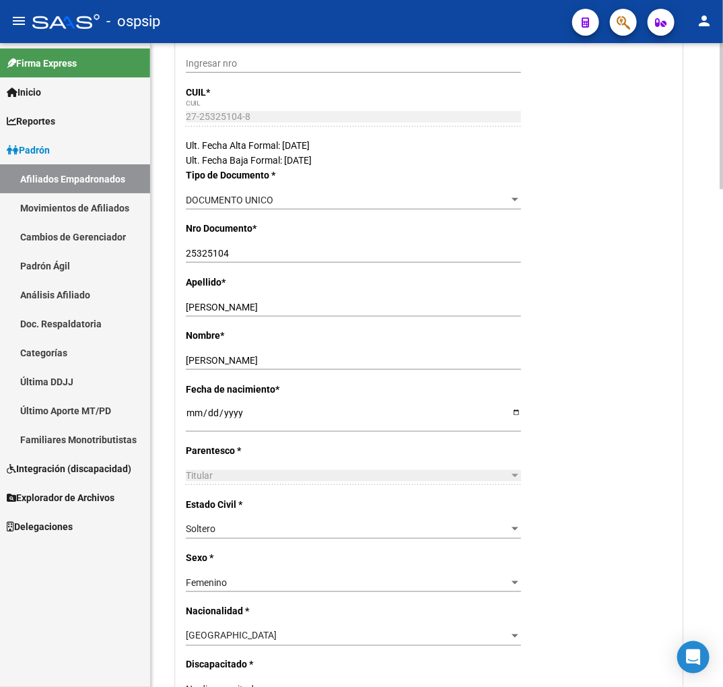
scroll to position [0, 0]
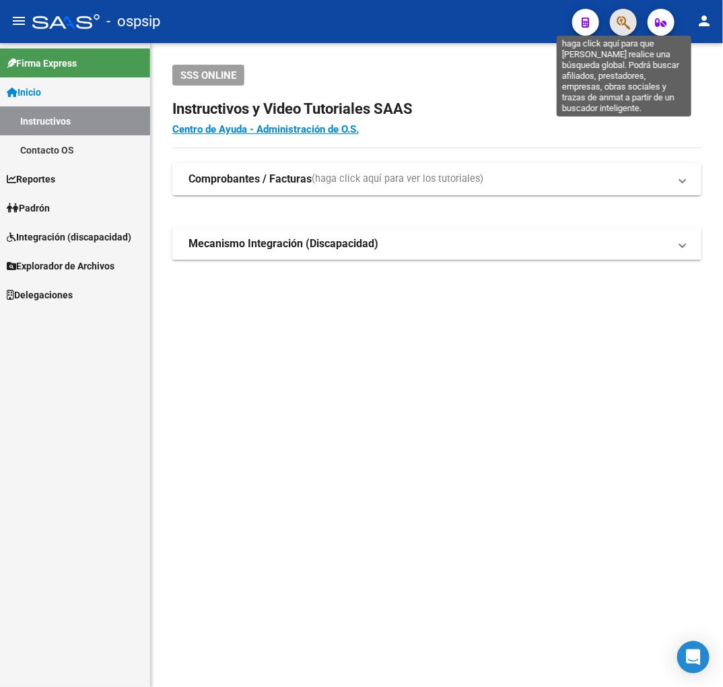
click at [624, 20] on icon "button" at bounding box center [623, 22] width 13 height 15
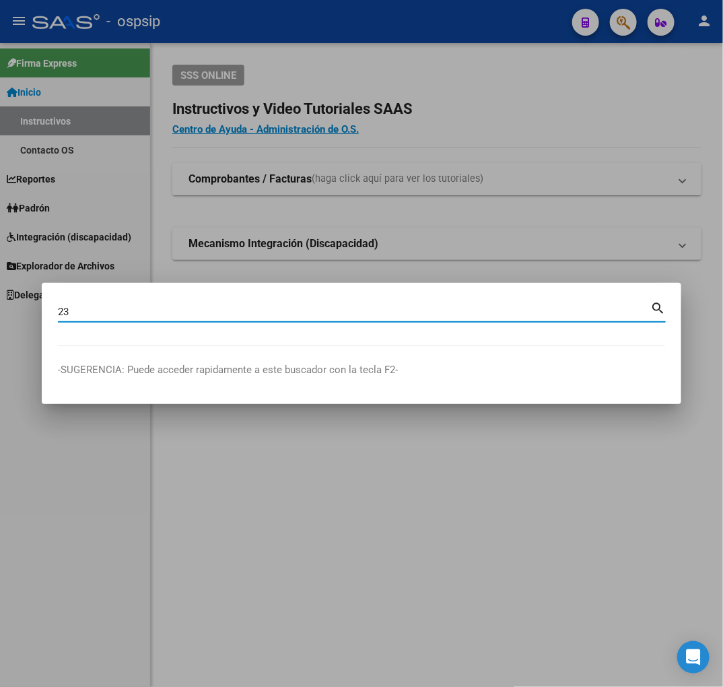
type input "2"
type input "33692356"
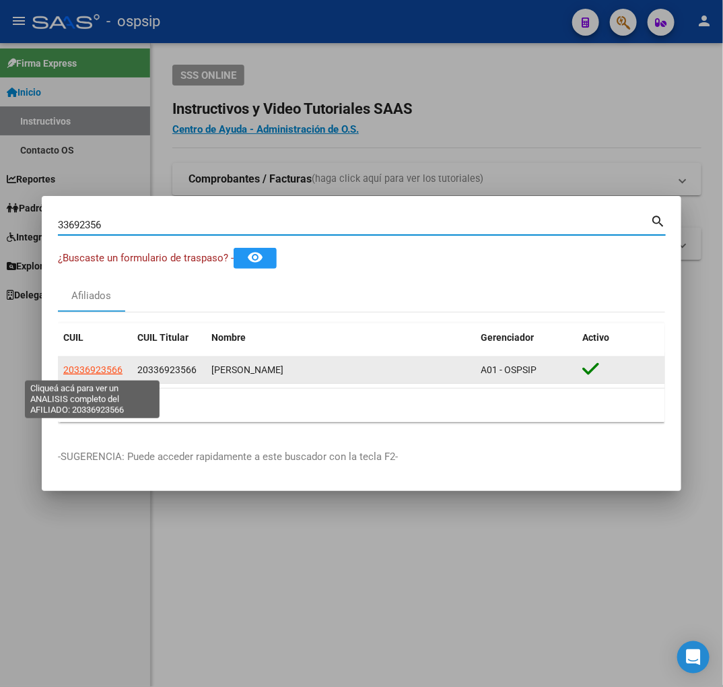
click at [104, 372] on span "20336923566" at bounding box center [92, 369] width 59 height 11
type textarea "20336923566"
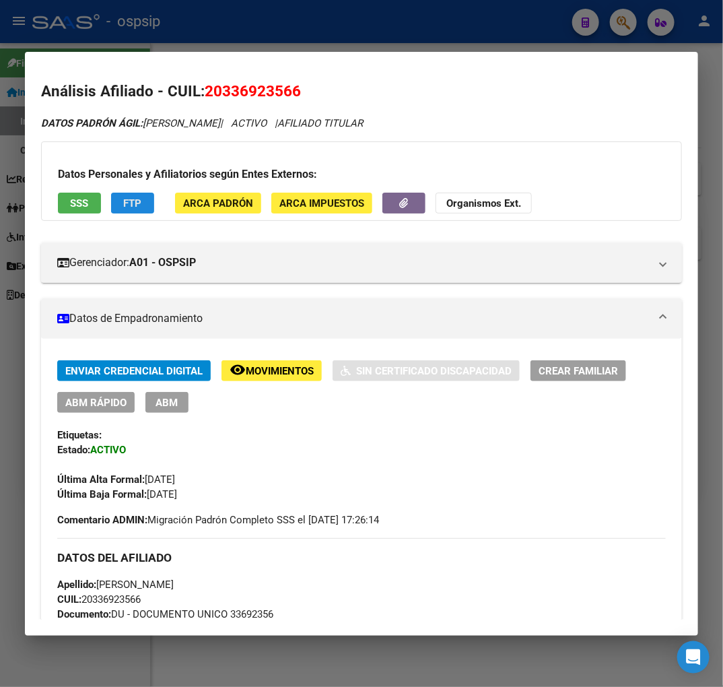
click at [136, 203] on span "FTP" at bounding box center [133, 203] width 18 height 12
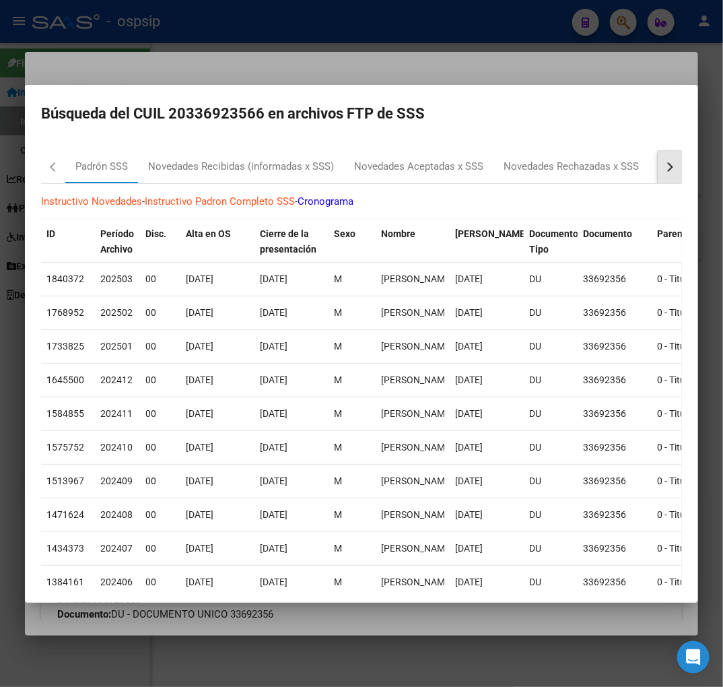
click at [658, 171] on button "button" at bounding box center [670, 167] width 24 height 32
click at [520, 163] on div "MT Bajas x OPCION ONLINE (ARCA)" at bounding box center [546, 166] width 163 height 15
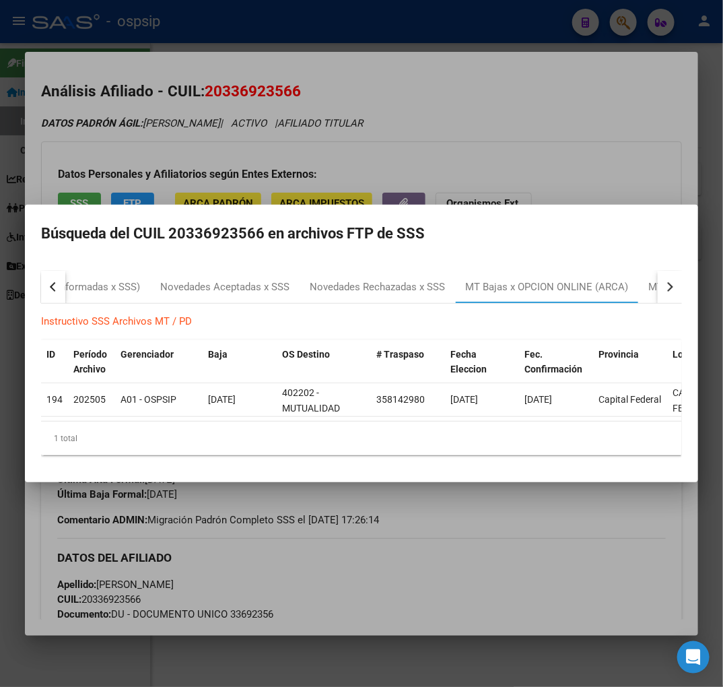
click at [489, 526] on div at bounding box center [361, 343] width 723 height 687
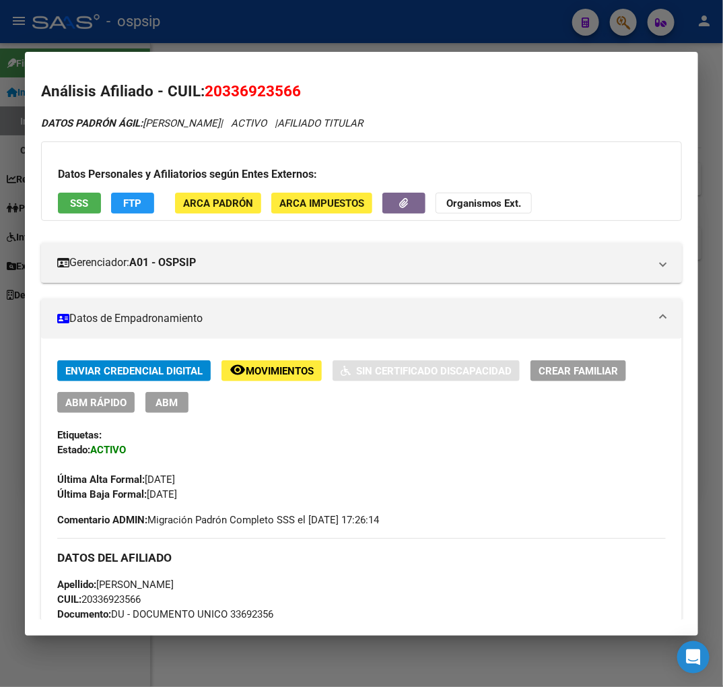
click at [178, 405] on button "ABM" at bounding box center [166, 402] width 43 height 21
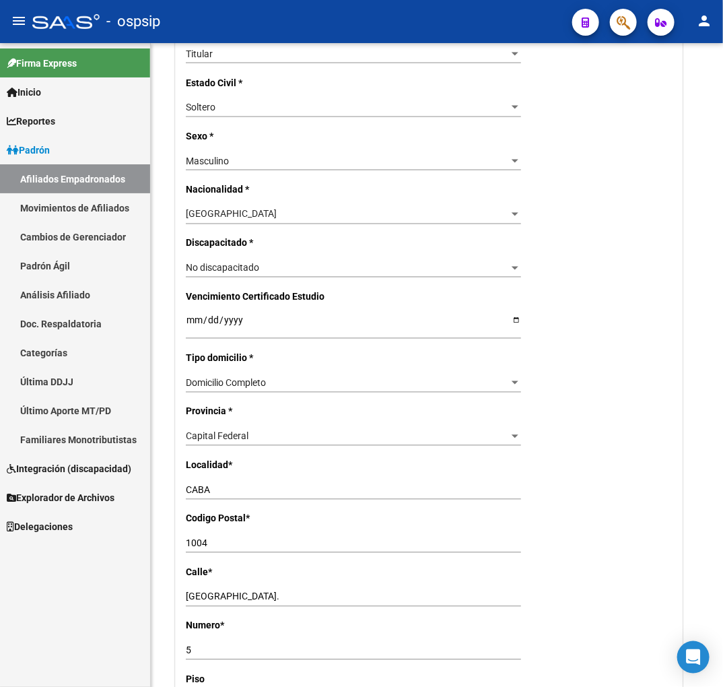
radio input "true"
type input "20-33692356-6"
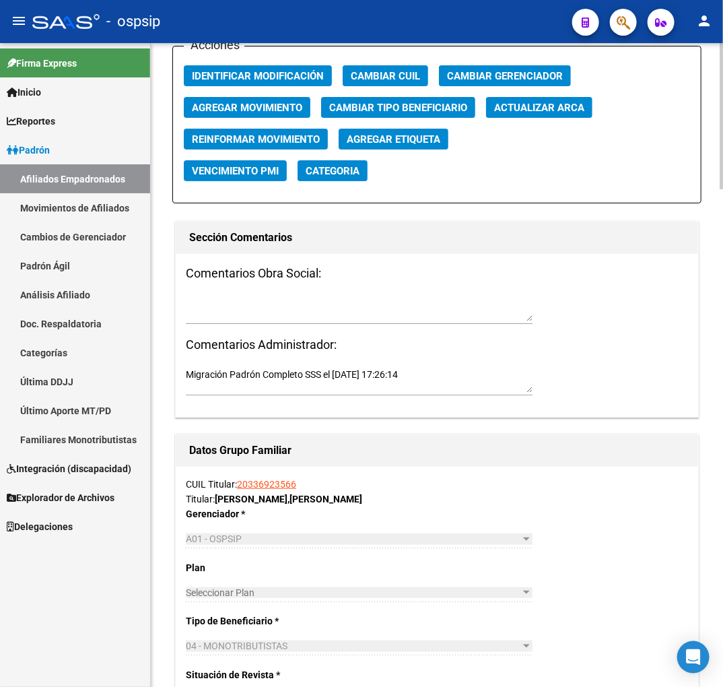
scroll to position [2188, 0]
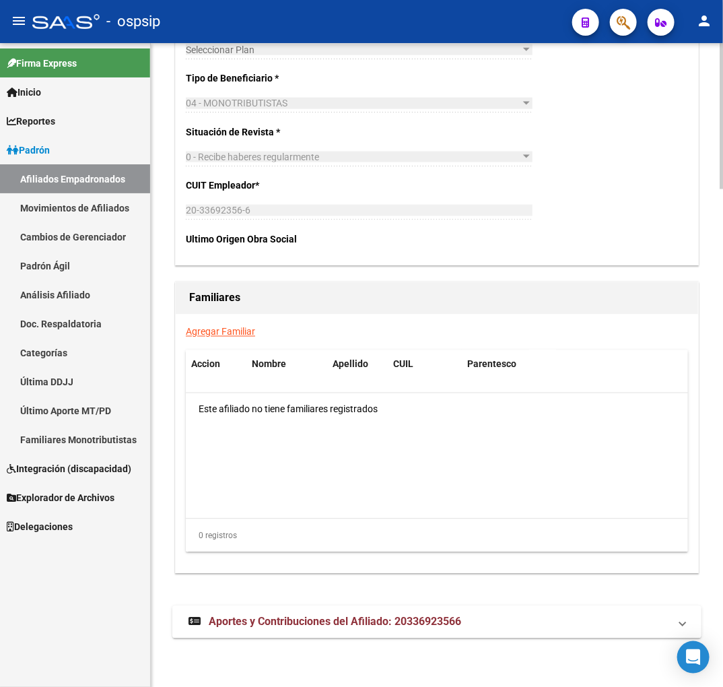
click at [440, 637] on mat-expansion-panel-header "Aportes y Contribuciones del Afiliado: 20336923566" at bounding box center [436, 622] width 529 height 32
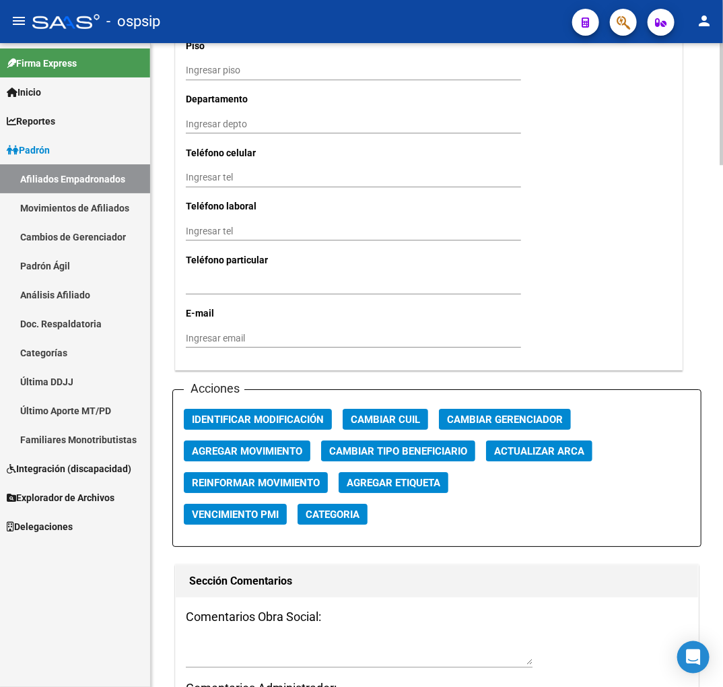
scroll to position [1301, 0]
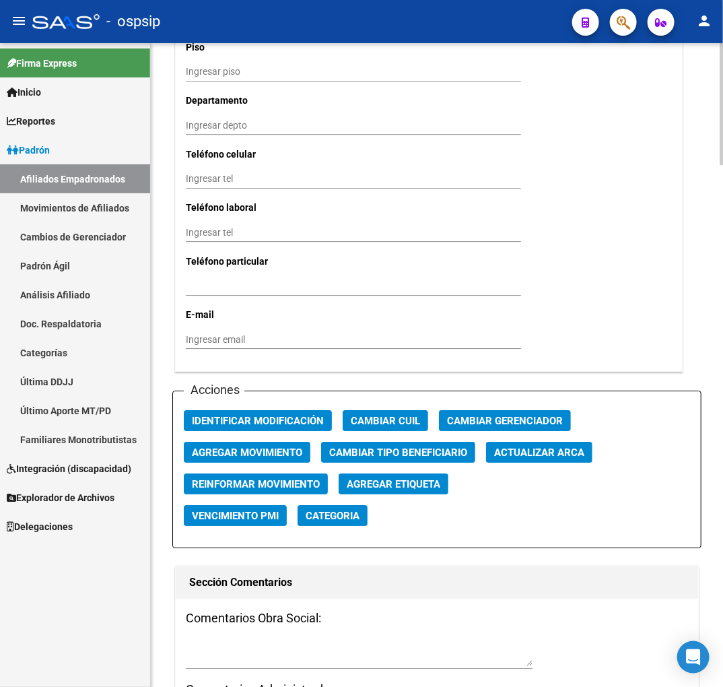
click at [260, 448] on span "Agregar Movimiento" at bounding box center [247, 452] width 110 height 12
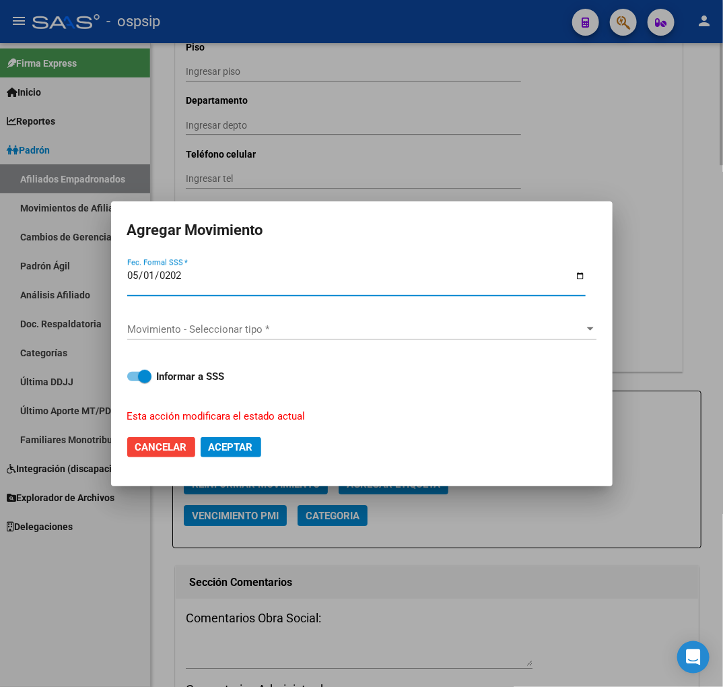
type input "[DATE]"
click at [328, 332] on span "Movimiento - Seleccionar tipo *" at bounding box center [355, 329] width 457 height 12
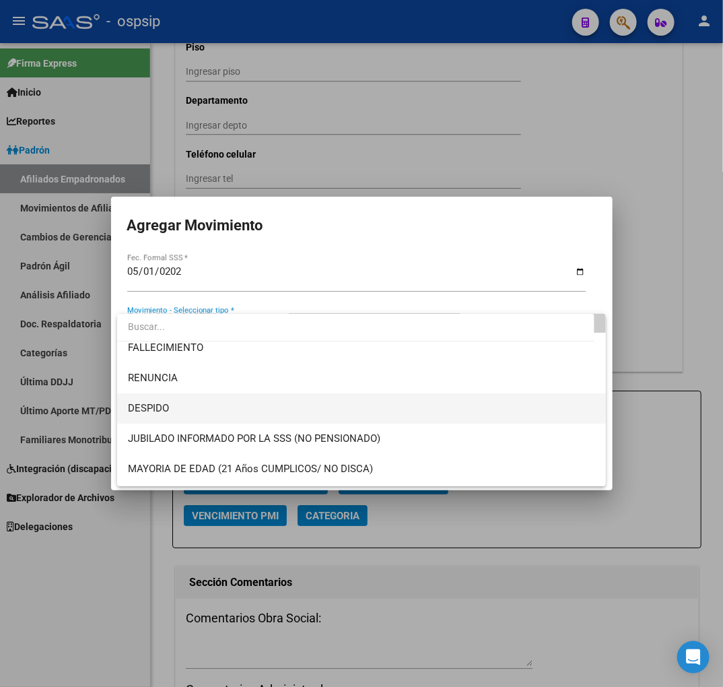
scroll to position [374, 0]
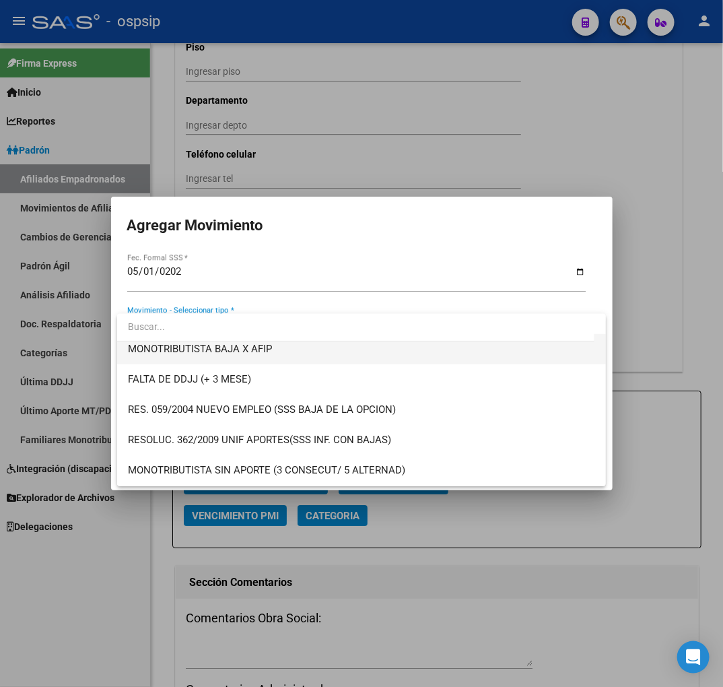
click at [310, 356] on span "MONOTRIBUTISTA BAJA X AFIP" at bounding box center [361, 349] width 467 height 30
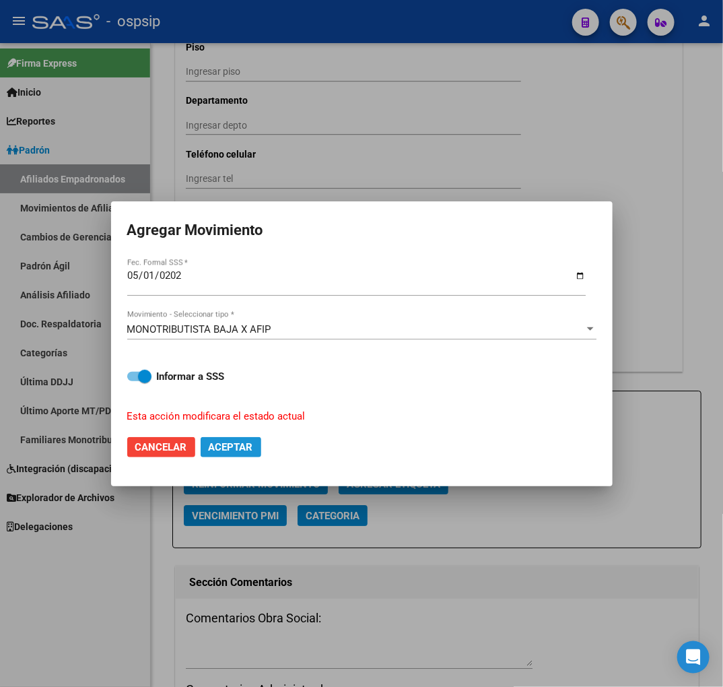
click at [230, 451] on span "Aceptar" at bounding box center [231, 447] width 44 height 12
checkbox input "false"
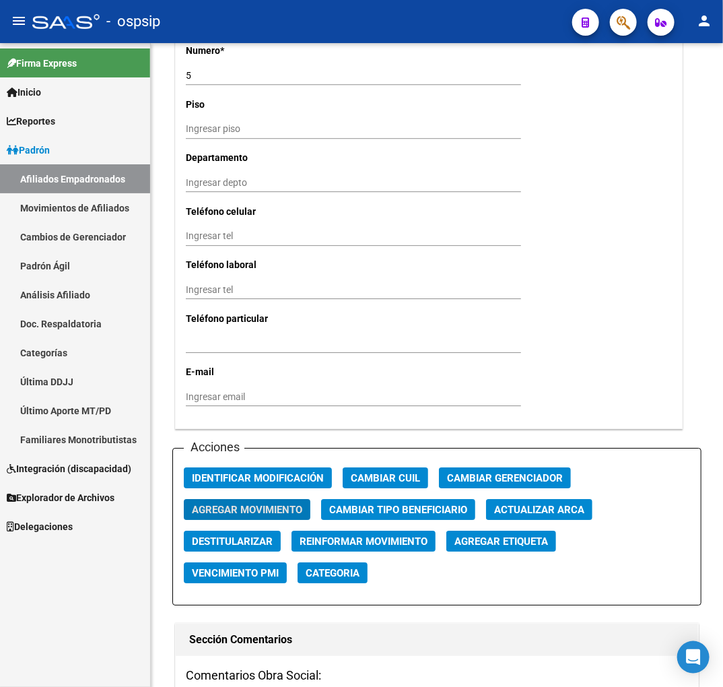
scroll to position [1226, 0]
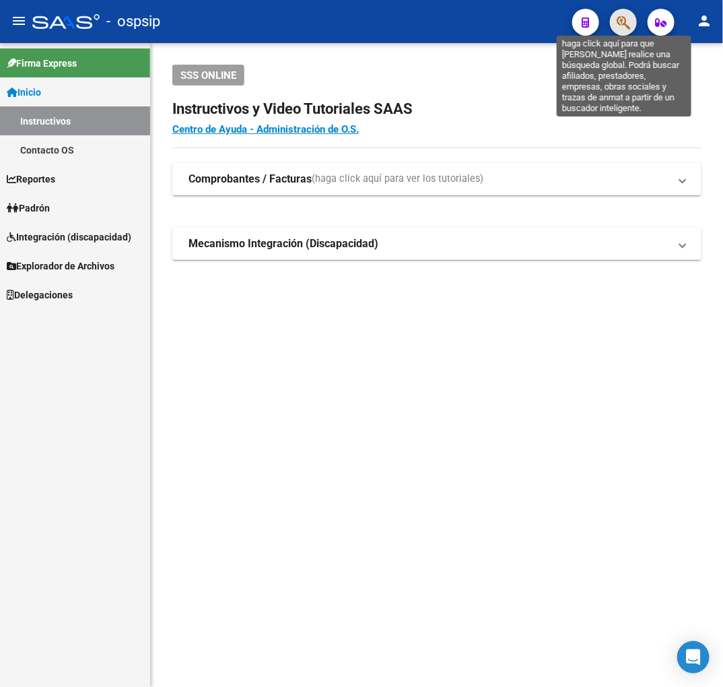
click at [625, 20] on icon "button" at bounding box center [623, 22] width 13 height 15
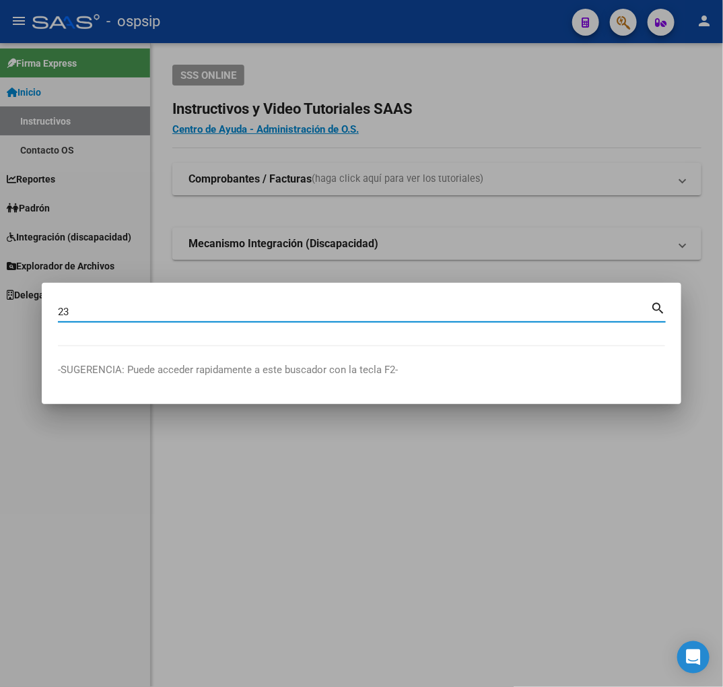
type input "2"
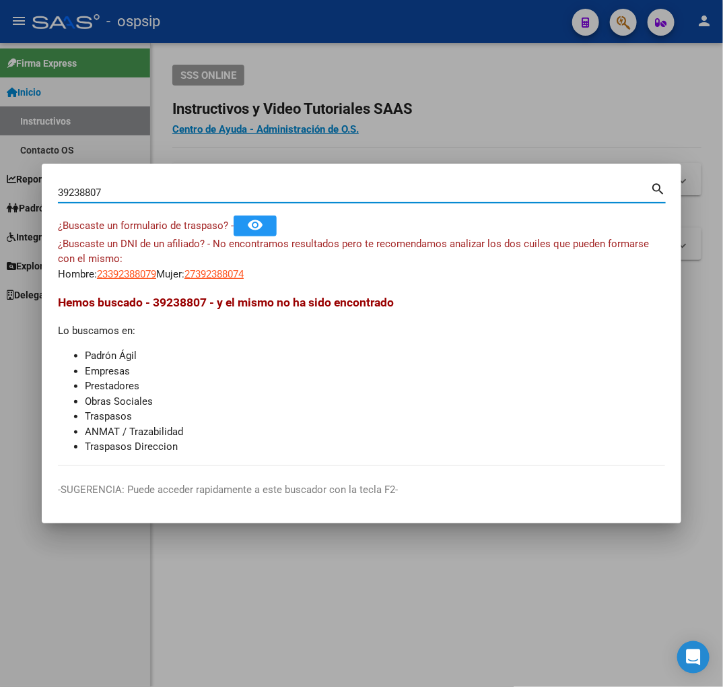
drag, startPoint x: 126, startPoint y: 198, endPoint x: 46, endPoint y: 197, distance: 80.1
click at [35, 196] on div "39238807 Buscar (apellido, dni, cuil, nro traspaso, cuit, obra social) search ¿…" at bounding box center [361, 343] width 723 height 687
type input "39328807"
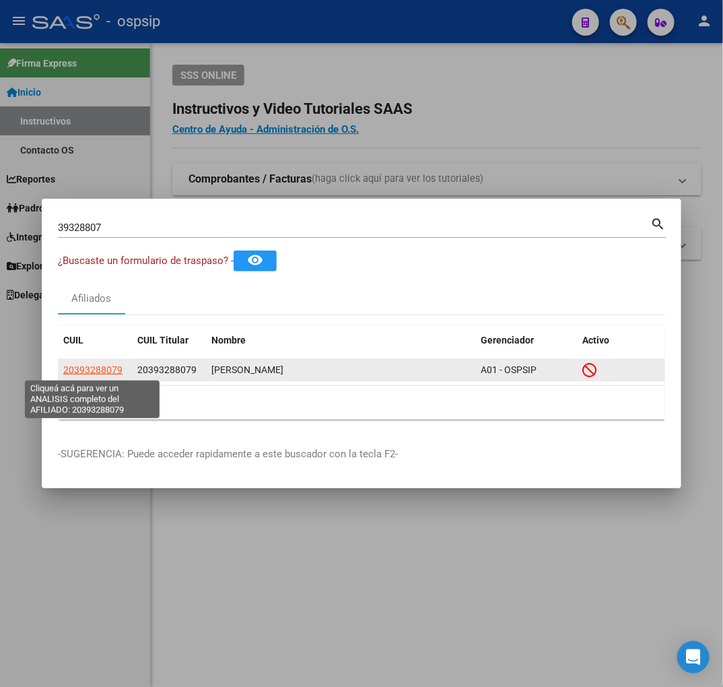
click at [102, 368] on span "20393288079" at bounding box center [92, 369] width 59 height 11
type textarea "20393288079"
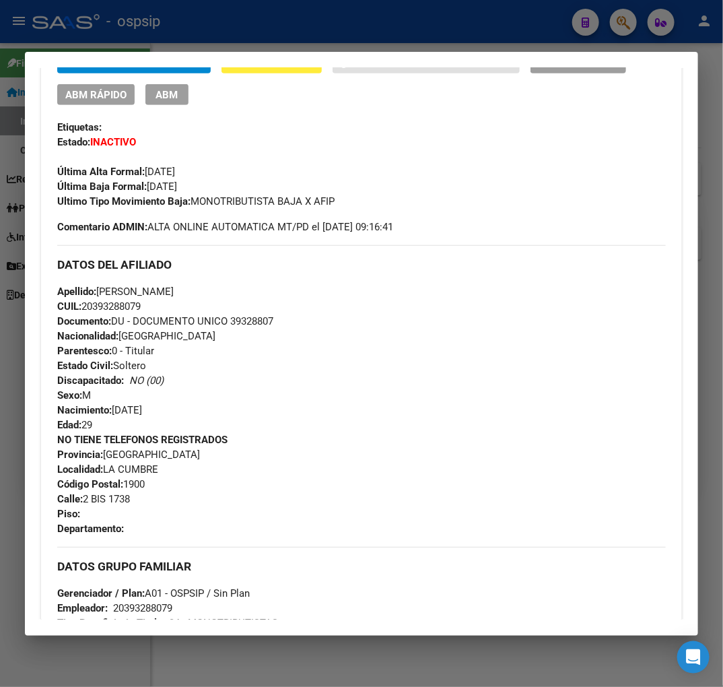
scroll to position [77, 0]
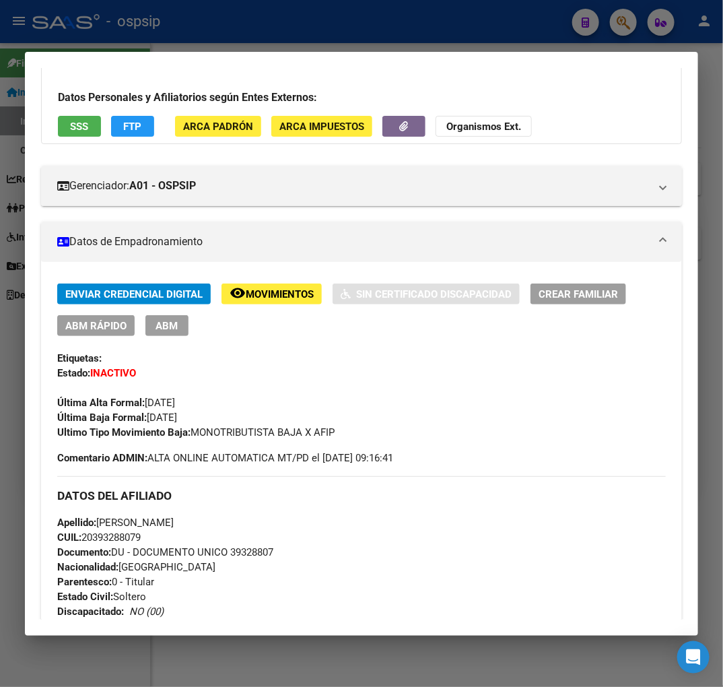
click at [342, 41] on div at bounding box center [361, 343] width 723 height 687
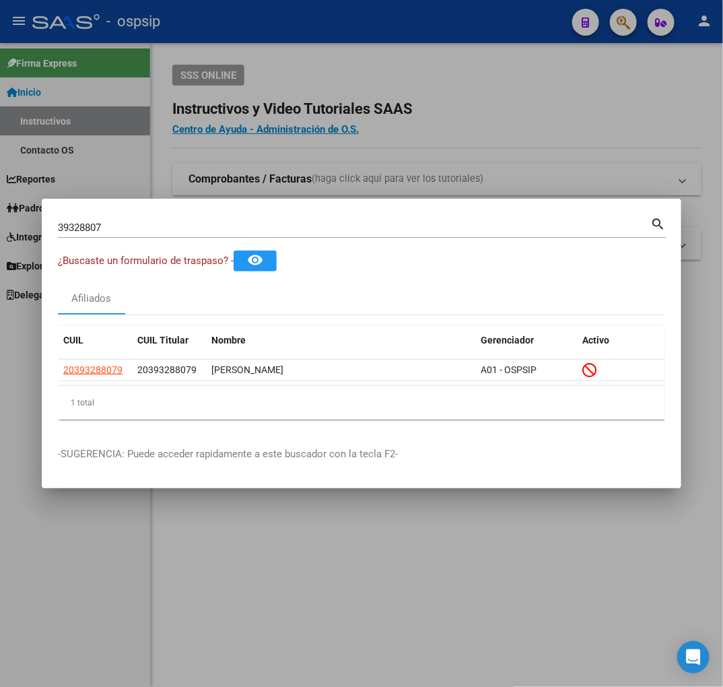
click at [345, 41] on div at bounding box center [361, 343] width 723 height 687
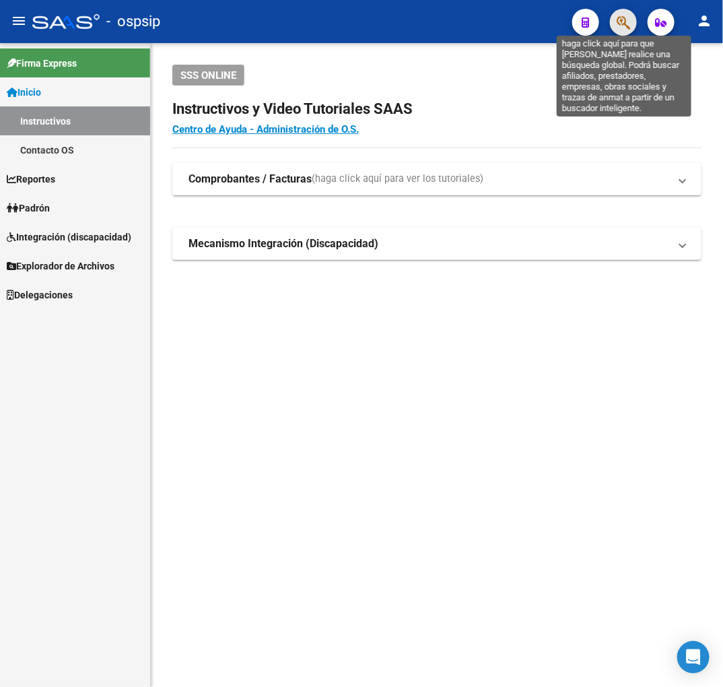
click at [630, 25] on icon "button" at bounding box center [623, 22] width 13 height 15
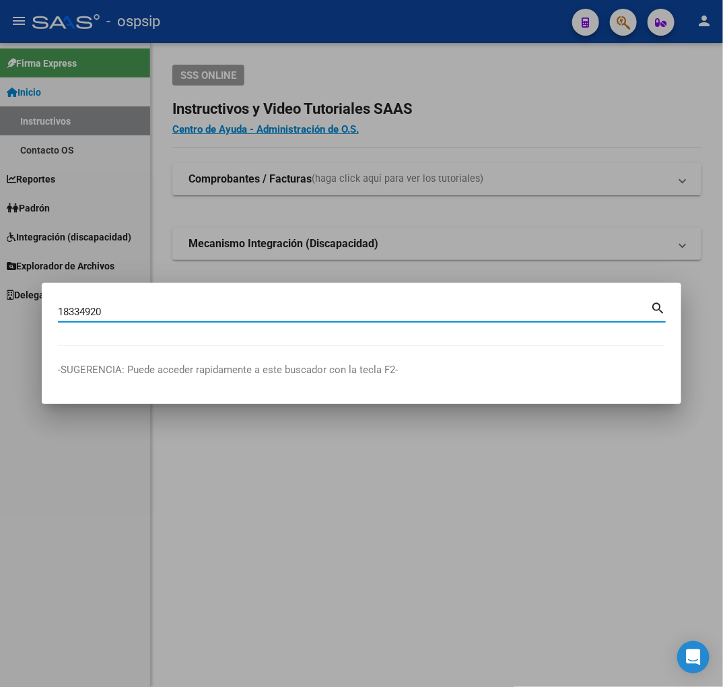
type input "18334920"
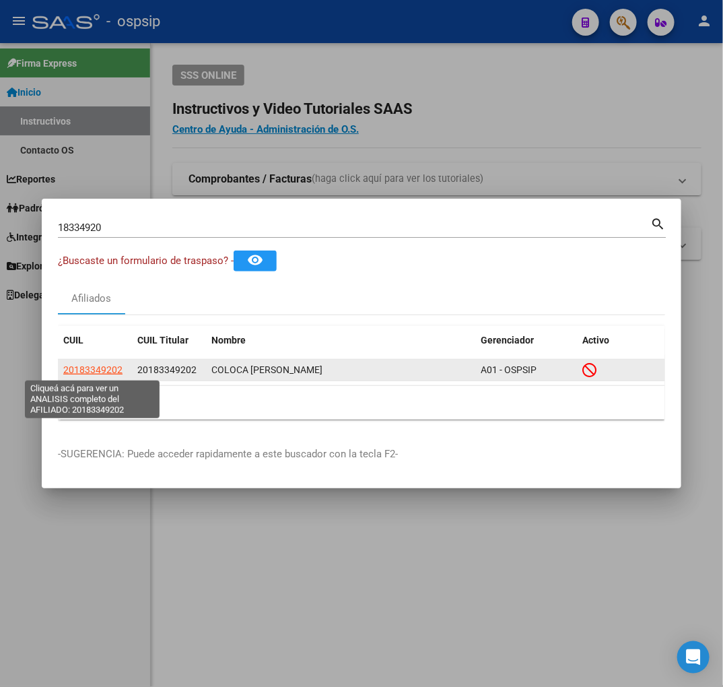
click at [108, 365] on span "20183349202" at bounding box center [92, 369] width 59 height 11
copy span "2"
type textarea "20183349202"
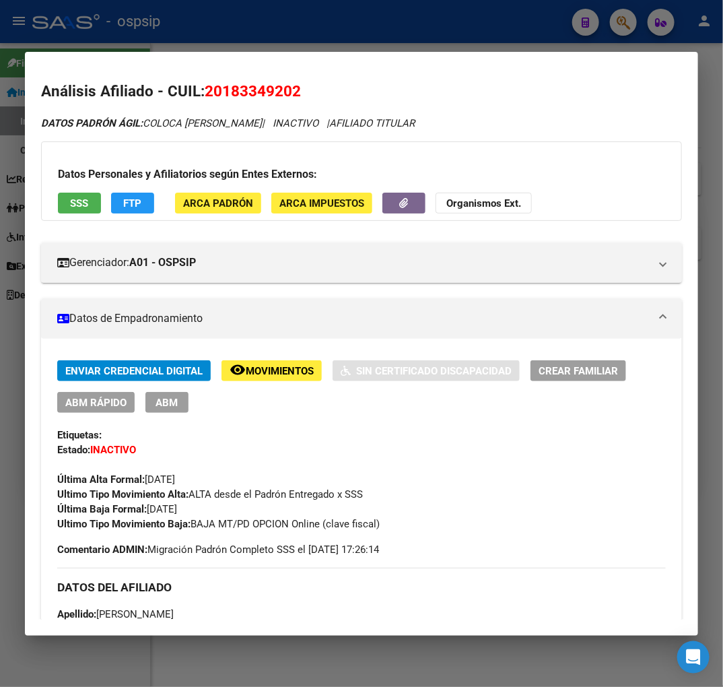
drag, startPoint x: 219, startPoint y: 4, endPoint x: 220, endPoint y: 12, distance: 8.2
click at [220, 4] on div at bounding box center [361, 343] width 723 height 687
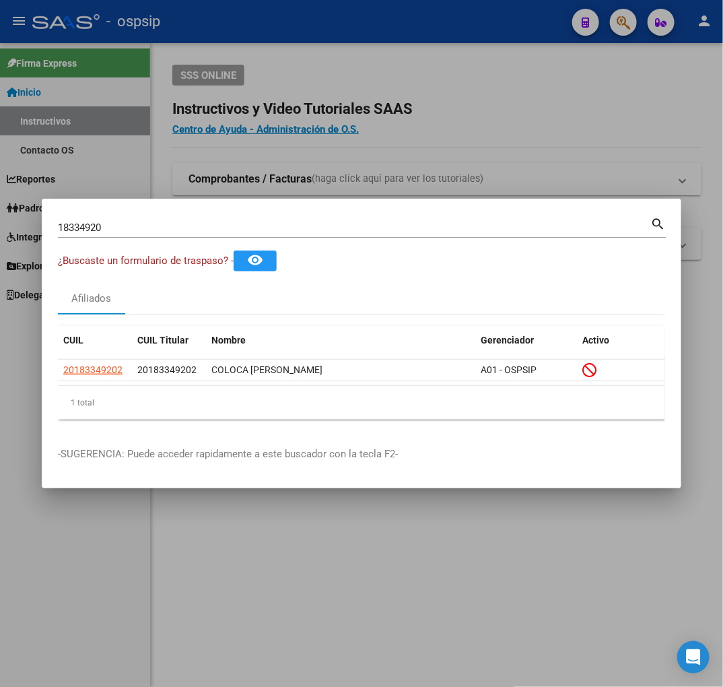
drag, startPoint x: 220, startPoint y: 12, endPoint x: 567, endPoint y: 205, distance: 396.6
click at [223, 16] on div at bounding box center [361, 343] width 723 height 687
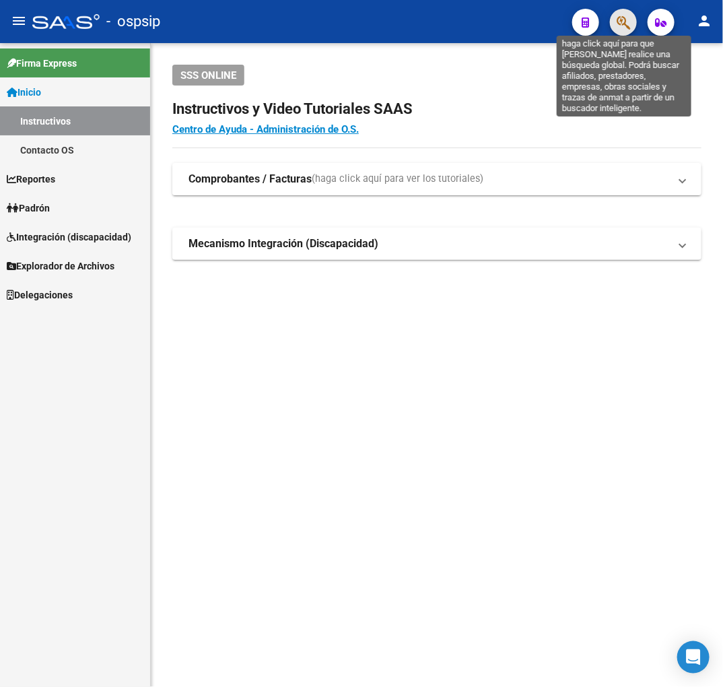
click at [621, 28] on icon "button" at bounding box center [623, 22] width 13 height 15
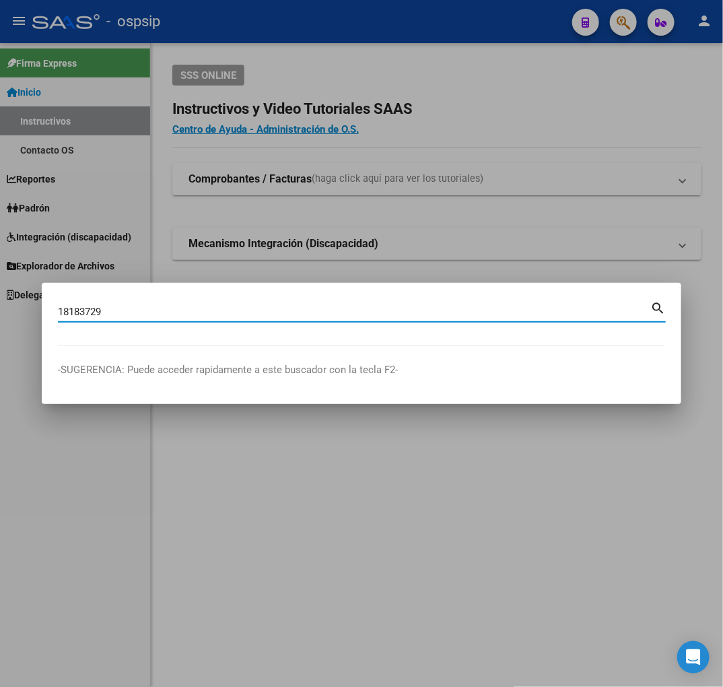
type input "18183729"
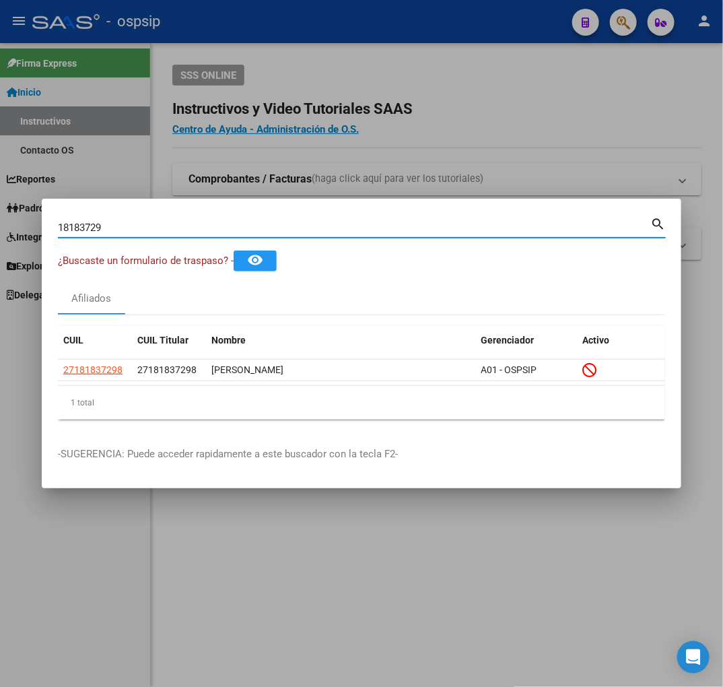
click at [584, 182] on div at bounding box center [361, 343] width 723 height 687
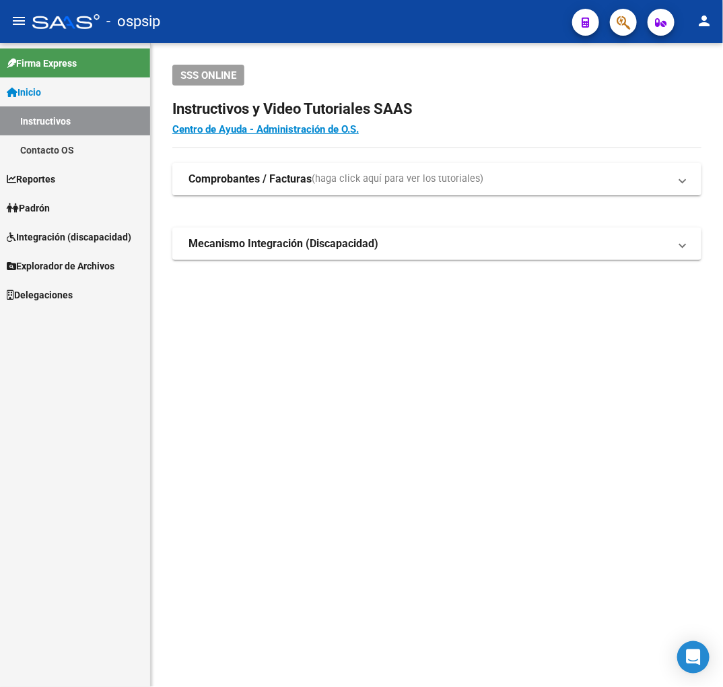
click at [609, 25] on div at bounding box center [618, 22] width 38 height 28
click at [644, 27] on mat-toolbar "menu - ospsip person" at bounding box center [361, 21] width 723 height 43
drag, startPoint x: 615, startPoint y: 9, endPoint x: 620, endPoint y: 1, distance: 9.7
click at [619, 3] on mat-toolbar "menu - ospsip person" at bounding box center [361, 21] width 723 height 43
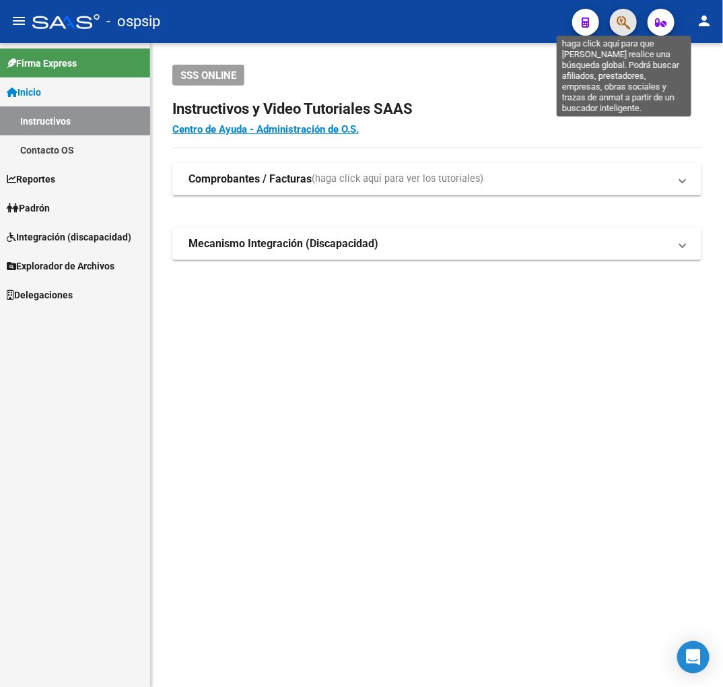
click at [621, 22] on icon "button" at bounding box center [623, 22] width 13 height 15
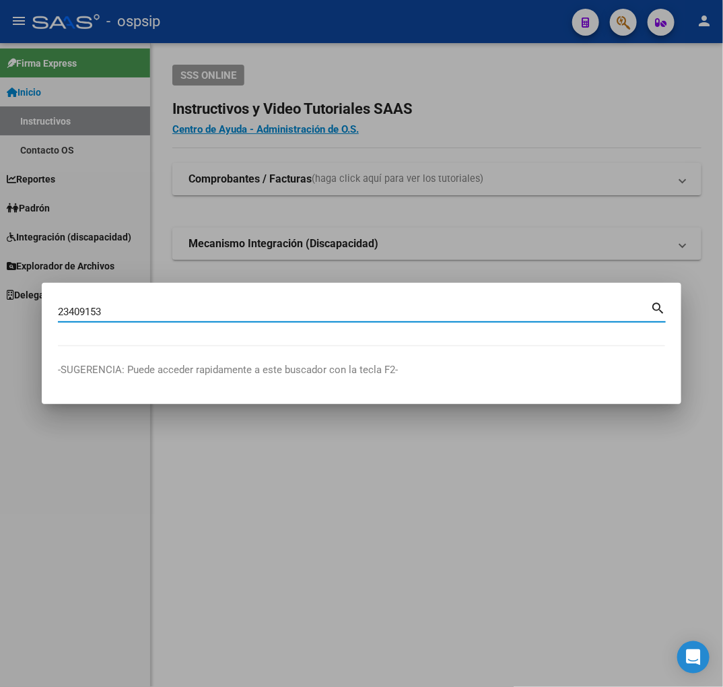
type input "23409153"
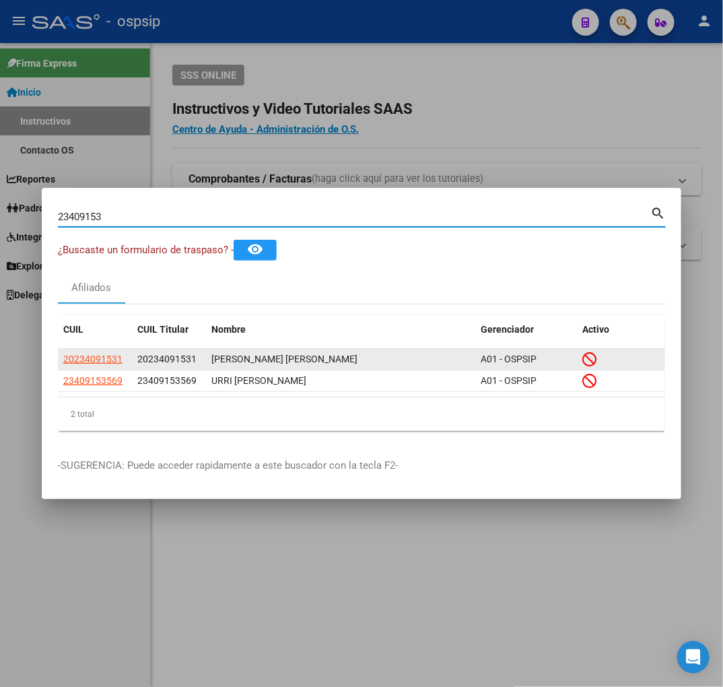
click at [91, 366] on app-link-go-to "20234091531" at bounding box center [92, 358] width 59 height 15
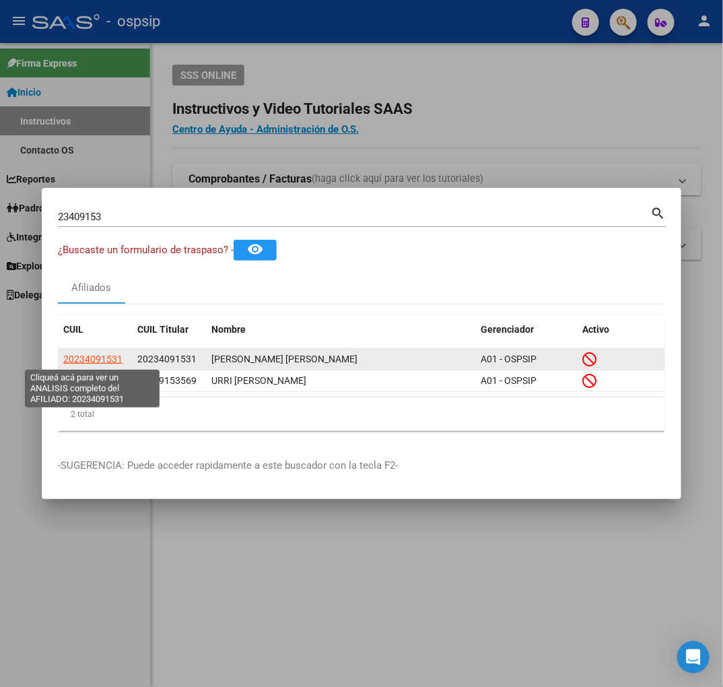
click at [94, 360] on span "20234091531" at bounding box center [92, 358] width 59 height 11
type textarea "20234091531"
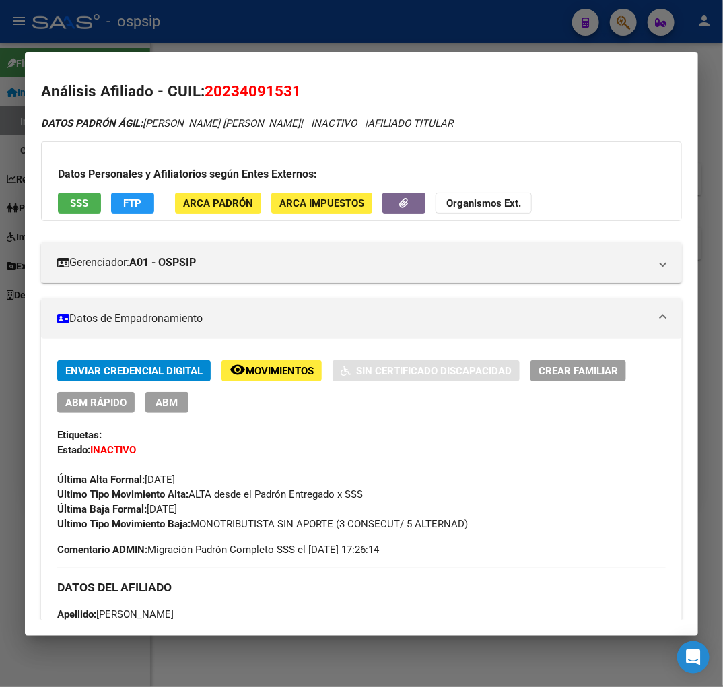
click at [196, 35] on div at bounding box center [361, 343] width 723 height 687
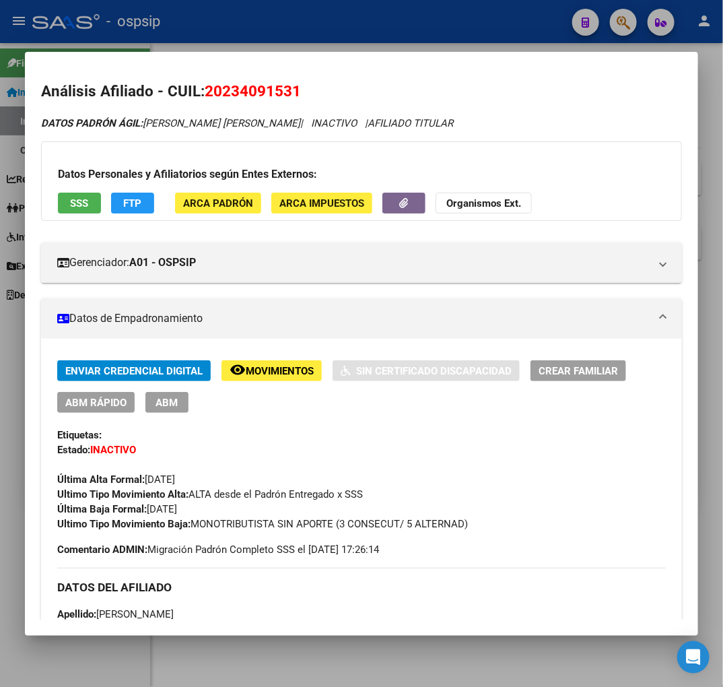
drag, startPoint x: 196, startPoint y: 35, endPoint x: 574, endPoint y: 64, distance: 378.8
click at [200, 37] on div at bounding box center [361, 343] width 723 height 687
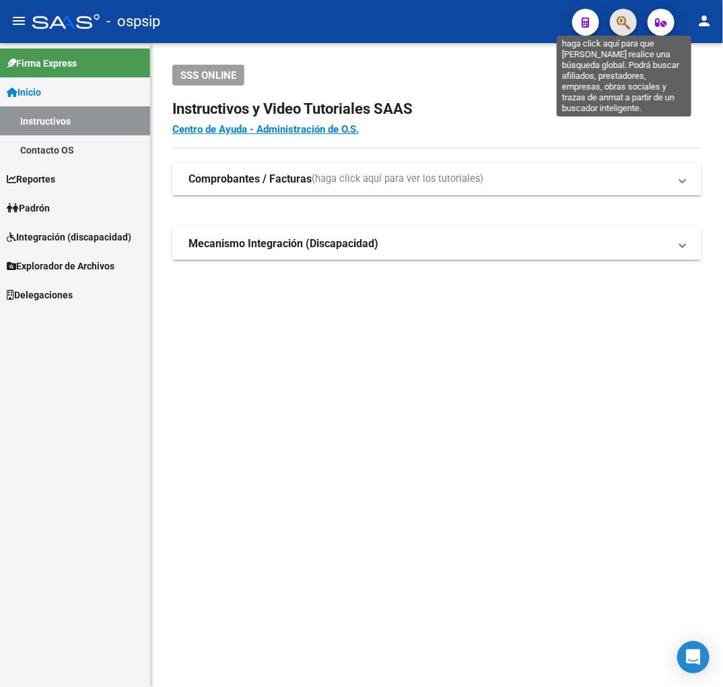
click at [628, 28] on icon "button" at bounding box center [623, 22] width 13 height 15
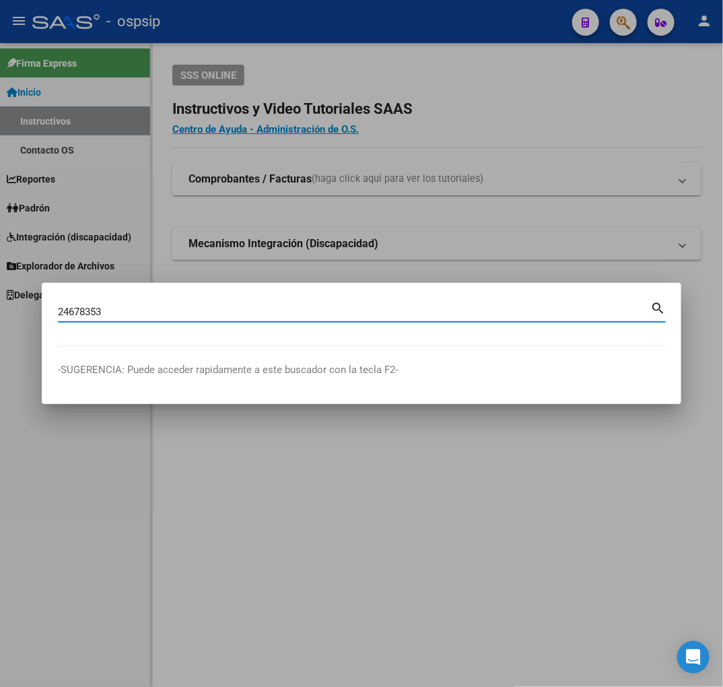
type input "24678353"
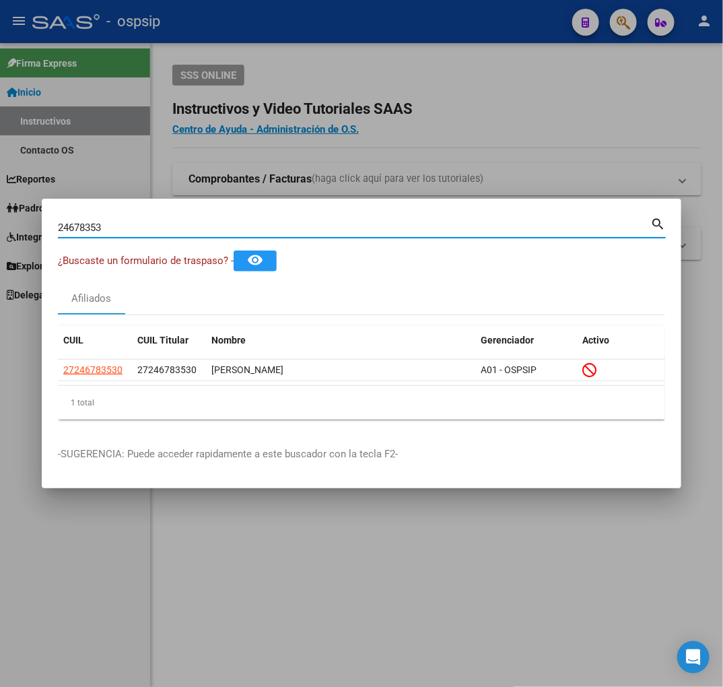
click at [103, 378] on datatable-body-cell "27246783530" at bounding box center [95, 370] width 74 height 21
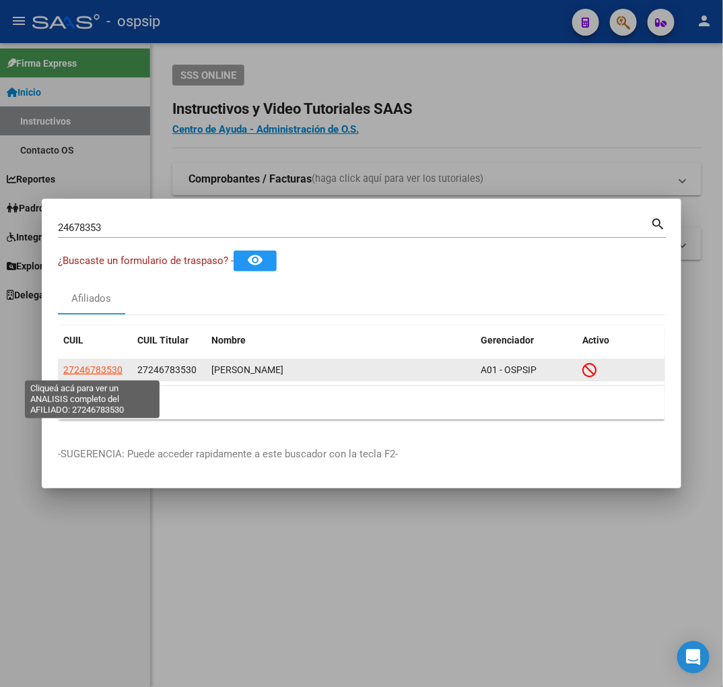
click at [110, 374] on span "27246783530" at bounding box center [92, 369] width 59 height 11
type textarea "27246783530"
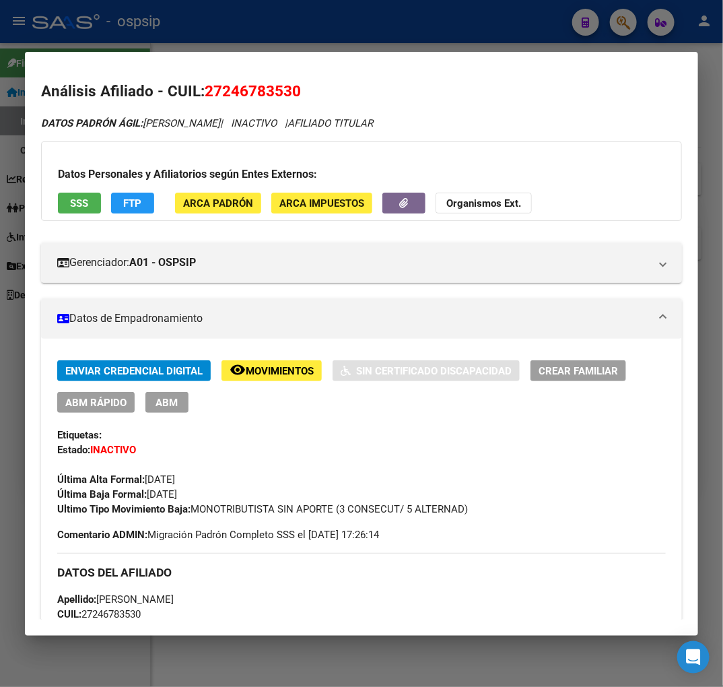
scroll to position [75, 0]
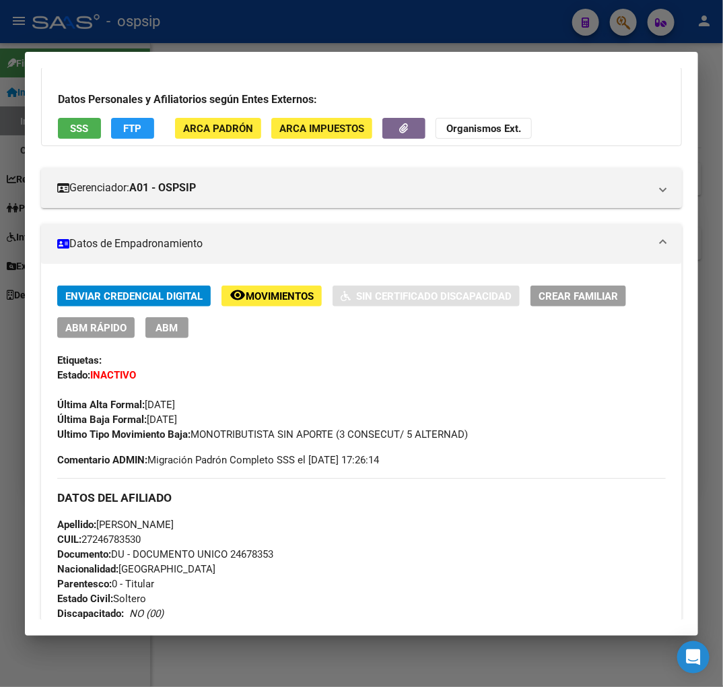
click at [177, 32] on div at bounding box center [361, 343] width 723 height 687
drag, startPoint x: 182, startPoint y: 31, endPoint x: 297, endPoint y: 79, distance: 124.0
click at [269, 74] on div at bounding box center [361, 343] width 723 height 687
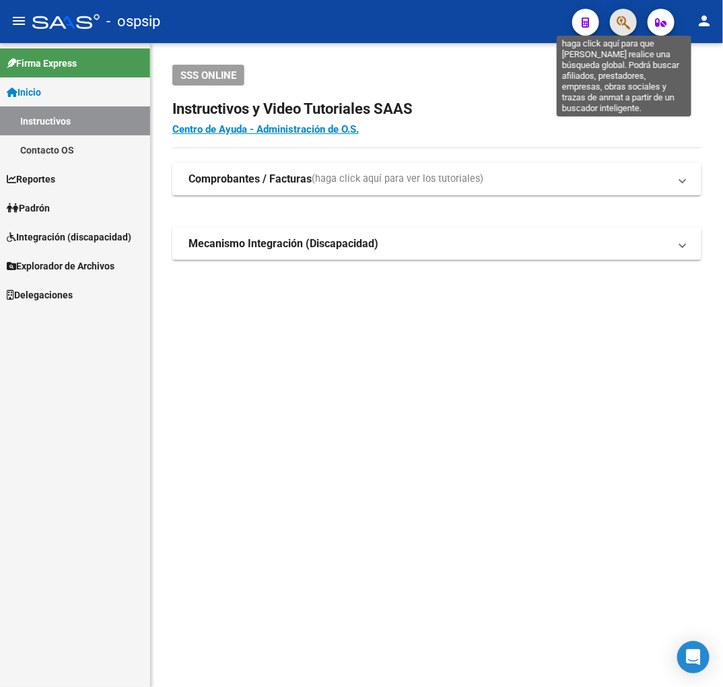
click at [625, 29] on icon "button" at bounding box center [623, 22] width 13 height 15
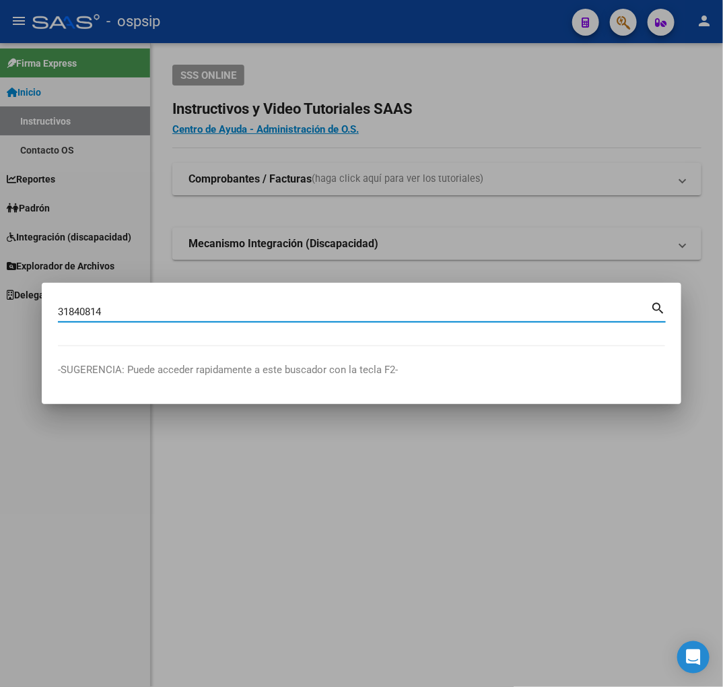
type input "31840814"
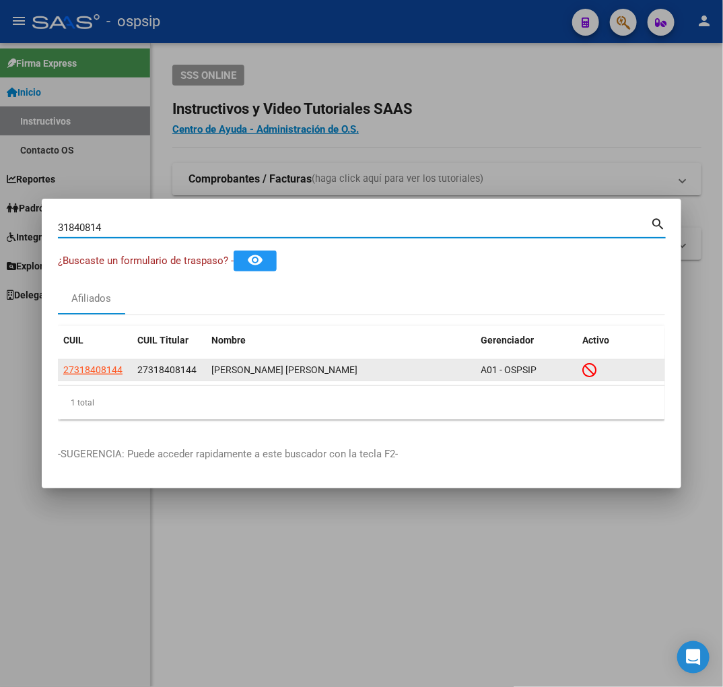
click at [103, 362] on app-link-go-to "27318408144" at bounding box center [92, 369] width 59 height 15
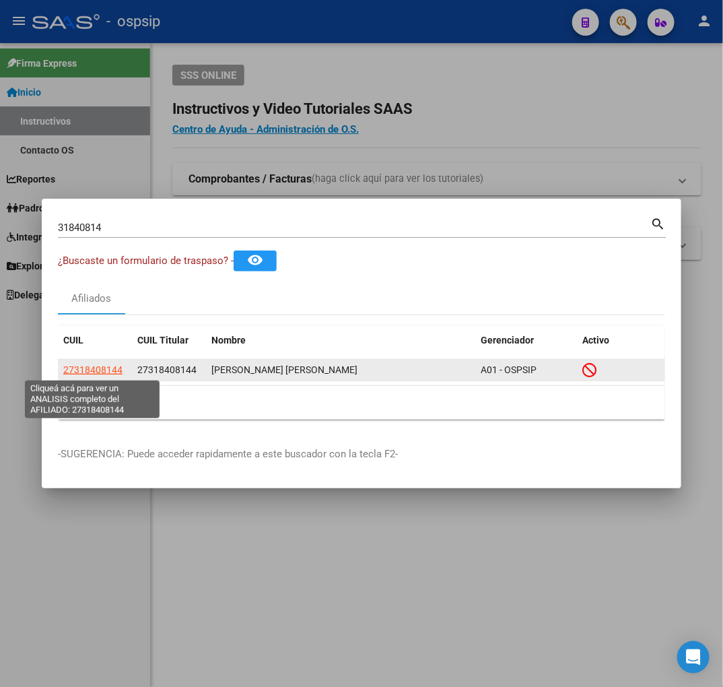
click at [104, 368] on span "27318408144" at bounding box center [92, 369] width 59 height 11
type textarea "27318408144"
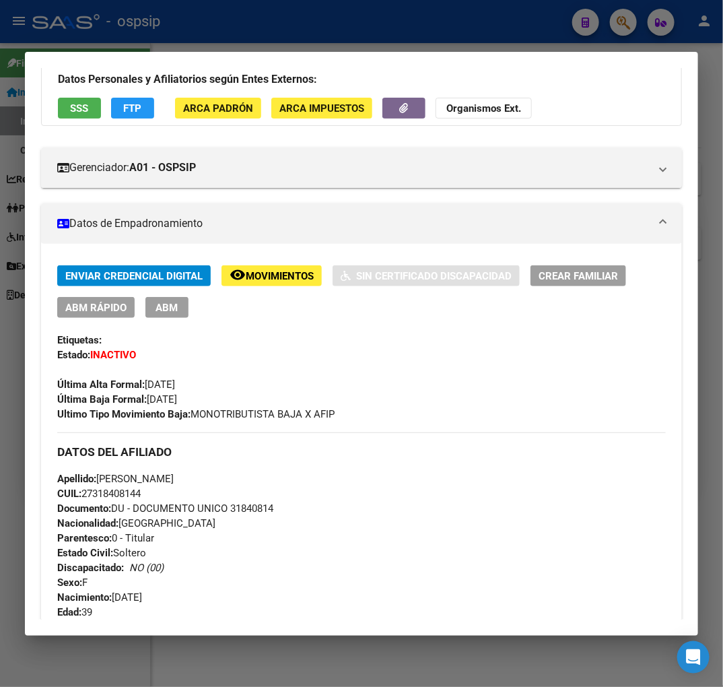
scroll to position [299, 0]
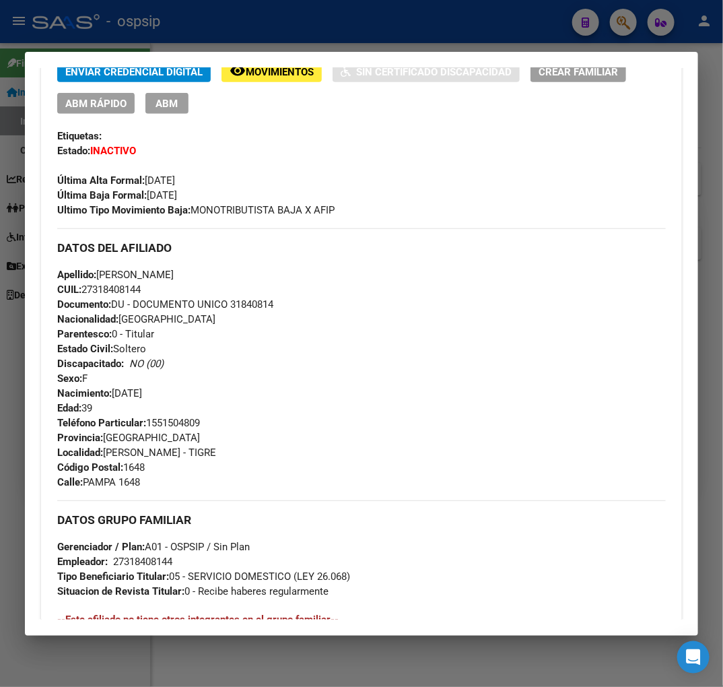
click at [330, 9] on div at bounding box center [361, 343] width 723 height 687
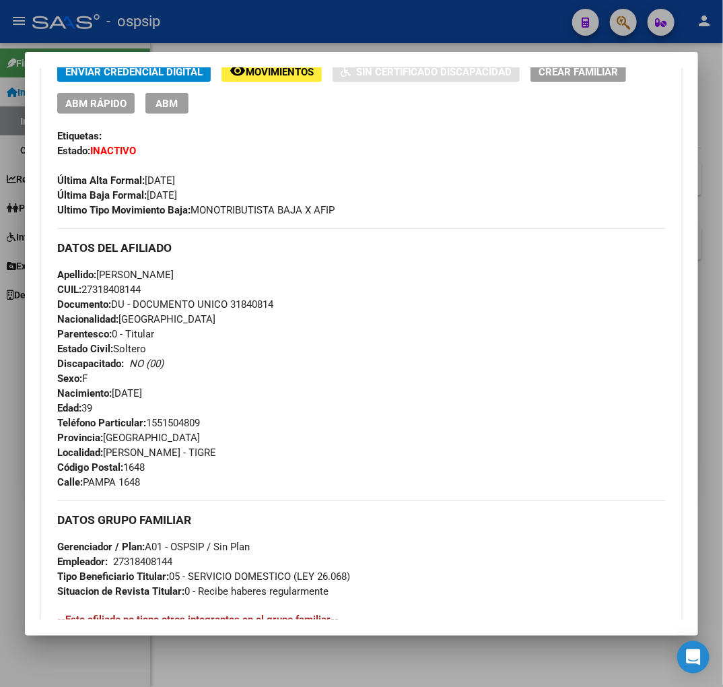
drag, startPoint x: 330, startPoint y: 9, endPoint x: 351, endPoint y: 45, distance: 41.9
click at [331, 9] on div at bounding box center [361, 343] width 723 height 687
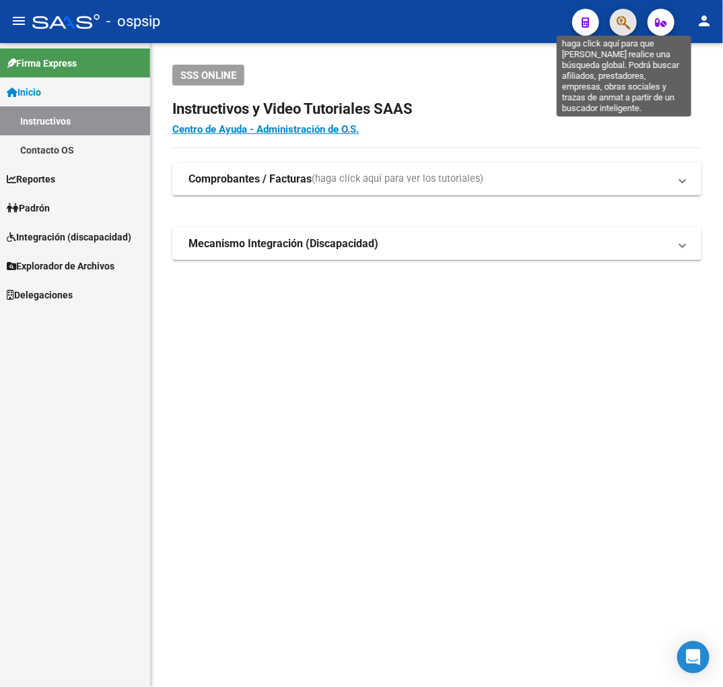
click at [621, 25] on icon "button" at bounding box center [623, 22] width 13 height 15
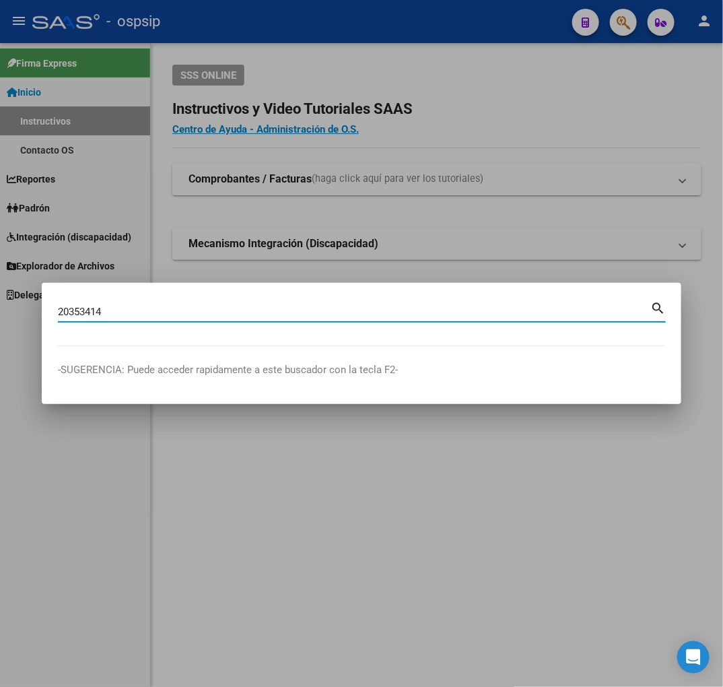
type input "20353414"
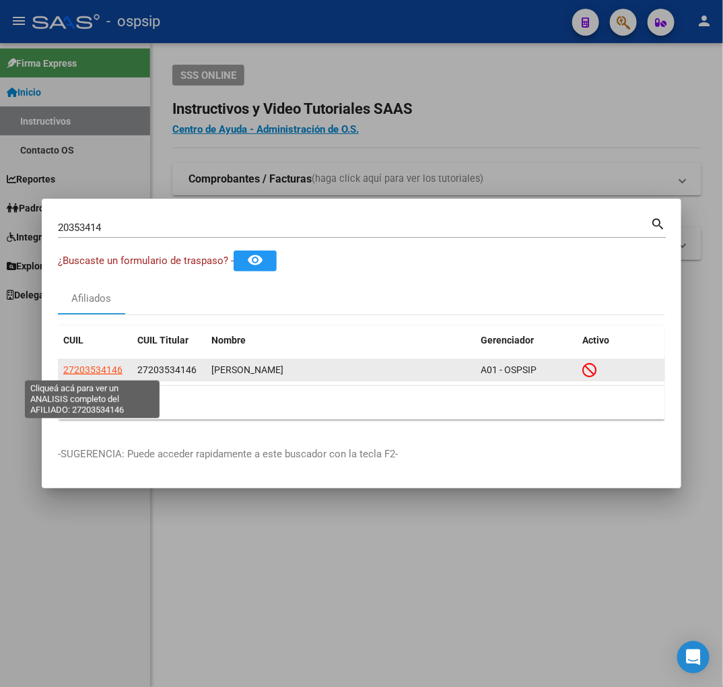
click at [106, 371] on span "27203534146" at bounding box center [92, 369] width 59 height 11
type textarea "27203534146"
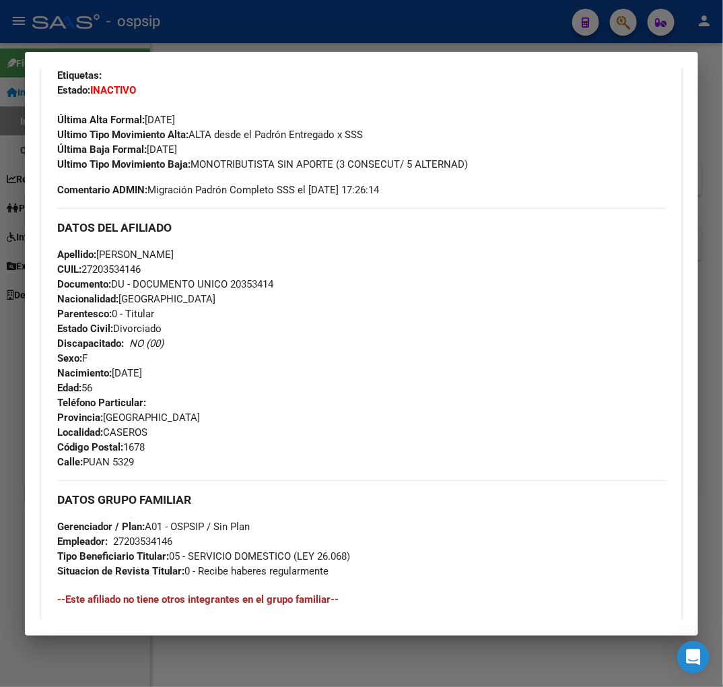
scroll to position [374, 0]
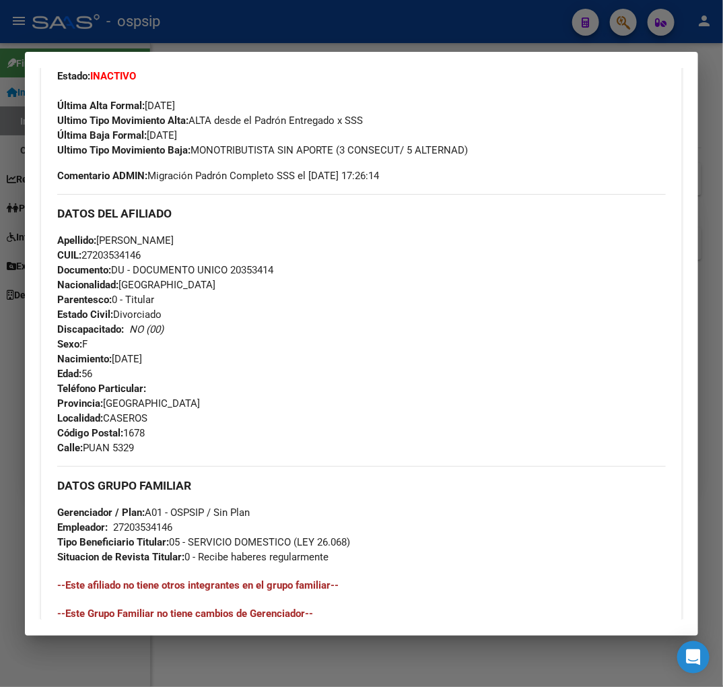
click at [266, 41] on div at bounding box center [361, 343] width 723 height 687
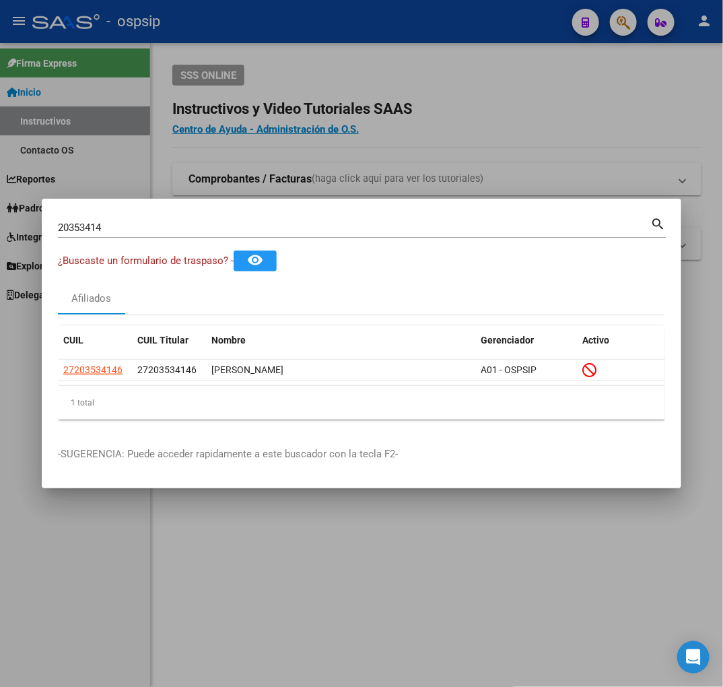
drag, startPoint x: 267, startPoint y: 39, endPoint x: 557, endPoint y: 112, distance: 299.3
click at [270, 42] on div at bounding box center [361, 343] width 723 height 687
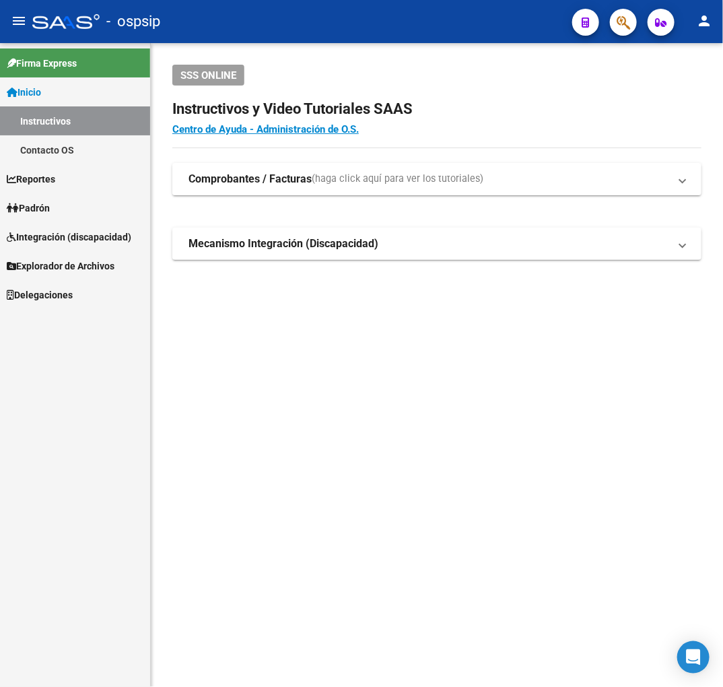
click at [614, 25] on button "button" at bounding box center [623, 22] width 27 height 27
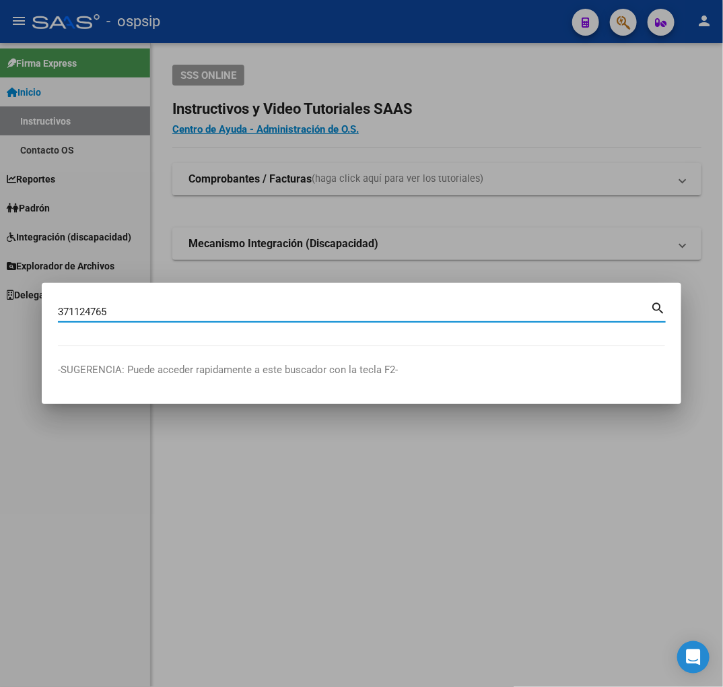
type input "371124765"
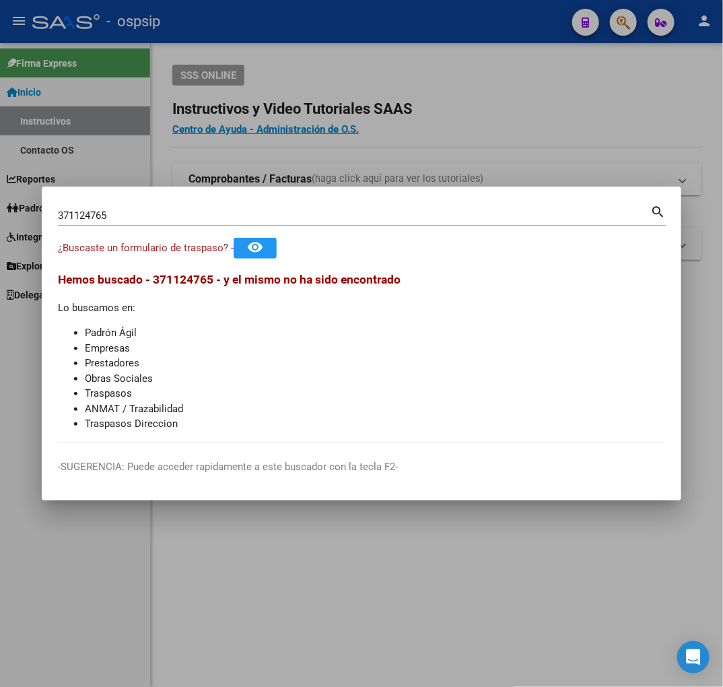
drag, startPoint x: 364, startPoint y: 611, endPoint x: 167, endPoint y: 537, distance: 210.1
click at [270, 571] on div at bounding box center [361, 343] width 723 height 687
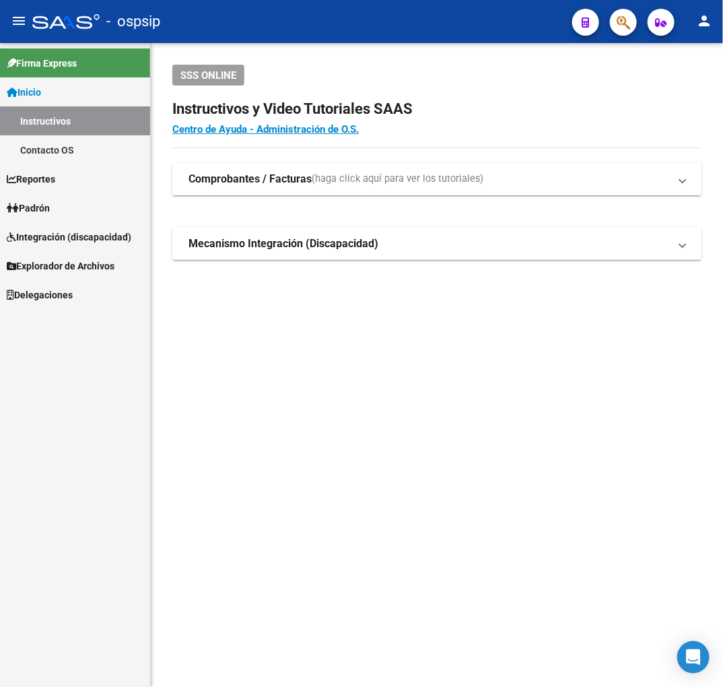
drag, startPoint x: 302, startPoint y: 301, endPoint x: 320, endPoint y: 286, distance: 24.0
click at [317, 290] on div "SSS ONLINE Instructivos y Video Tutoriales SAAS Centro de Ayuda - Administració…" at bounding box center [437, 183] width 572 height 281
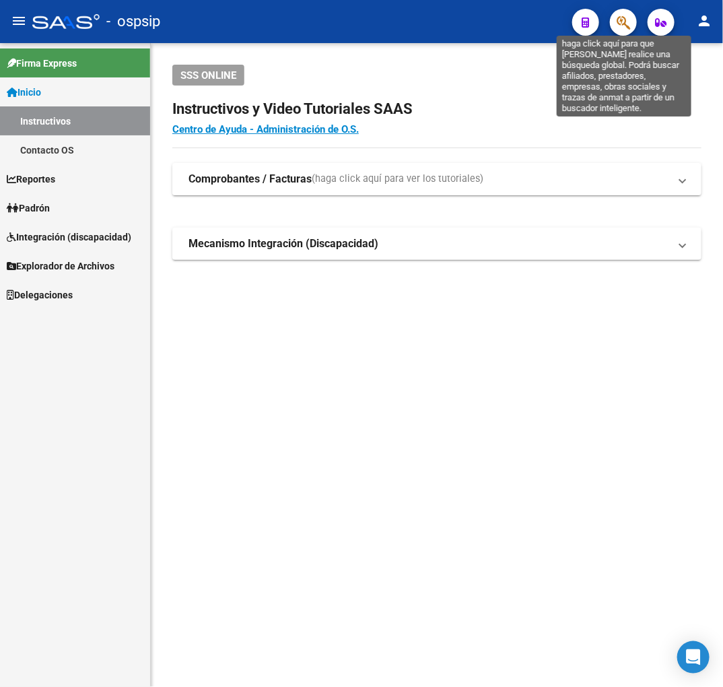
click at [619, 22] on icon "button" at bounding box center [623, 22] width 13 height 15
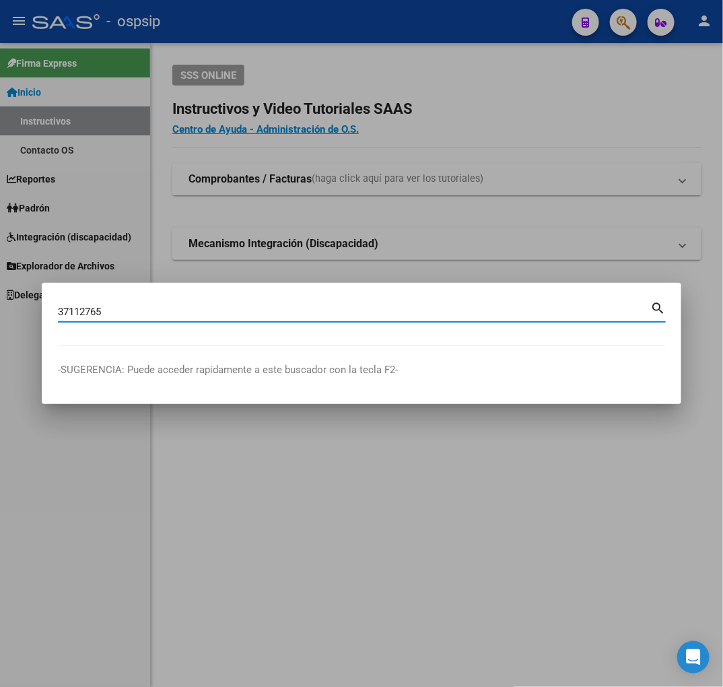
type input "37112765"
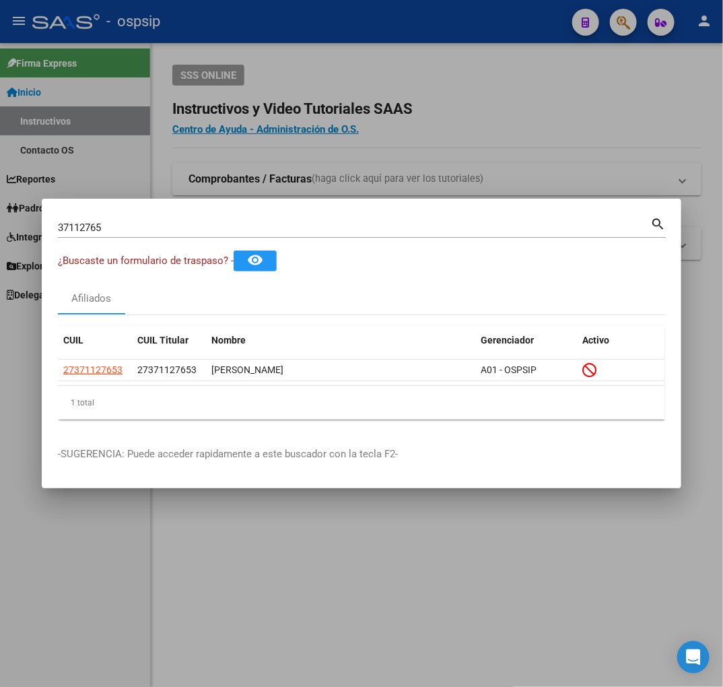
drag, startPoint x: 224, startPoint y: 172, endPoint x: 516, endPoint y: 209, distance: 294.0
click at [229, 172] on div at bounding box center [361, 343] width 723 height 687
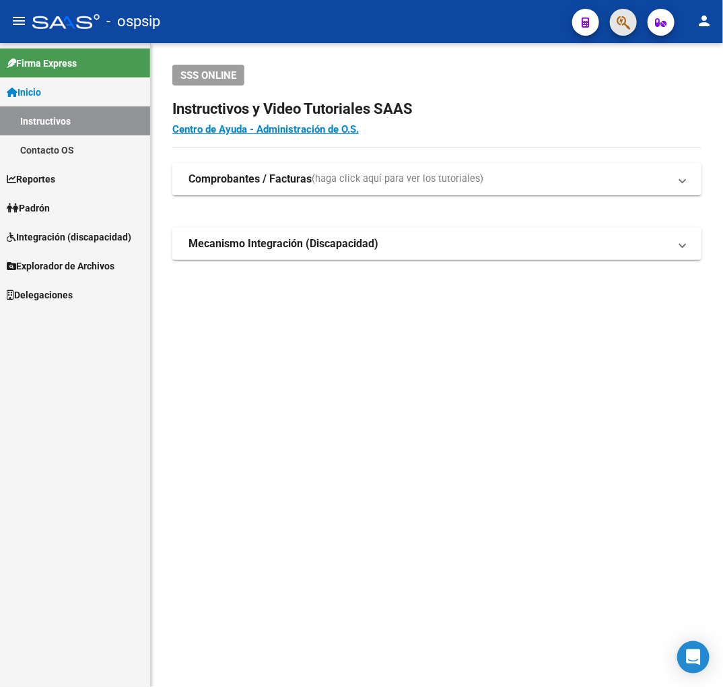
click at [615, 27] on button "button" at bounding box center [623, 22] width 27 height 27
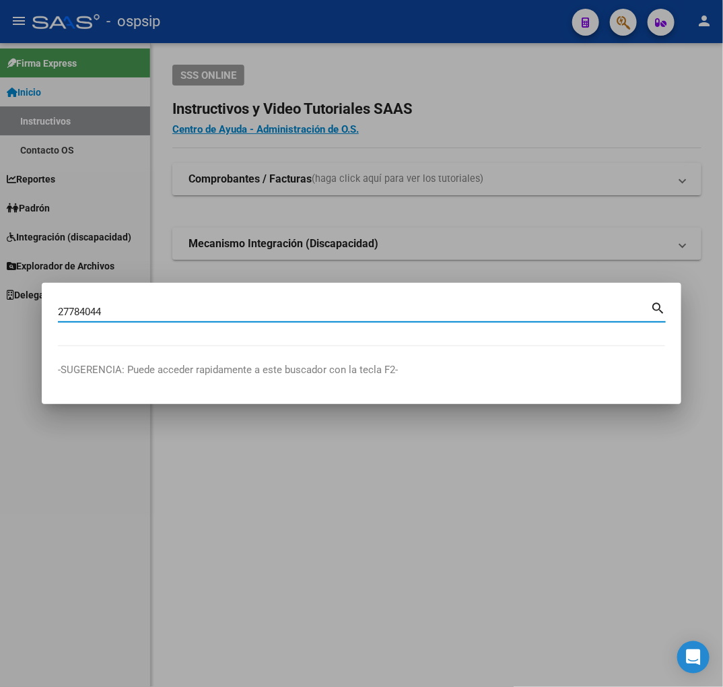
type input "27784044"
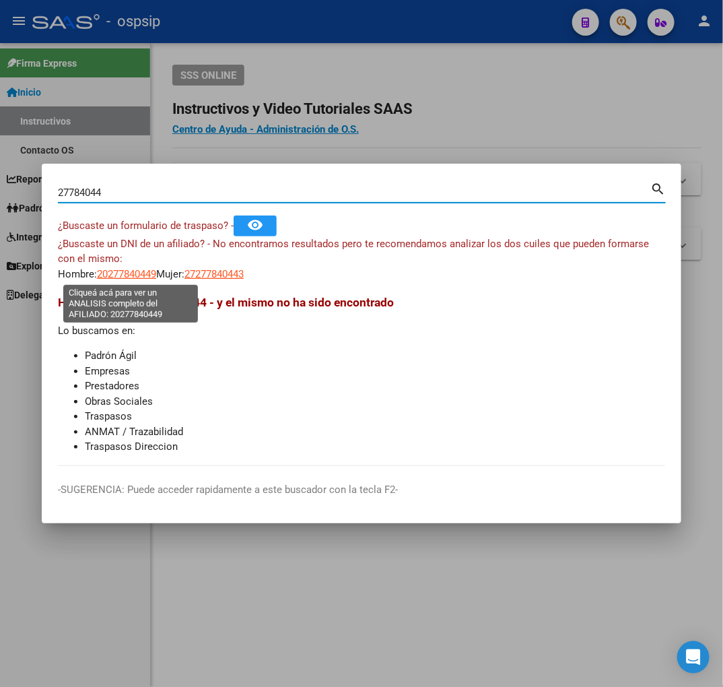
click at [143, 277] on span "20277840449" at bounding box center [126, 274] width 59 height 12
type textarea "20277840449"
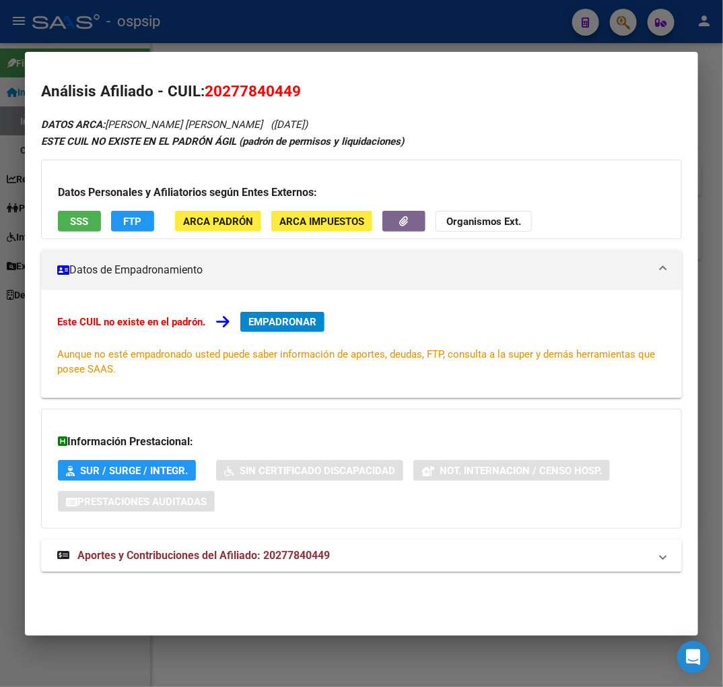
click at [331, 40] on div at bounding box center [361, 343] width 723 height 687
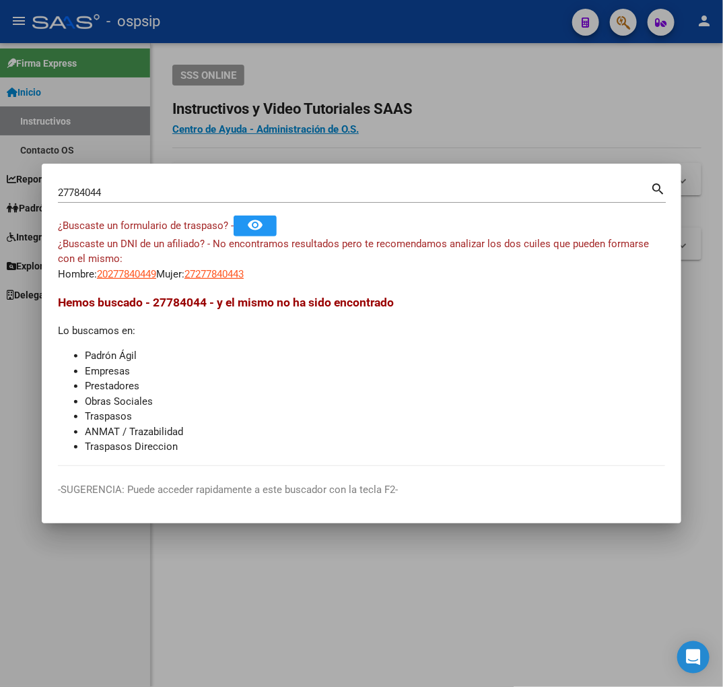
click at [328, 44] on div at bounding box center [361, 343] width 723 height 687
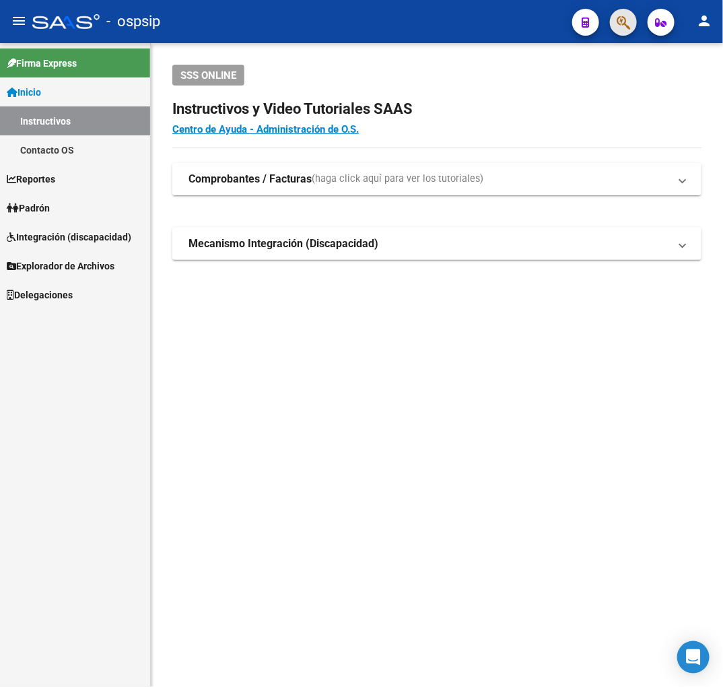
click at [615, 25] on button "button" at bounding box center [623, 22] width 27 height 27
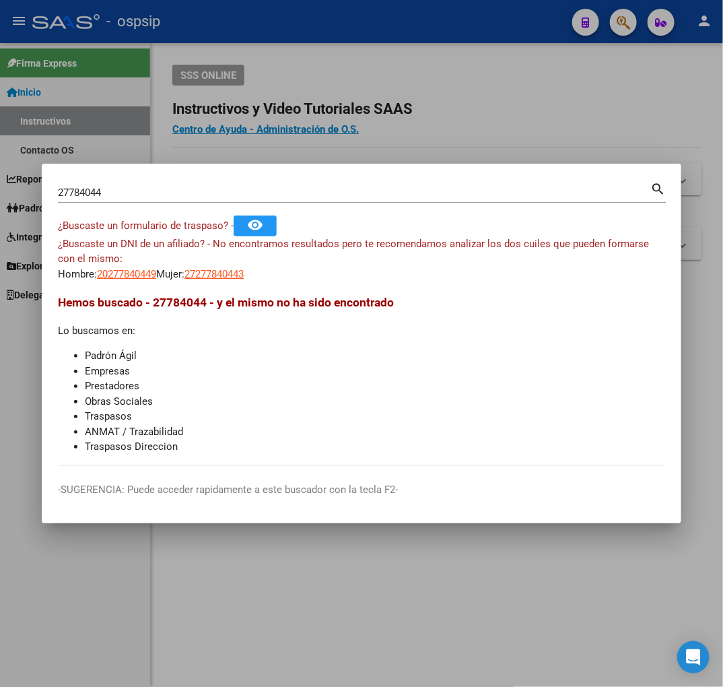
drag, startPoint x: 121, startPoint y: 199, endPoint x: 59, endPoint y: 199, distance: 62.6
click at [55, 198] on mat-dialog-content "27784044 Buscar (apellido, dni, cuil, nro traspaso, cuit, obra social) search ¿…" at bounding box center [362, 323] width 640 height 286
drag, startPoint x: 112, startPoint y: 203, endPoint x: 113, endPoint y: 194, distance: 9.5
click at [112, 202] on div "27784044 Buscar (apellido, dni, [PERSON_NAME], [PERSON_NAME], cuit, obra social…" at bounding box center [362, 198] width 608 height 36
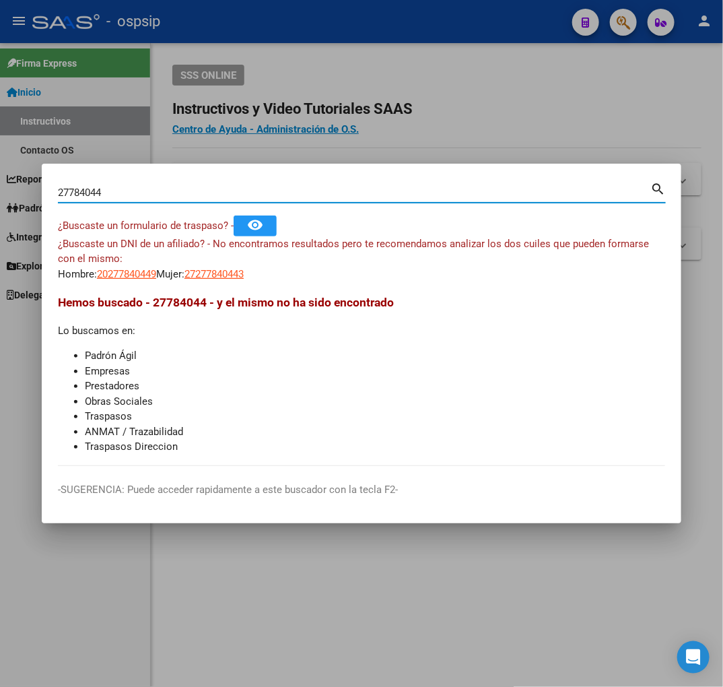
click at [113, 194] on input "27784044" at bounding box center [354, 193] width 593 height 12
type input "20277810442"
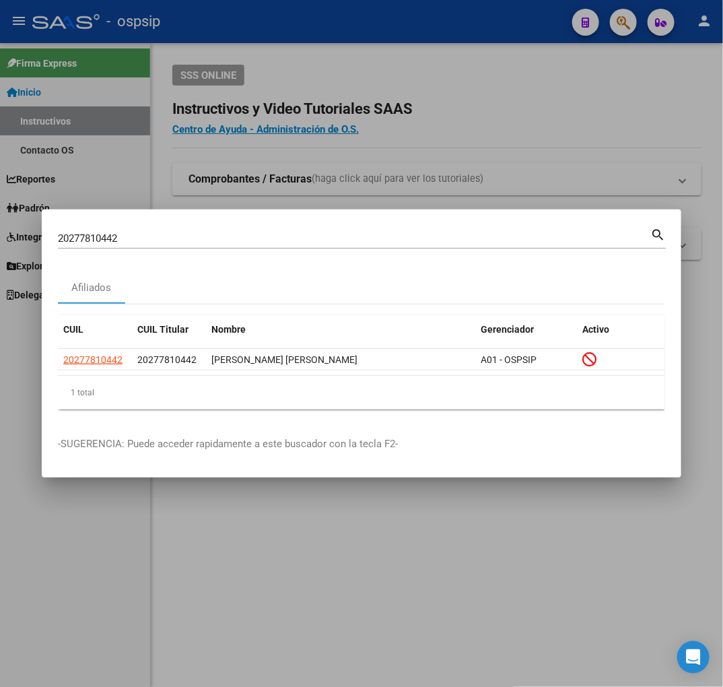
click at [457, 162] on div at bounding box center [361, 343] width 723 height 687
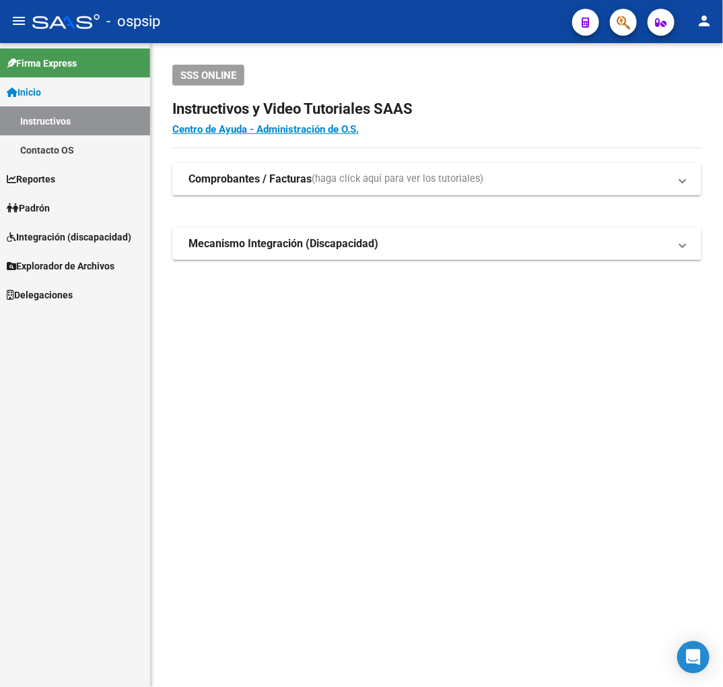
drag, startPoint x: 533, startPoint y: 125, endPoint x: 586, endPoint y: 104, distance: 57.1
click at [569, 116] on div "SSS ONLINE Instructivos y Video Tutoriales SAAS Centro de Ayuda - Administració…" at bounding box center [437, 183] width 572 height 281
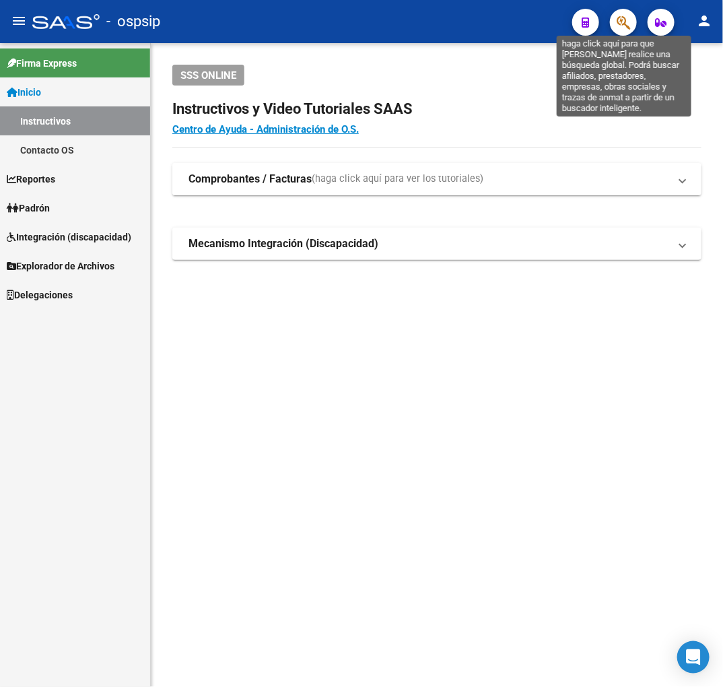
click at [624, 18] on icon "button" at bounding box center [623, 22] width 13 height 15
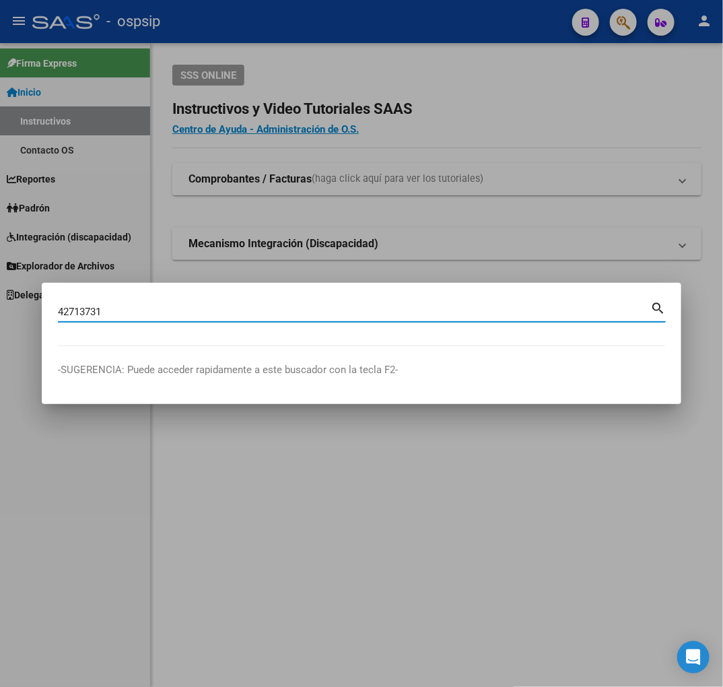
type input "42713731"
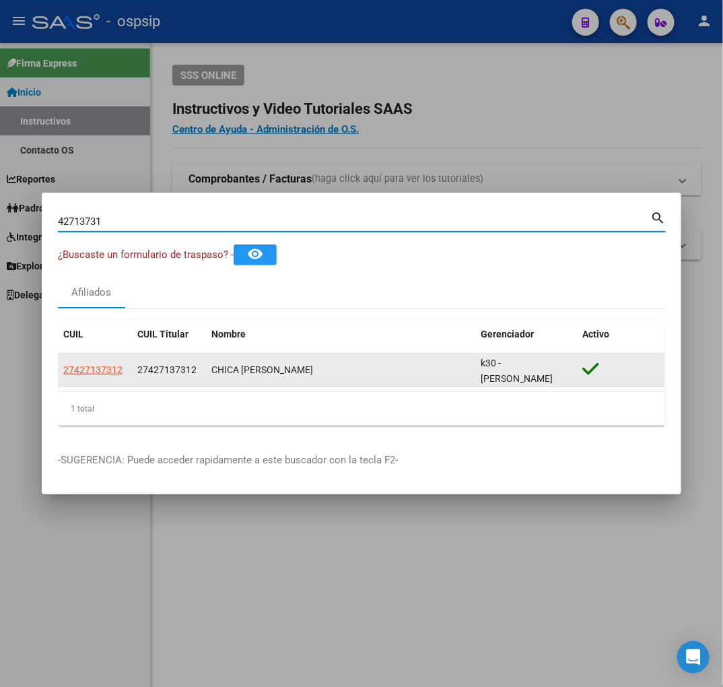
click at [101, 378] on datatable-body-cell "27427137312" at bounding box center [95, 369] width 74 height 33
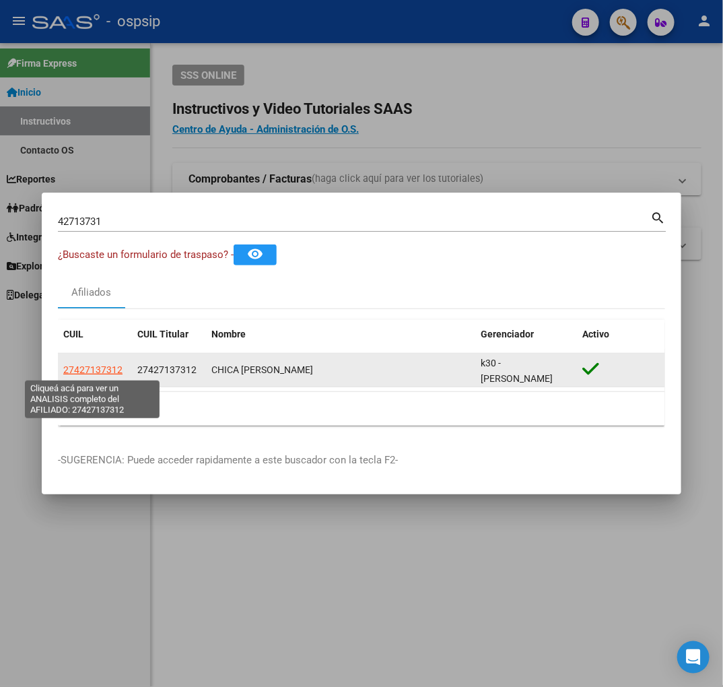
click at [102, 368] on span "27427137312" at bounding box center [92, 369] width 59 height 11
type textarea "27427137312"
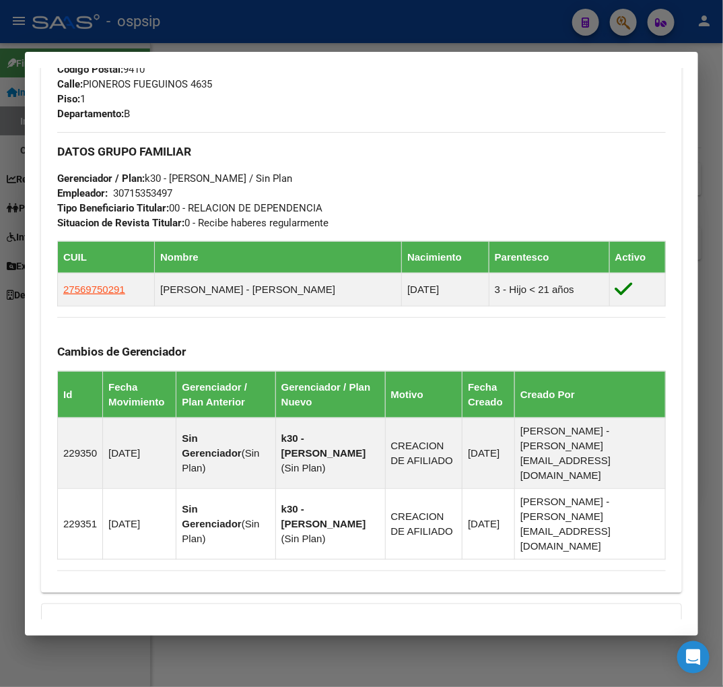
scroll to position [786, 0]
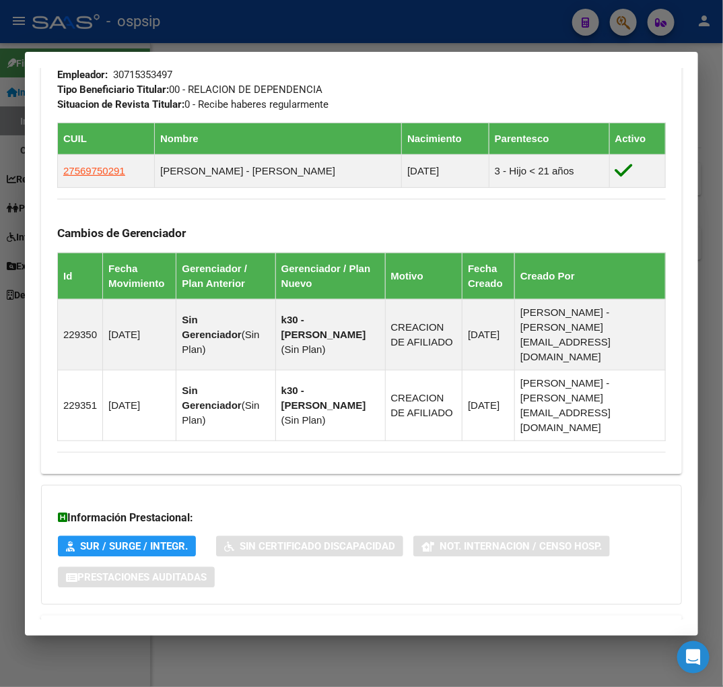
click at [391, 623] on mat-panel-title "Aportes y Contribuciones del Afiliado: 27427137312" at bounding box center [353, 631] width 593 height 16
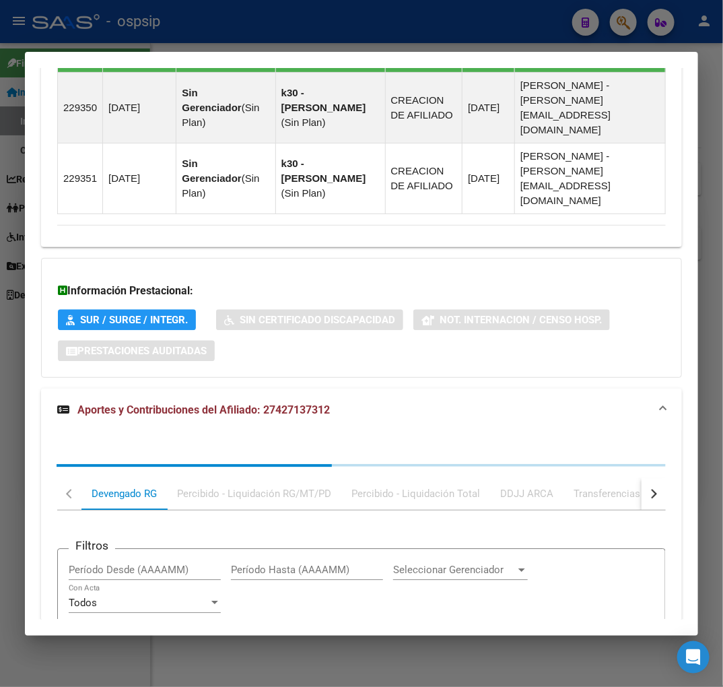
scroll to position [1151, 0]
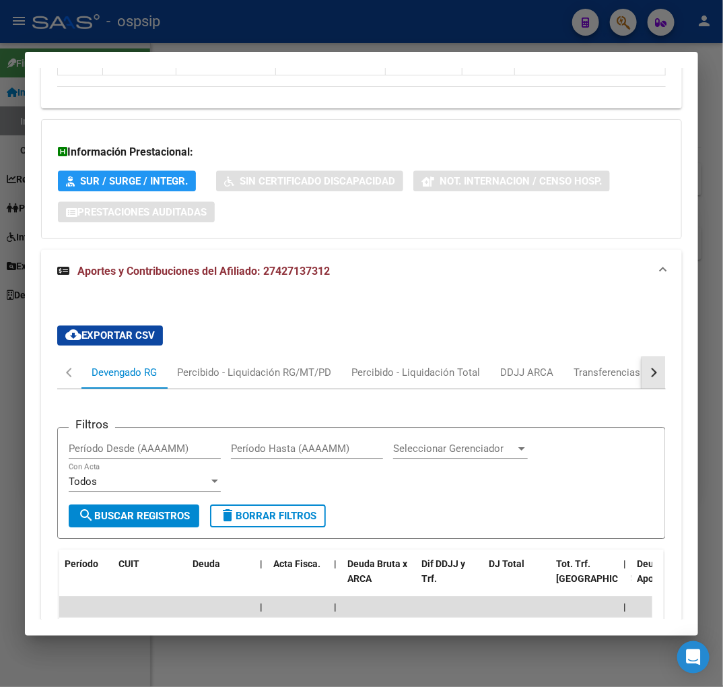
click at [647, 356] on button "button" at bounding box center [654, 372] width 24 height 32
click at [648, 356] on button "button" at bounding box center [654, 372] width 24 height 32
click at [576, 365] on div "ARCA Relaciones Laborales" at bounding box center [561, 372] width 126 height 15
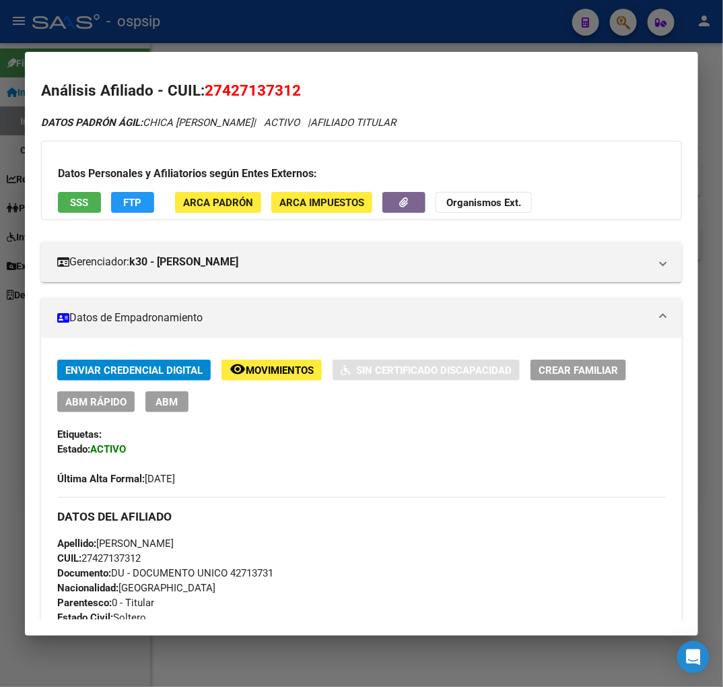
scroll to position [0, 0]
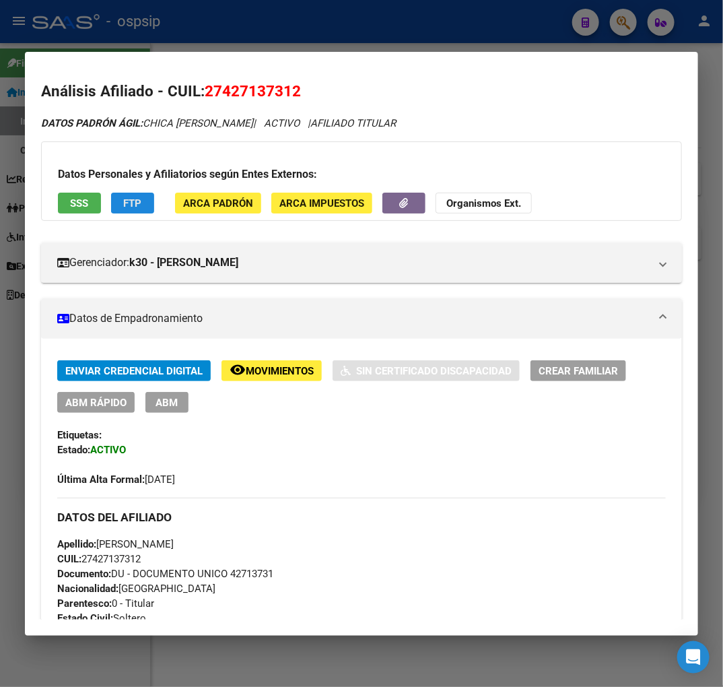
click at [149, 202] on button "FTP" at bounding box center [132, 203] width 43 height 21
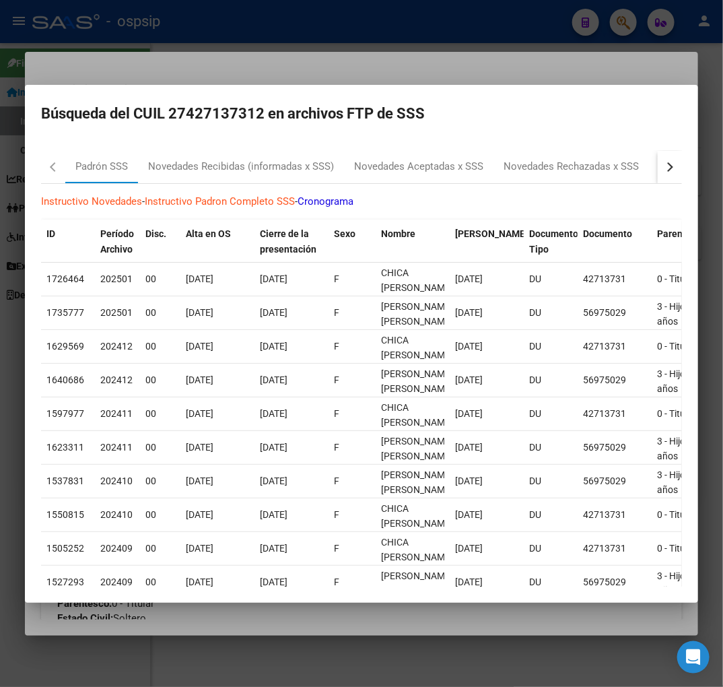
click at [658, 169] on button "button" at bounding box center [670, 167] width 24 height 32
click at [497, 156] on div "RG Bajas x OPCION ONLINE (ARCA)" at bounding box center [460, 167] width 181 height 32
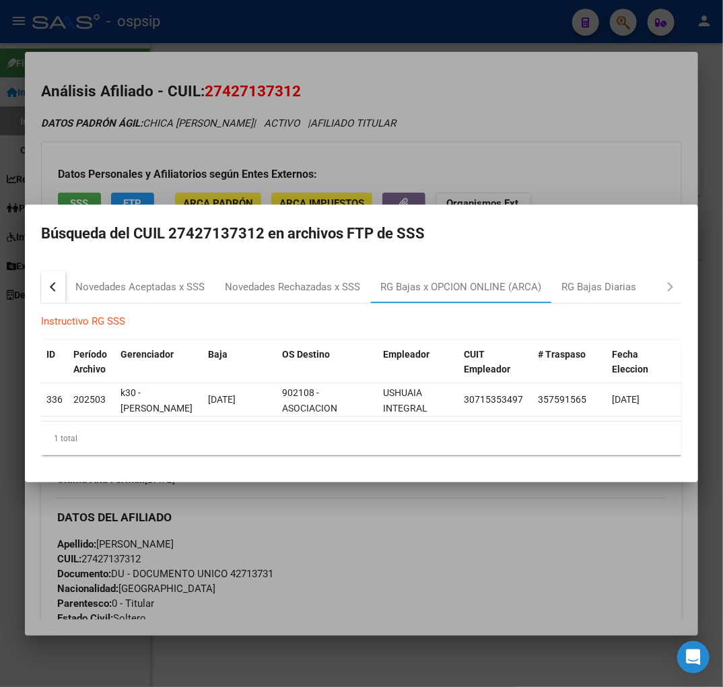
click at [429, 571] on div at bounding box center [361, 343] width 723 height 687
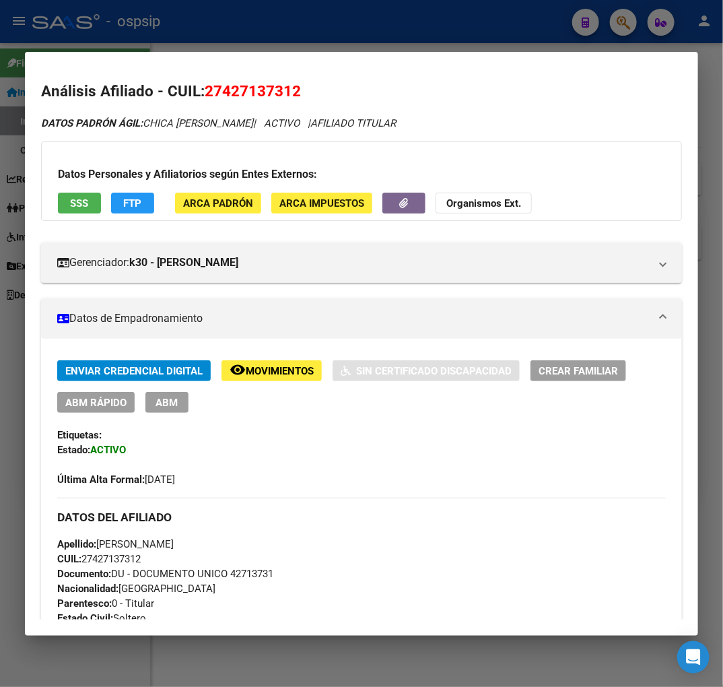
click at [154, 398] on button "ABM" at bounding box center [166, 402] width 43 height 21
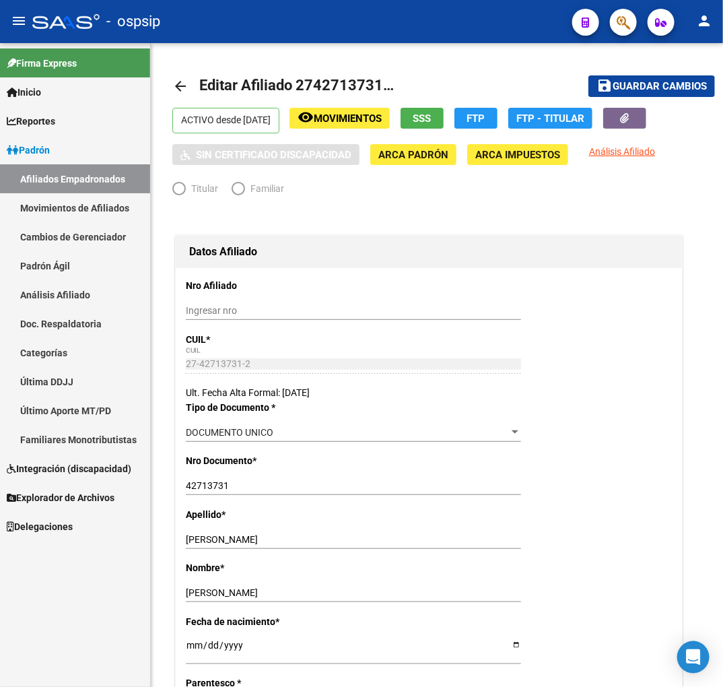
radio input "true"
type input "30-71535349-7"
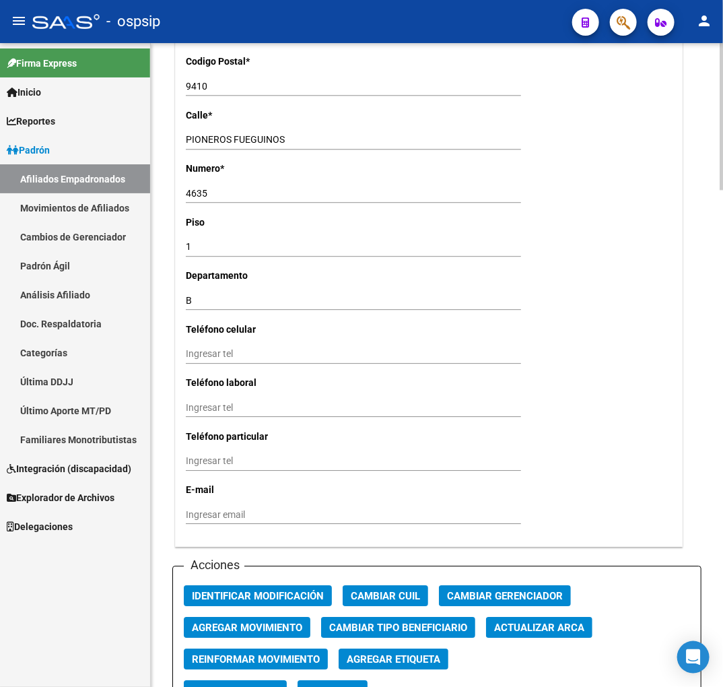
scroll to position [1347, 0]
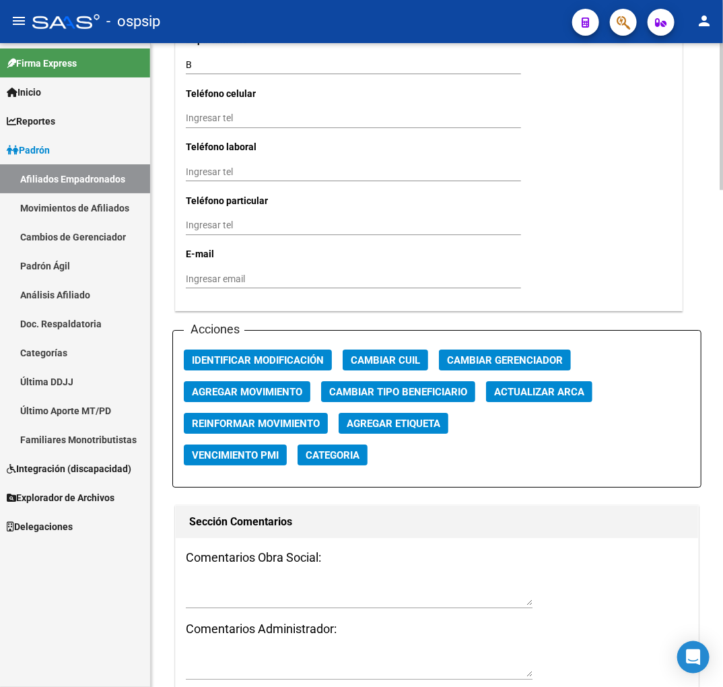
click at [271, 395] on span "Agregar Movimiento" at bounding box center [247, 392] width 110 height 12
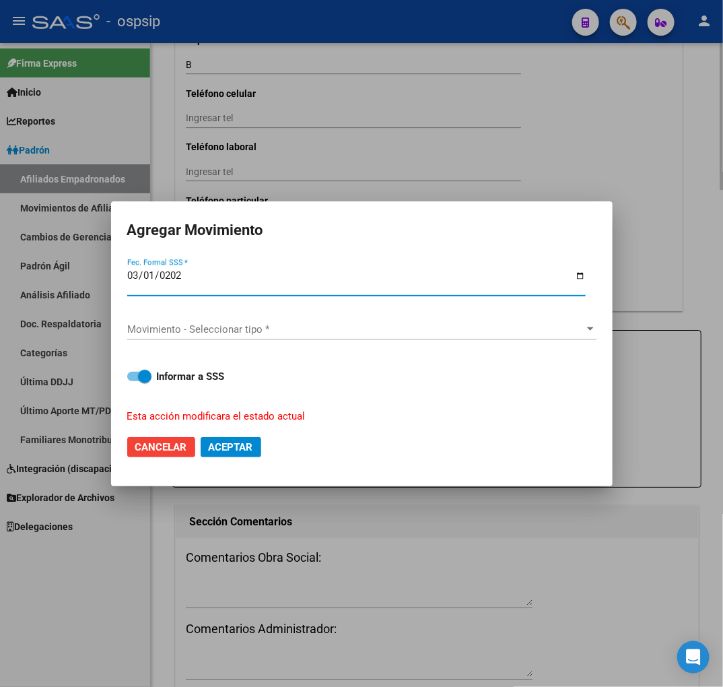
type input "[DATE]"
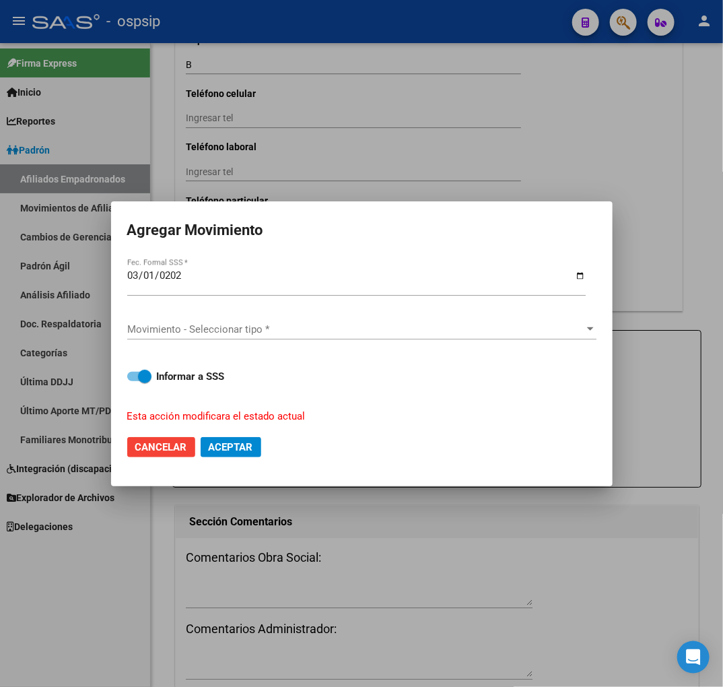
click at [287, 341] on div "Movimiento - Seleccionar tipo * Movimiento - Seleccionar tipo *" at bounding box center [361, 335] width 469 height 33
click at [287, 335] on div "Movimiento - Seleccionar tipo * Movimiento - Seleccionar tipo *" at bounding box center [361, 329] width 469 height 20
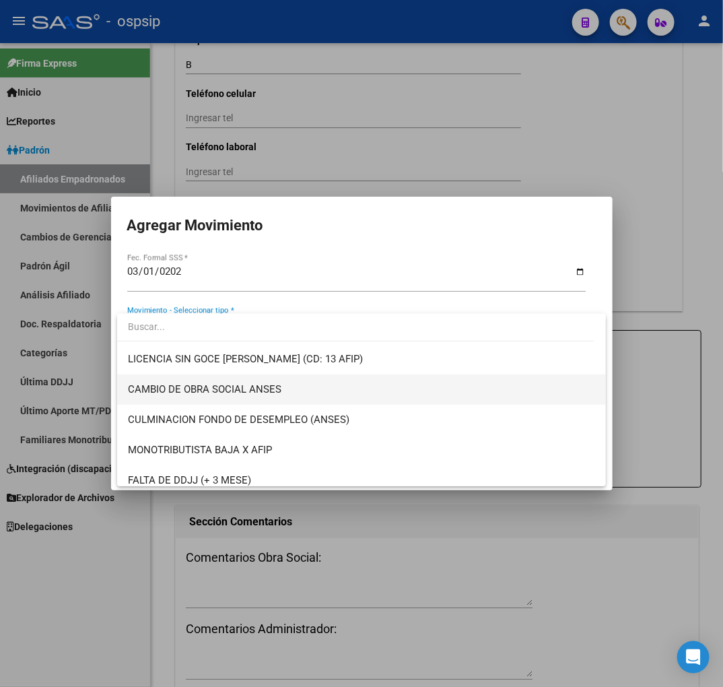
scroll to position [299, 0]
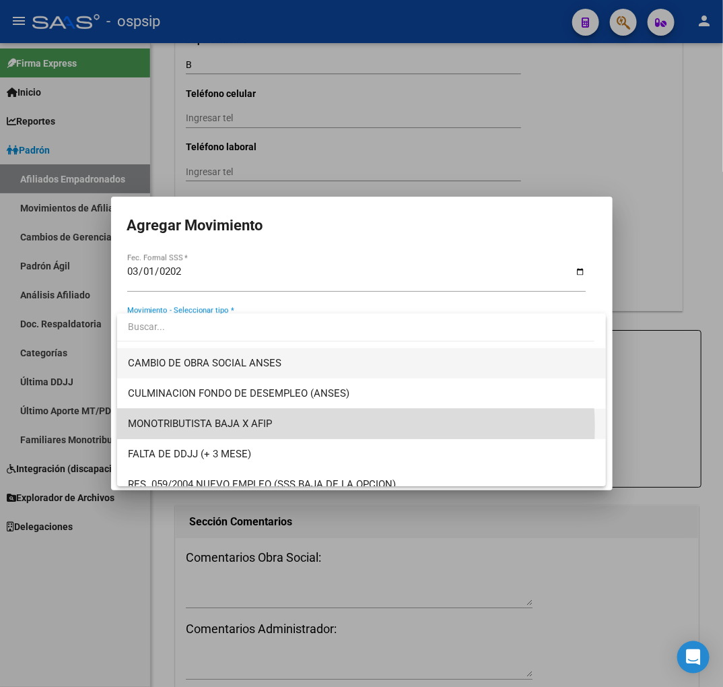
click at [334, 427] on span "MONOTRIBUTISTA BAJA X AFIP" at bounding box center [361, 424] width 467 height 30
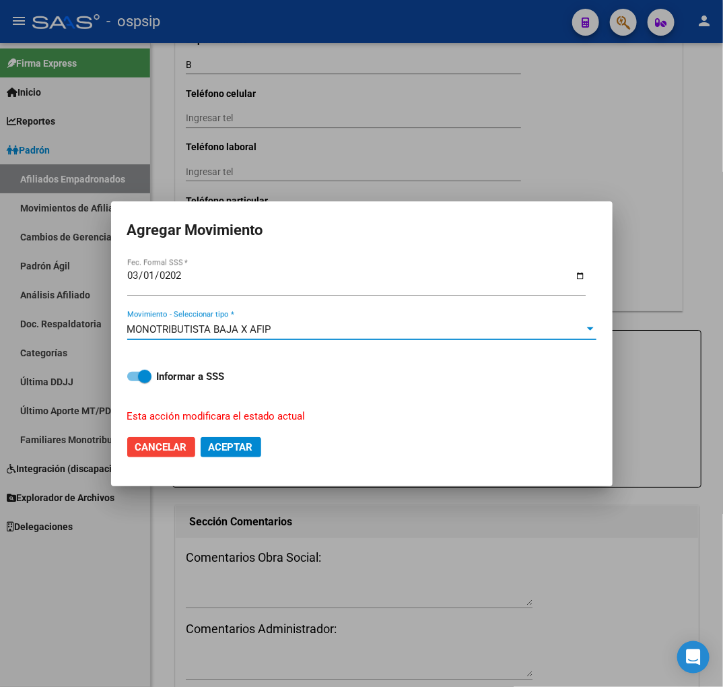
click at [333, 327] on div "MONOTRIBUTISTA BAJA X AFIP" at bounding box center [355, 329] width 457 height 12
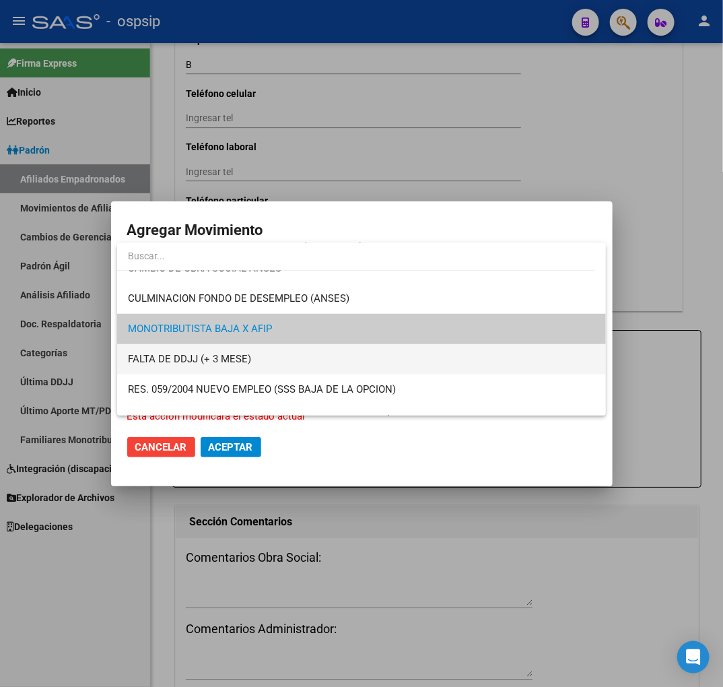
scroll to position [547, 0]
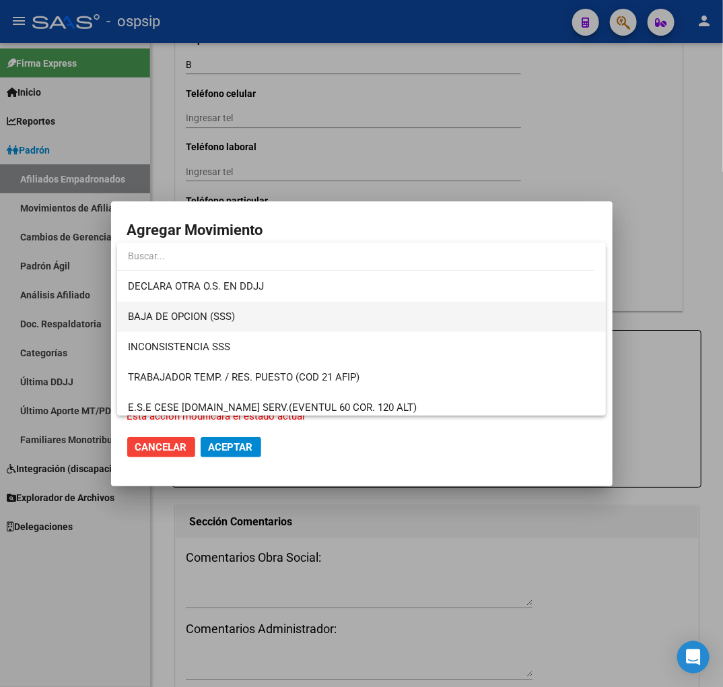
click at [335, 324] on span "BAJA DE OPCION (SSS)" at bounding box center [361, 317] width 467 height 30
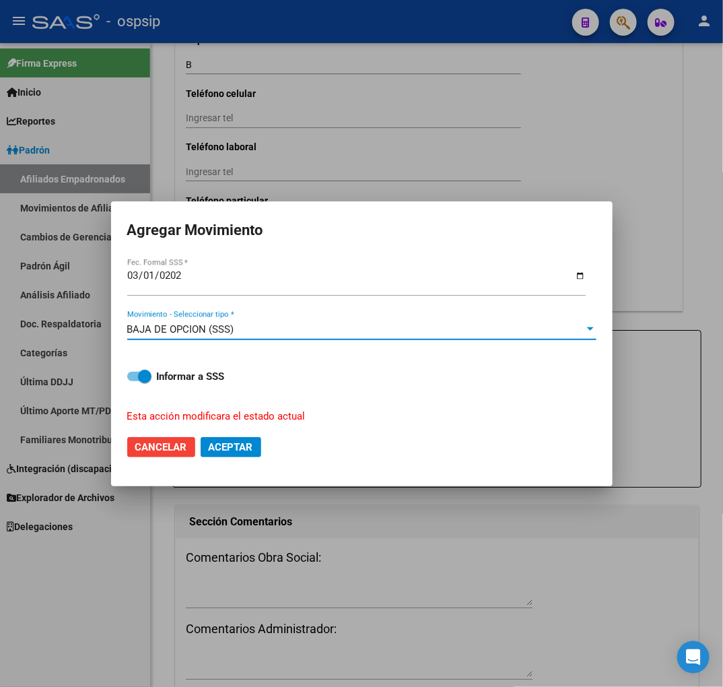
click at [337, 324] on div "BAJA DE OPCION (SSS)" at bounding box center [355, 329] width 457 height 12
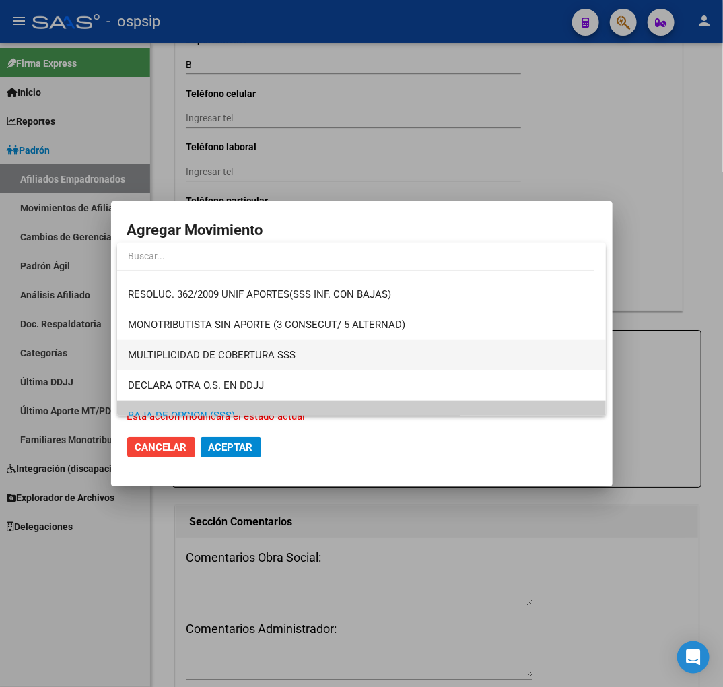
scroll to position [523, 0]
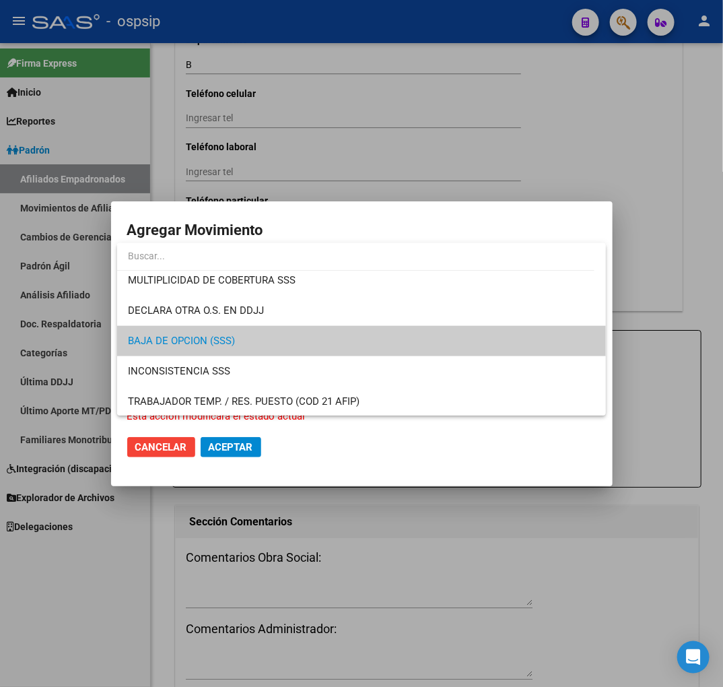
click at [352, 345] on span "BAJA DE OPCION (SSS)" at bounding box center [361, 341] width 467 height 30
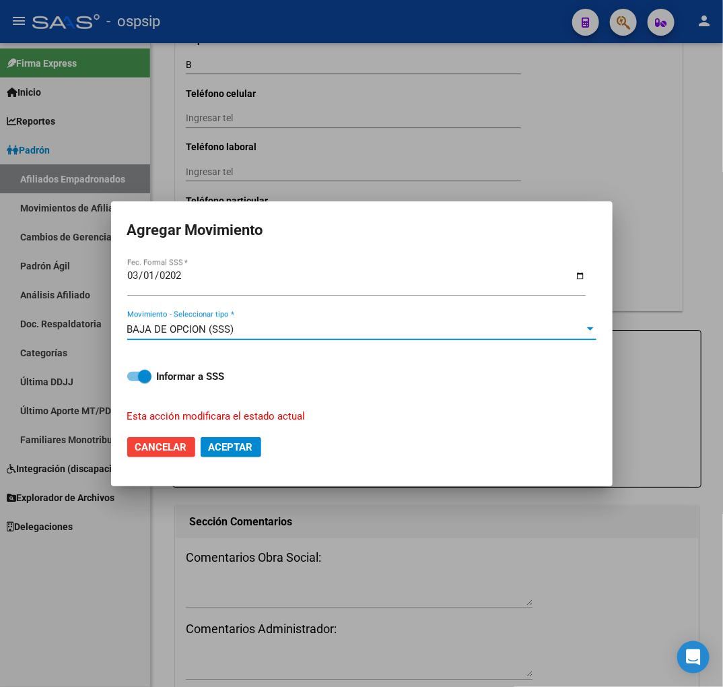
click at [243, 446] on span "Aceptar" at bounding box center [231, 447] width 44 height 12
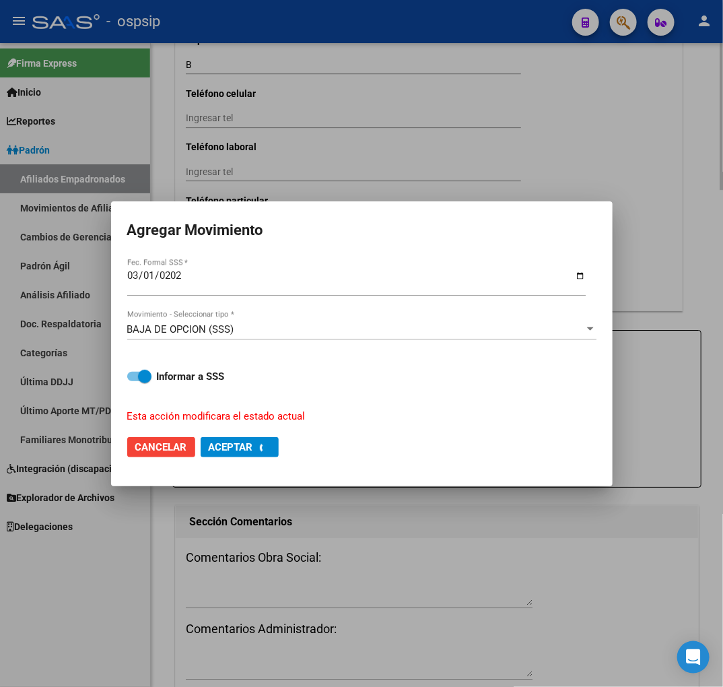
checkbox input "false"
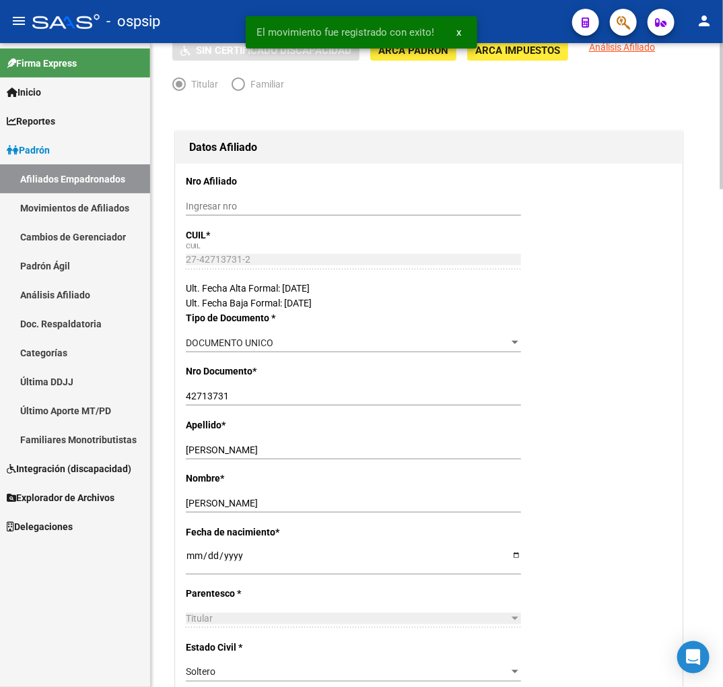
scroll to position [0, 0]
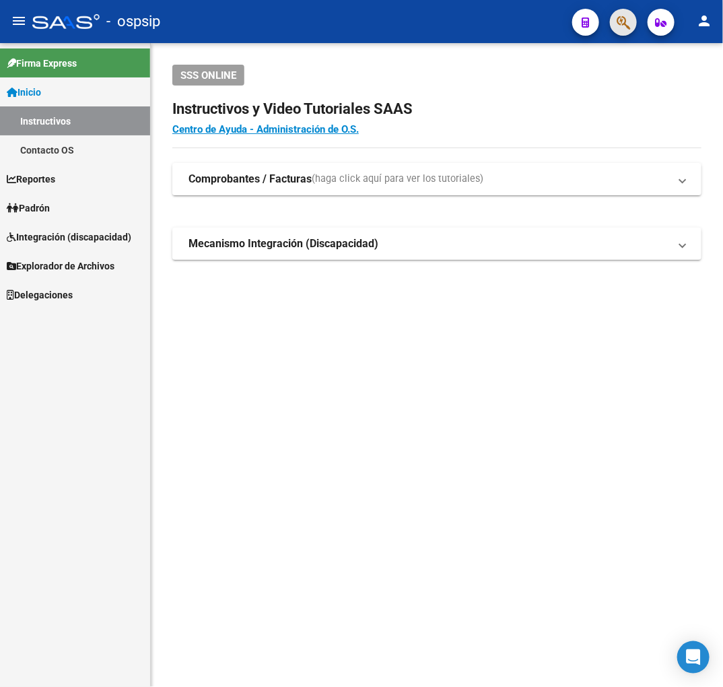
click at [613, 18] on button "button" at bounding box center [623, 22] width 27 height 27
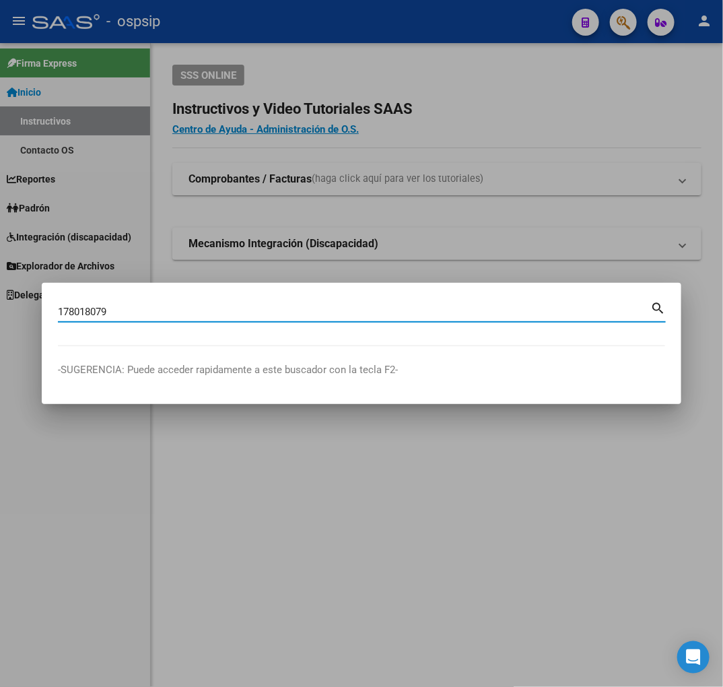
type input "178018079"
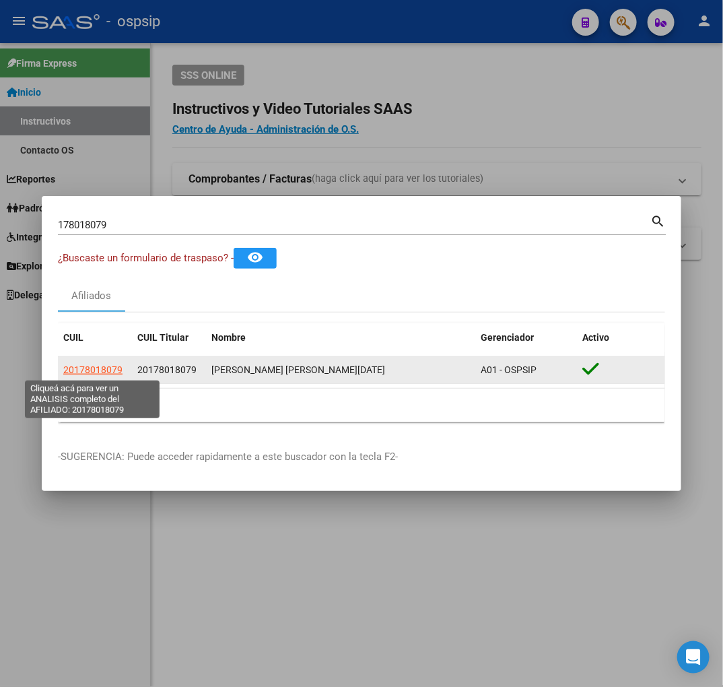
click at [96, 366] on span "20178018079" at bounding box center [92, 369] width 59 height 11
type textarea "20178018079"
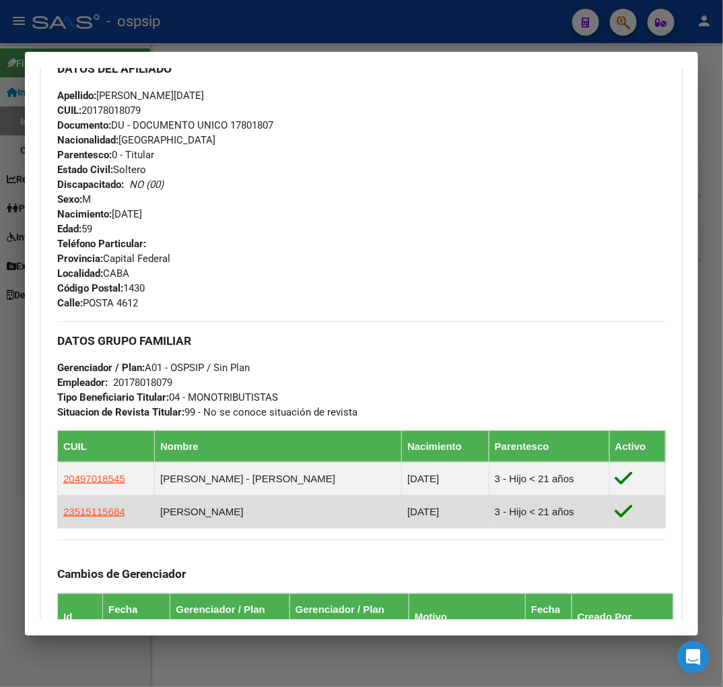
scroll to position [819, 0]
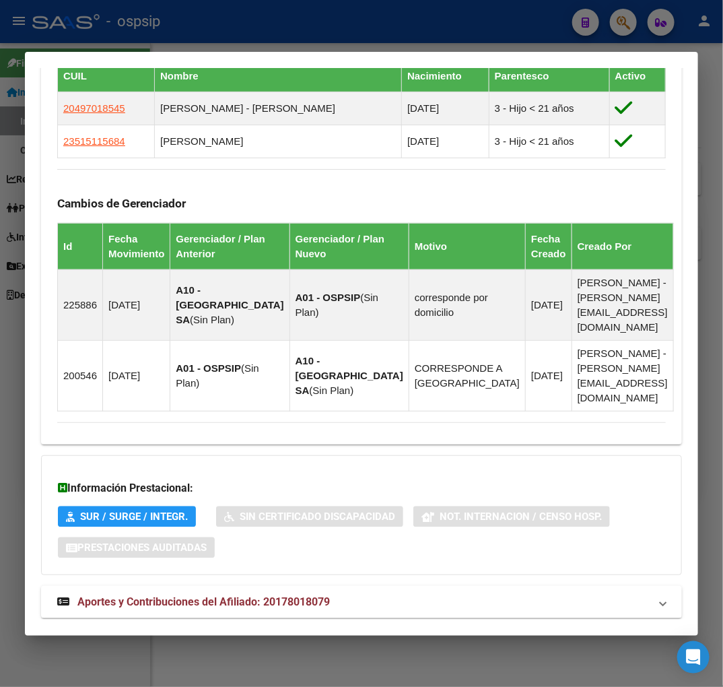
click at [447, 594] on mat-panel-title "Aportes y Contribuciones del Afiliado: 20178018079" at bounding box center [353, 602] width 593 height 16
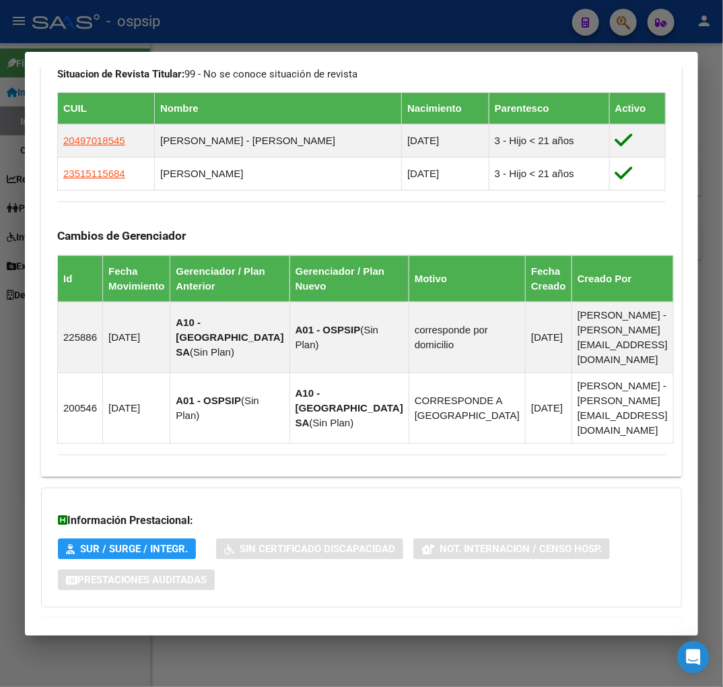
scroll to position [189, 0]
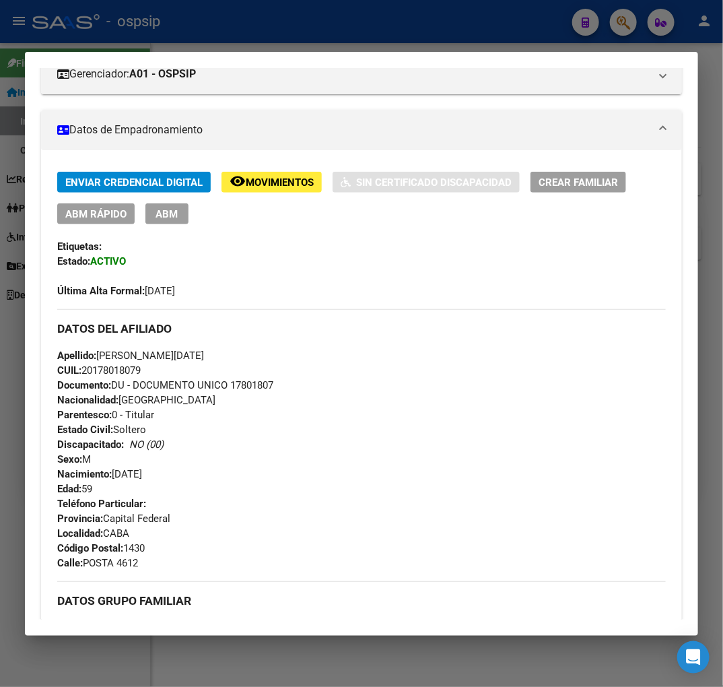
click at [256, 12] on div at bounding box center [361, 343] width 723 height 687
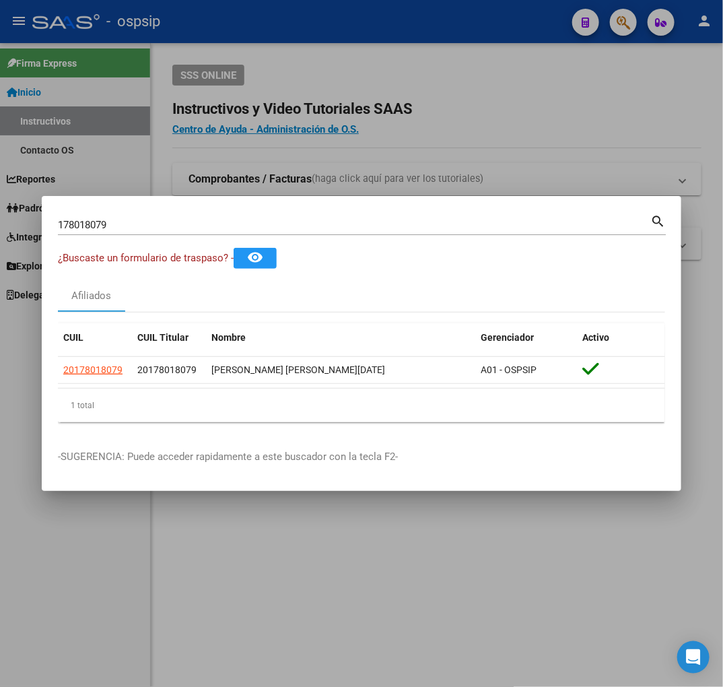
drag, startPoint x: 257, startPoint y: 15, endPoint x: 535, endPoint y: 125, distance: 299.0
click at [265, 34] on div at bounding box center [361, 343] width 723 height 687
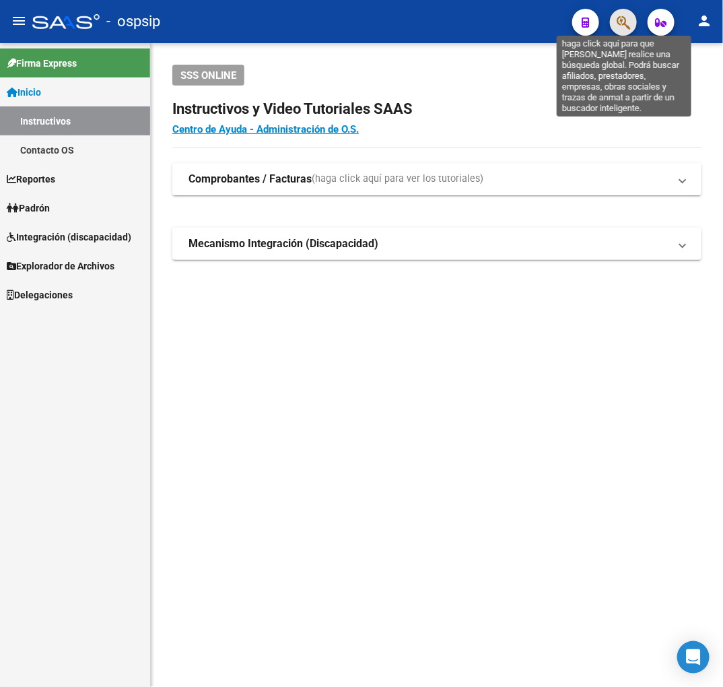
click at [628, 27] on icon "button" at bounding box center [623, 22] width 13 height 15
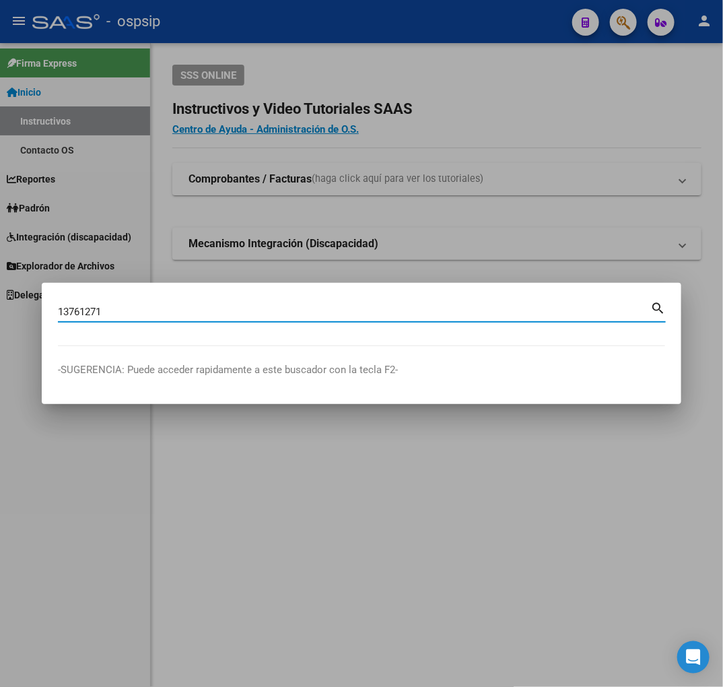
type input "13761271"
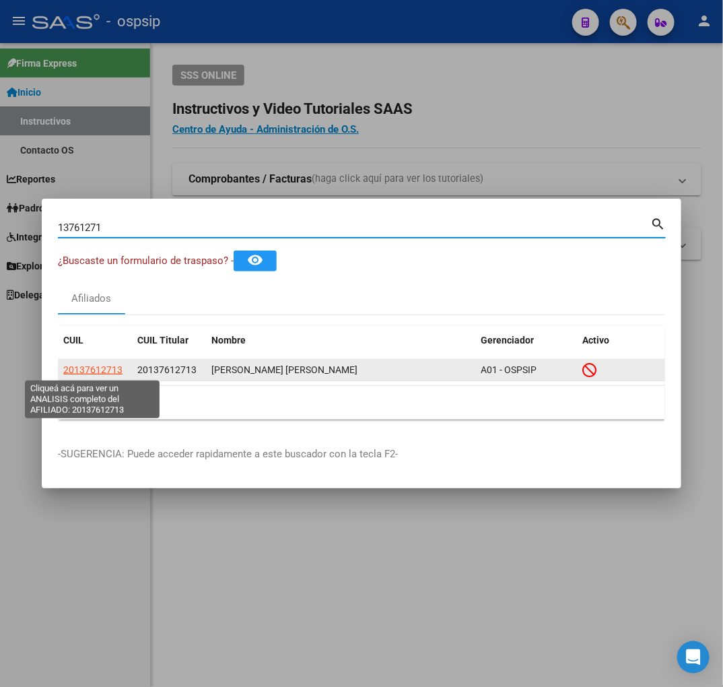
click at [110, 369] on span "20137612713" at bounding box center [92, 369] width 59 height 11
type textarea "20137612713"
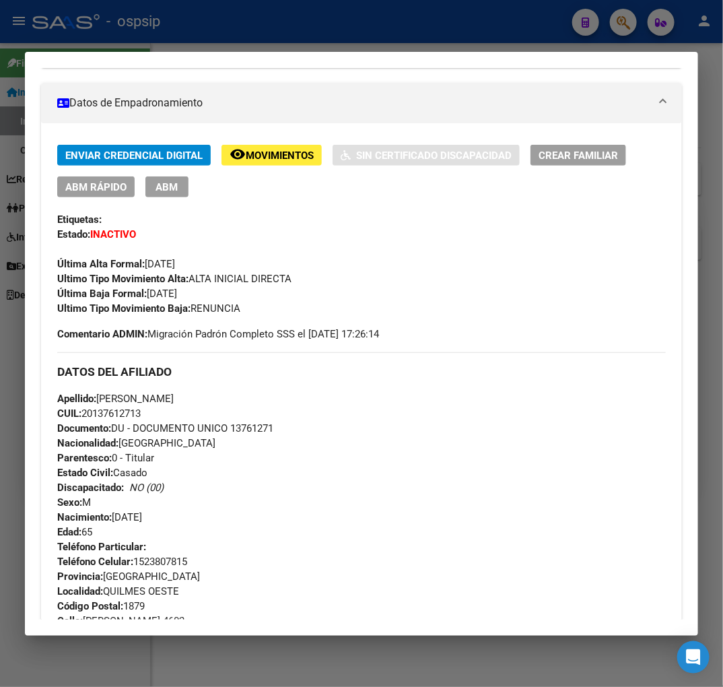
scroll to position [224, 0]
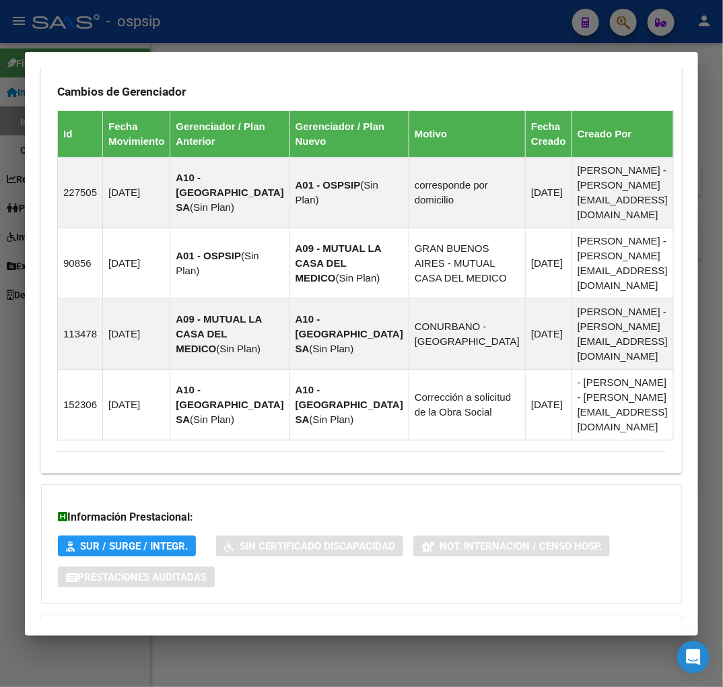
click at [338, 623] on mat-panel-title "Aportes y Contribuciones del Afiliado: 20137612713" at bounding box center [353, 631] width 593 height 16
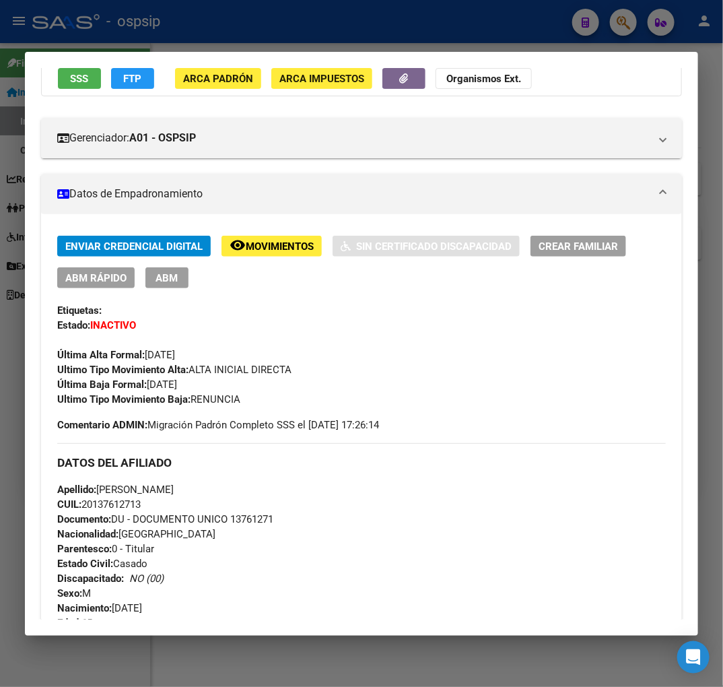
scroll to position [0, 0]
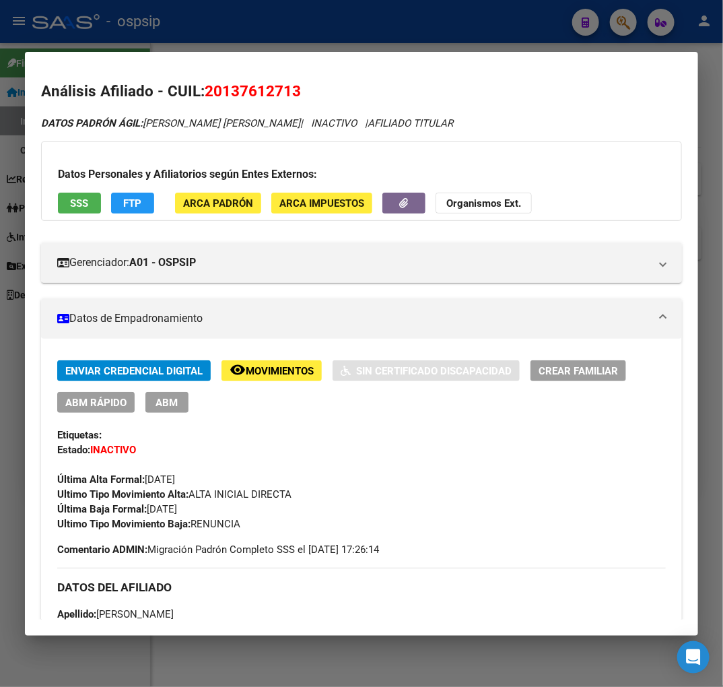
click at [402, 38] on div at bounding box center [361, 343] width 723 height 687
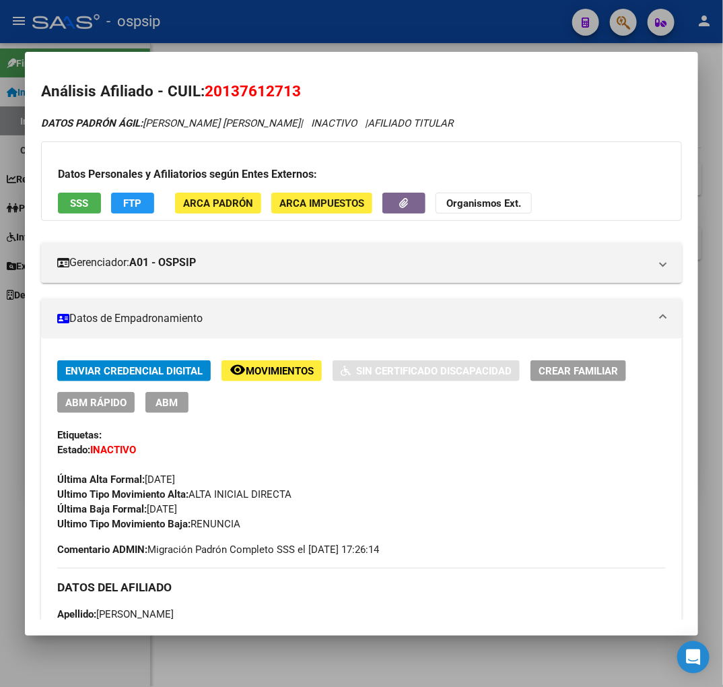
drag, startPoint x: 402, startPoint y: 38, endPoint x: 580, endPoint y: 146, distance: 208.8
click at [405, 38] on div at bounding box center [361, 343] width 723 height 687
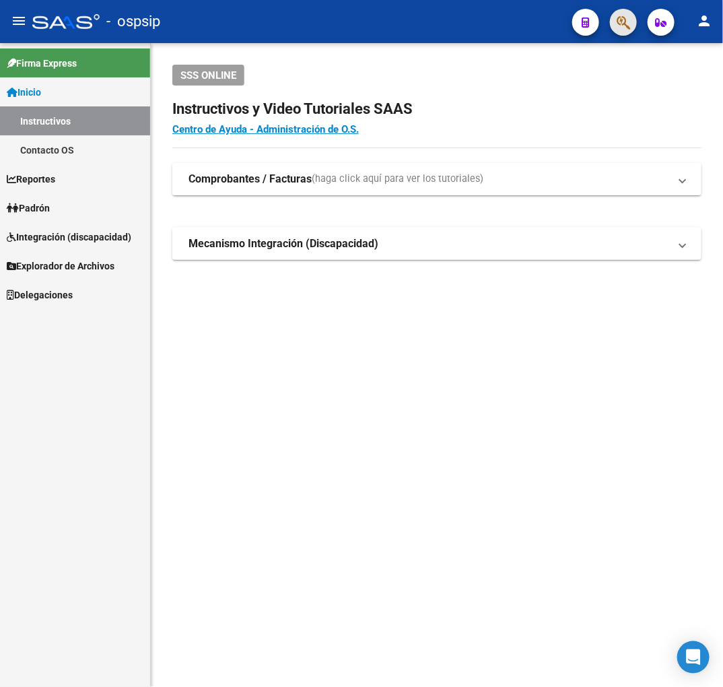
click at [624, 12] on span "button" at bounding box center [623, 23] width 13 height 28
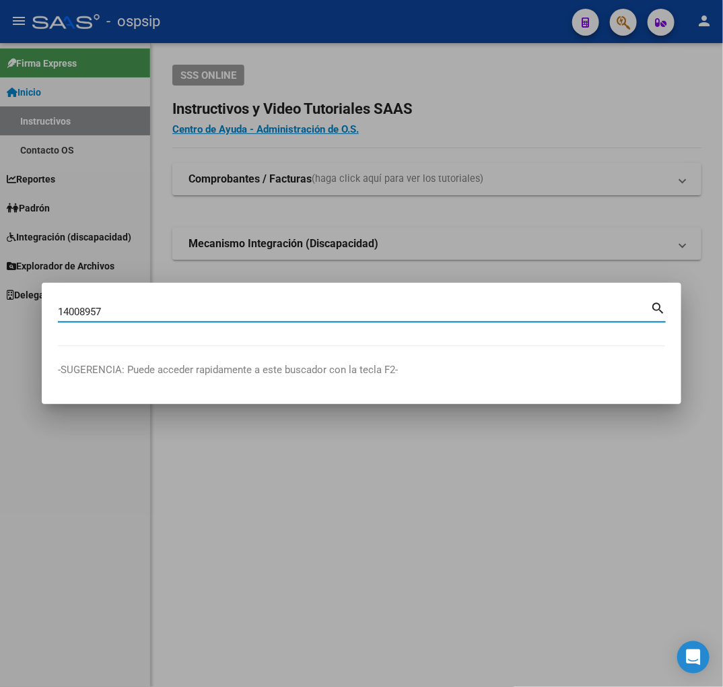
type input "14008957"
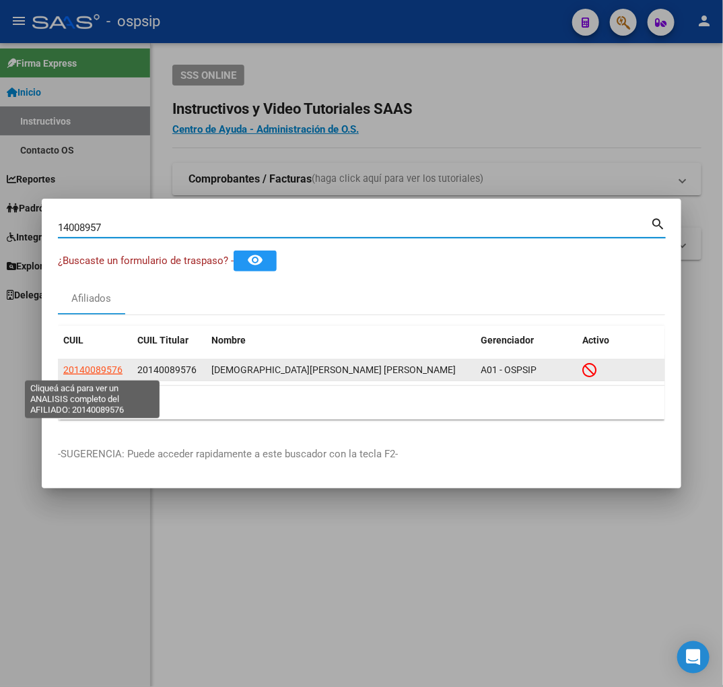
click at [105, 371] on span "20140089576" at bounding box center [92, 369] width 59 height 11
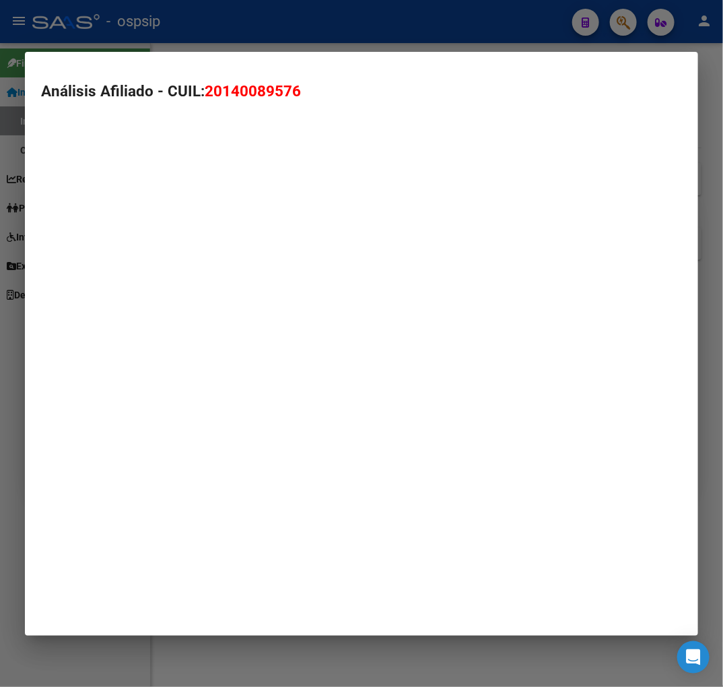
type textarea "20140089576"
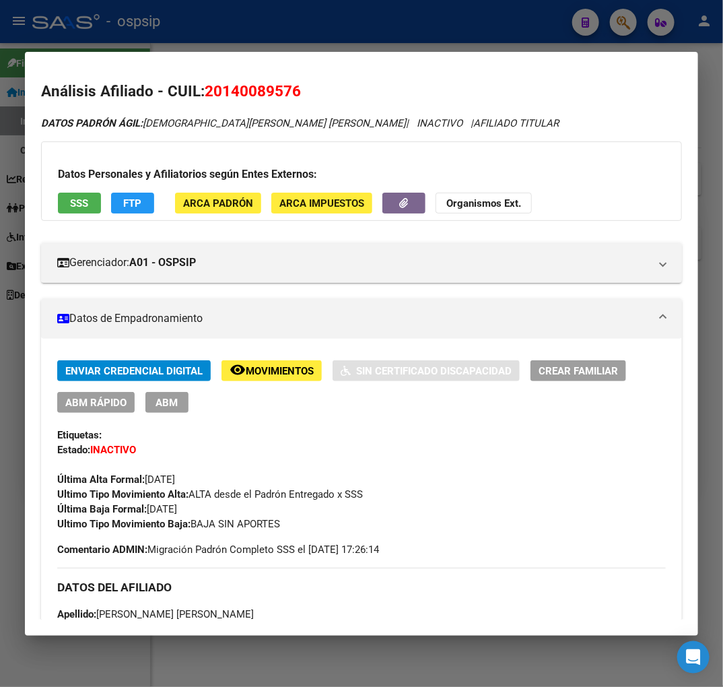
click at [279, 34] on div at bounding box center [361, 343] width 723 height 687
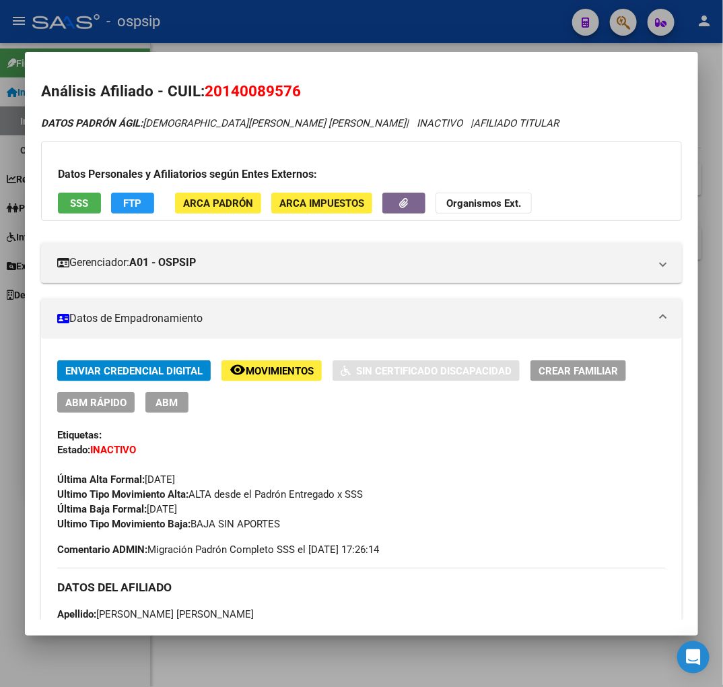
drag, startPoint x: 279, startPoint y: 34, endPoint x: 411, endPoint y: 72, distance: 138.1
click at [330, 55] on div at bounding box center [361, 343] width 723 height 687
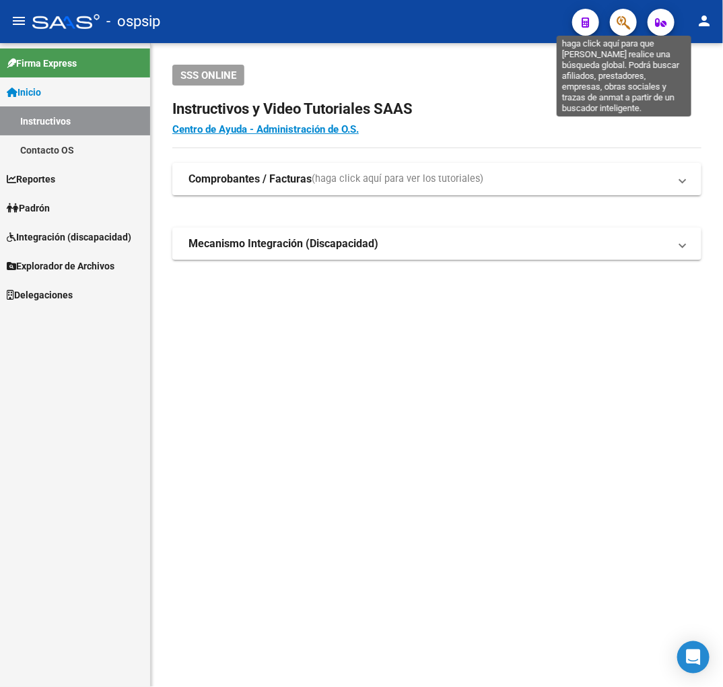
click at [621, 27] on icon "button" at bounding box center [623, 22] width 13 height 15
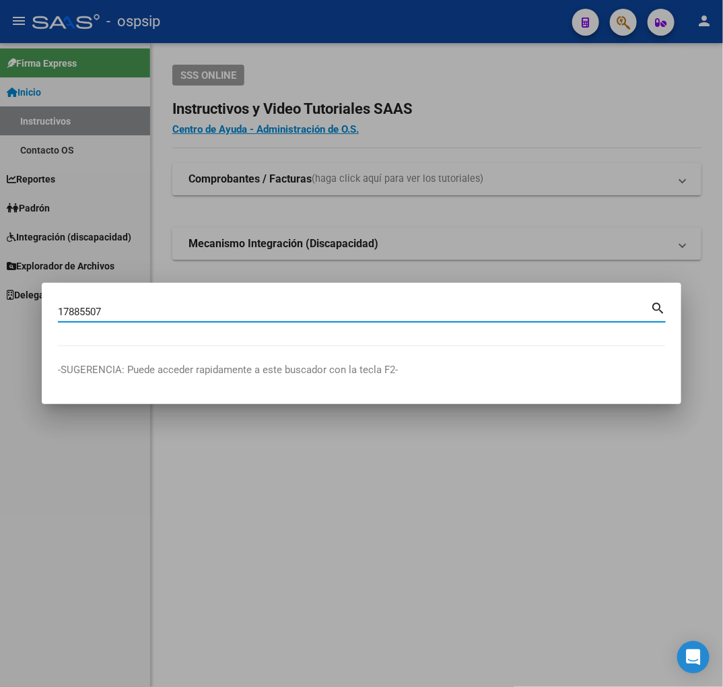
type input "17885507"
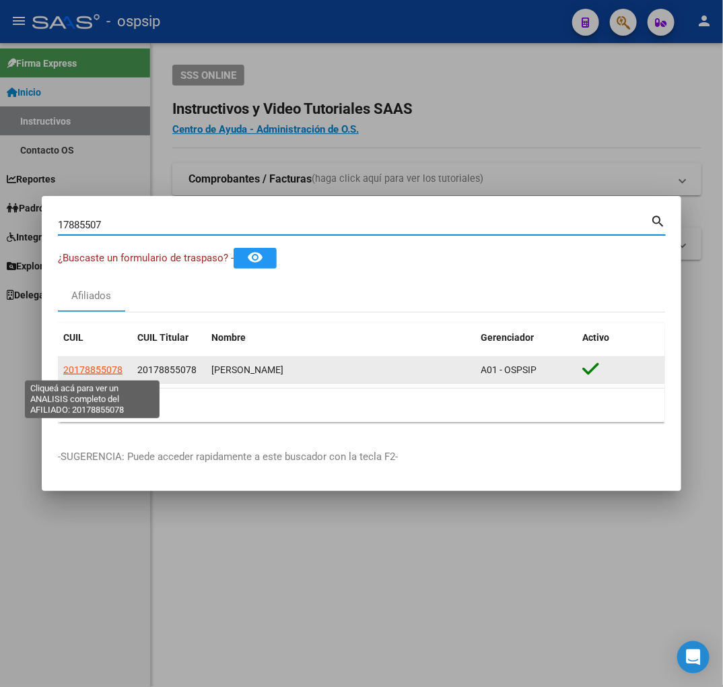
click at [108, 372] on span "20178855078" at bounding box center [92, 369] width 59 height 11
type textarea "20178855078"
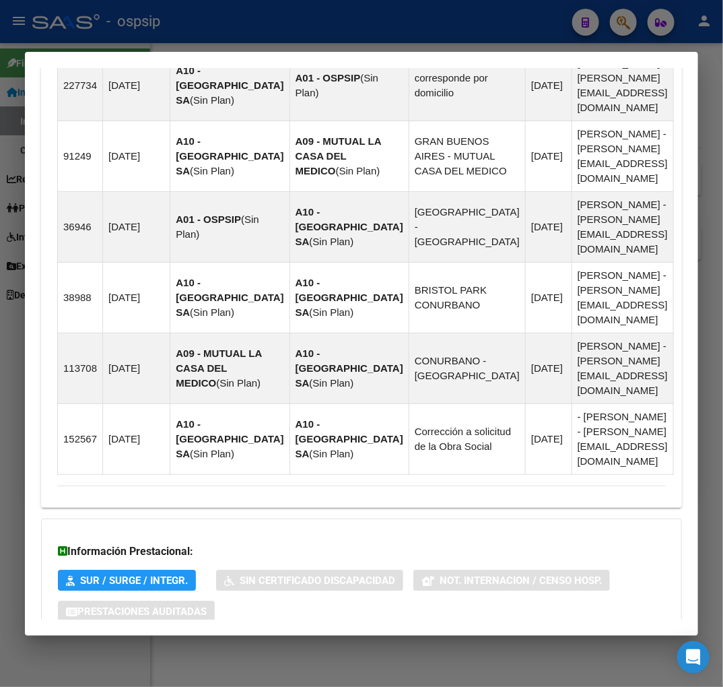
scroll to position [1071, 0]
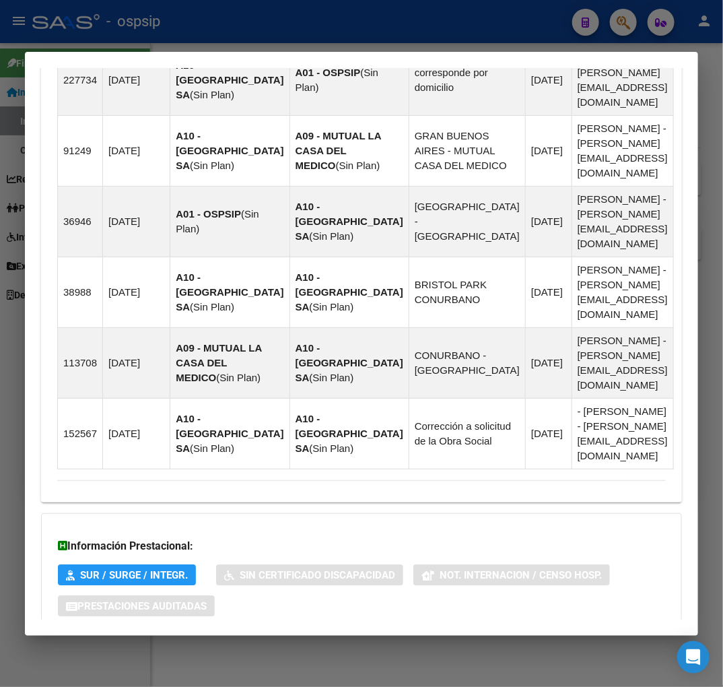
click at [549, 652] on mat-panel-title "Aportes y Contribuciones del Afiliado: 20178855078" at bounding box center [353, 660] width 593 height 16
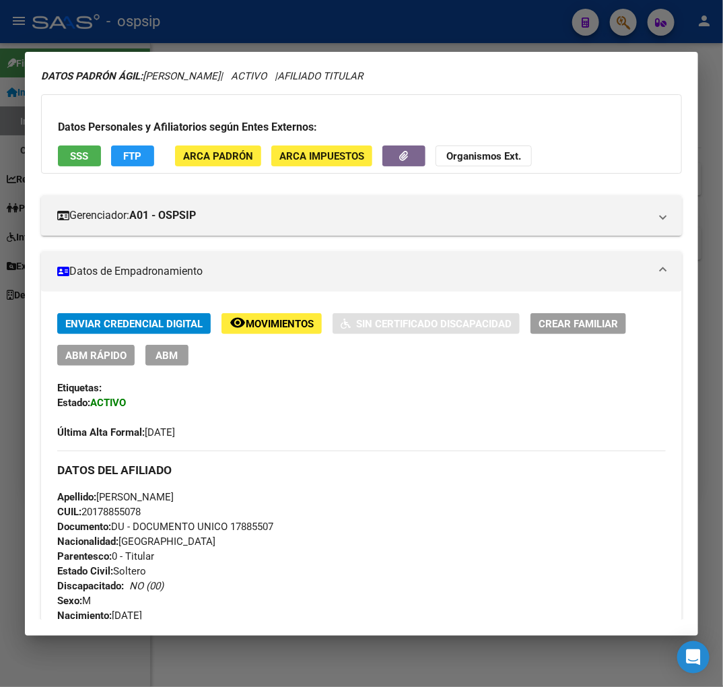
scroll to position [0, 0]
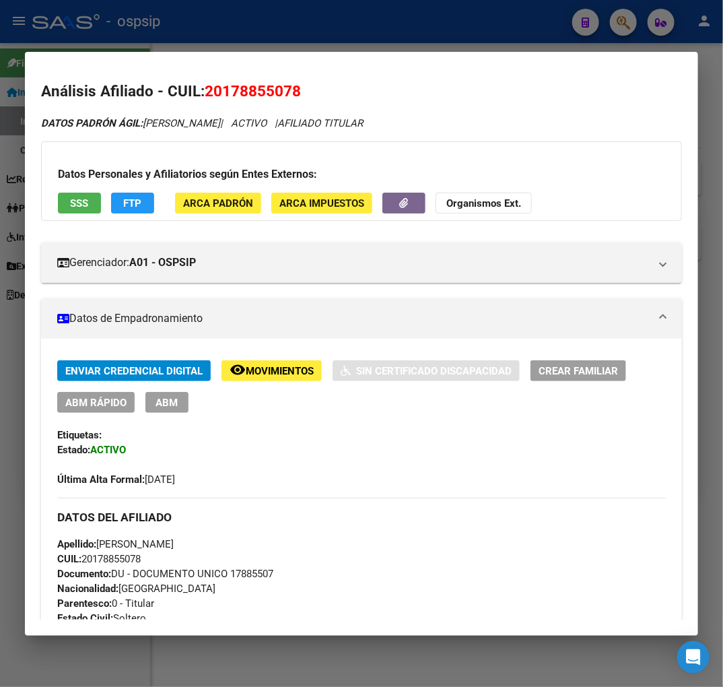
click at [180, 32] on div at bounding box center [361, 343] width 723 height 687
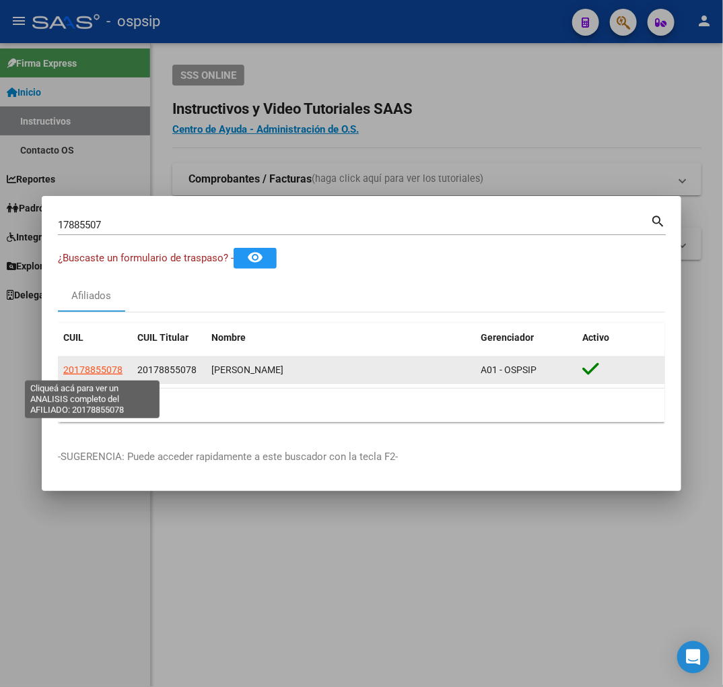
click at [105, 368] on span "20178855078" at bounding box center [92, 369] width 59 height 11
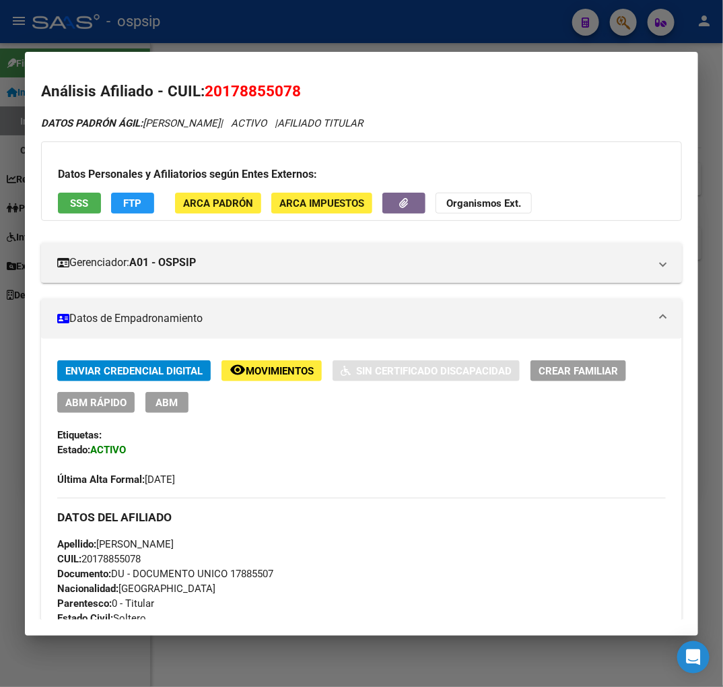
click at [417, 21] on div at bounding box center [361, 343] width 723 height 687
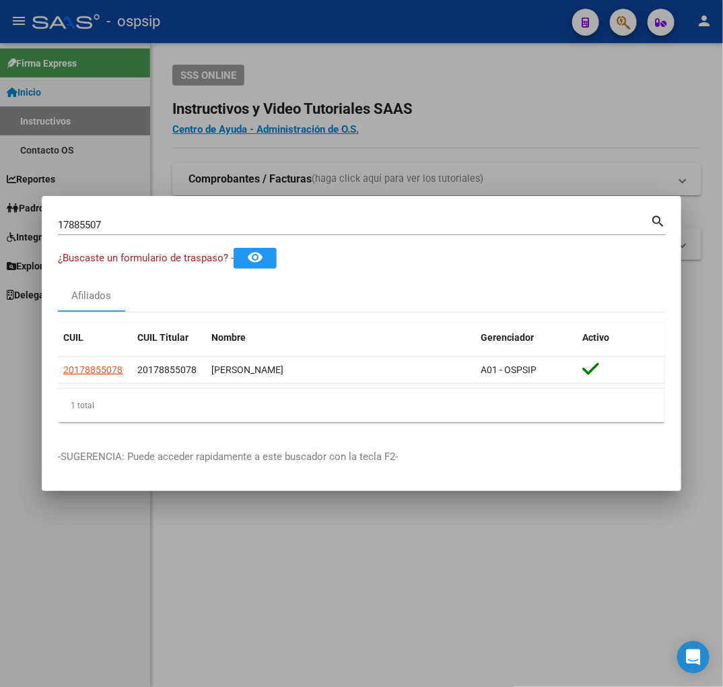
drag, startPoint x: 418, startPoint y: 21, endPoint x: 588, endPoint y: 66, distance: 176.2
click at [421, 29] on div at bounding box center [361, 343] width 723 height 687
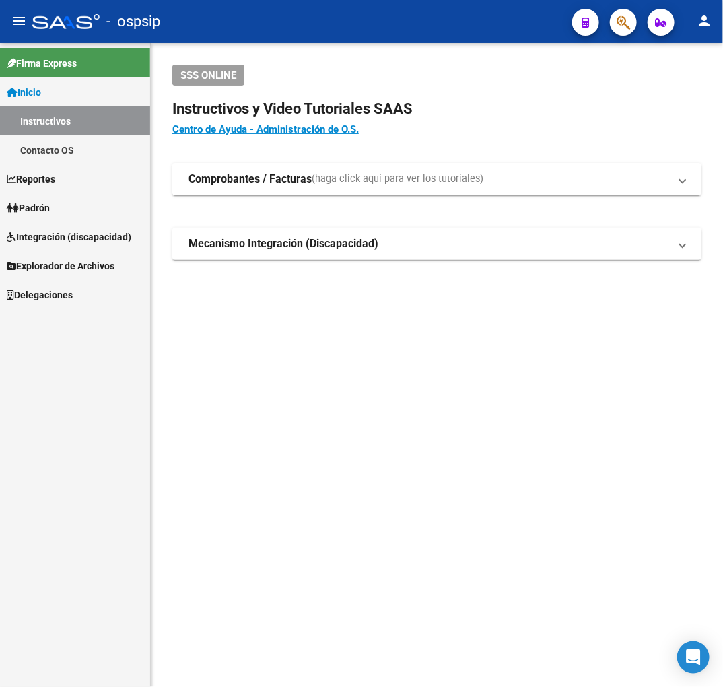
click at [617, 19] on icon "button" at bounding box center [623, 22] width 13 height 15
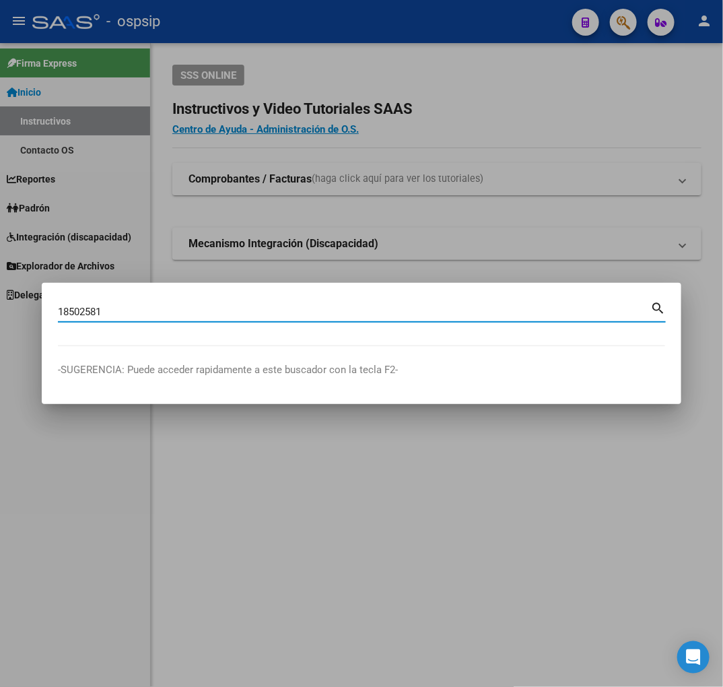
type input "18502581"
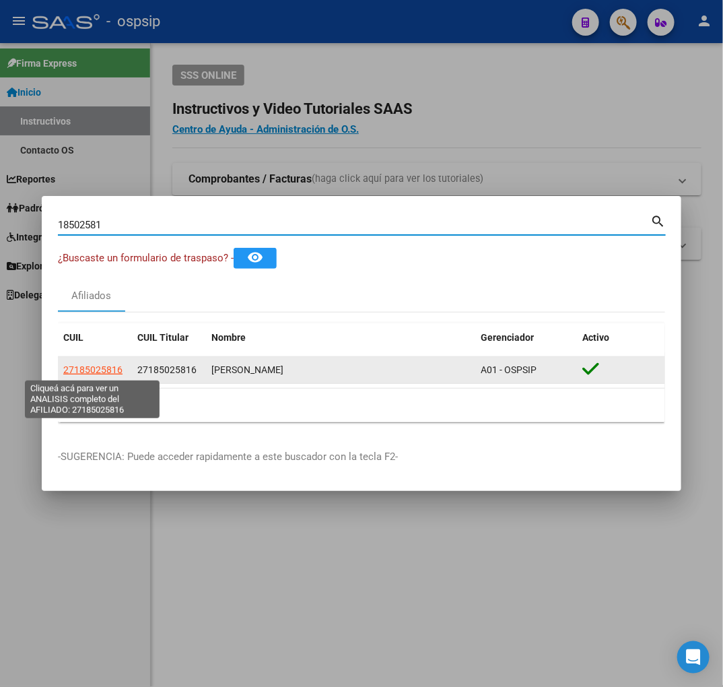
click at [101, 368] on span "27185025816" at bounding box center [92, 369] width 59 height 11
type textarea "27185025816"
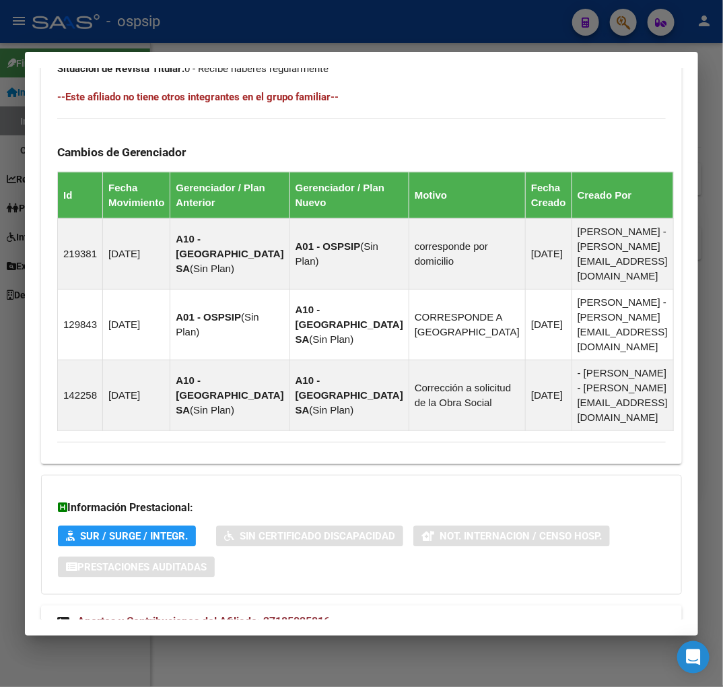
scroll to position [837, 0]
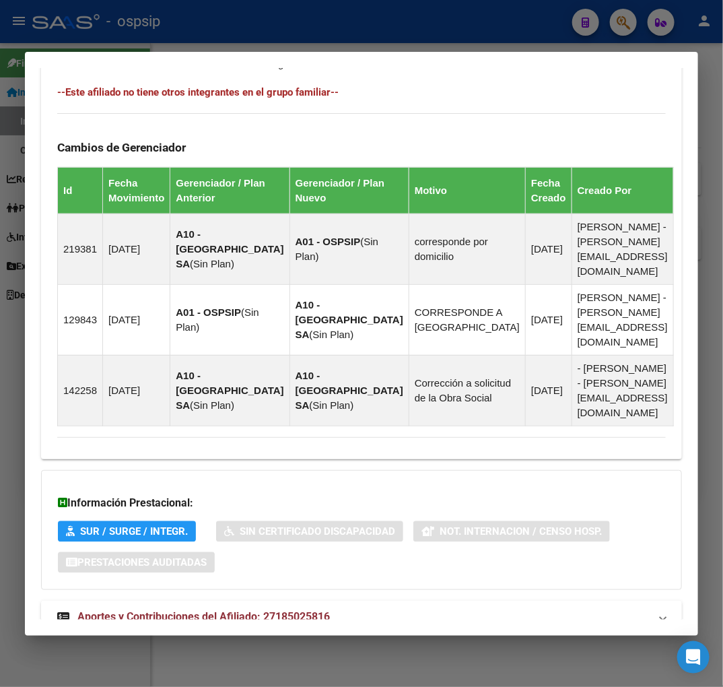
click at [409, 601] on mat-expansion-panel-header "Aportes y Contribuciones del Afiliado: 27185025816" at bounding box center [361, 617] width 641 height 32
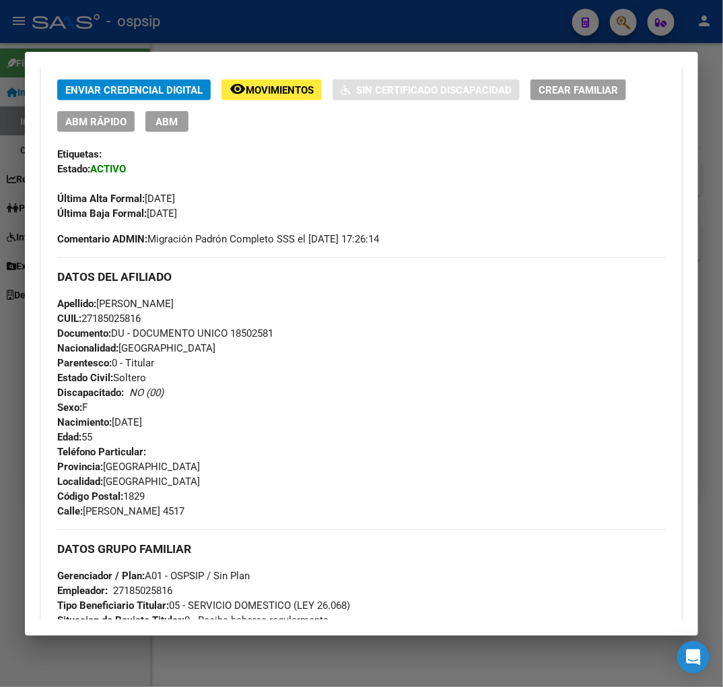
scroll to position [57, 0]
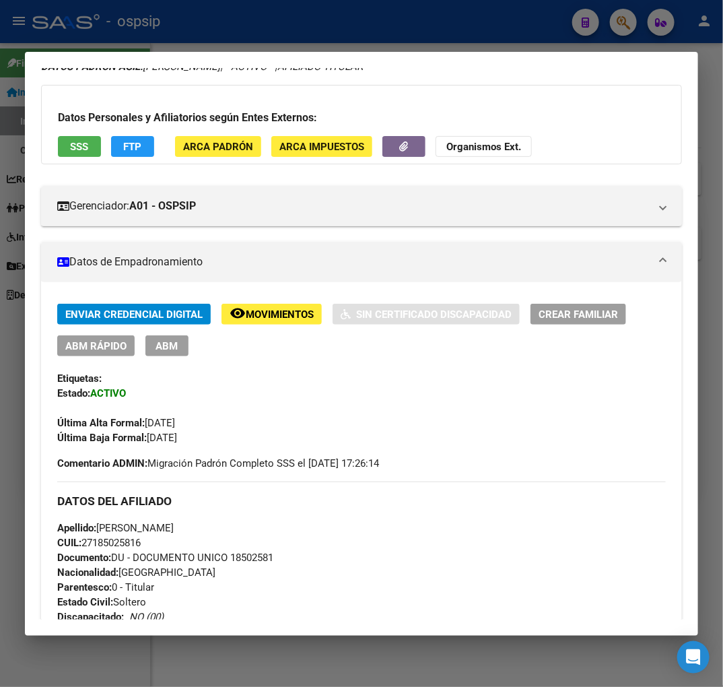
click at [164, 347] on span "ABM" at bounding box center [167, 346] width 22 height 12
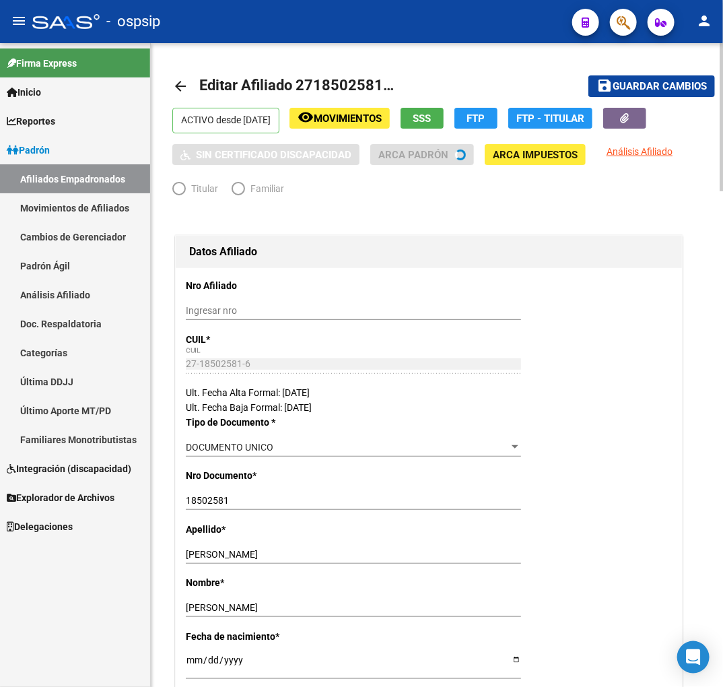
radio input "true"
type input "27-18502581-6"
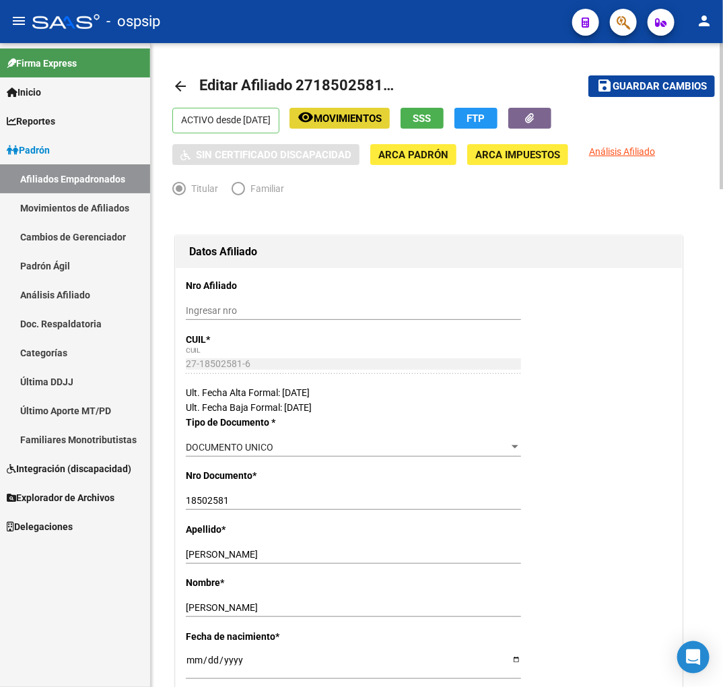
click at [374, 113] on span "Movimientos" at bounding box center [348, 118] width 68 height 12
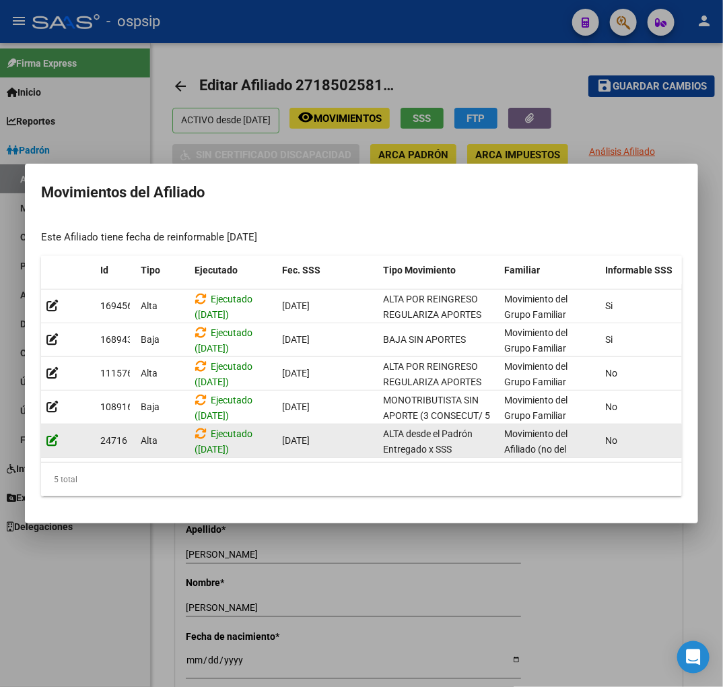
click at [50, 434] on icon at bounding box center [52, 440] width 12 height 13
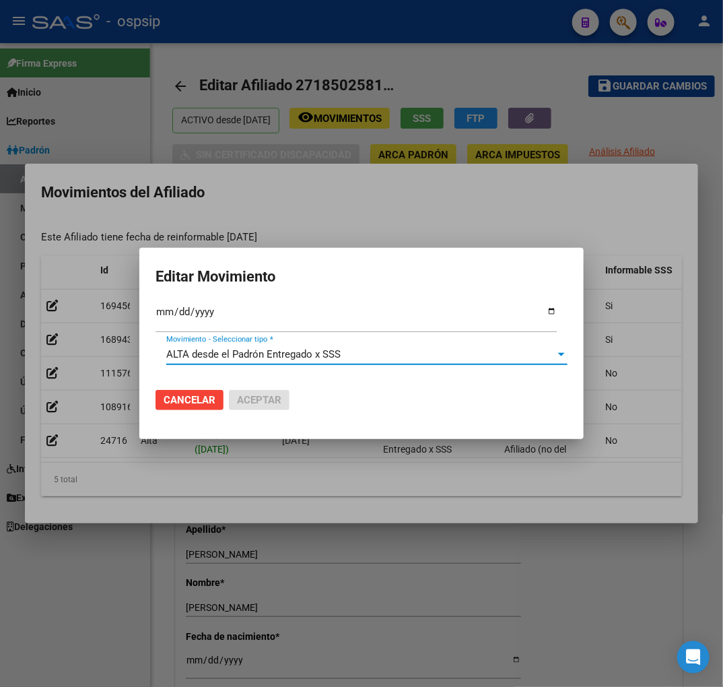
click at [224, 355] on span "ALTA desde el Padrón Entregado x SSS" at bounding box center [253, 354] width 174 height 12
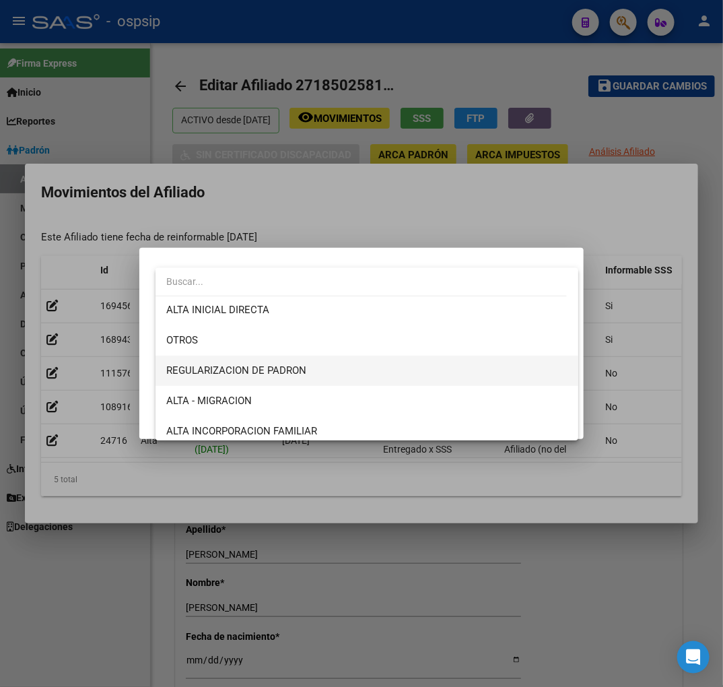
scroll to position [54, 0]
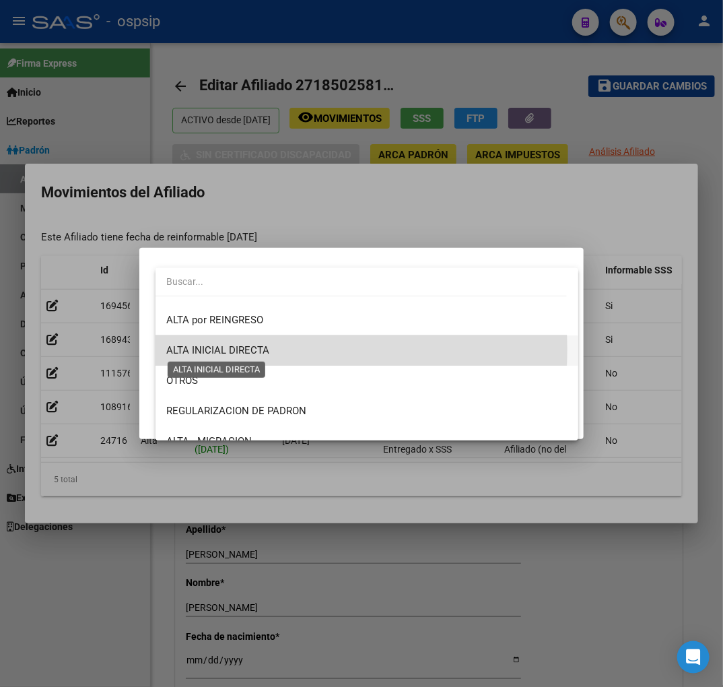
click at [250, 349] on span "ALTA INICIAL DIRECTA" at bounding box center [217, 350] width 103 height 12
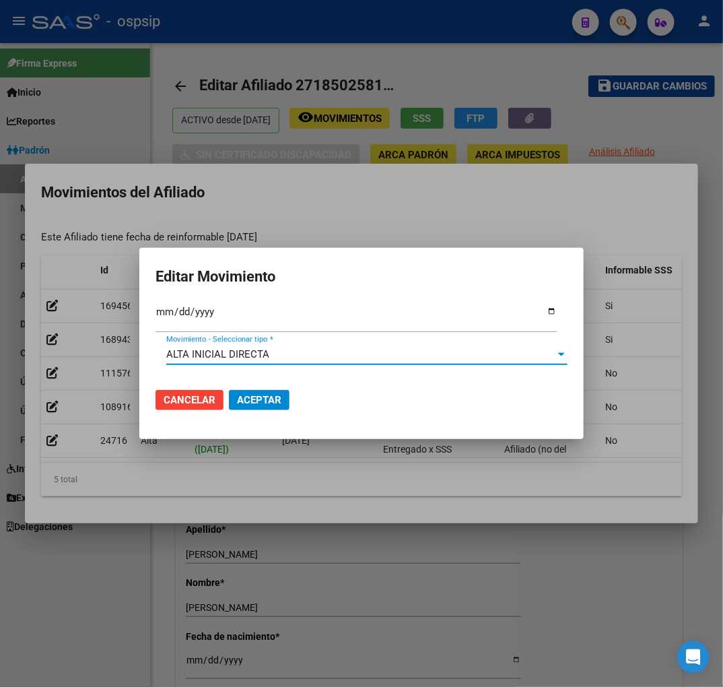
click at [259, 405] on span "Aceptar" at bounding box center [259, 400] width 44 height 12
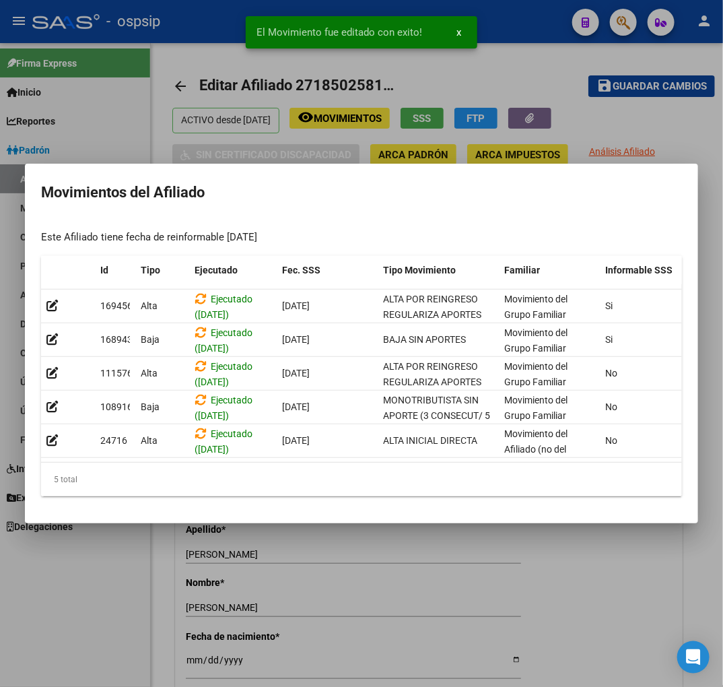
click at [407, 615] on div at bounding box center [361, 343] width 723 height 687
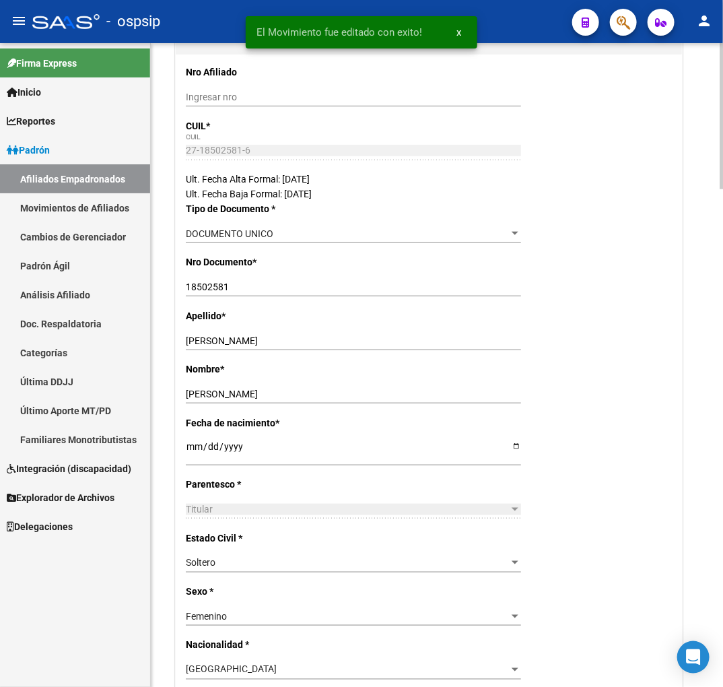
scroll to position [0, 0]
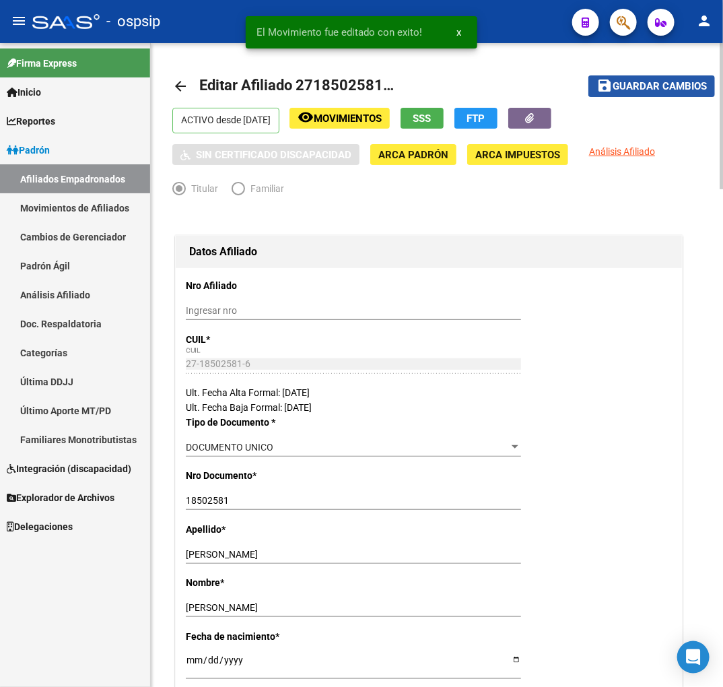
click at [654, 94] on button "save Guardar cambios" at bounding box center [651, 85] width 127 height 21
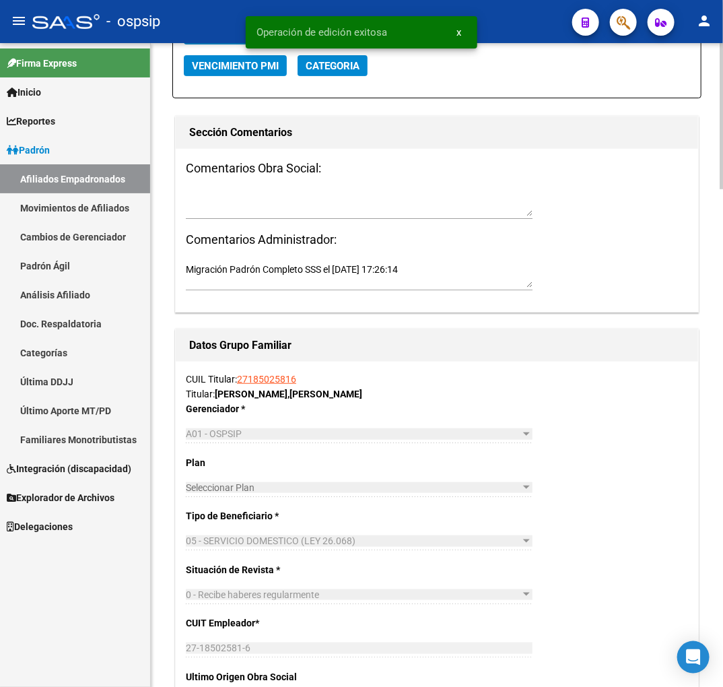
scroll to position [1720, 0]
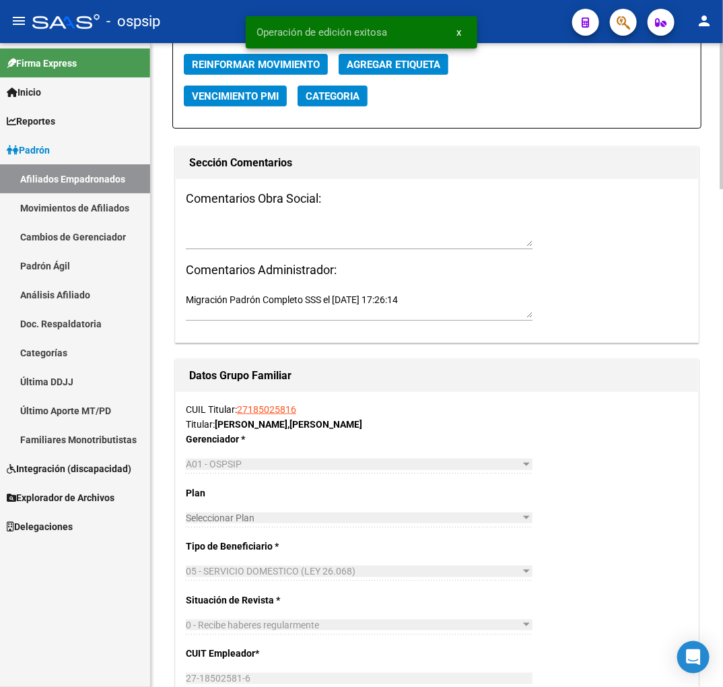
click at [304, 290] on div "Migración Padrón Completo SSS el [DATE] 17:26:14" at bounding box center [359, 305] width 347 height 30
click at [304, 293] on textarea "Migración Padrón Completo SSS el [DATE] 17:26:14" at bounding box center [359, 306] width 347 height 26
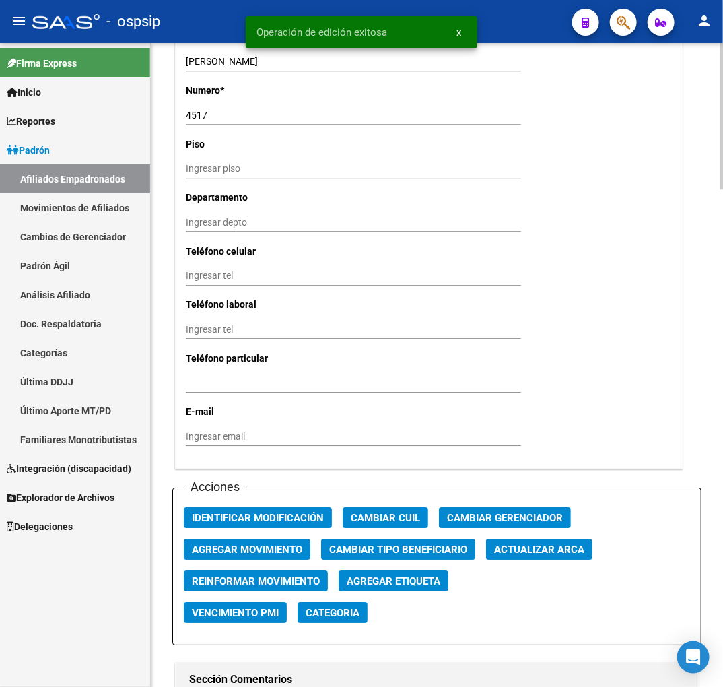
scroll to position [1196, 0]
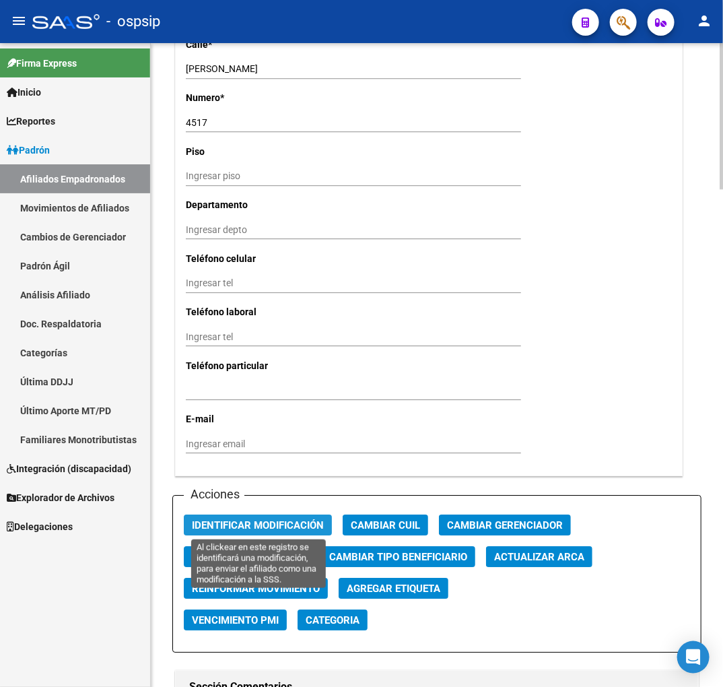
drag, startPoint x: 292, startPoint y: 520, endPoint x: 349, endPoint y: 556, distance: 67.8
click at [293, 520] on span "Identificar Modificación" at bounding box center [258, 525] width 132 height 12
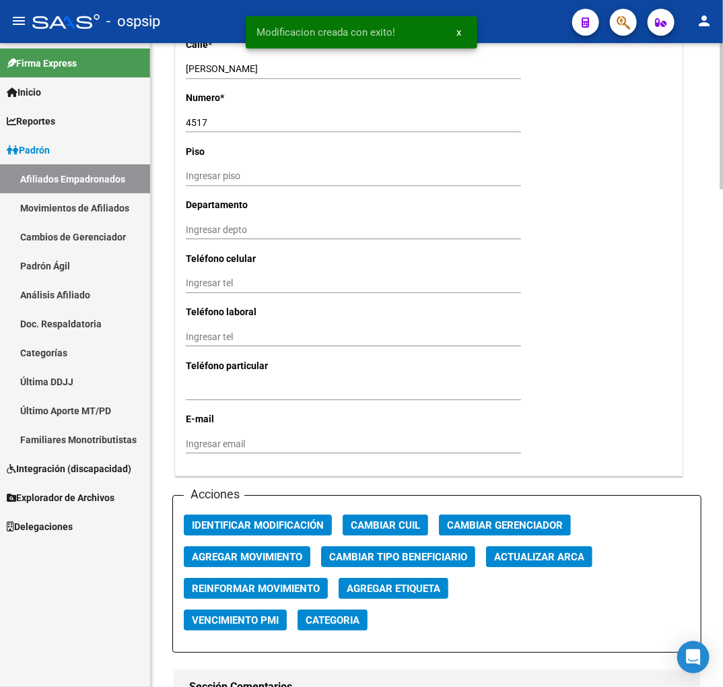
drag, startPoint x: 300, startPoint y: 599, endPoint x: 302, endPoint y: 591, distance: 8.2
click at [300, 597] on app-reinformar-movimiento "Reinformar Movimiento" at bounding box center [261, 594] width 155 height 32
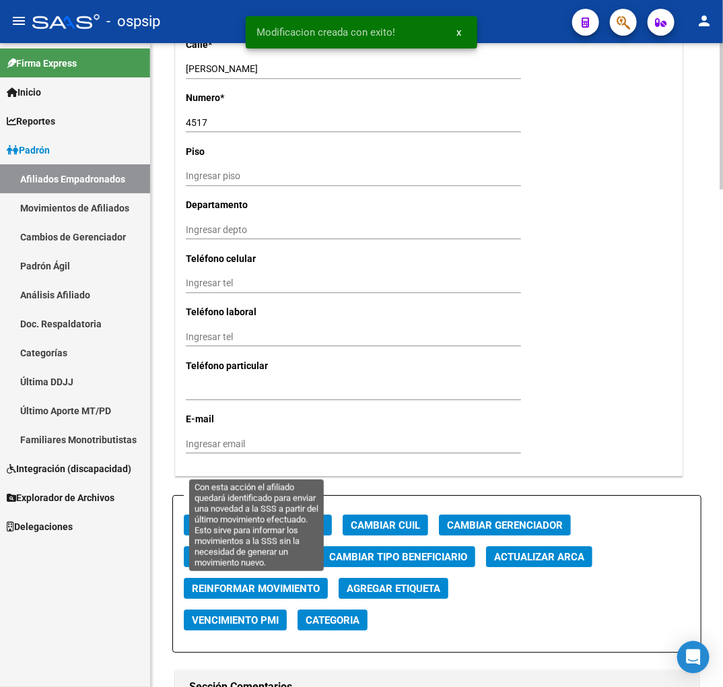
click at [302, 591] on span "Reinformar Movimiento" at bounding box center [256, 588] width 128 height 12
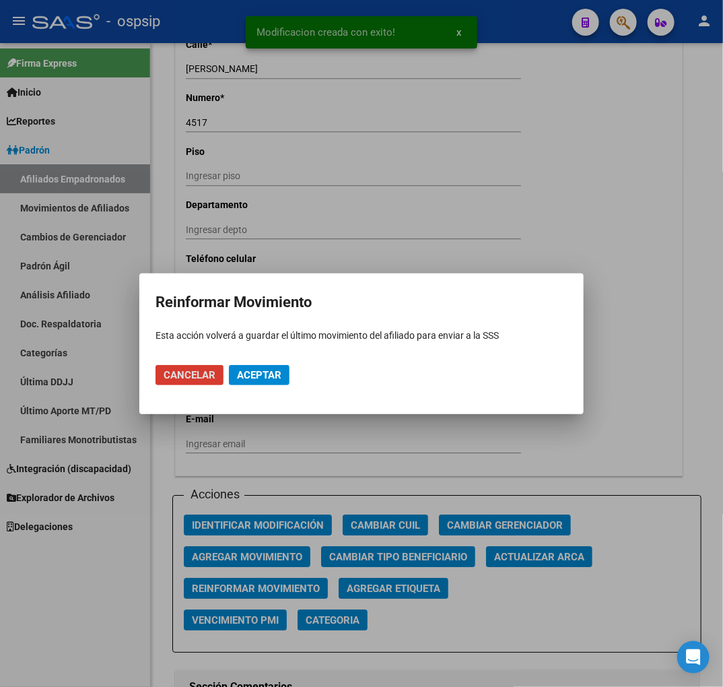
click at [261, 381] on button "Aceptar" at bounding box center [259, 375] width 61 height 20
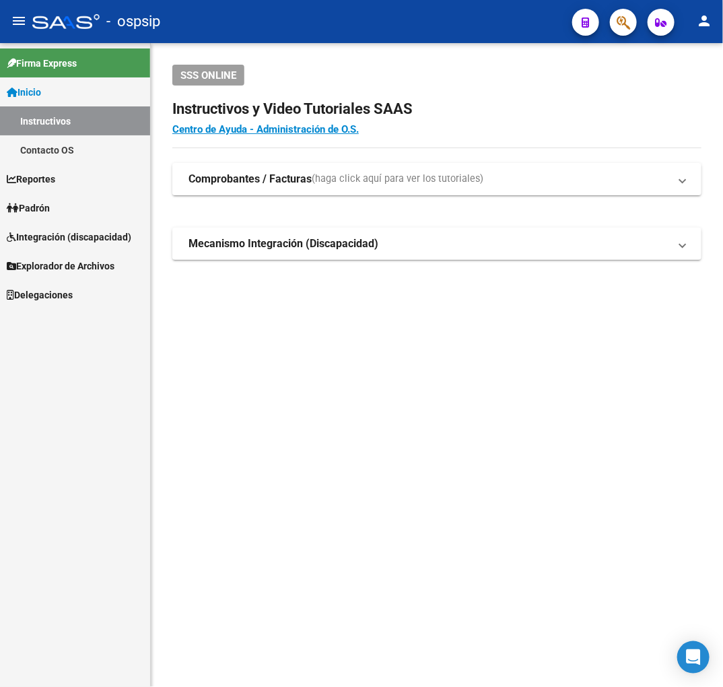
click at [617, 22] on icon "button" at bounding box center [623, 22] width 13 height 15
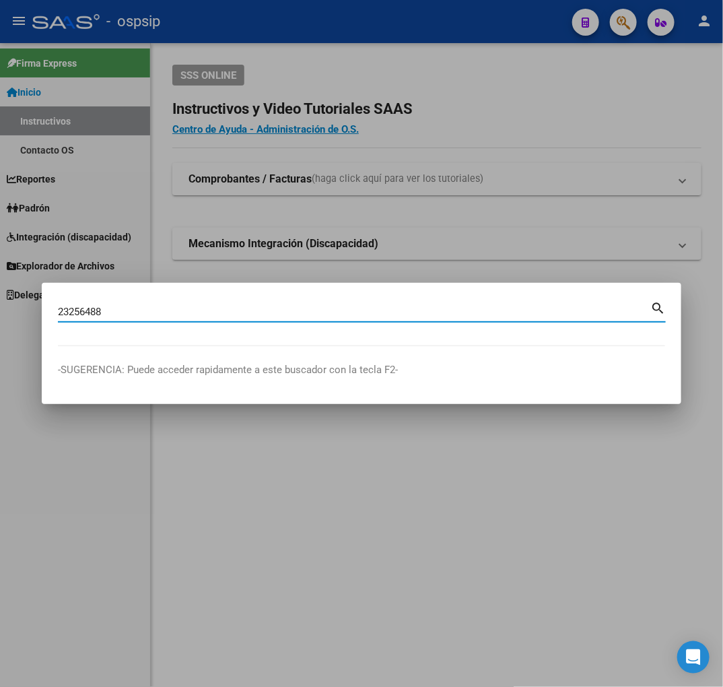
type input "23256488"
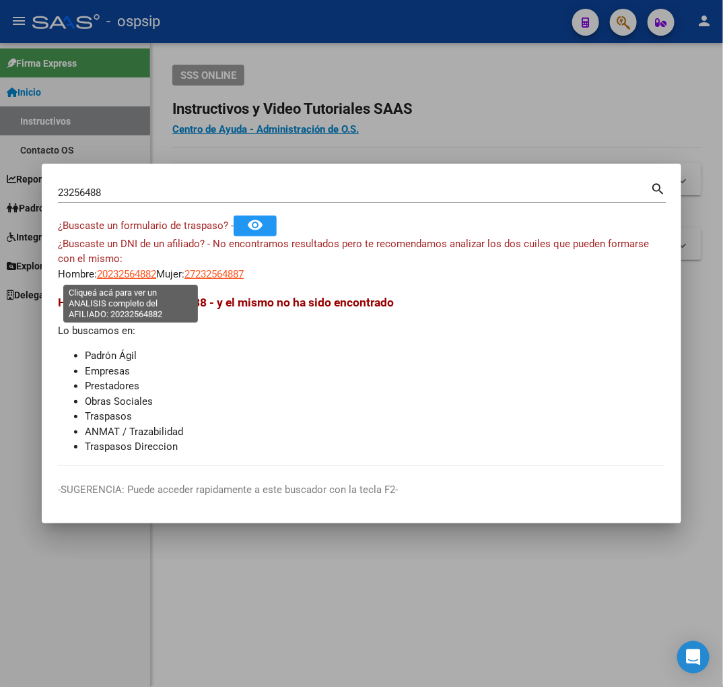
click at [139, 277] on span "20232564882" at bounding box center [126, 274] width 59 height 12
type textarea "20232564882"
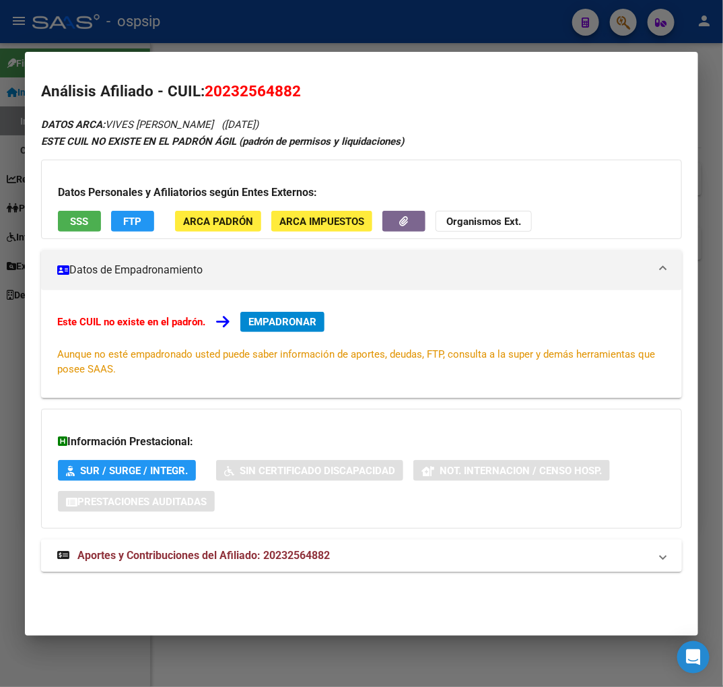
click at [274, 570] on mat-expansion-panel-header "Aportes y Contribuciones del Afiliado: 20232564882" at bounding box center [361, 555] width 641 height 32
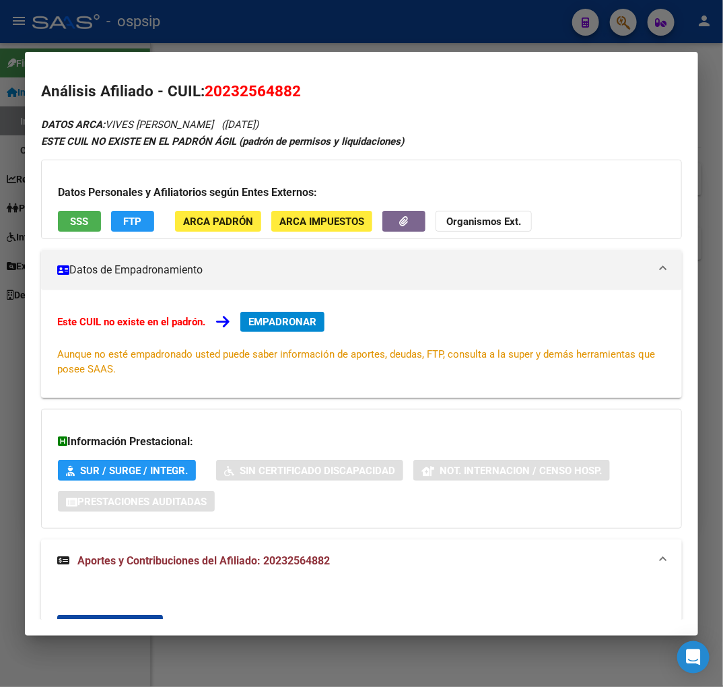
click at [244, 27] on div at bounding box center [361, 343] width 723 height 687
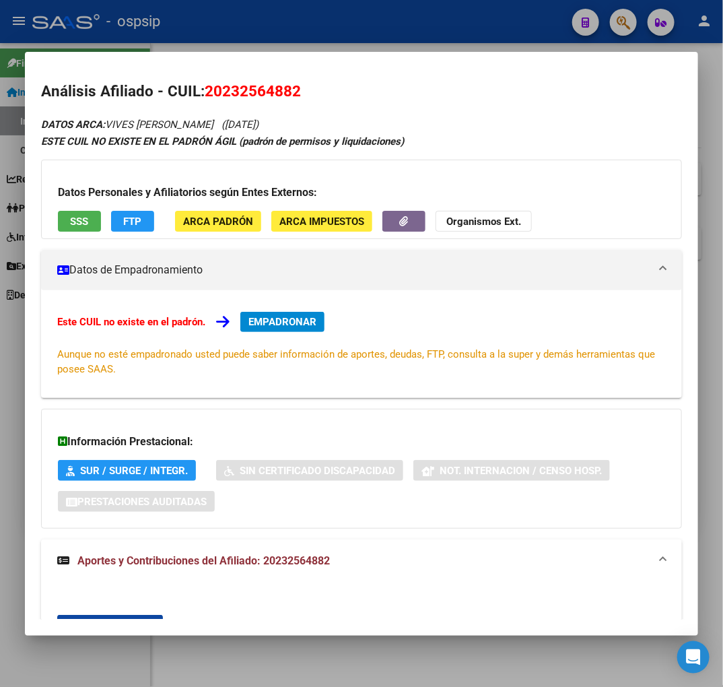
click at [244, 27] on div at bounding box center [361, 343] width 723 height 687
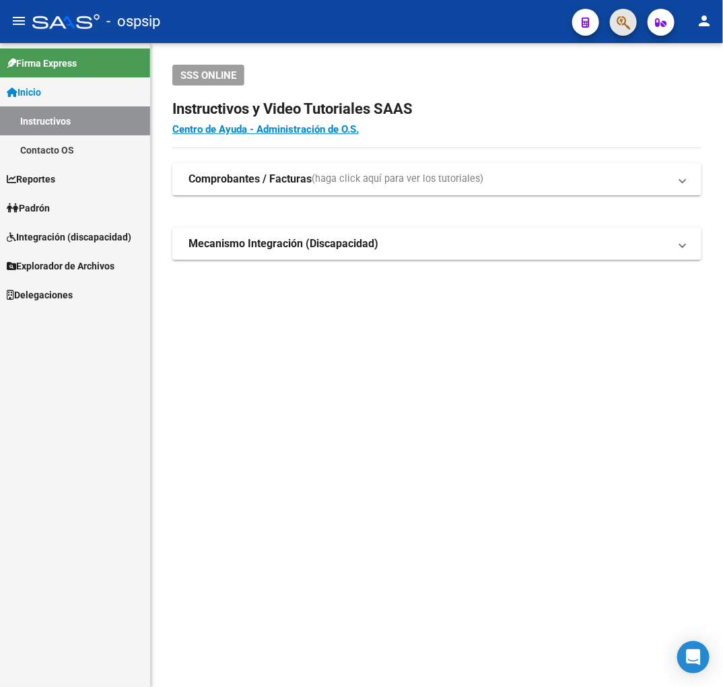
click at [634, 28] on button "button" at bounding box center [623, 22] width 27 height 27
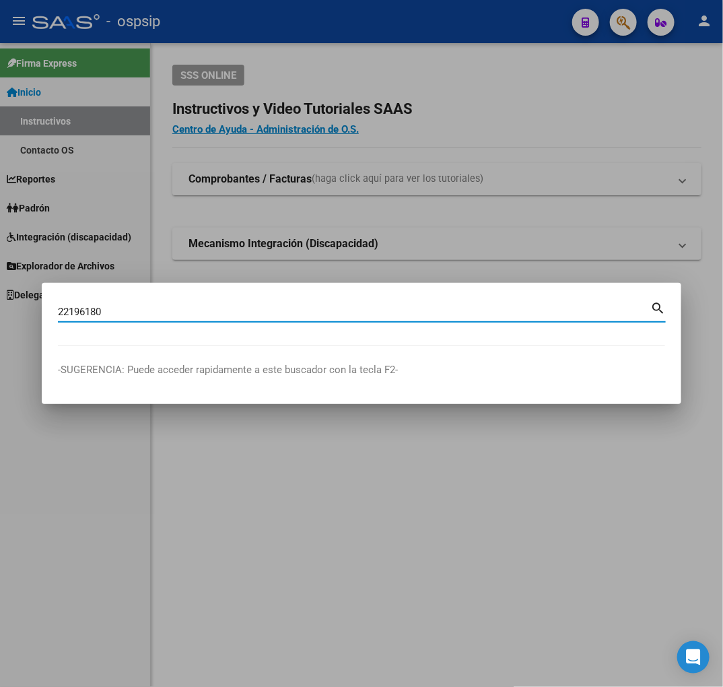
type input "22196180"
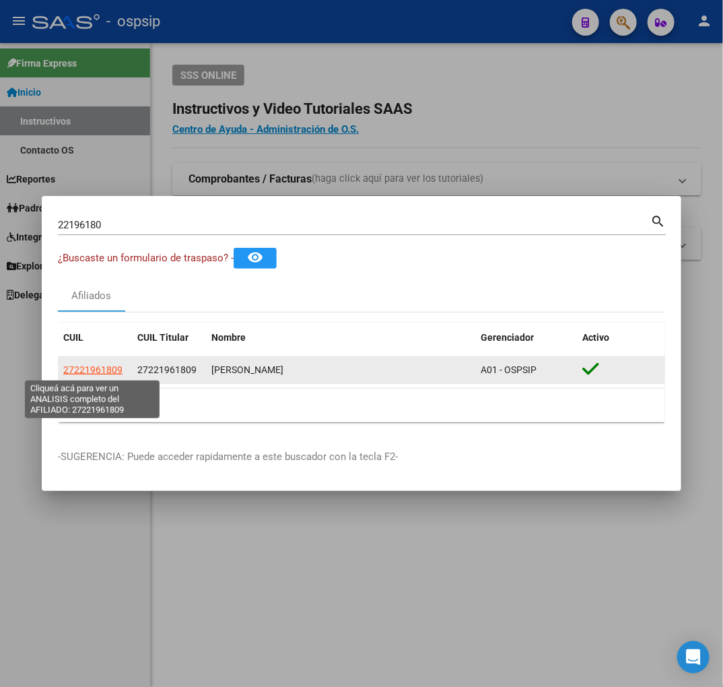
click at [106, 374] on span "27221961809" at bounding box center [92, 369] width 59 height 11
type textarea "27221961809"
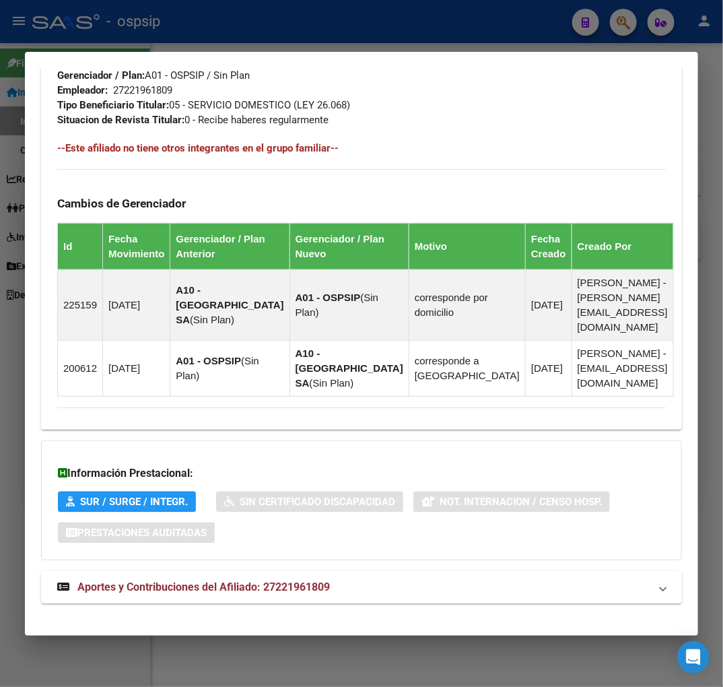
click at [512, 579] on mat-panel-title "Aportes y Contribuciones del Afiliado: 27221961809" at bounding box center [353, 587] width 593 height 16
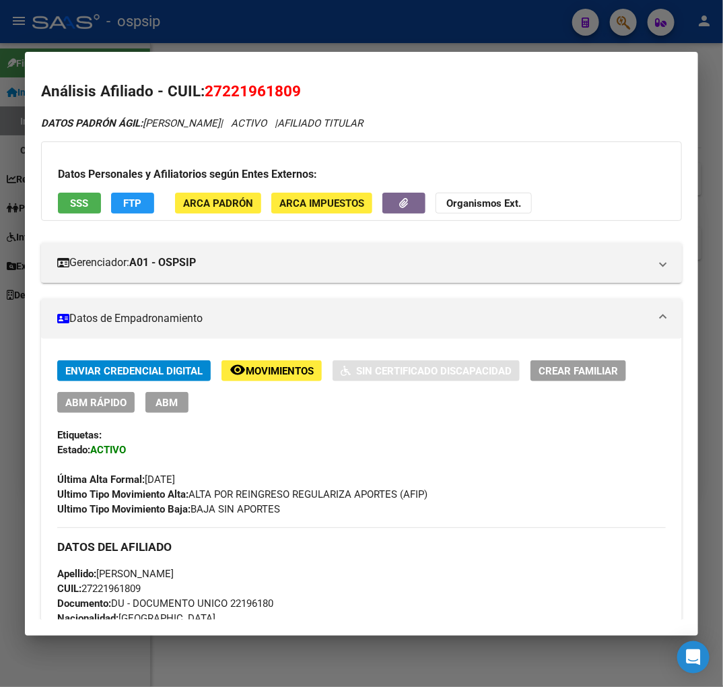
click at [164, 407] on span "ABM" at bounding box center [167, 403] width 22 height 12
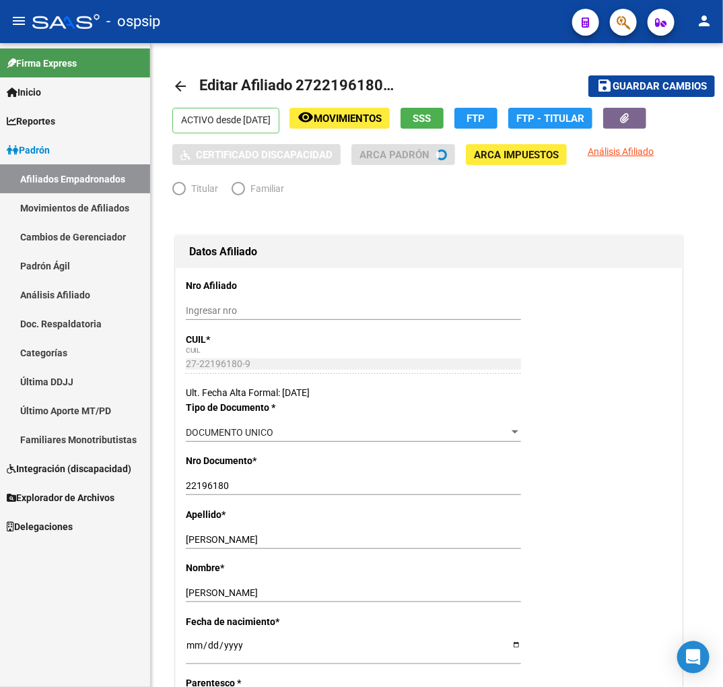
radio input "true"
type input "27-22196180-9"
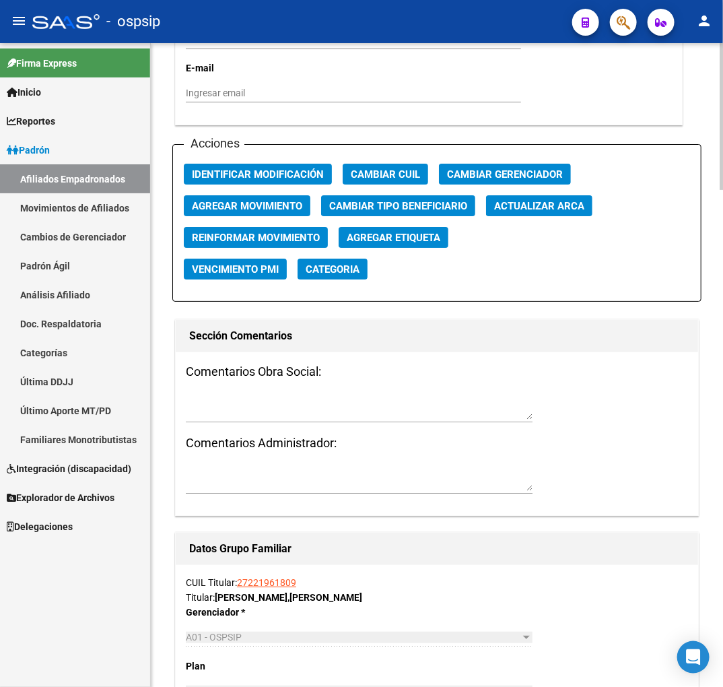
scroll to position [1496, 0]
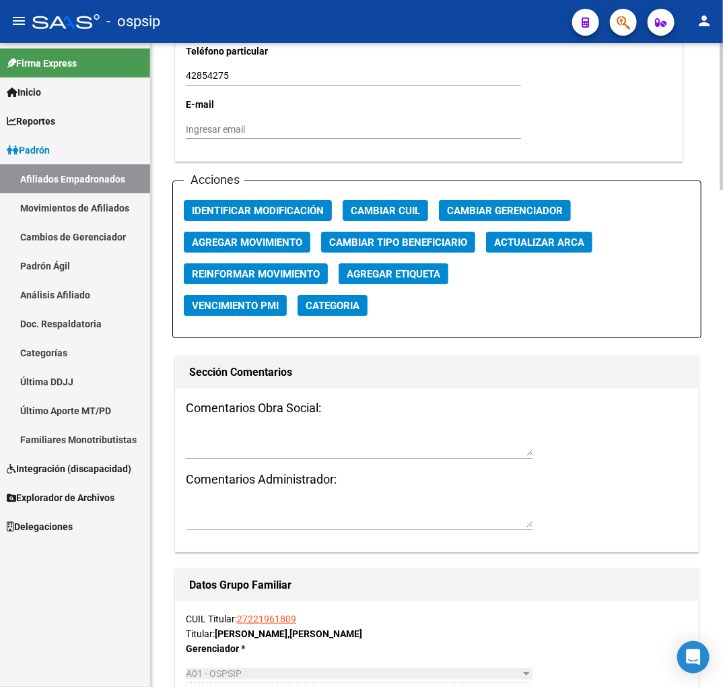
click at [257, 238] on span "Agregar Movimiento" at bounding box center [247, 242] width 110 height 12
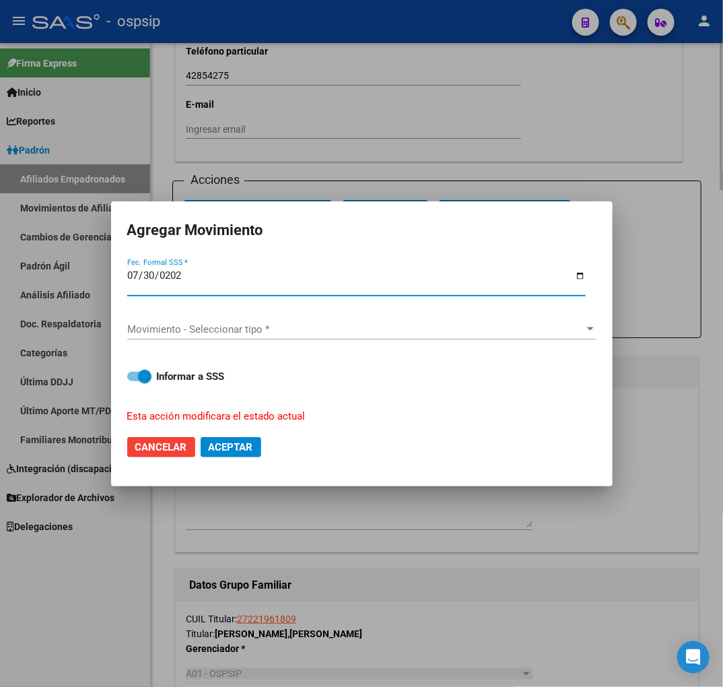
type input "[DATE]"
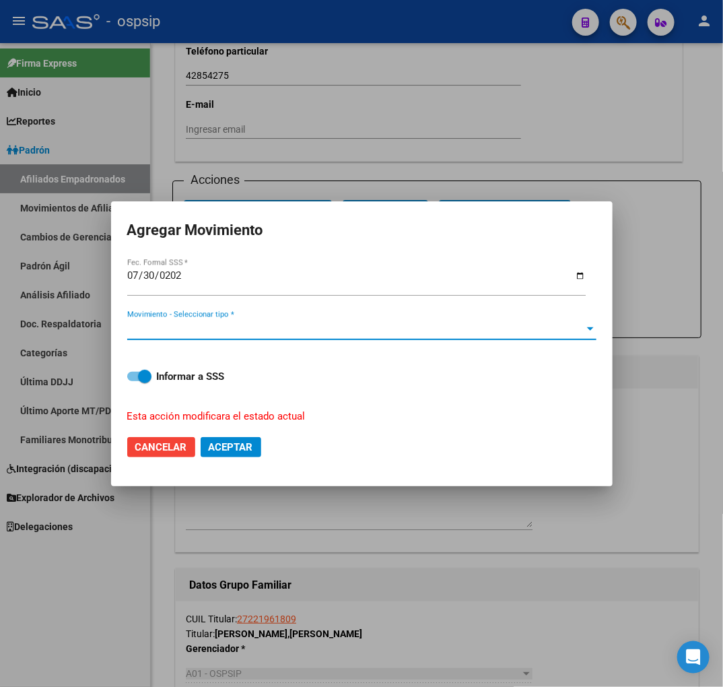
click at [314, 323] on span "Movimiento - Seleccionar tipo *" at bounding box center [355, 329] width 457 height 12
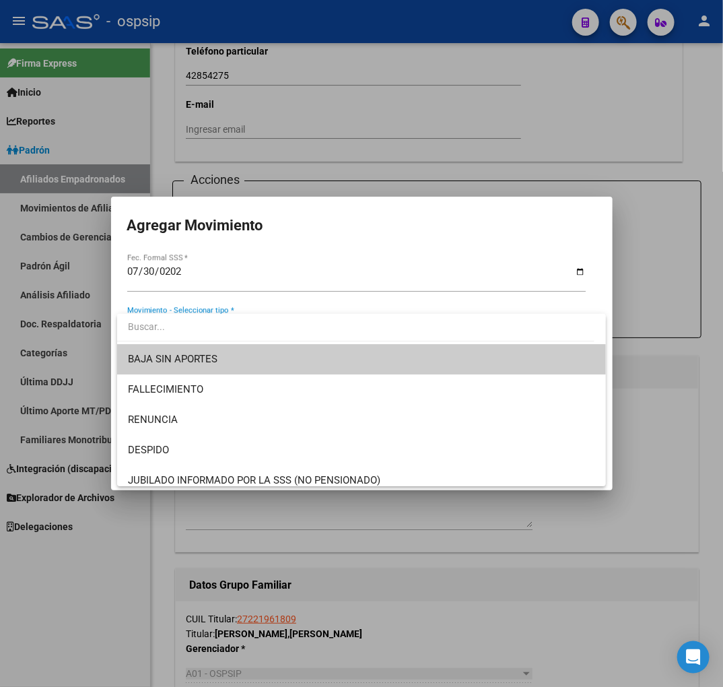
click at [294, 354] on span "BAJA SIN APORTES" at bounding box center [361, 359] width 467 height 30
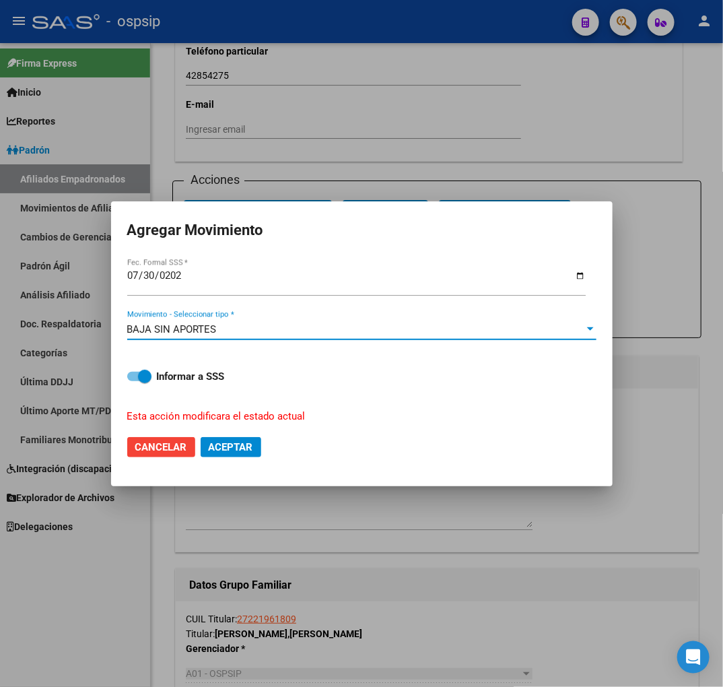
click at [224, 462] on mat-dialog-actions "Cancelar Aceptar" at bounding box center [361, 447] width 469 height 46
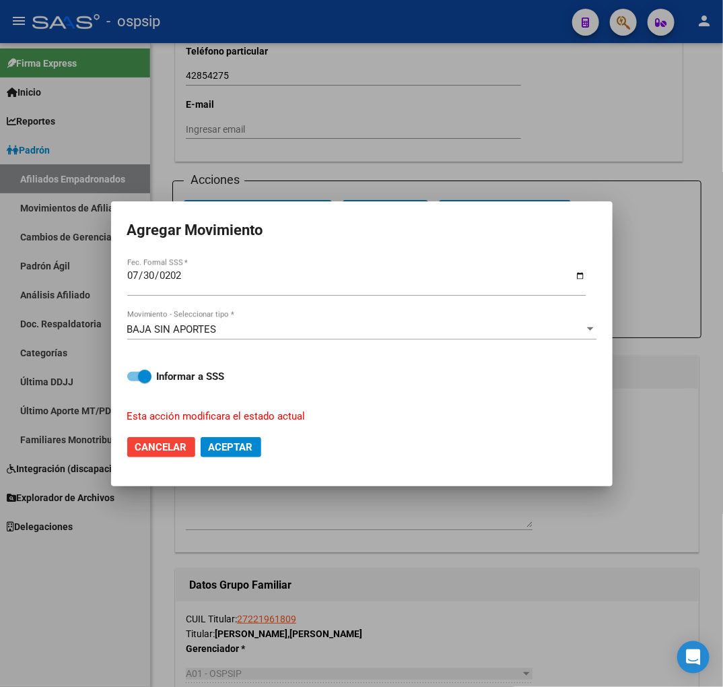
click at [228, 454] on mat-dialog-actions "Cancelar Aceptar" at bounding box center [361, 447] width 469 height 46
click at [246, 454] on button "Aceptar" at bounding box center [231, 447] width 61 height 20
checkbox input "false"
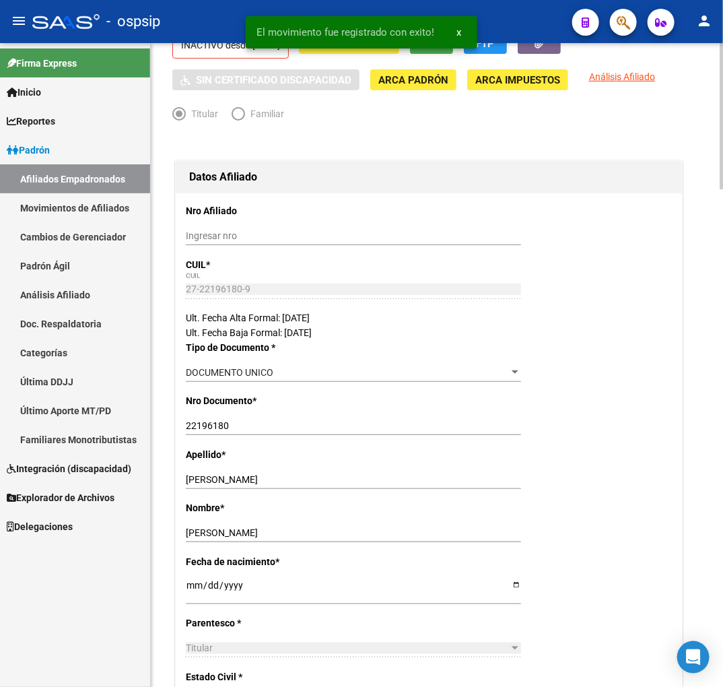
scroll to position [0, 0]
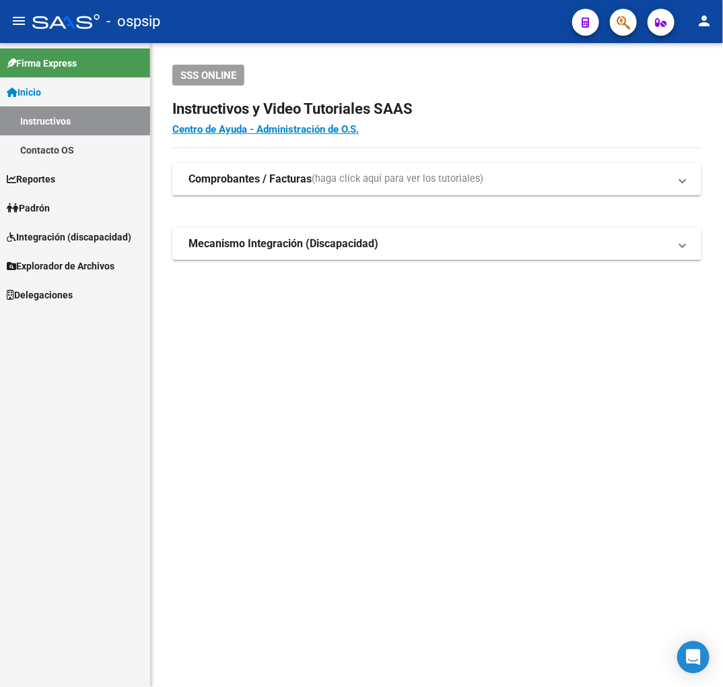
click at [634, 22] on button "button" at bounding box center [623, 22] width 27 height 27
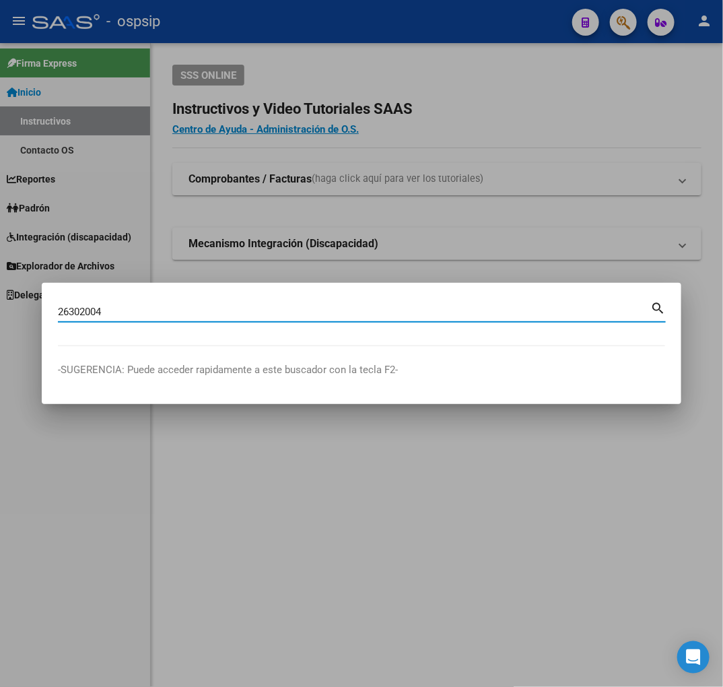
type input "26302004"
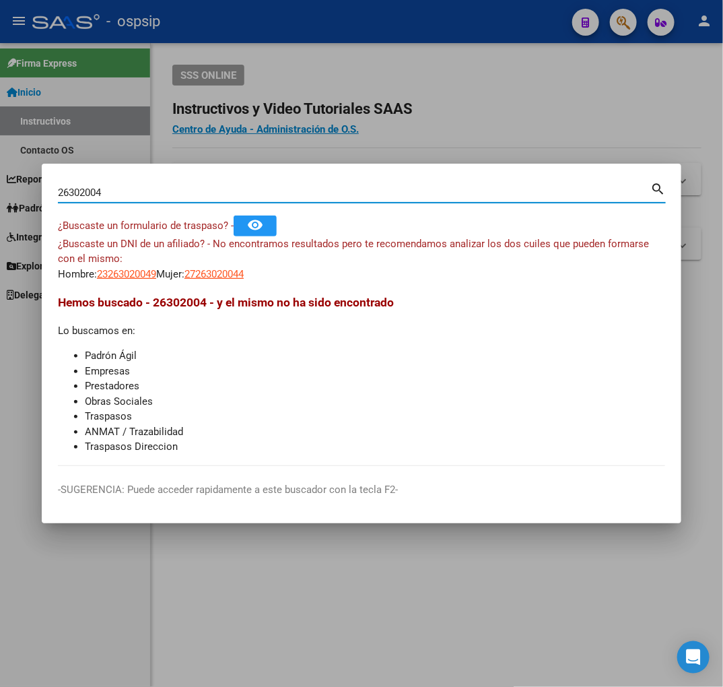
drag, startPoint x: 153, startPoint y: 191, endPoint x: 151, endPoint y: 182, distance: 8.3
click at [0, 191] on html "menu - ospsip person Firma Express Inicio Instructivos Contacto OS Reportes Pad…" at bounding box center [361, 343] width 723 height 687
type input "27236020040"
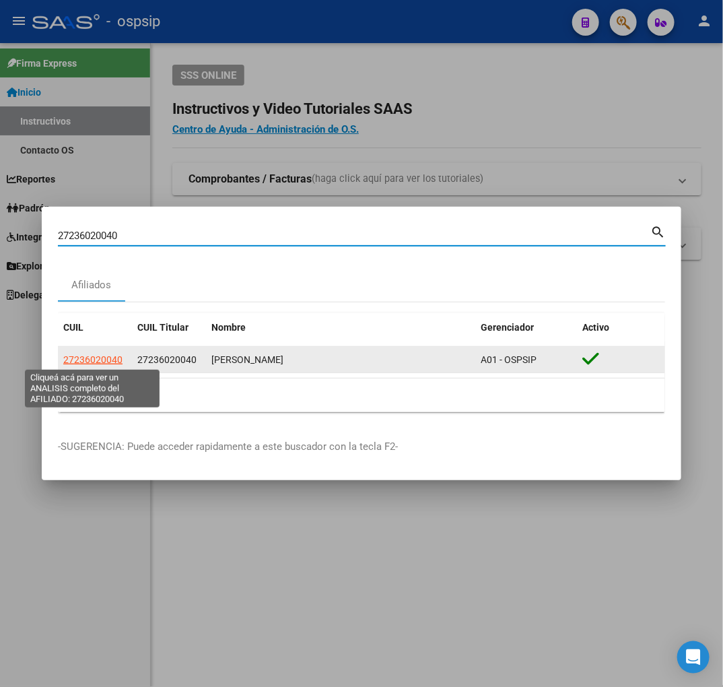
click at [101, 355] on span "27236020040" at bounding box center [92, 359] width 59 height 11
type textarea "27236020040"
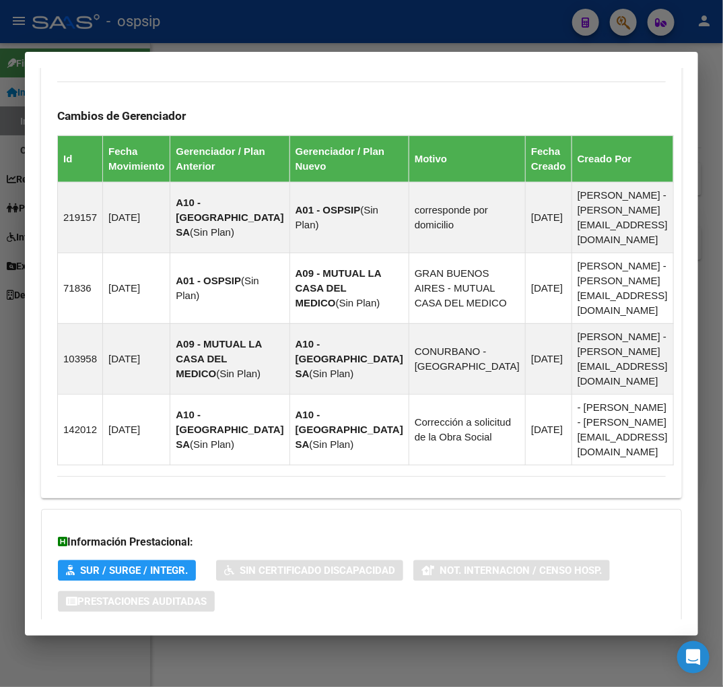
scroll to position [893, 0]
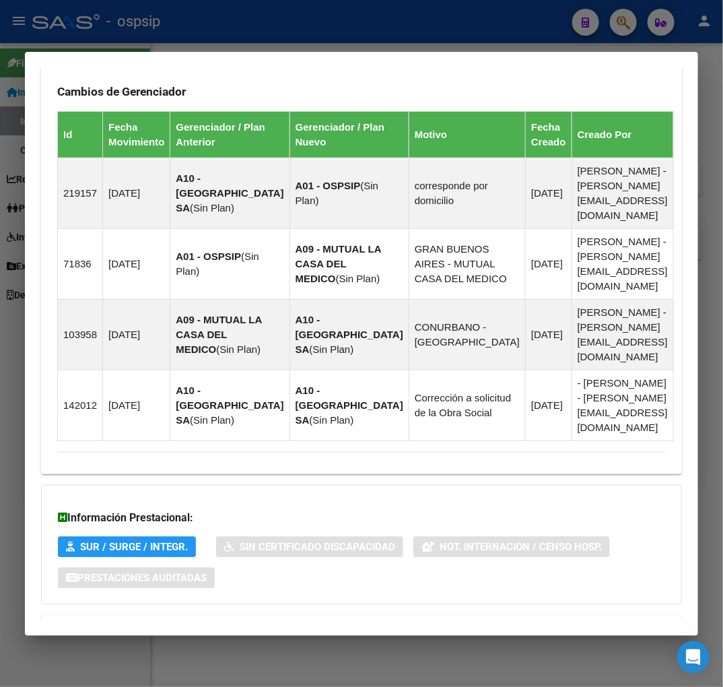
drag, startPoint x: 453, startPoint y: 571, endPoint x: 463, endPoint y: 562, distance: 13.8
click at [454, 623] on mat-panel-title "Aportes y Contribuciones del Afiliado: 27236020040" at bounding box center [353, 631] width 593 height 16
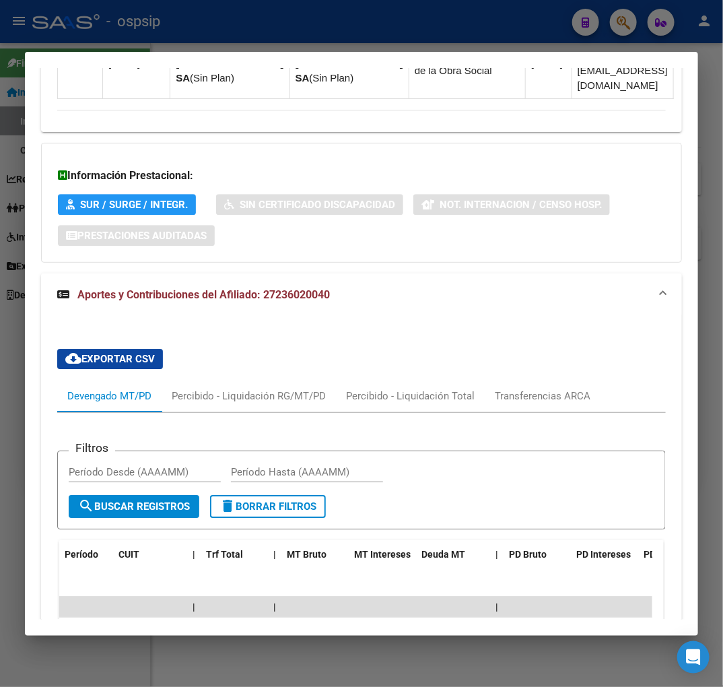
scroll to position [1310, 0]
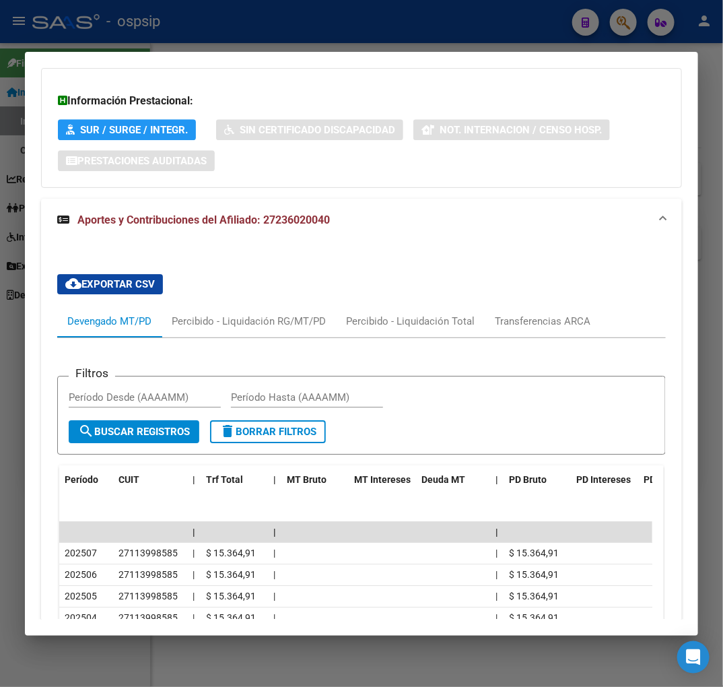
click at [331, 22] on div at bounding box center [361, 343] width 723 height 687
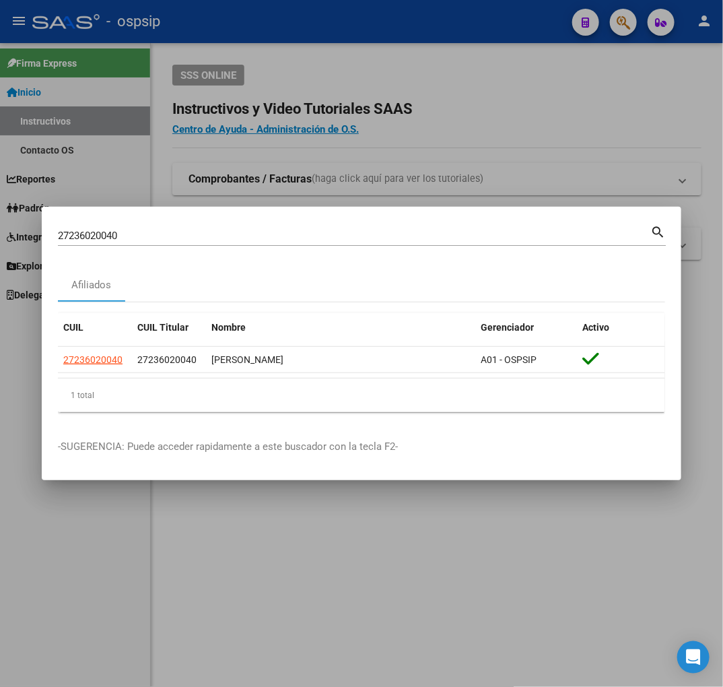
drag, startPoint x: 334, startPoint y: 23, endPoint x: 389, endPoint y: 76, distance: 76.2
click at [335, 24] on div at bounding box center [361, 343] width 723 height 687
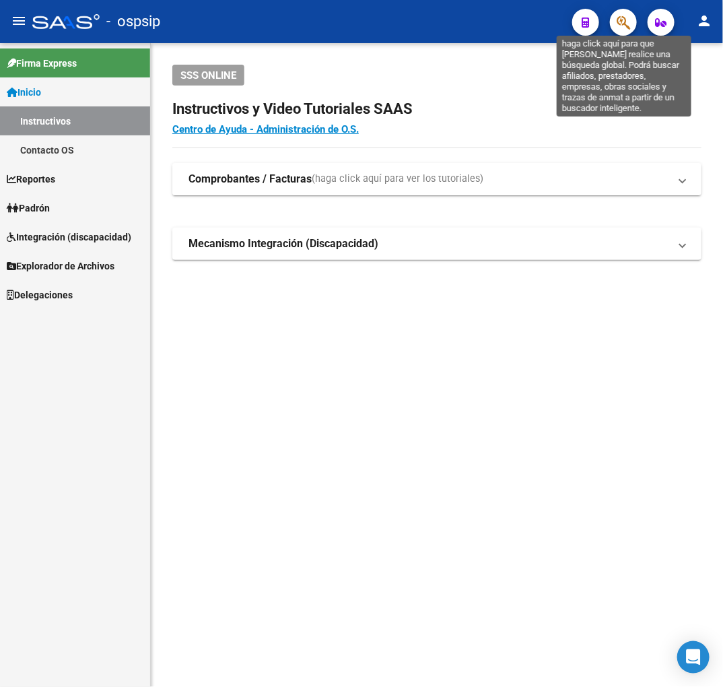
click at [626, 26] on icon "button" at bounding box center [623, 22] width 13 height 15
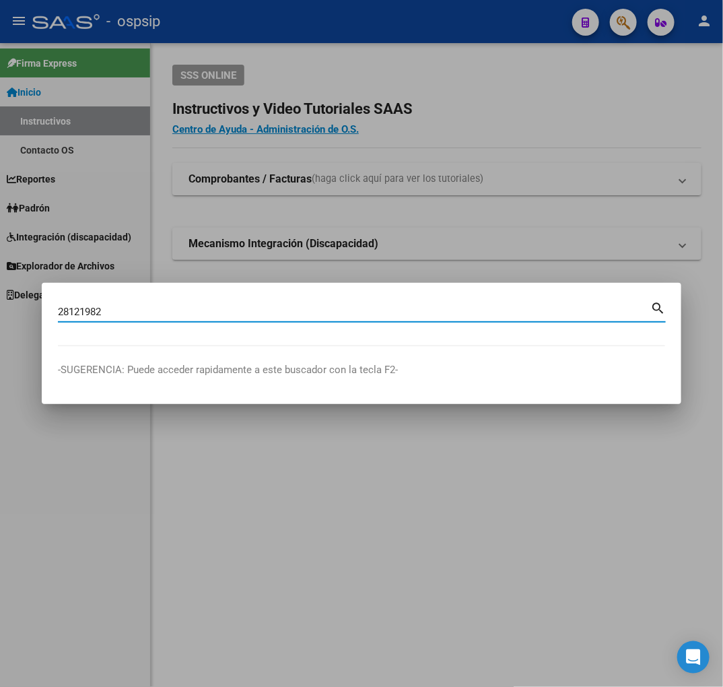
type input "28121982"
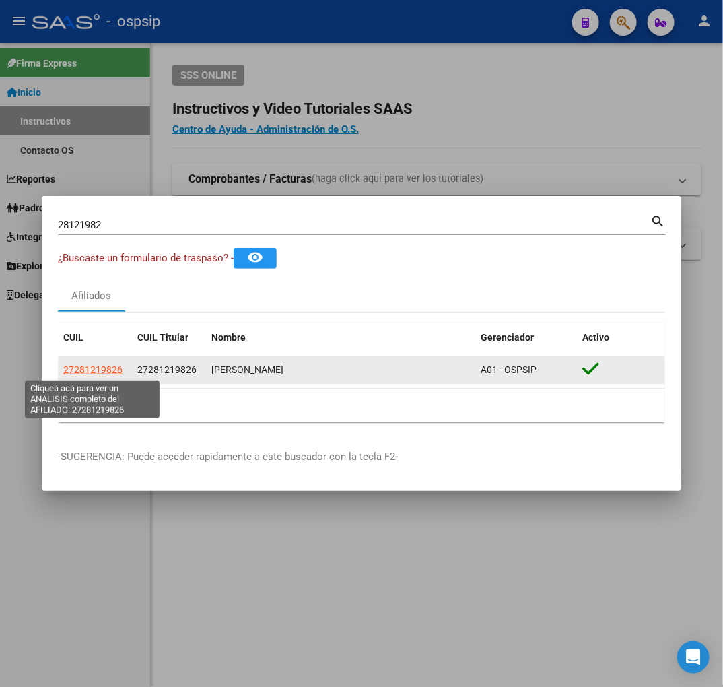
click at [98, 368] on span "27281219826" at bounding box center [92, 369] width 59 height 11
type textarea "27281219826"
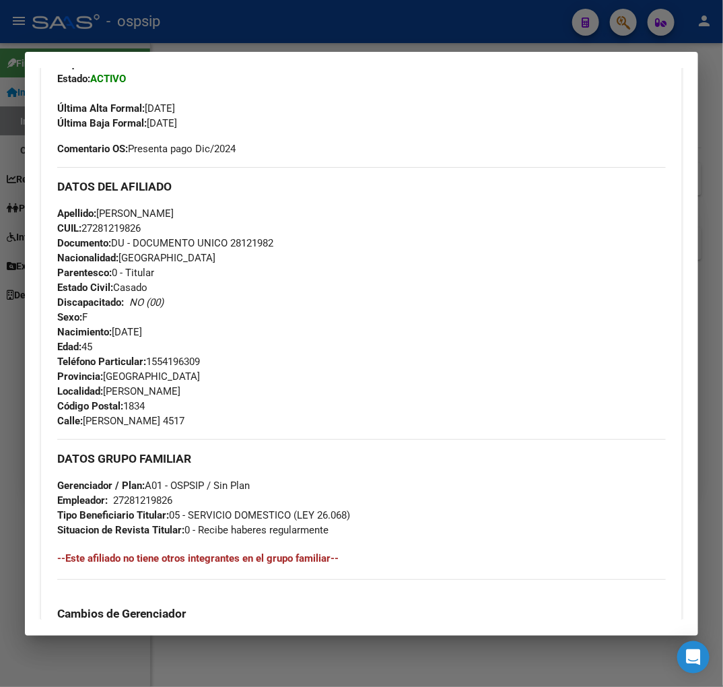
scroll to position [374, 0]
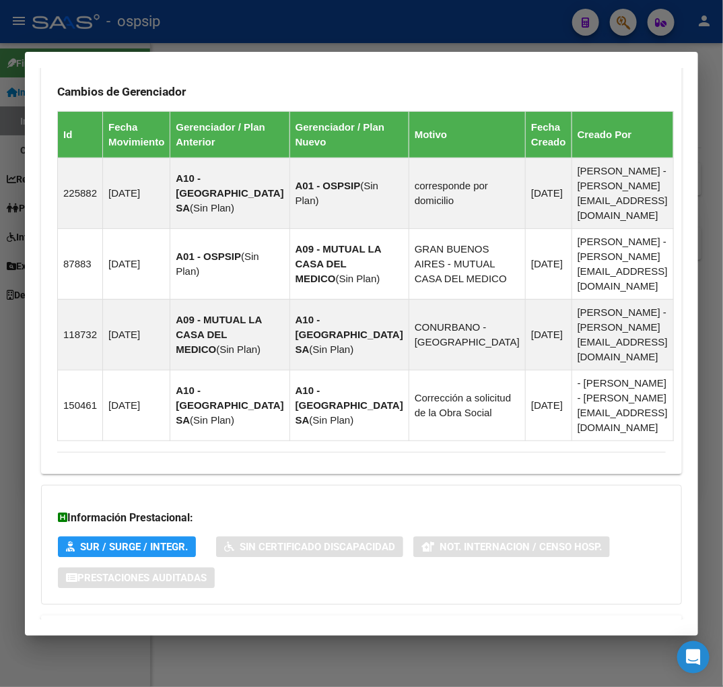
click at [330, 625] on span "Aportes y Contribuciones del Afiliado: 27281219826" at bounding box center [203, 631] width 252 height 13
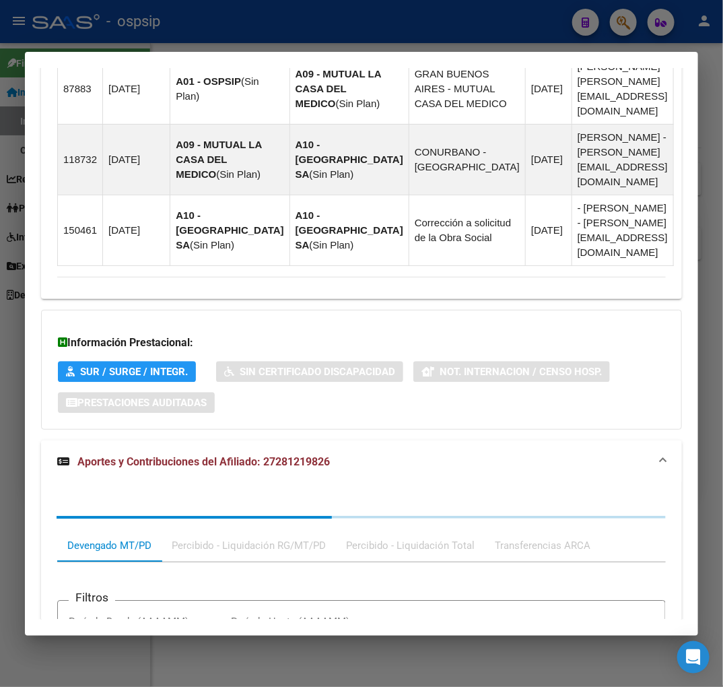
scroll to position [1235, 0]
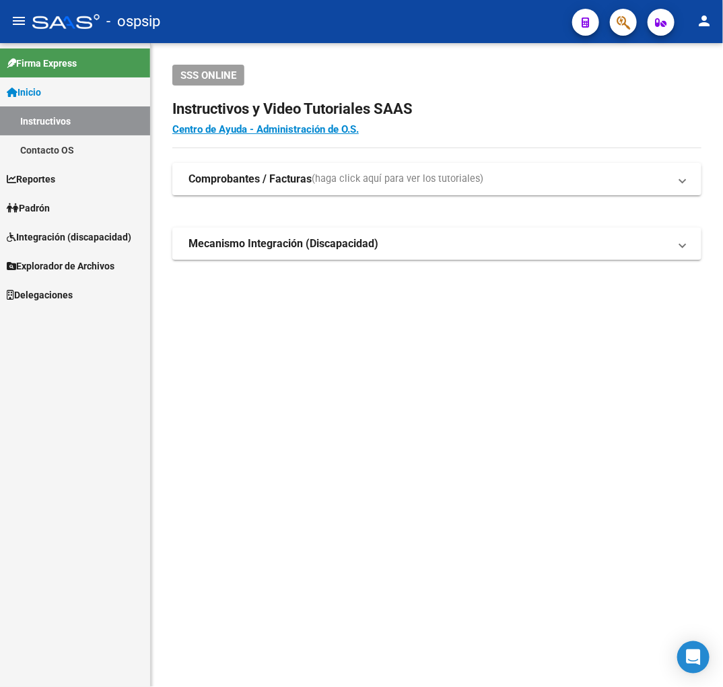
click at [631, 12] on button "button" at bounding box center [623, 22] width 27 height 27
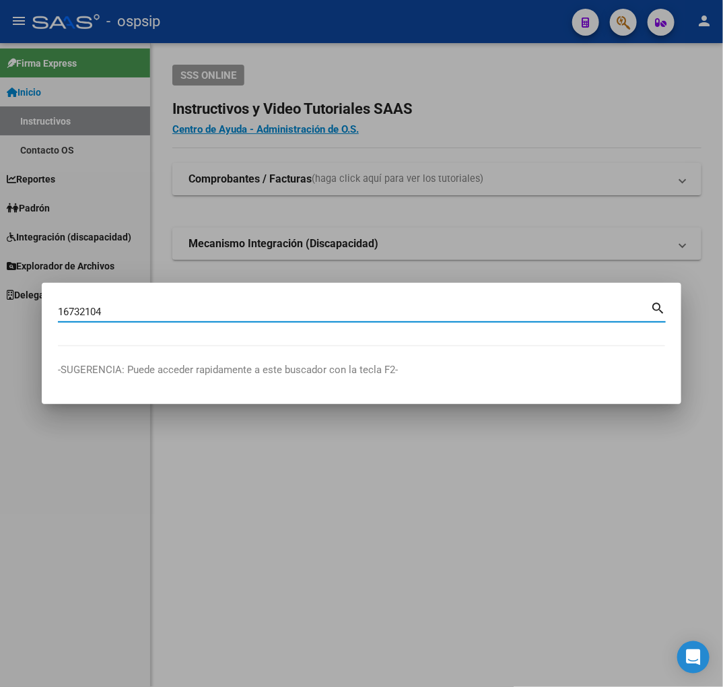
type input "16732104"
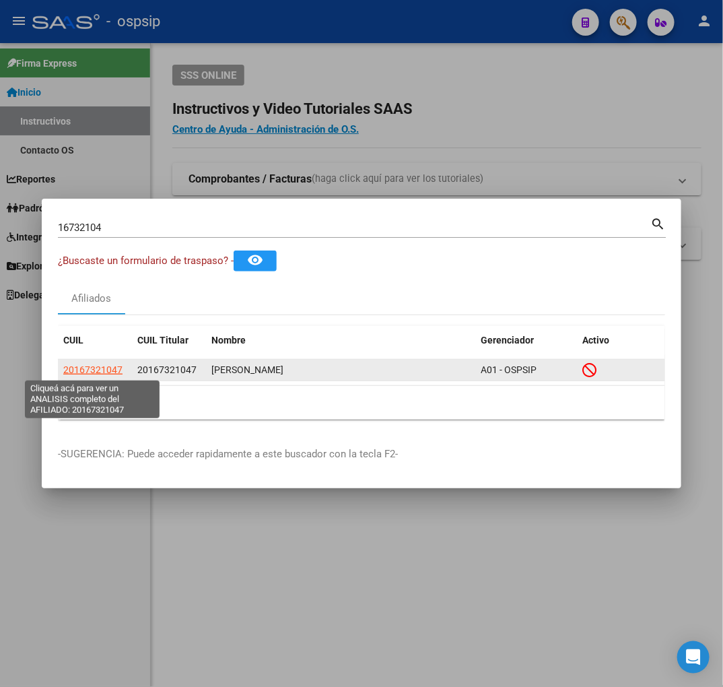
click at [98, 365] on span "20167321047" at bounding box center [92, 369] width 59 height 11
type textarea "20167321047"
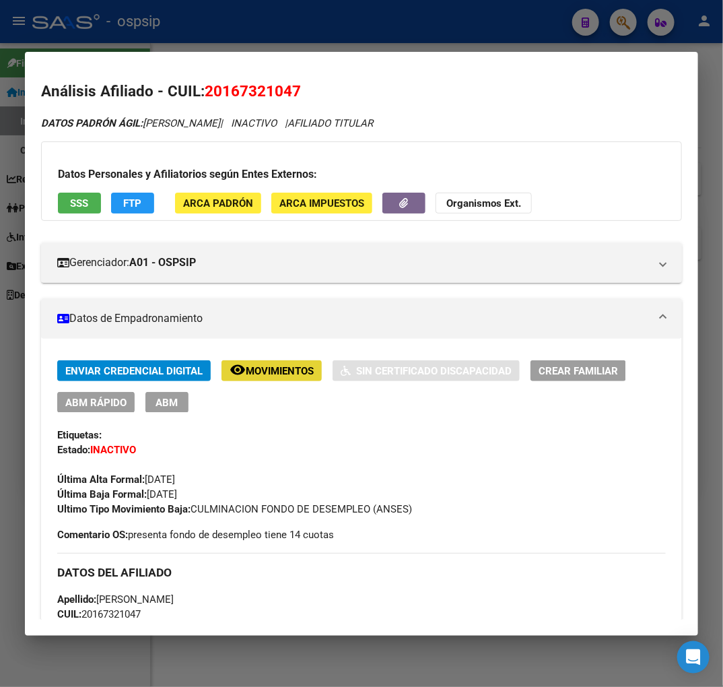
click at [314, 371] on span "Movimientos" at bounding box center [280, 371] width 68 height 12
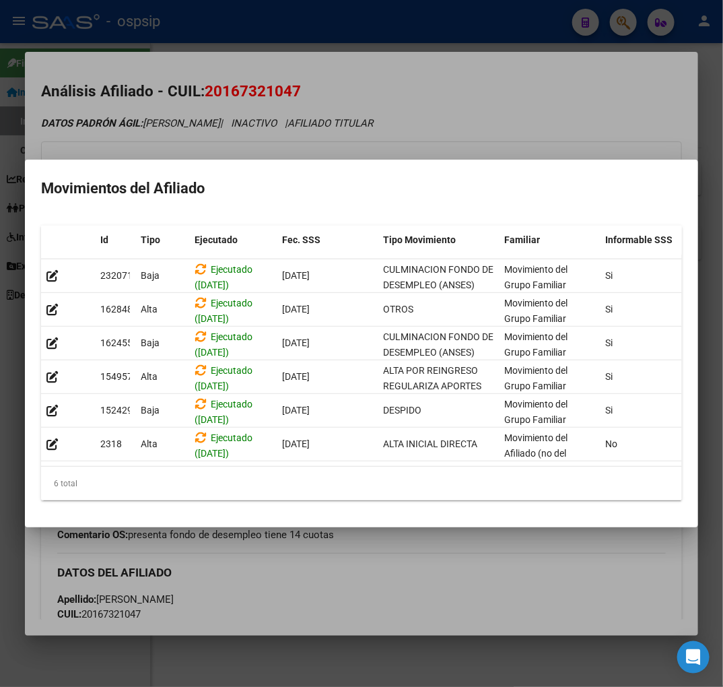
click at [314, 135] on div at bounding box center [361, 343] width 723 height 687
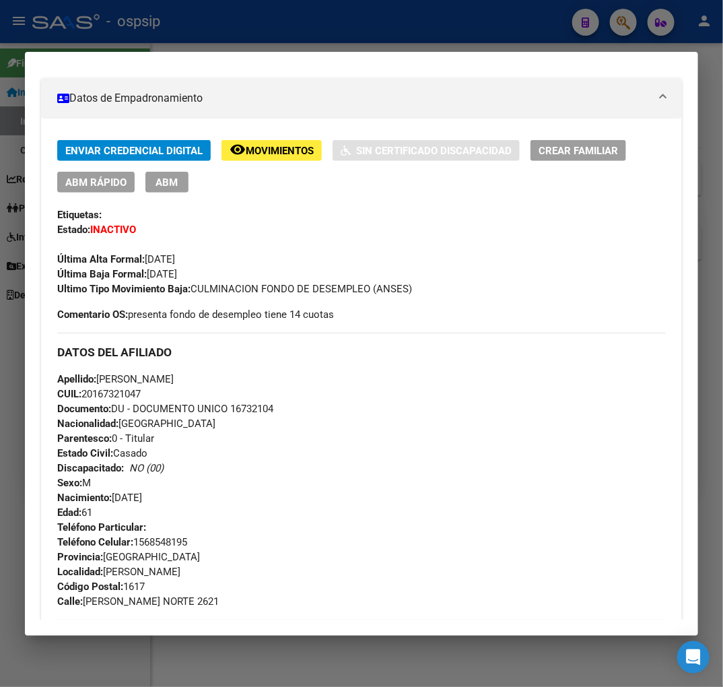
scroll to position [299, 0]
